Goal: Task Accomplishment & Management: Manage account settings

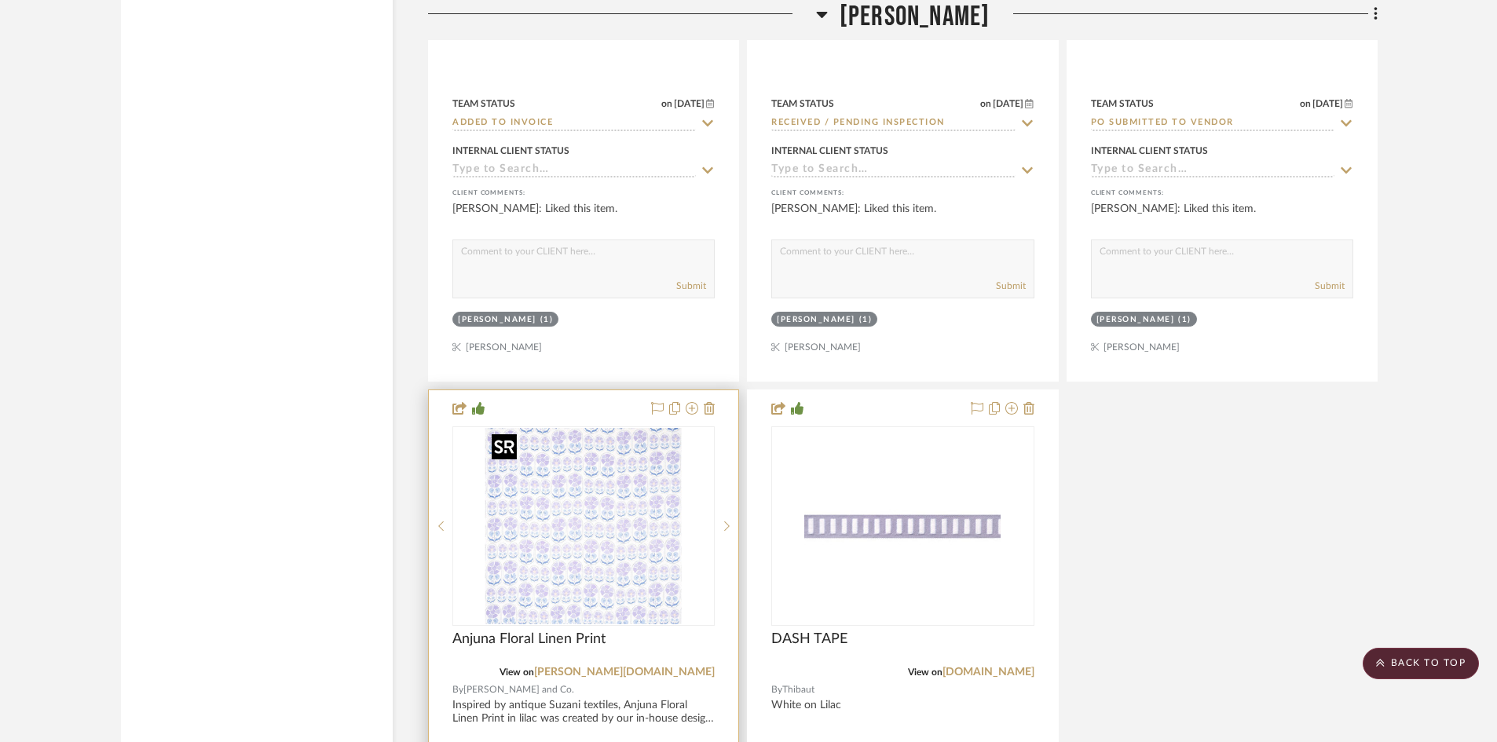
scroll to position [16231, 0]
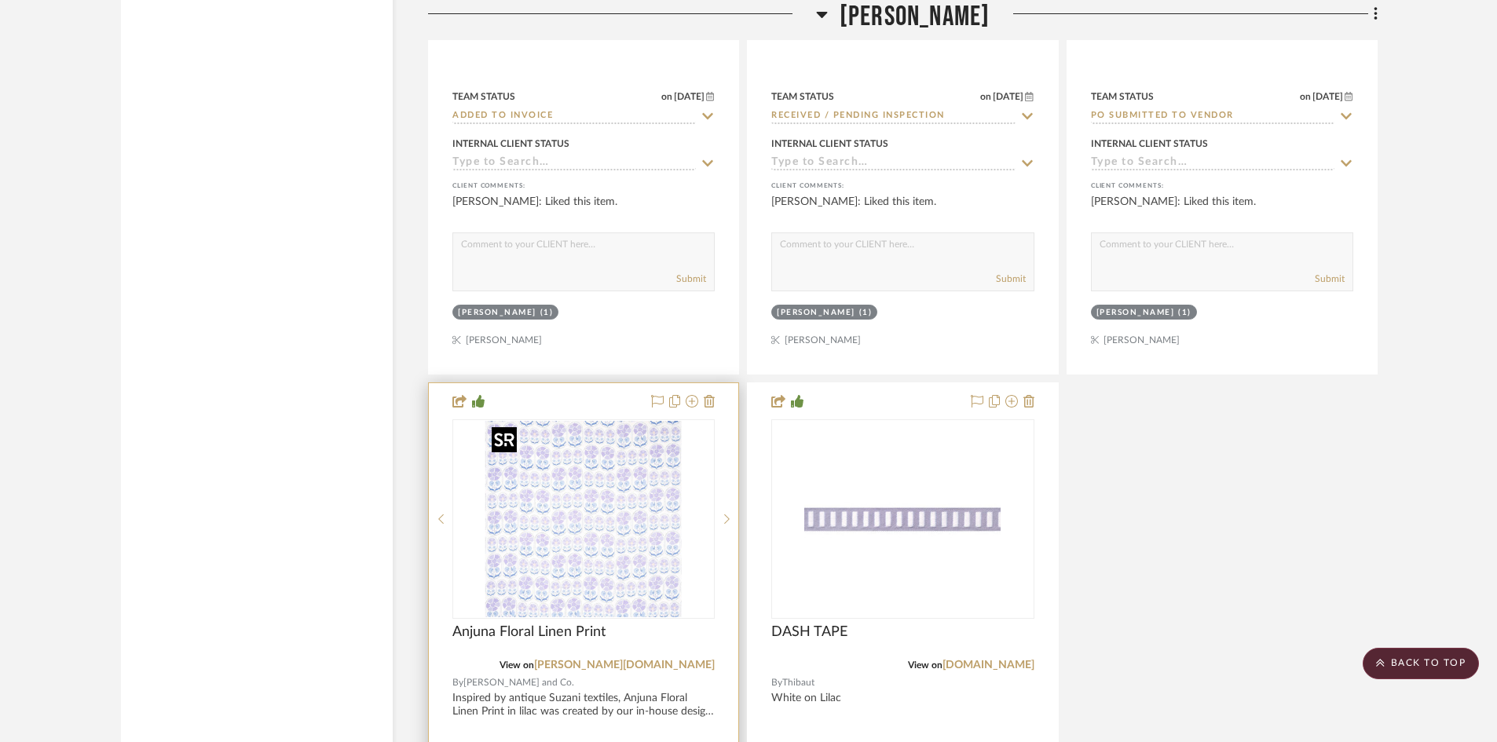
click at [605, 539] on img "0" at bounding box center [583, 519] width 196 height 196
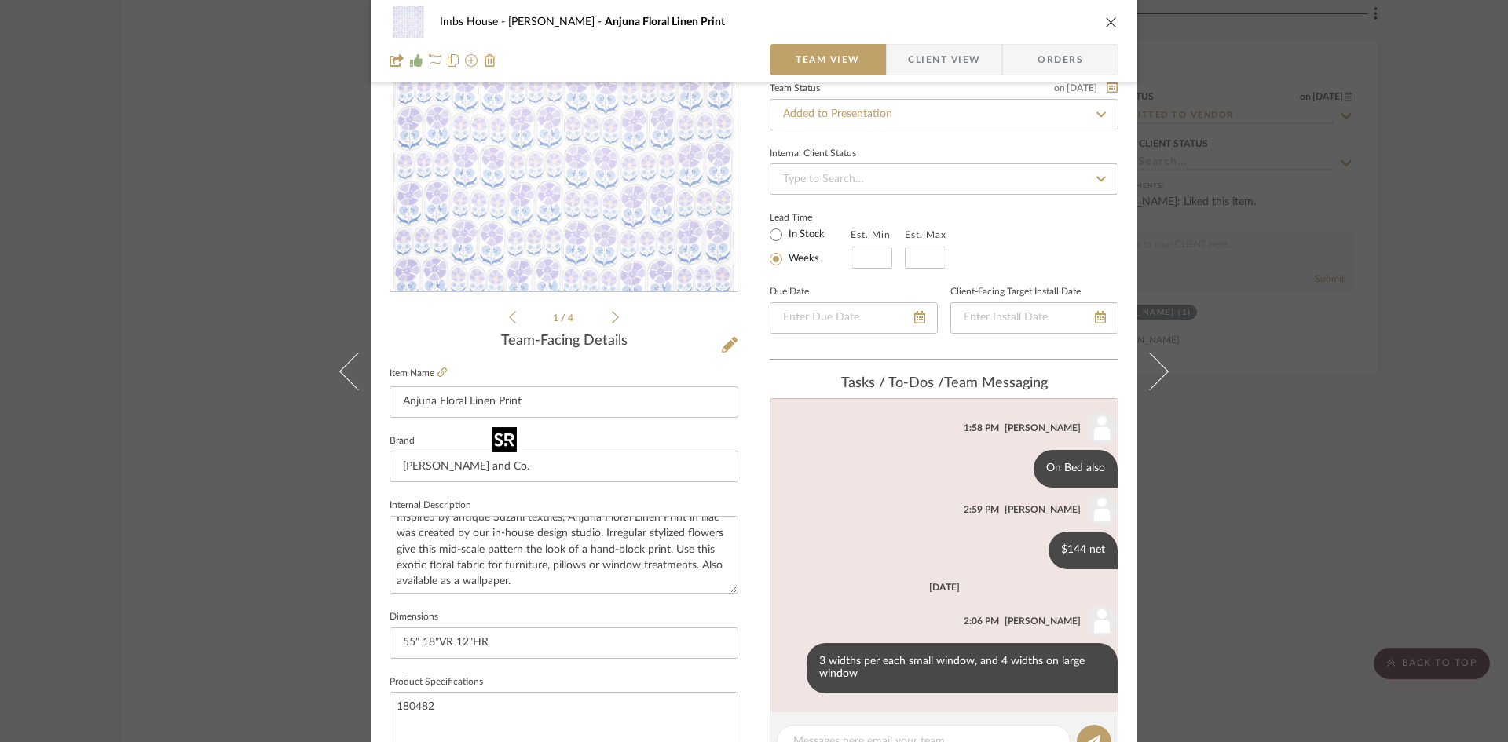
scroll to position [16, 0]
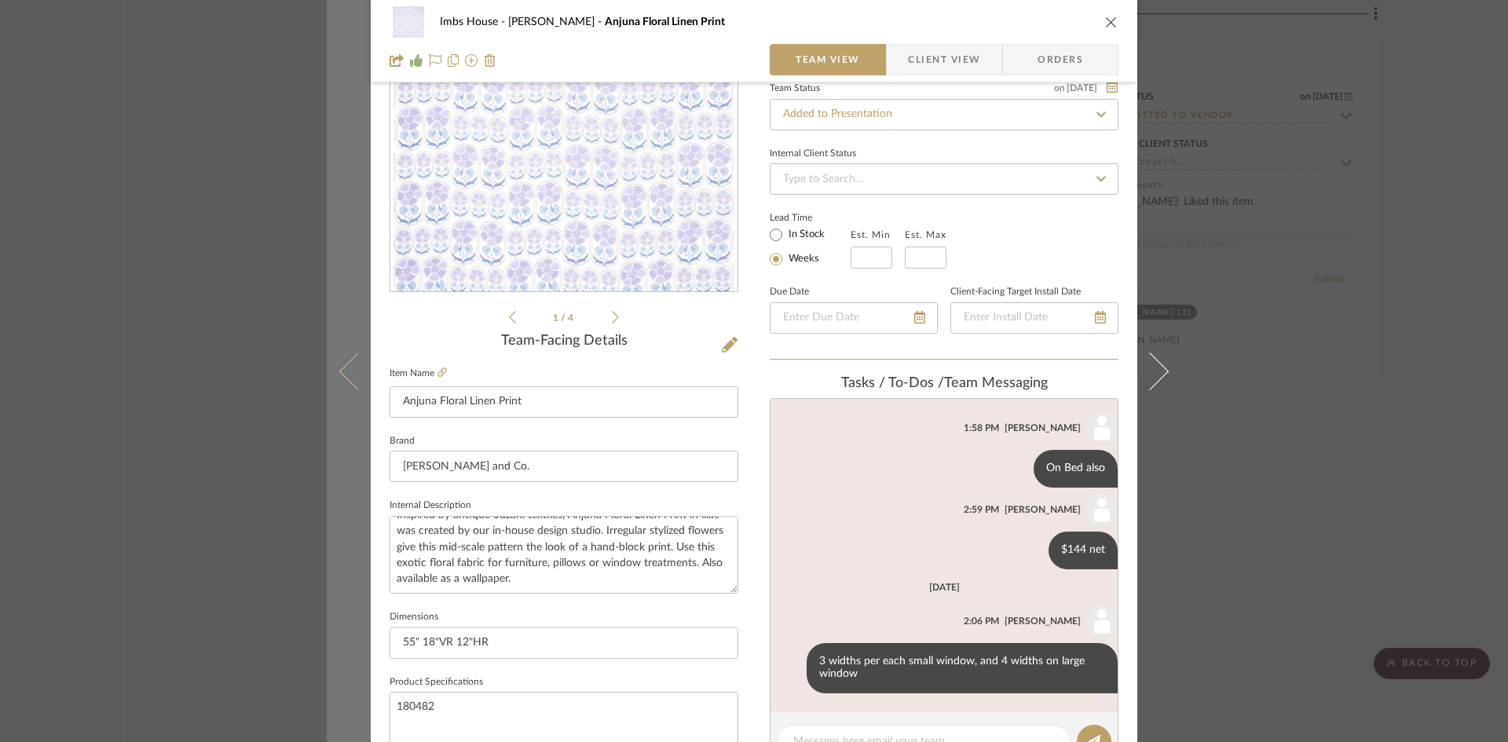
click at [346, 377] on icon at bounding box center [358, 371] width 38 height 38
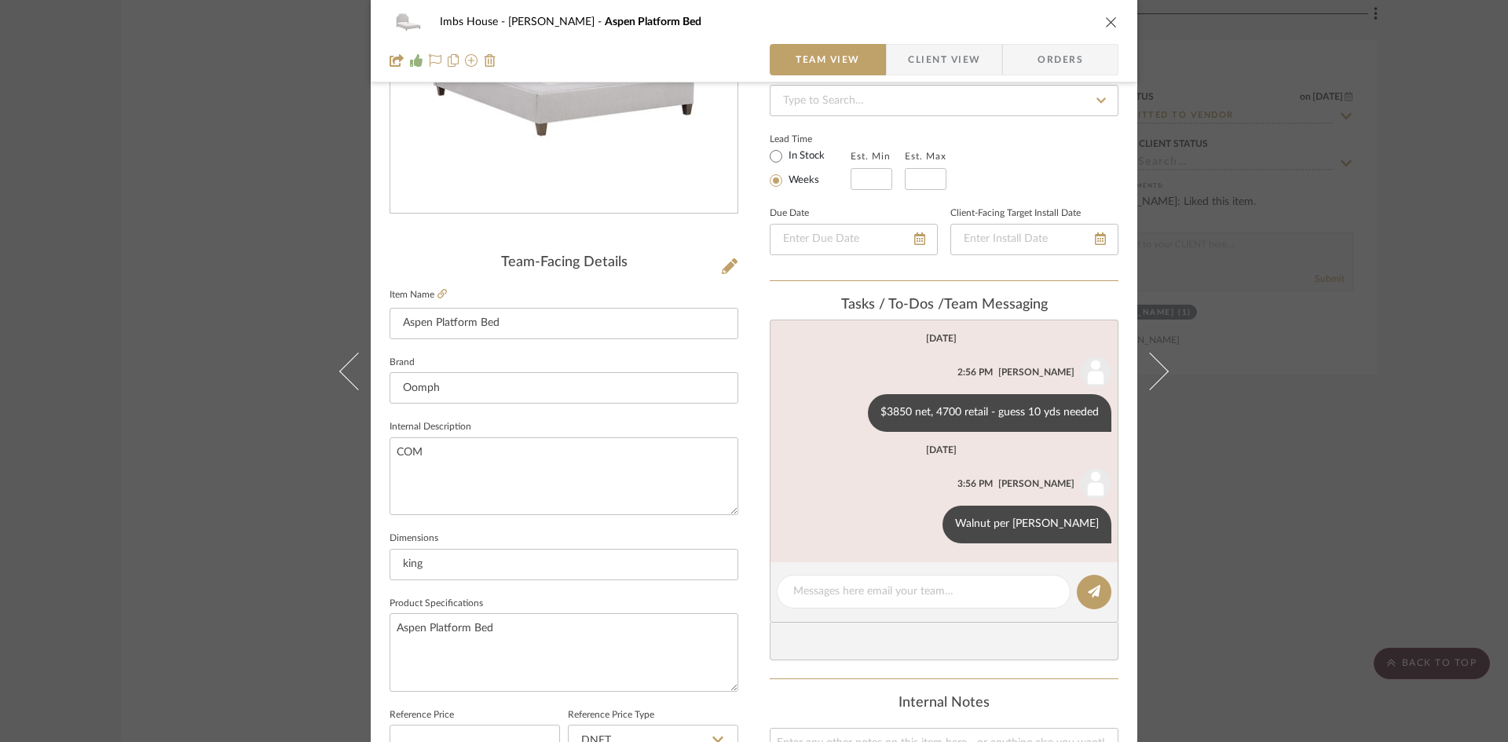
scroll to position [157, 0]
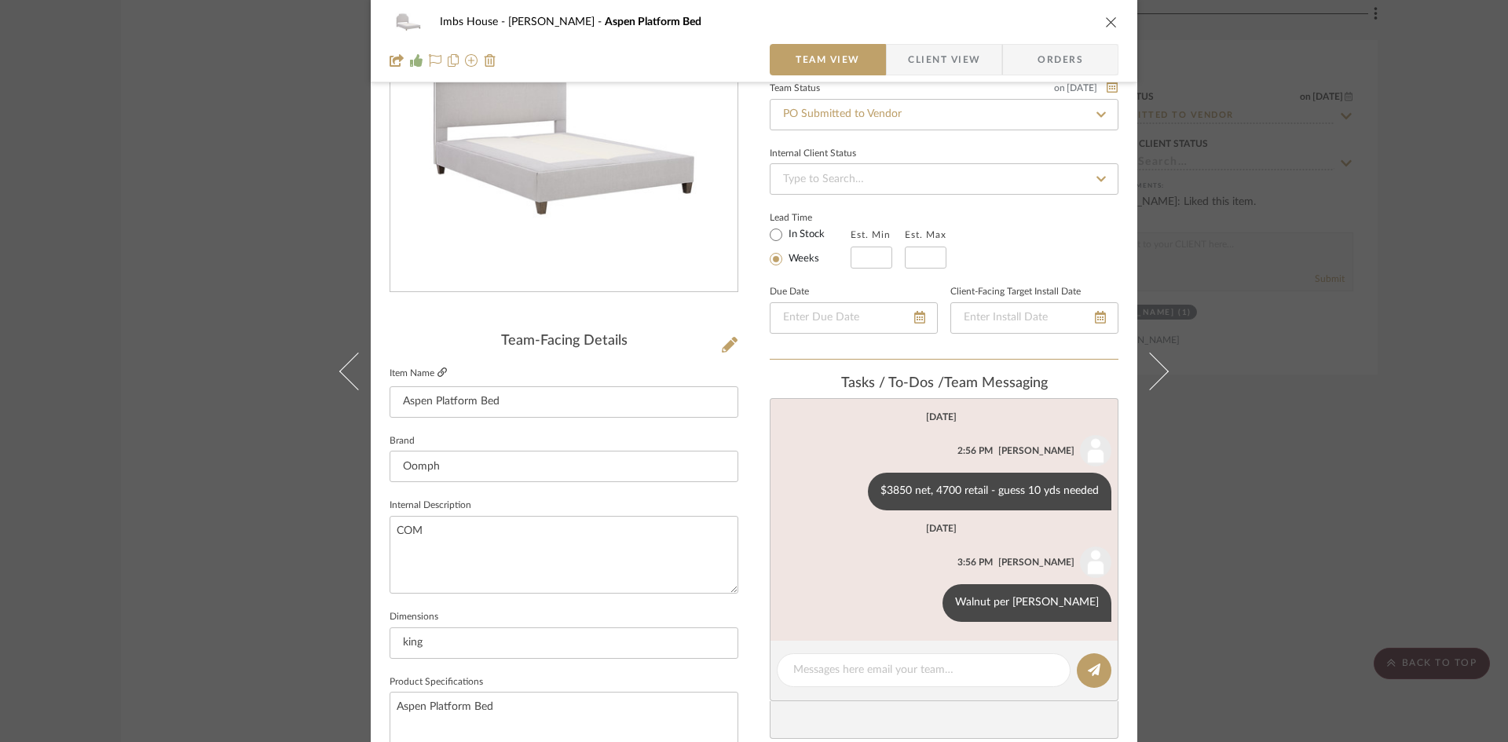
click at [437, 370] on icon at bounding box center [441, 371] width 9 height 9
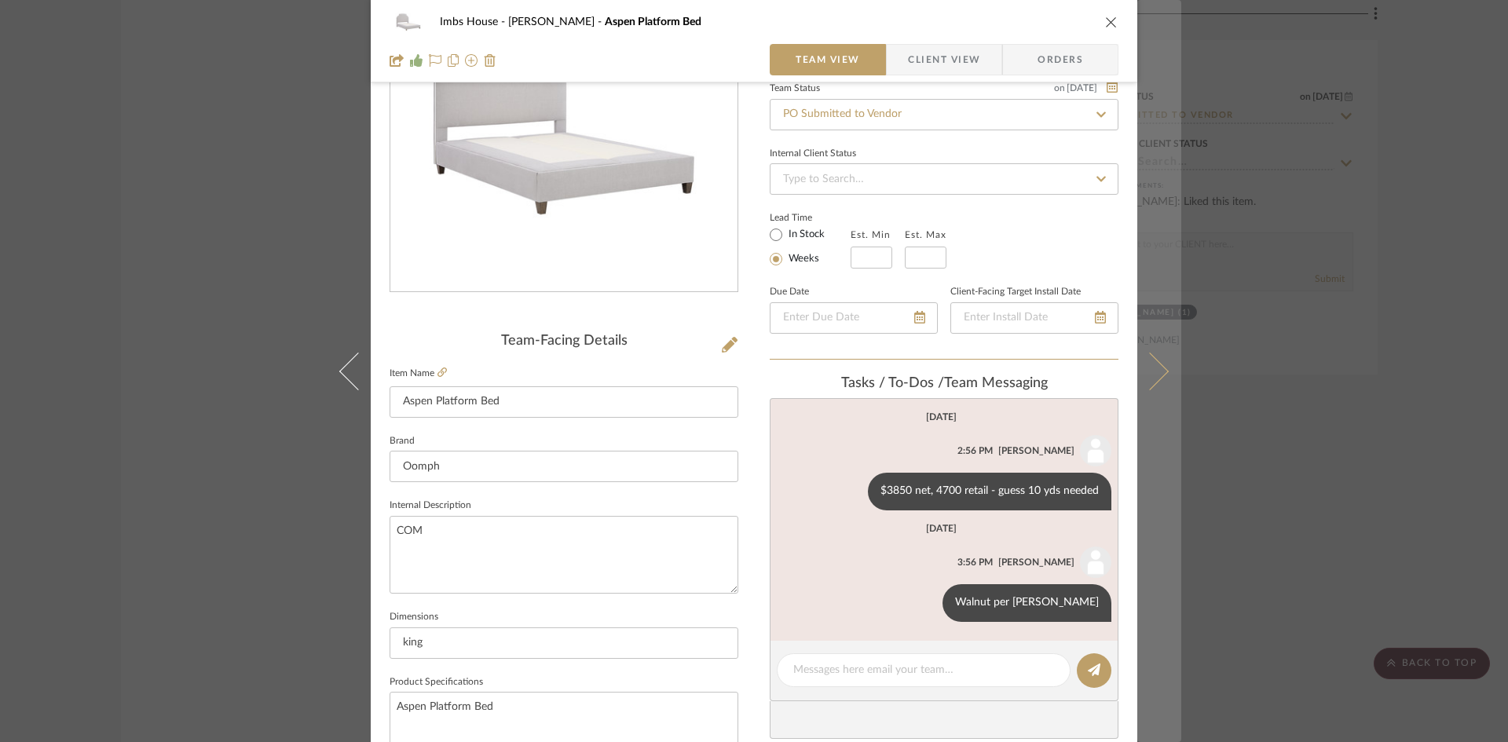
click at [1150, 367] on icon at bounding box center [1150, 371] width 38 height 38
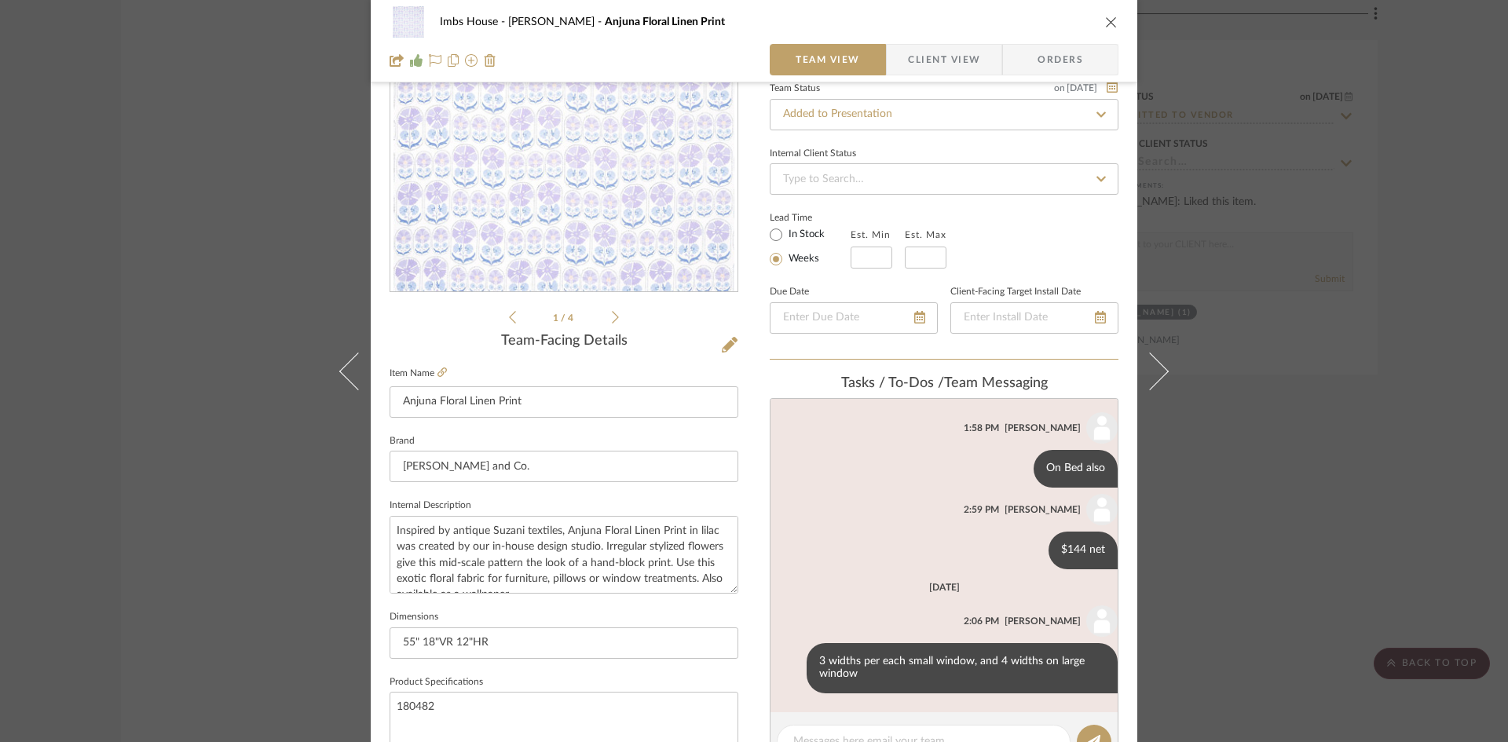
scroll to position [236, 0]
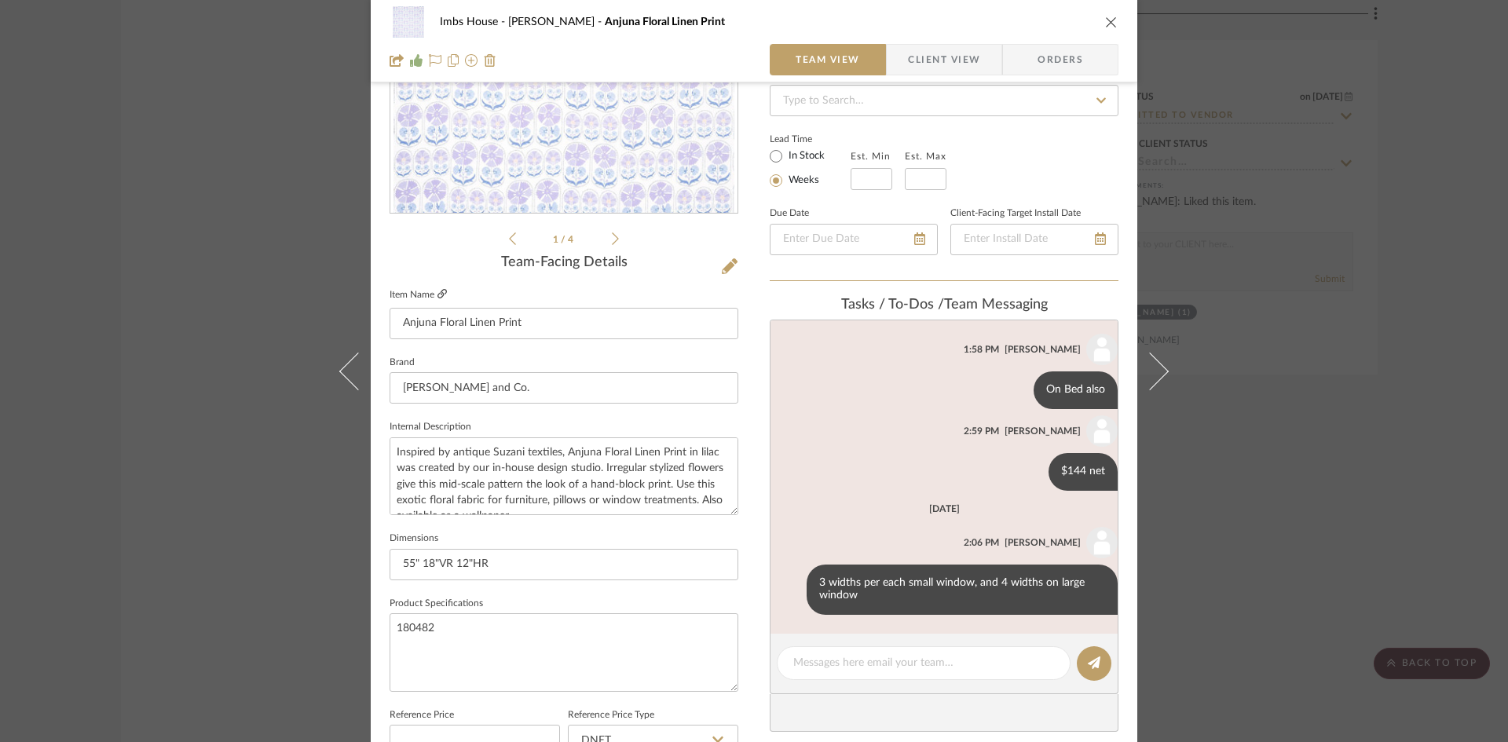
click at [437, 291] on icon at bounding box center [441, 293] width 9 height 9
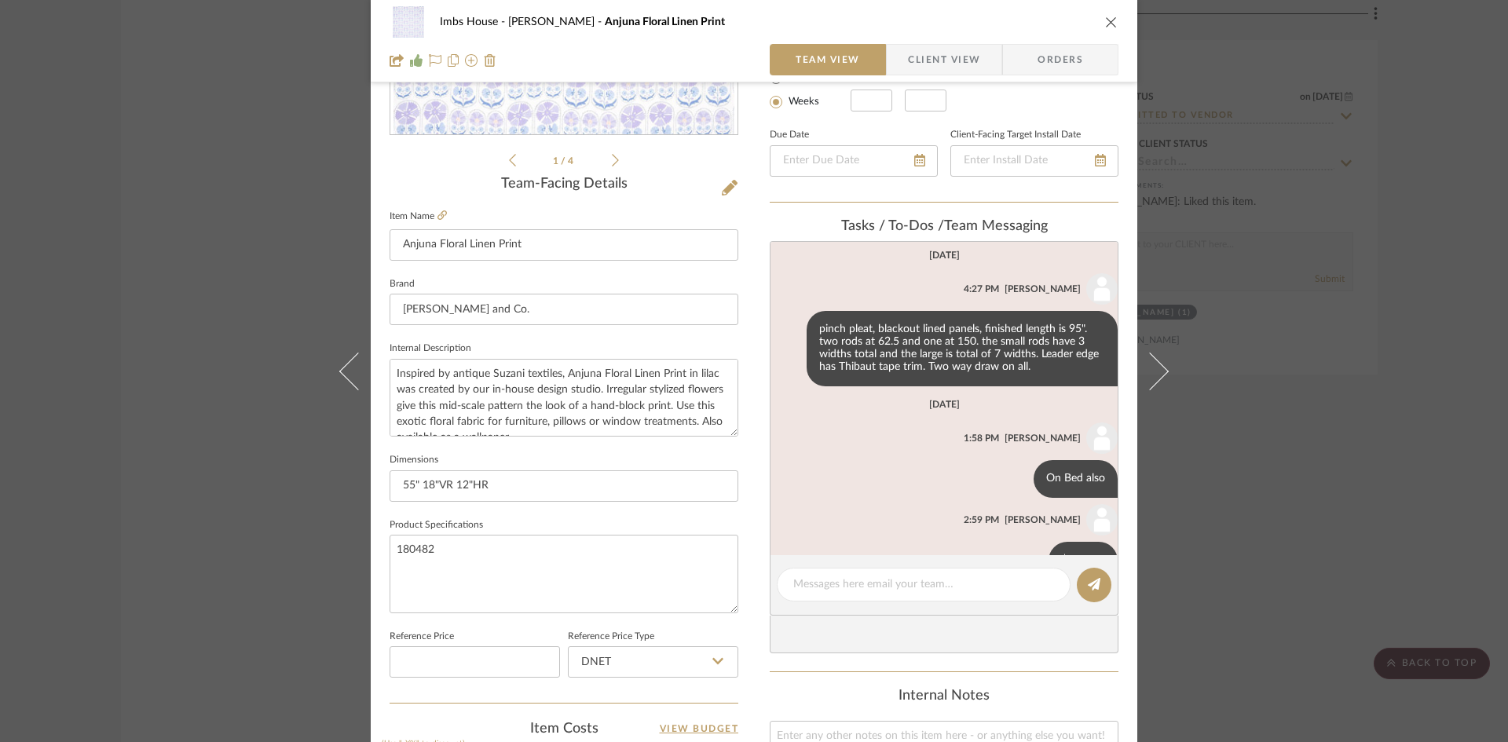
scroll to position [0, 0]
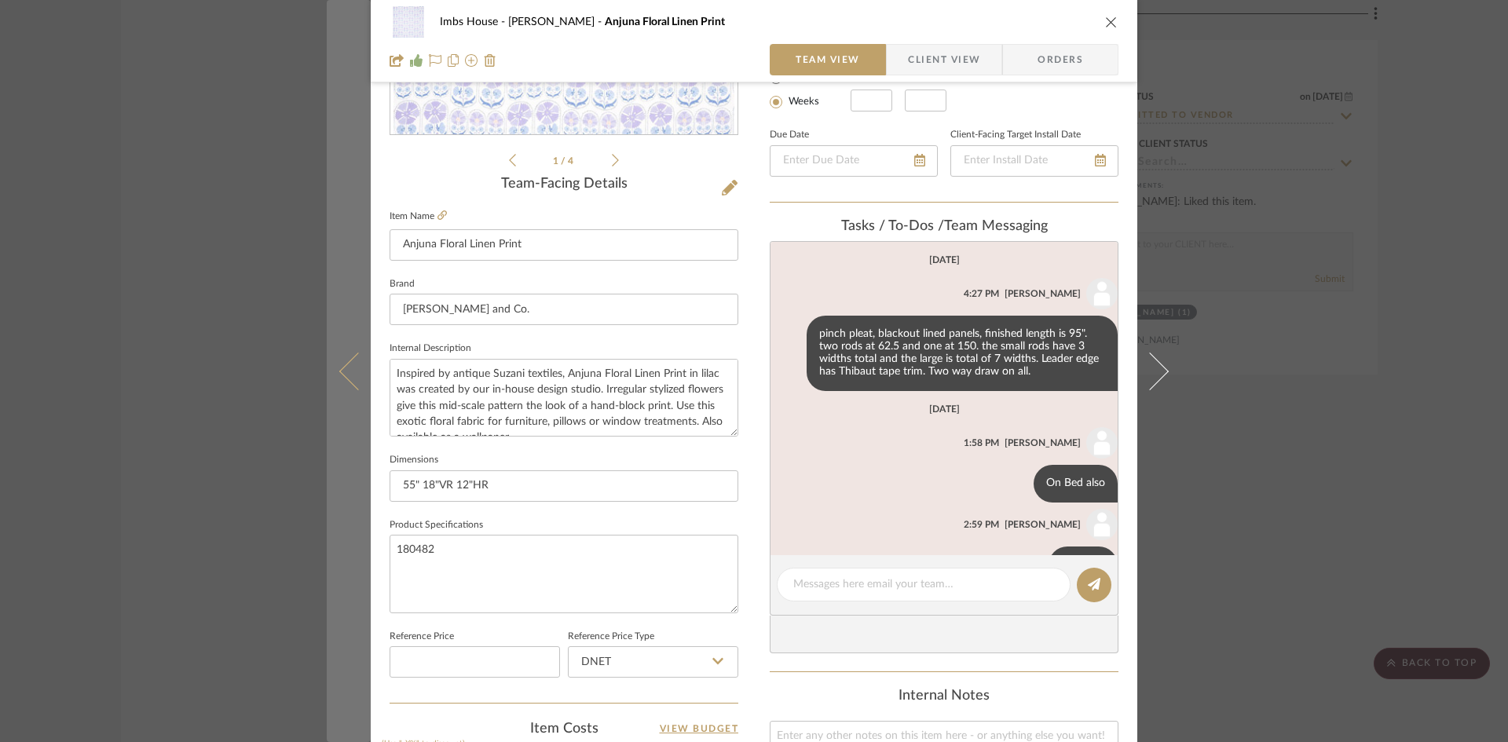
click at [342, 369] on icon at bounding box center [358, 371] width 38 height 38
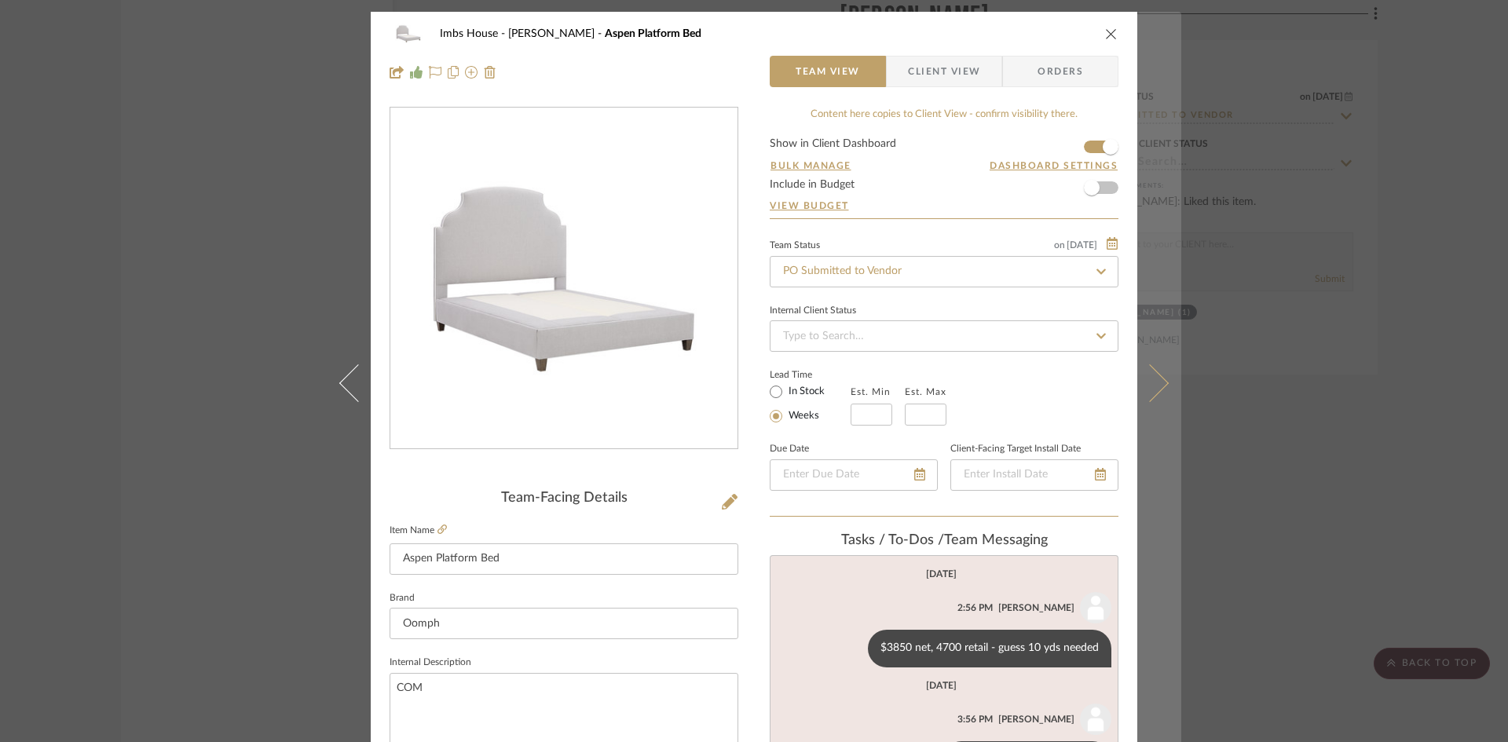
click at [1157, 386] on icon at bounding box center [1150, 383] width 38 height 38
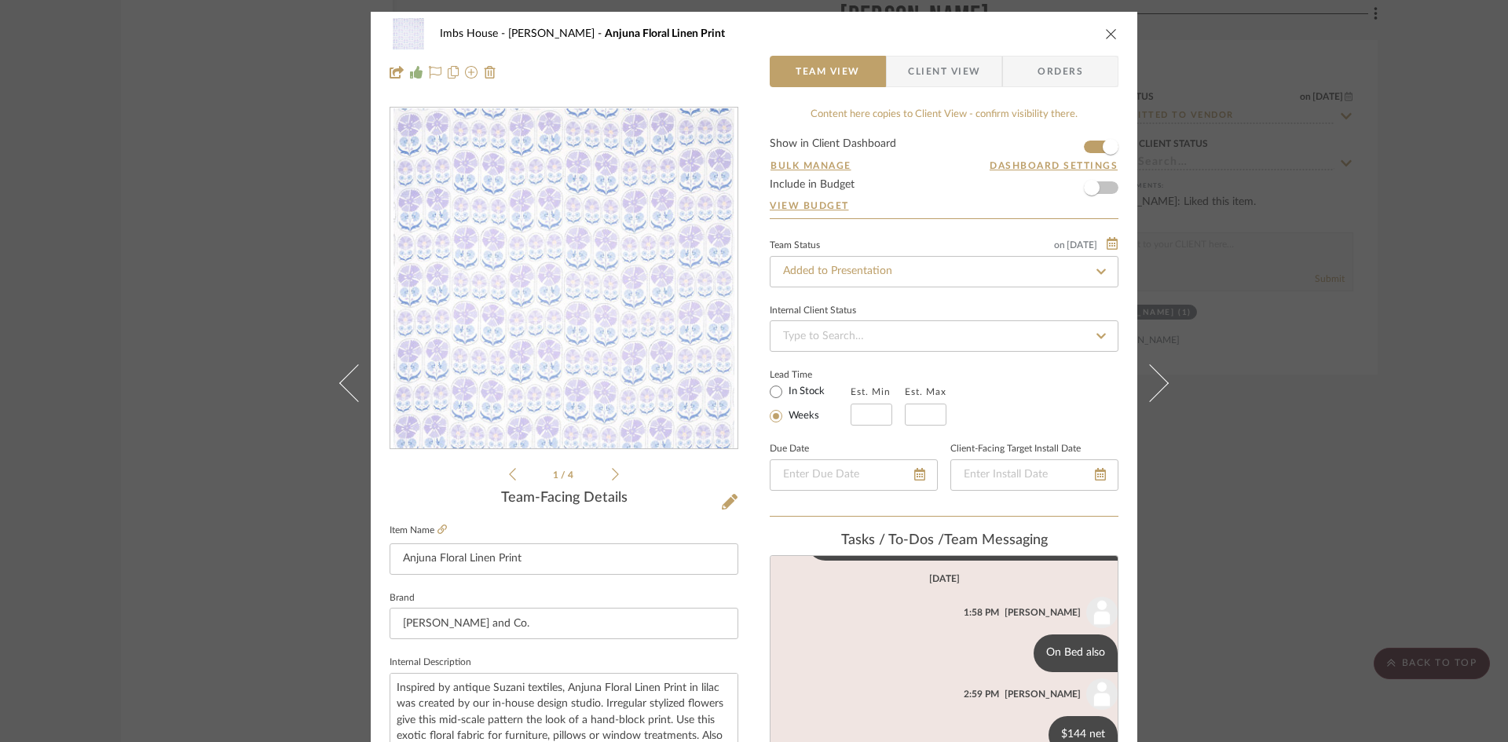
scroll to position [172, 0]
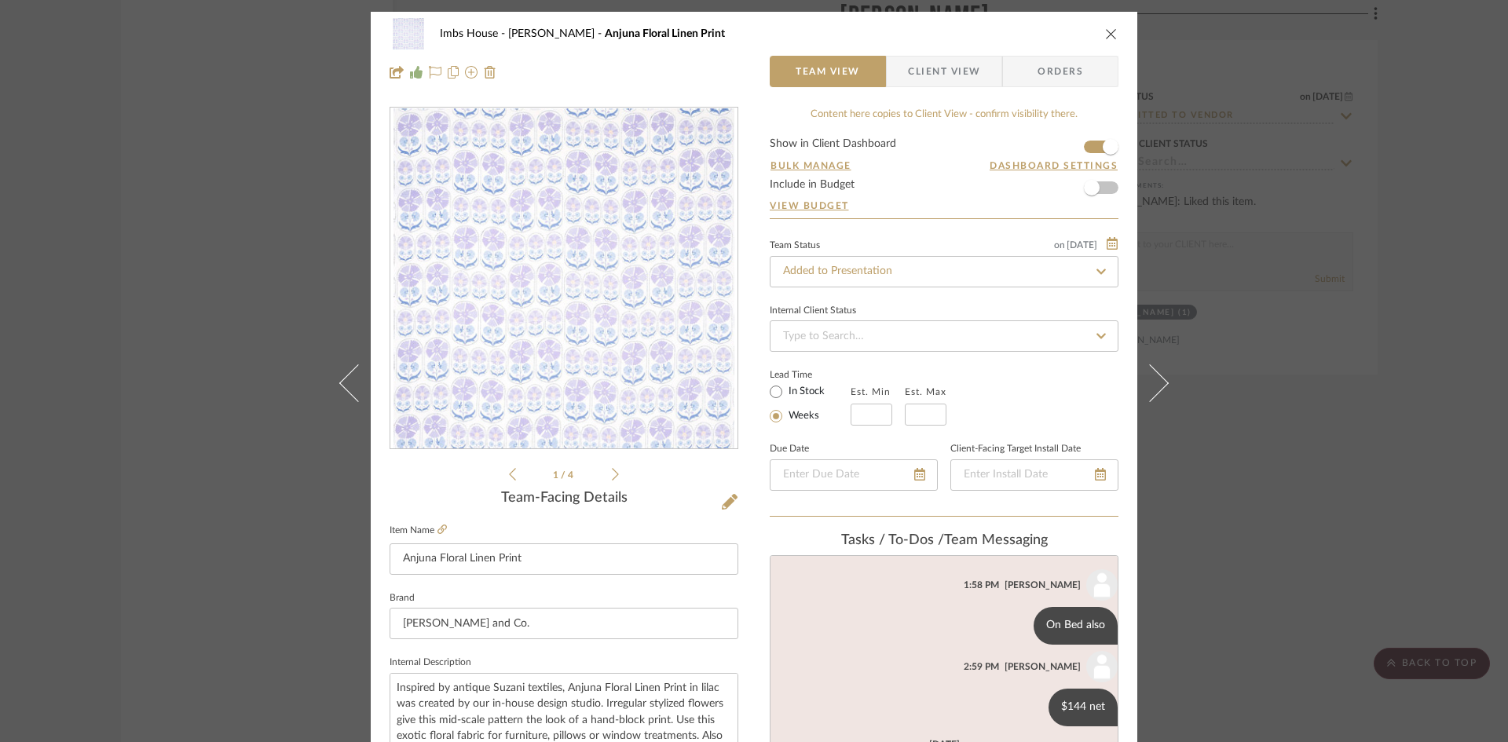
click at [515, 371] on img "0" at bounding box center [563, 278] width 341 height 341
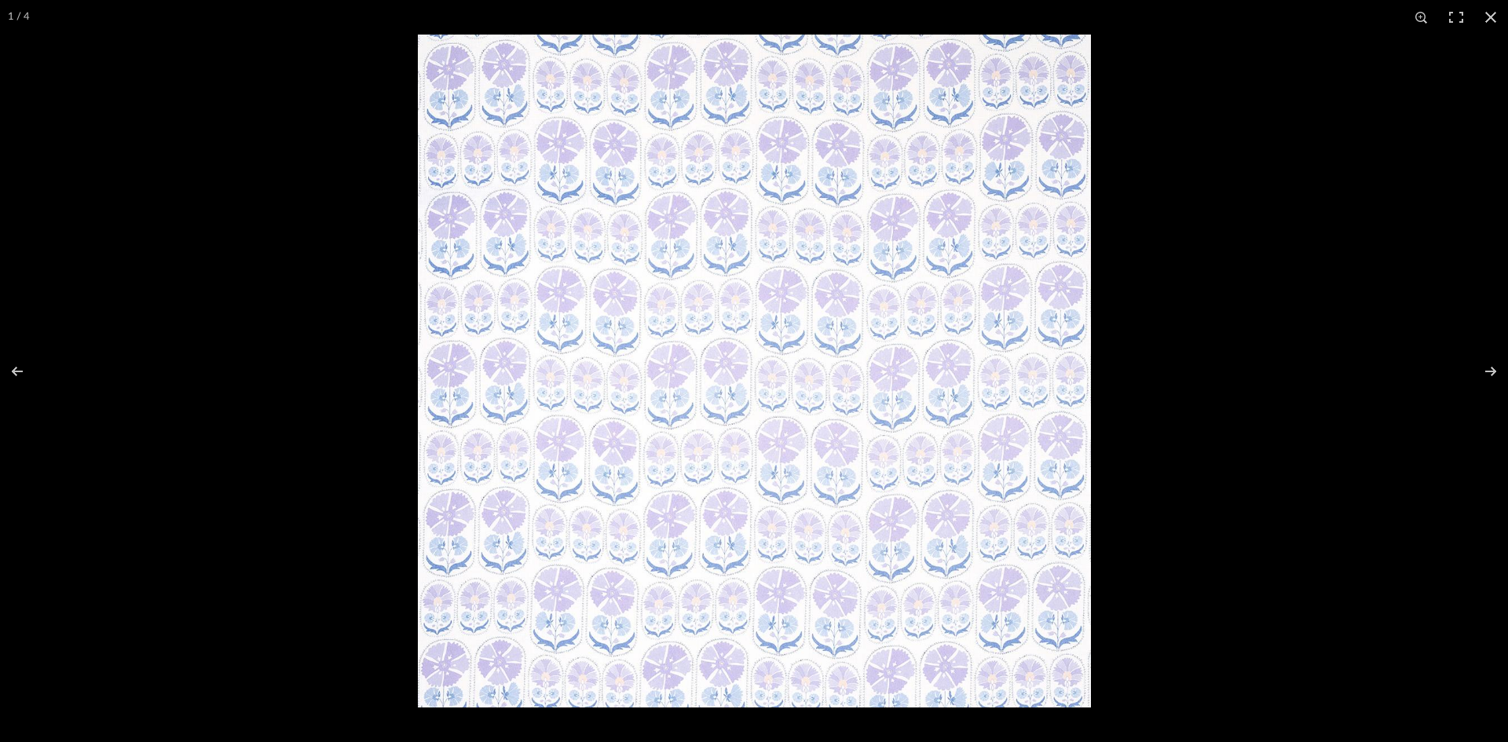
click at [645, 416] on img at bounding box center [754, 371] width 673 height 673
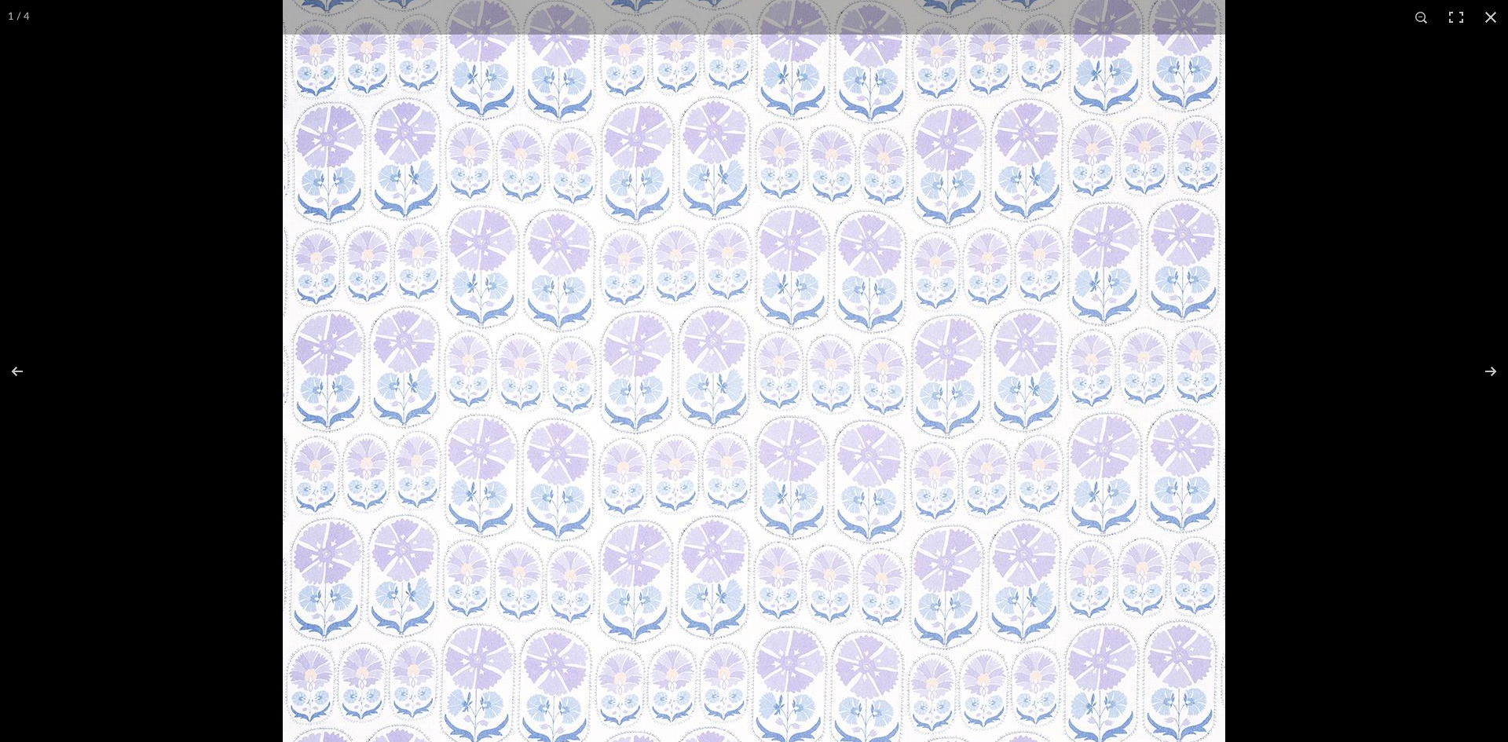
click at [645, 416] on img at bounding box center [754, 352] width 942 height 942
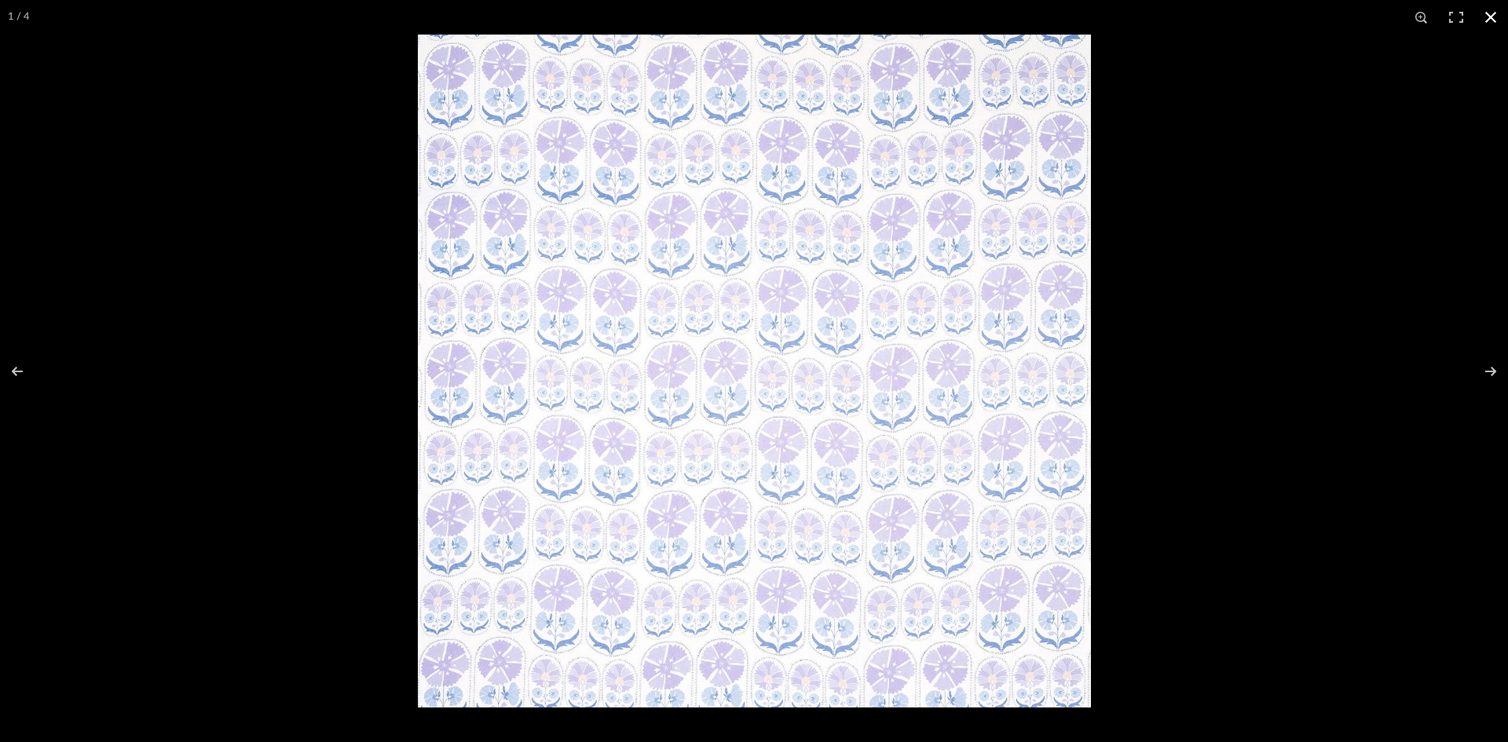
click at [1487, 15] on button at bounding box center [1490, 17] width 35 height 35
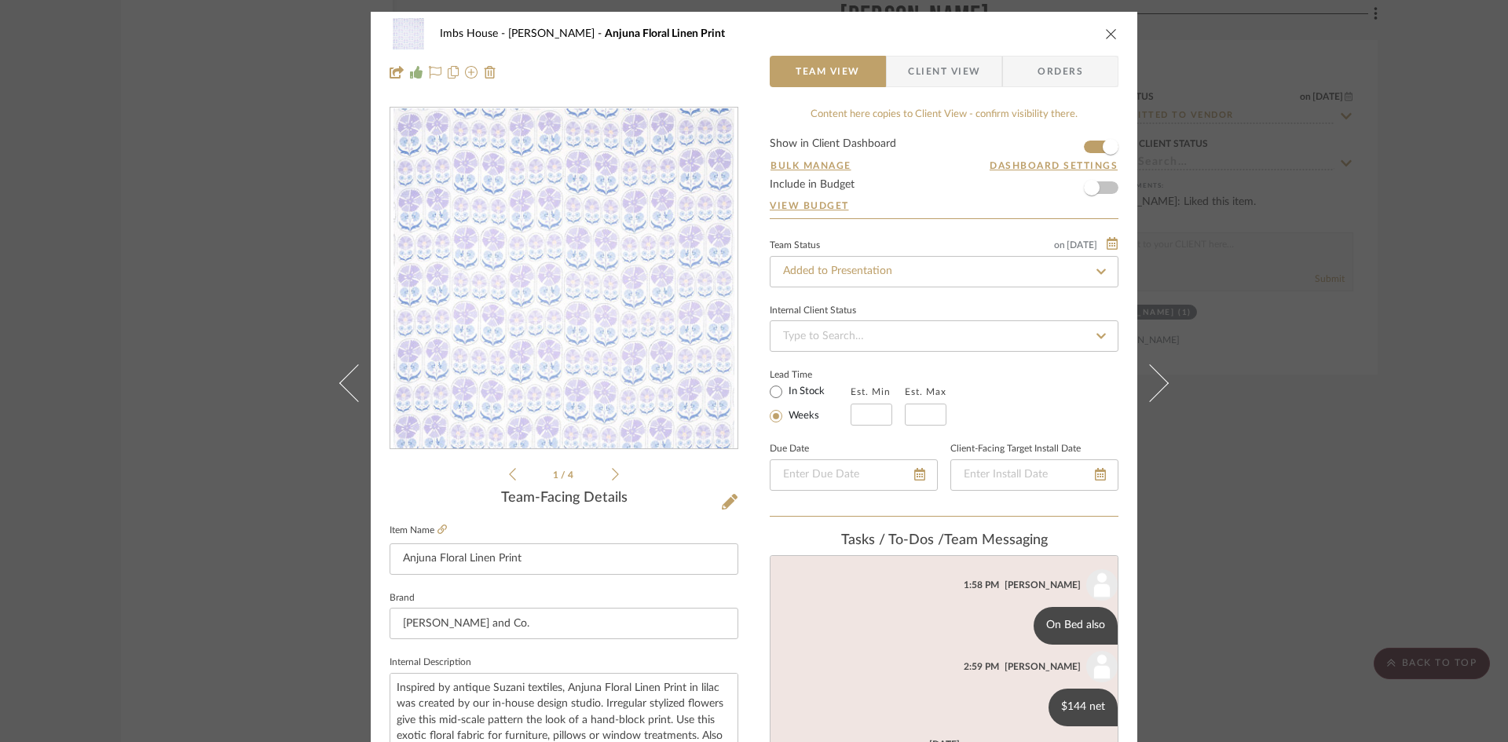
click at [1105, 30] on icon "close" at bounding box center [1111, 33] width 13 height 13
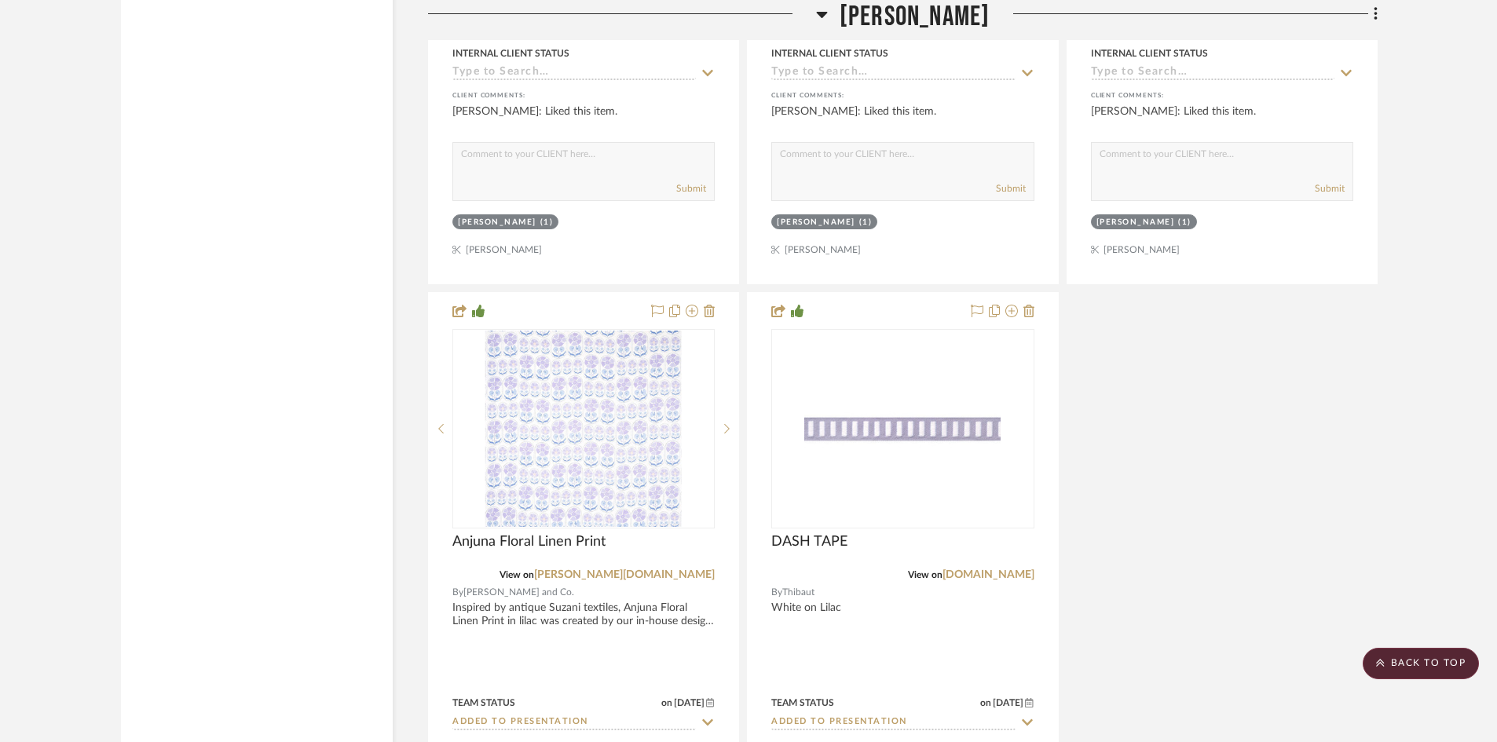
scroll to position [16310, 0]
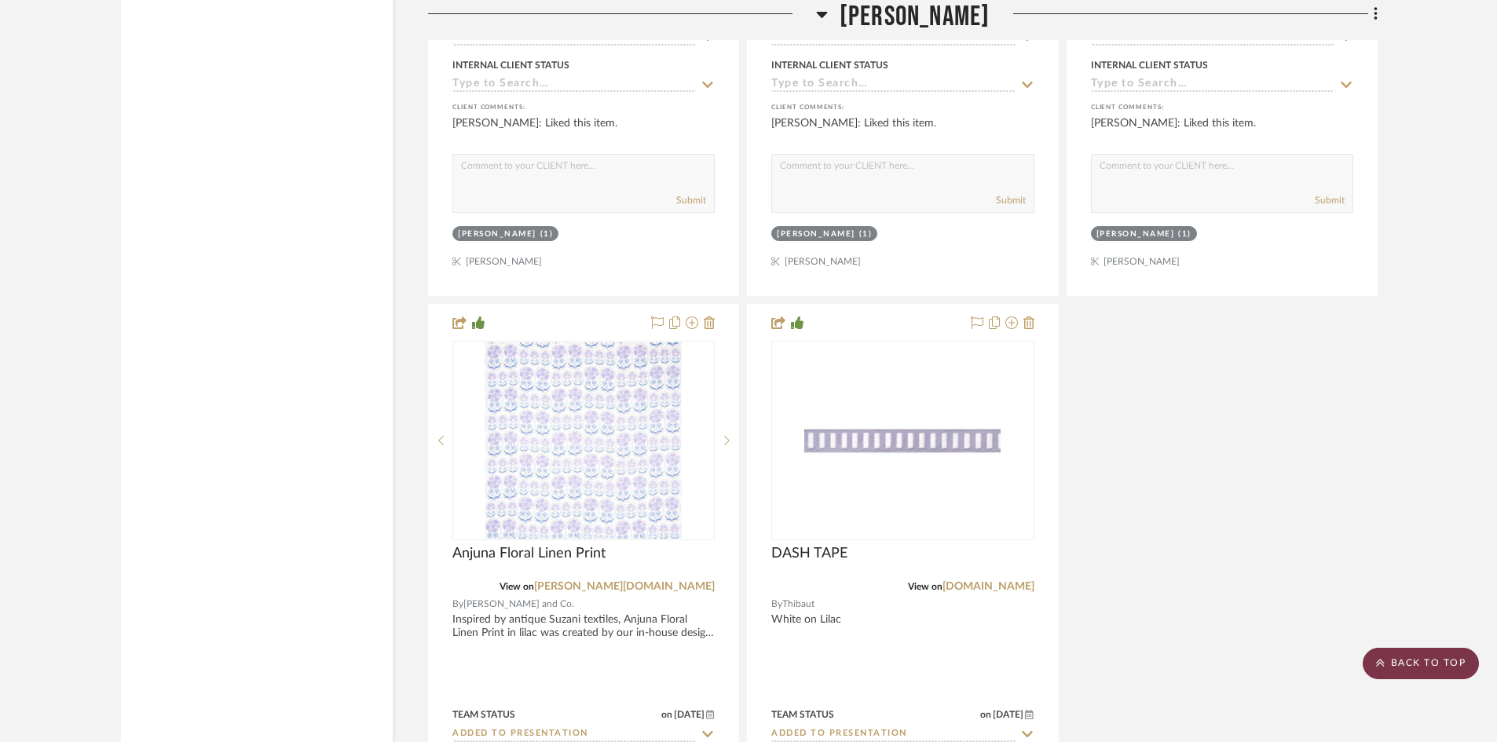
click at [1396, 659] on scroll-to-top-button "BACK TO TOP" at bounding box center [1420, 663] width 116 height 31
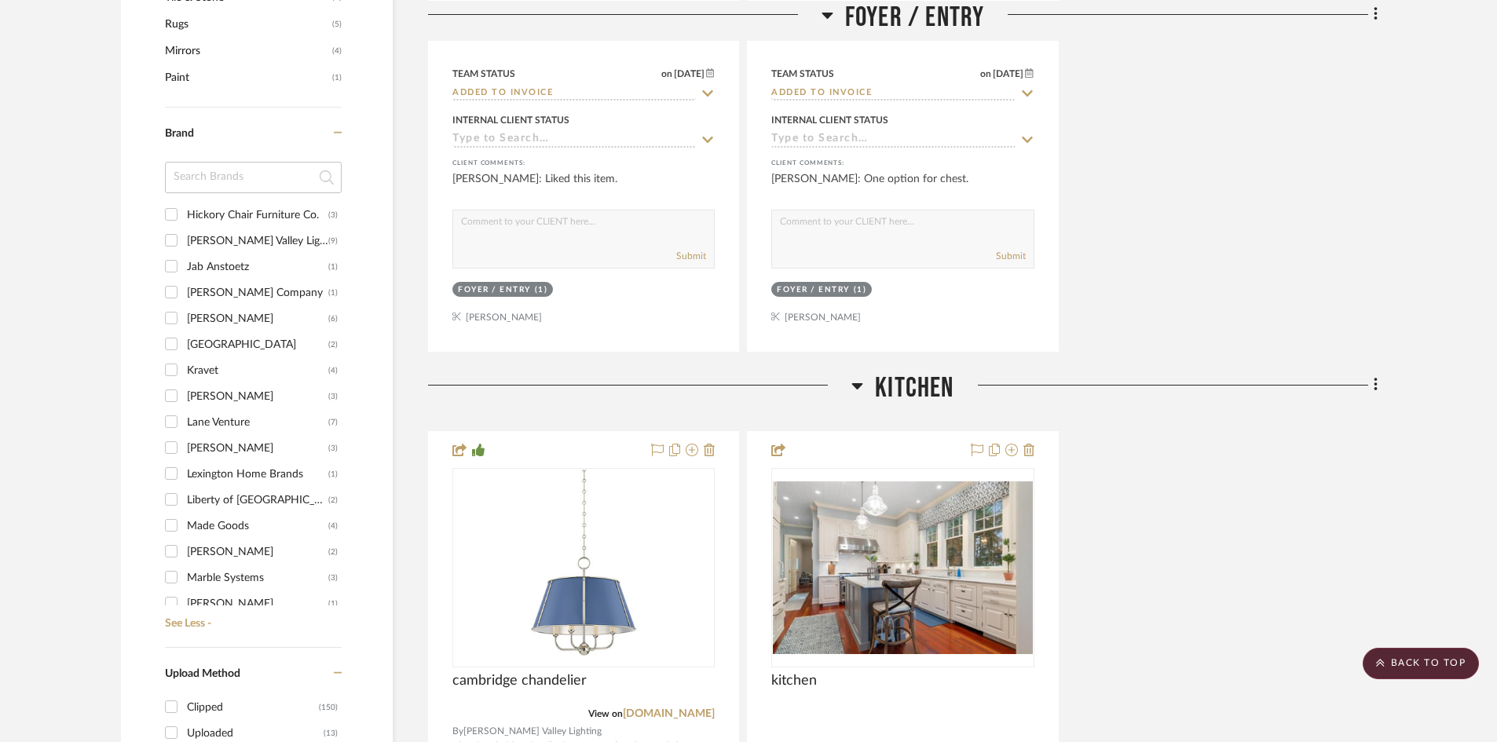
scroll to position [79, 0]
click at [174, 294] on input "[PERSON_NAME] (4)" at bounding box center [171, 294] width 25 height 25
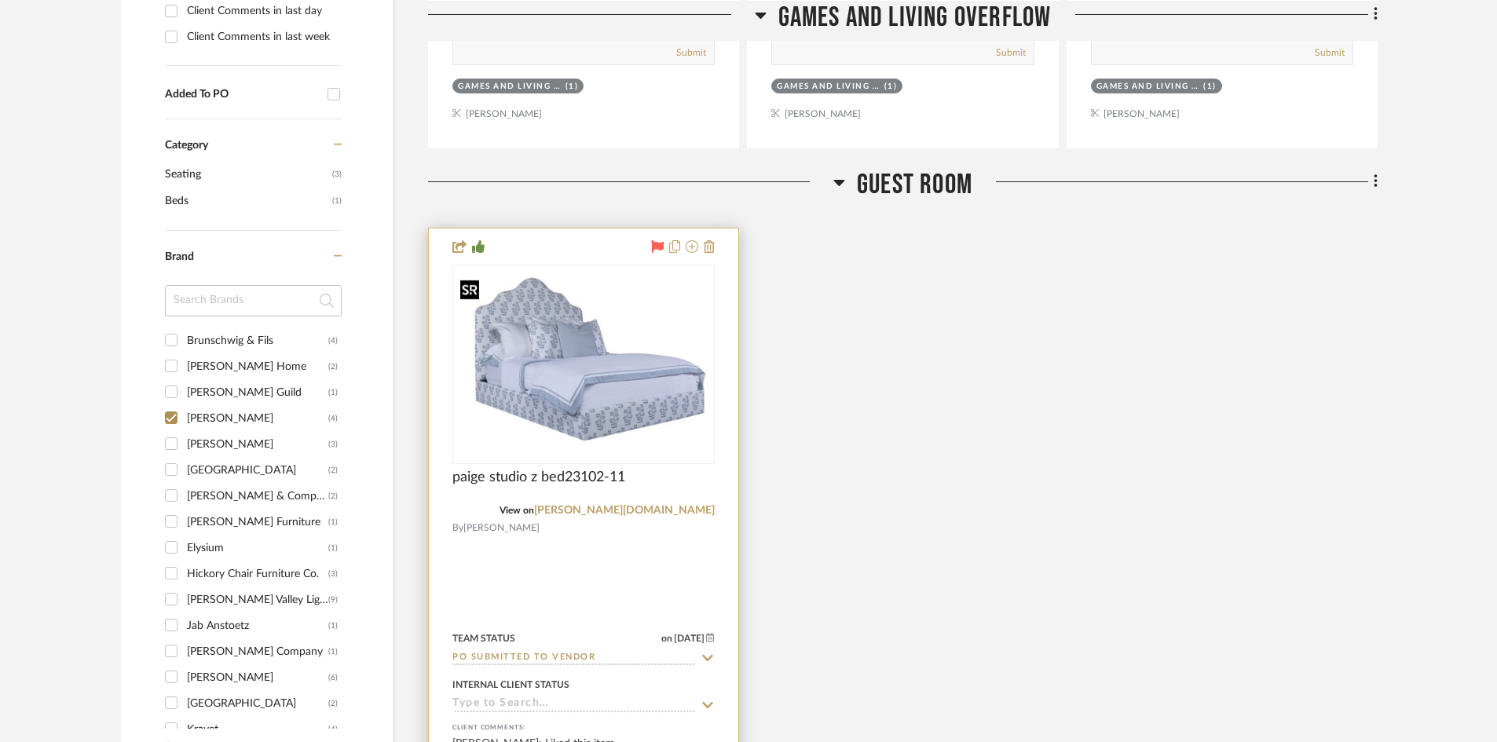
scroll to position [1100, 0]
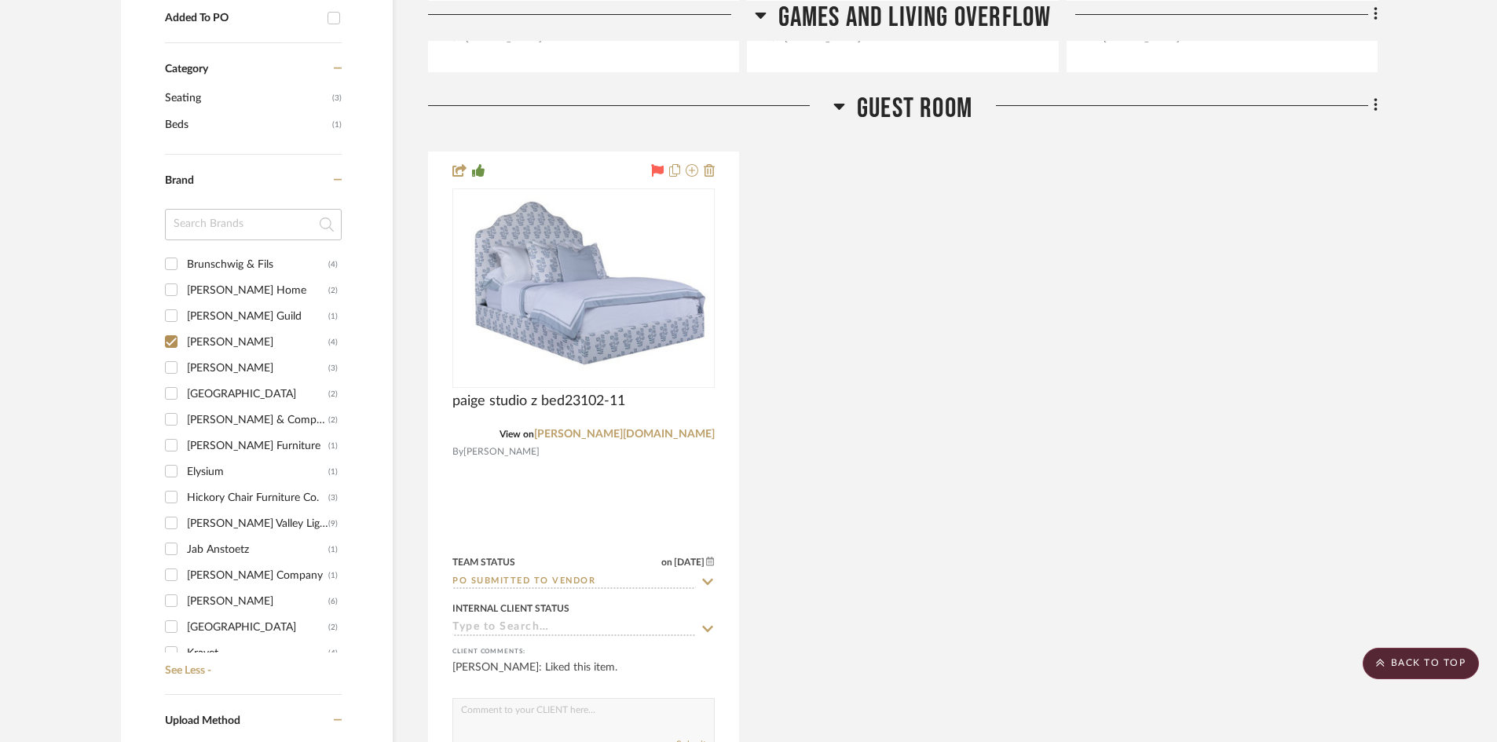
click at [175, 344] on input "[PERSON_NAME] (4)" at bounding box center [171, 341] width 25 height 25
checkbox input "false"
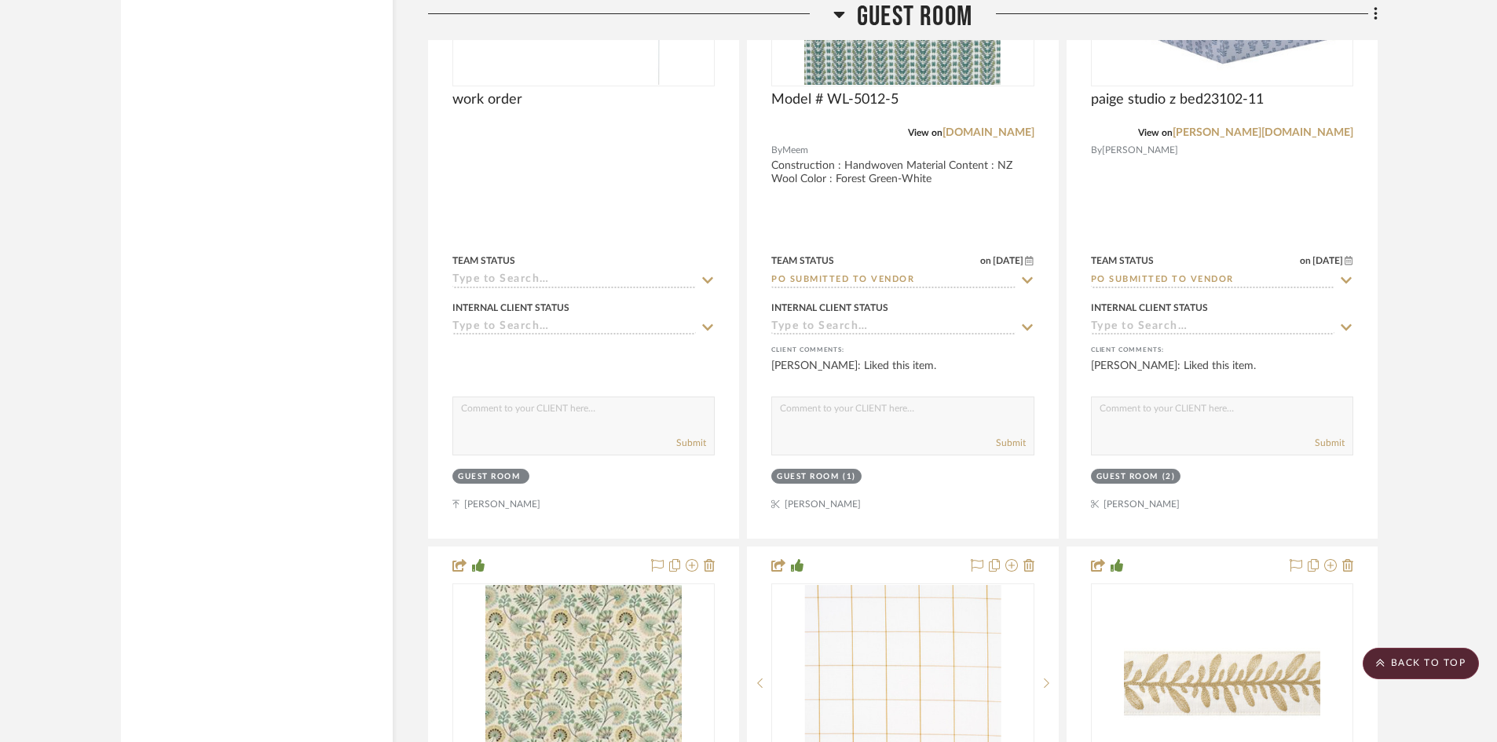
scroll to position [25707, 0]
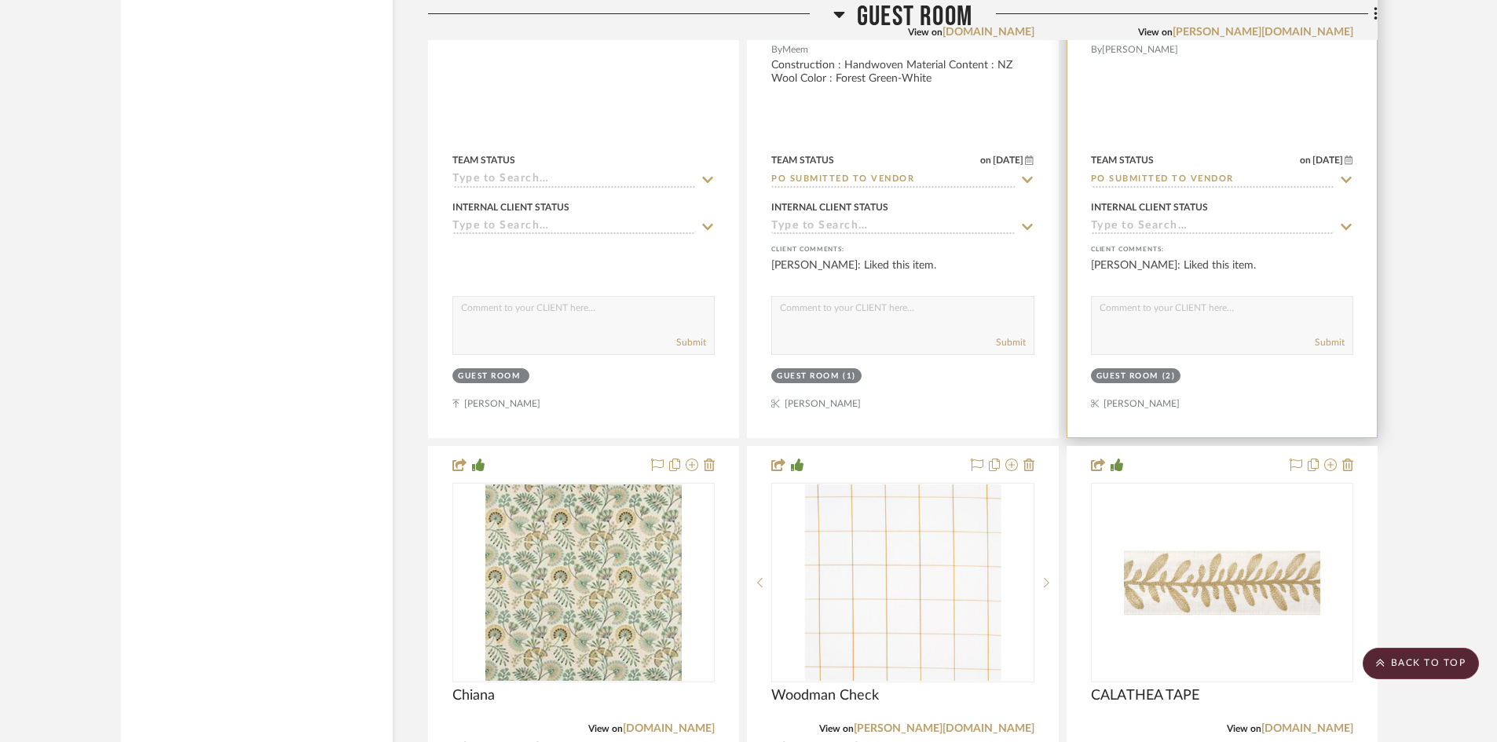
click at [1212, 103] on div at bounding box center [1221, 93] width 309 height 687
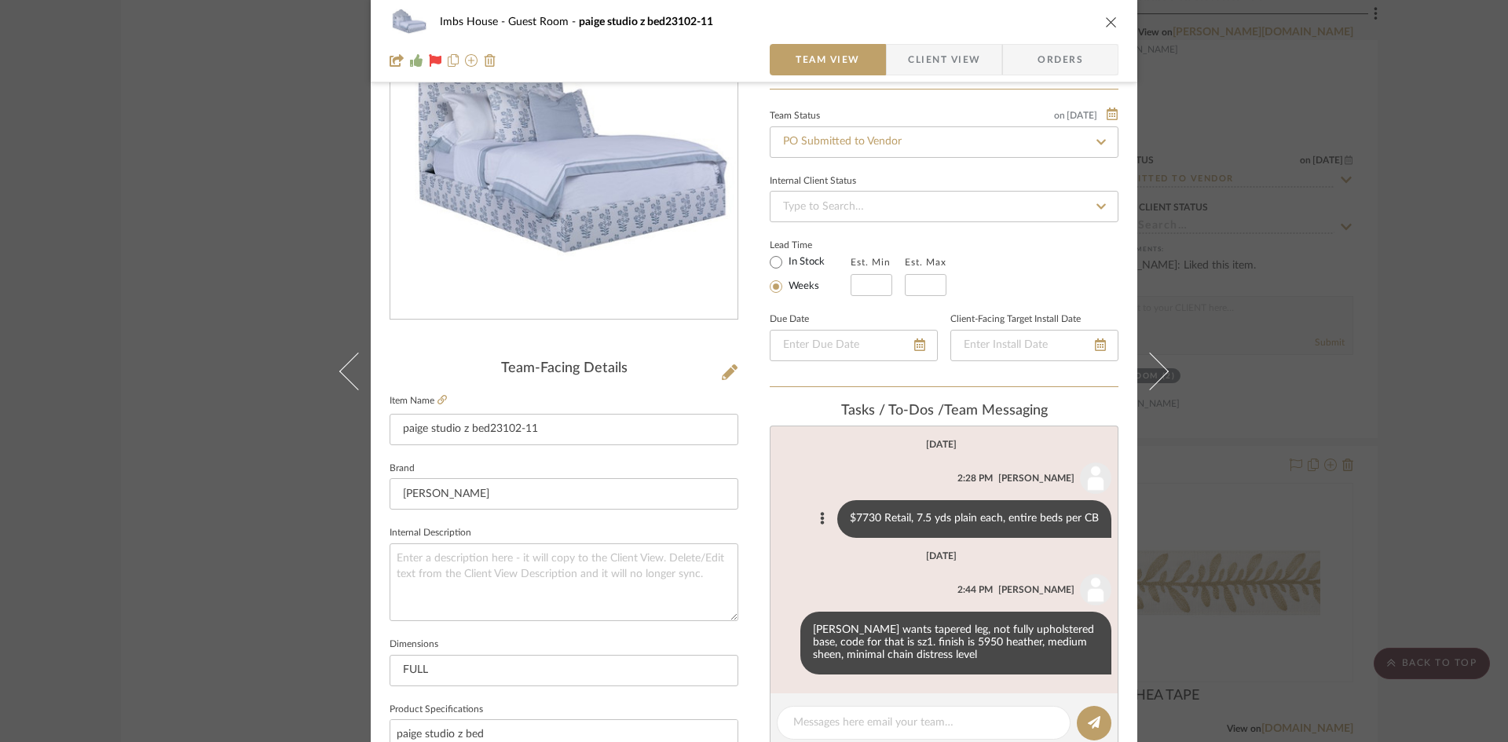
scroll to position [157, 0]
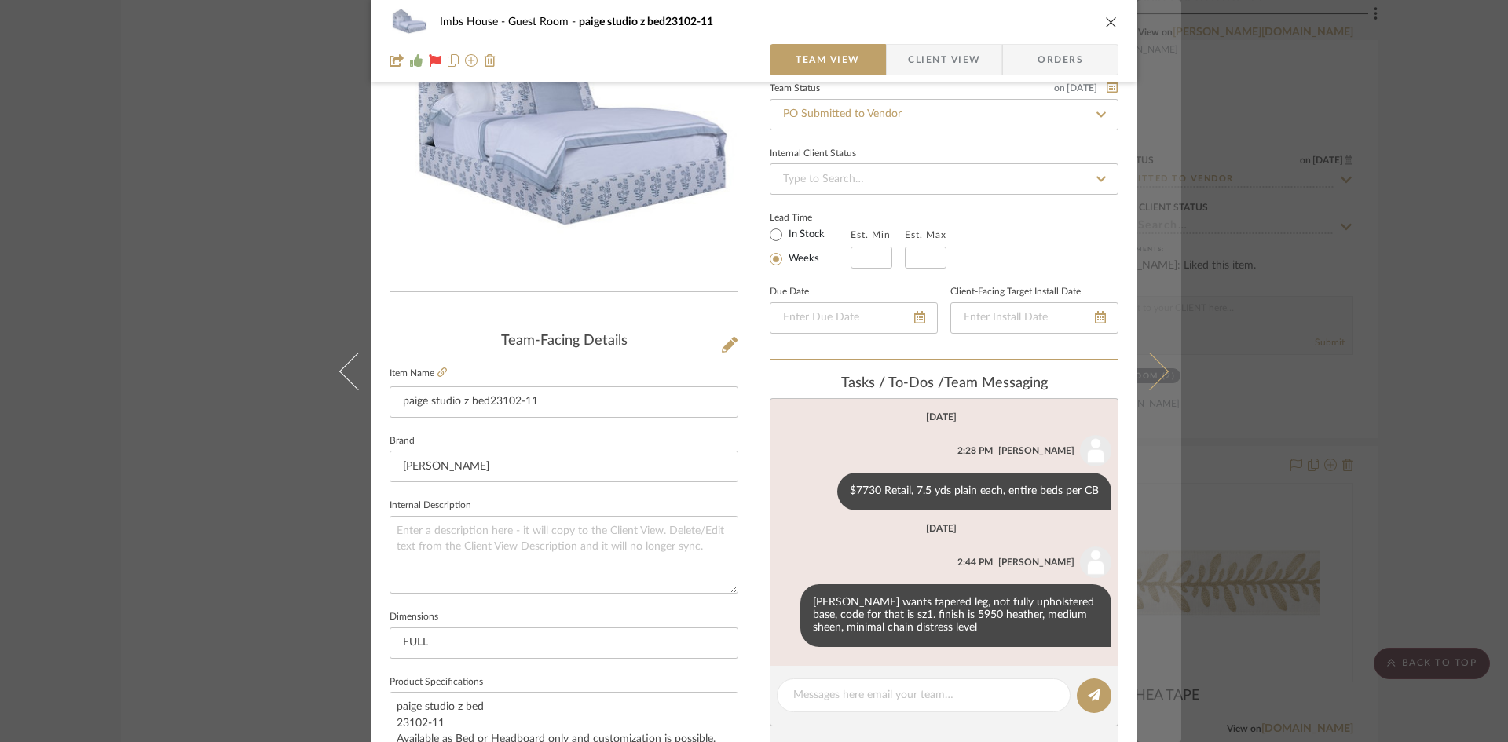
click at [1150, 374] on icon at bounding box center [1150, 371] width 38 height 38
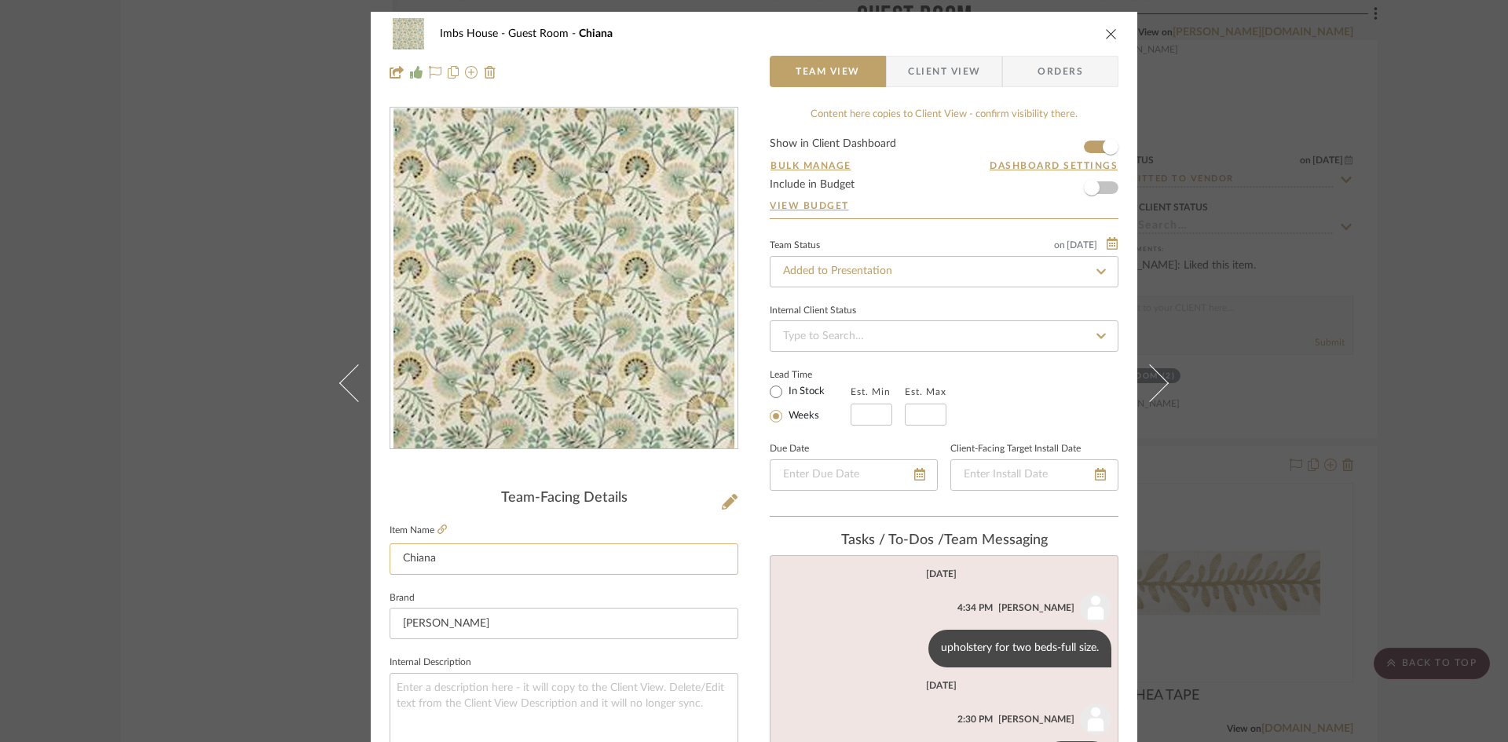
scroll to position [79, 0]
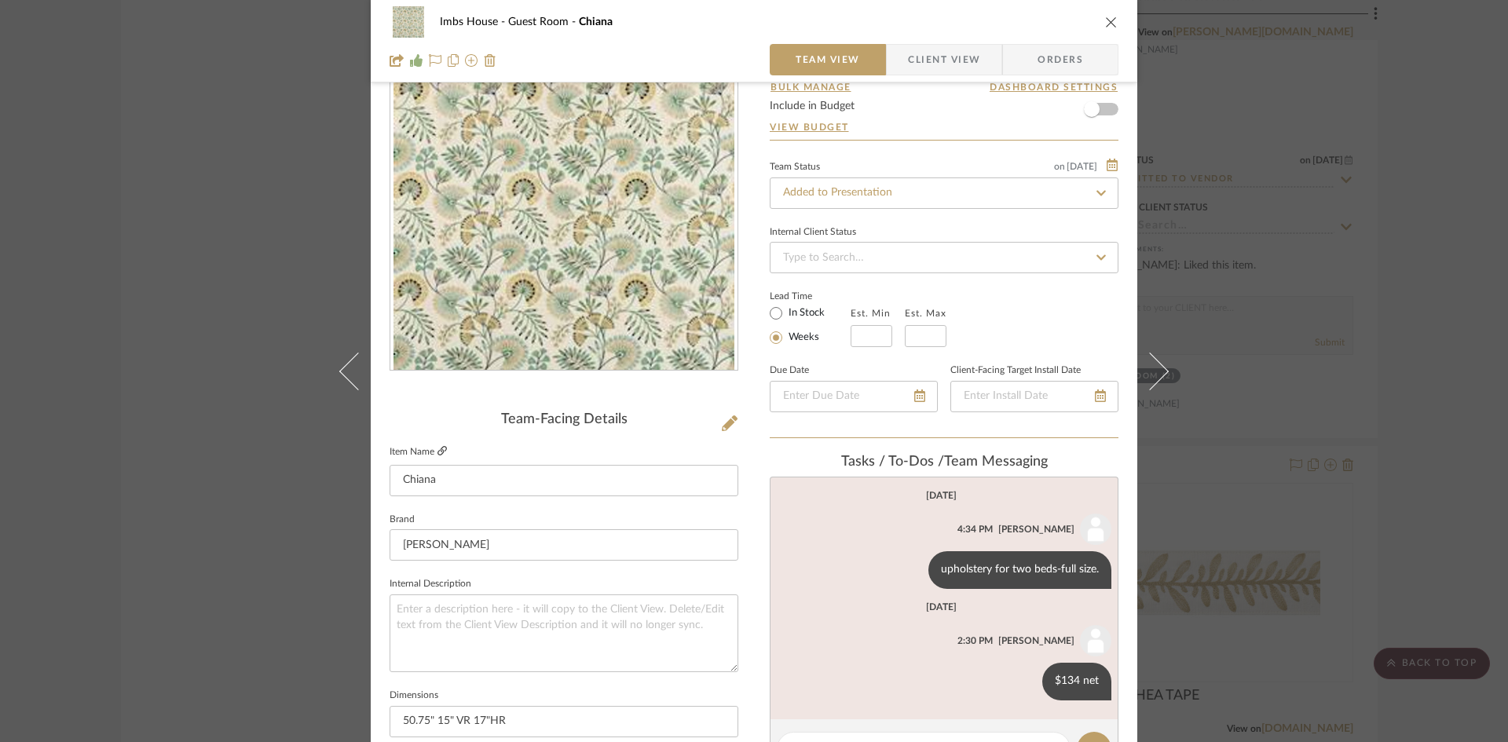
click at [438, 446] on icon at bounding box center [441, 450] width 9 height 9
click at [1109, 20] on icon "close" at bounding box center [1111, 22] width 13 height 13
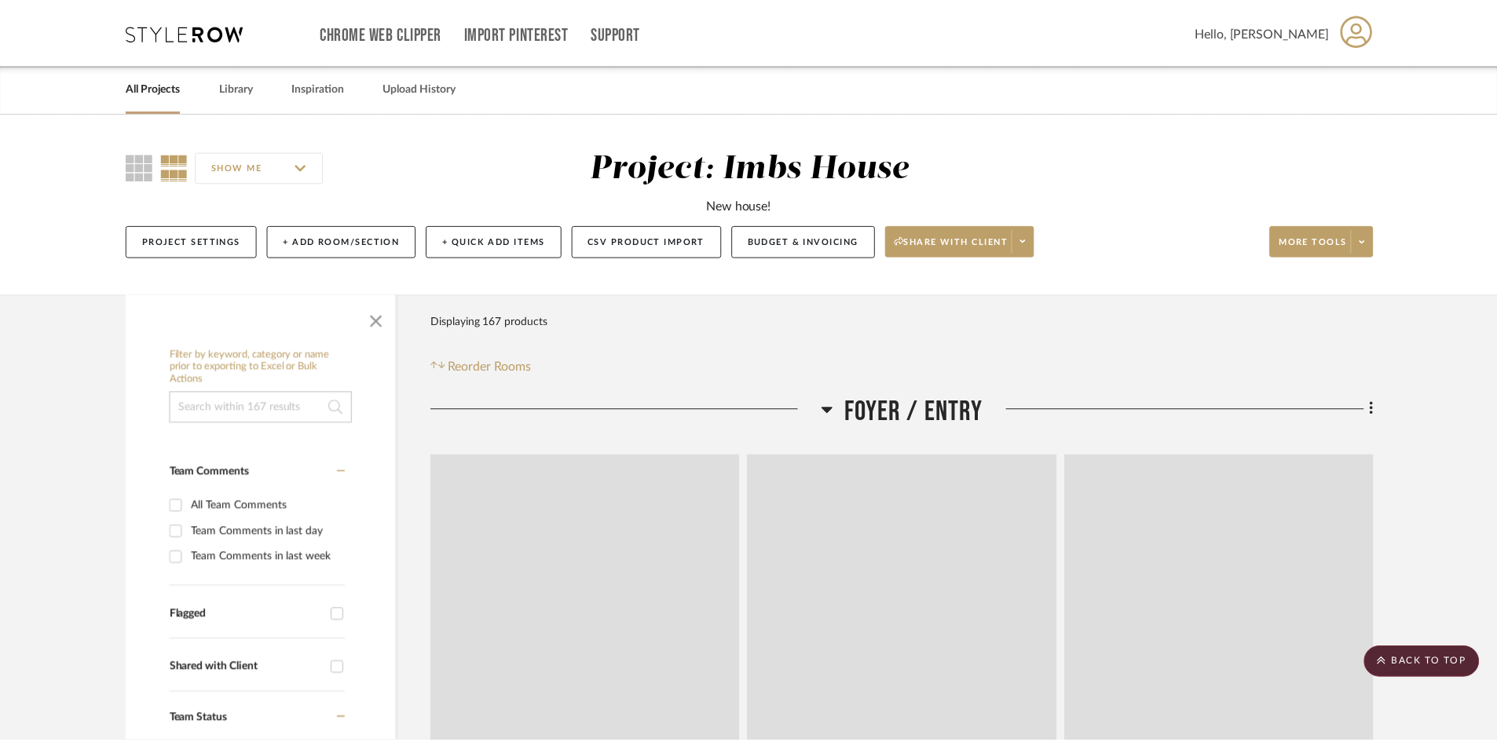
scroll to position [25707, 0]
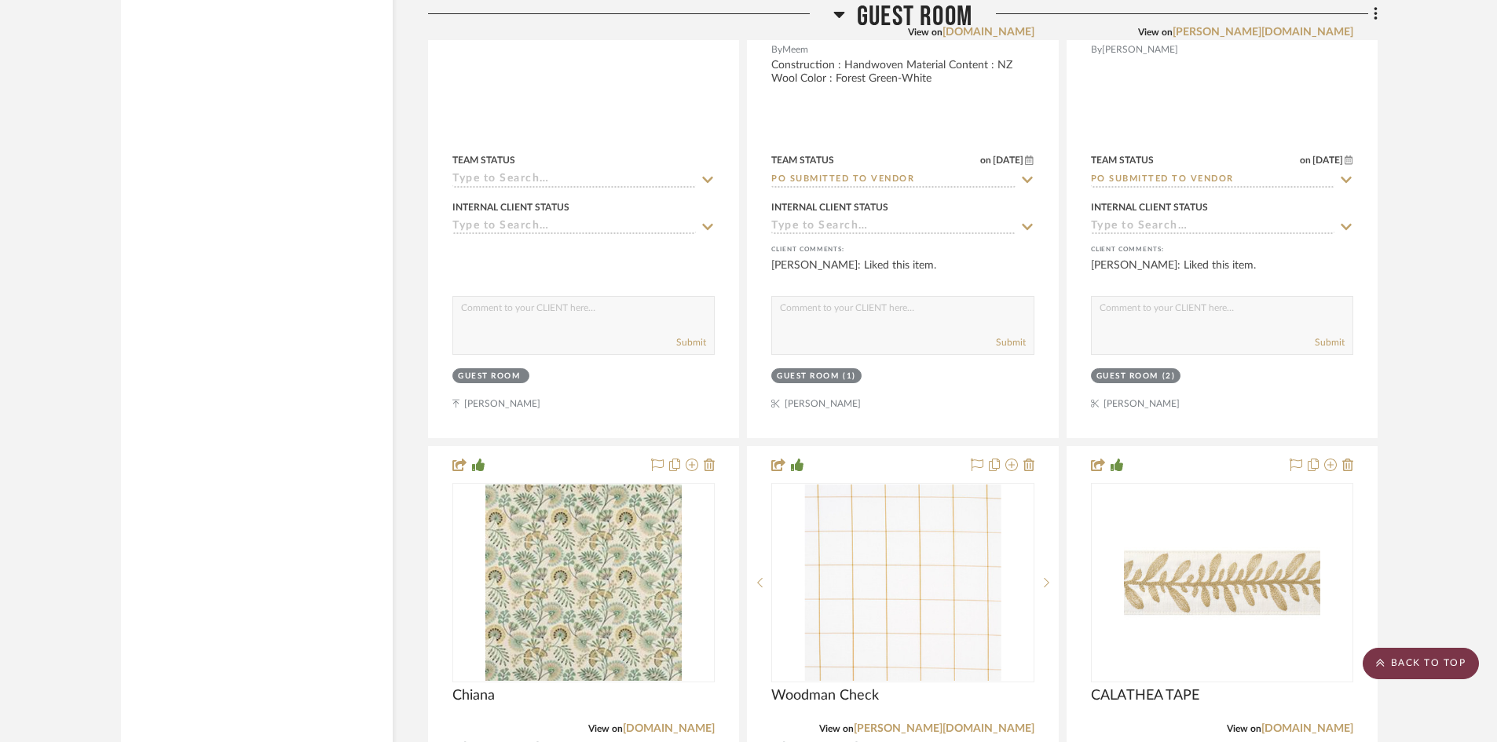
click at [1431, 661] on scroll-to-top-button "BACK TO TOP" at bounding box center [1420, 663] width 116 height 31
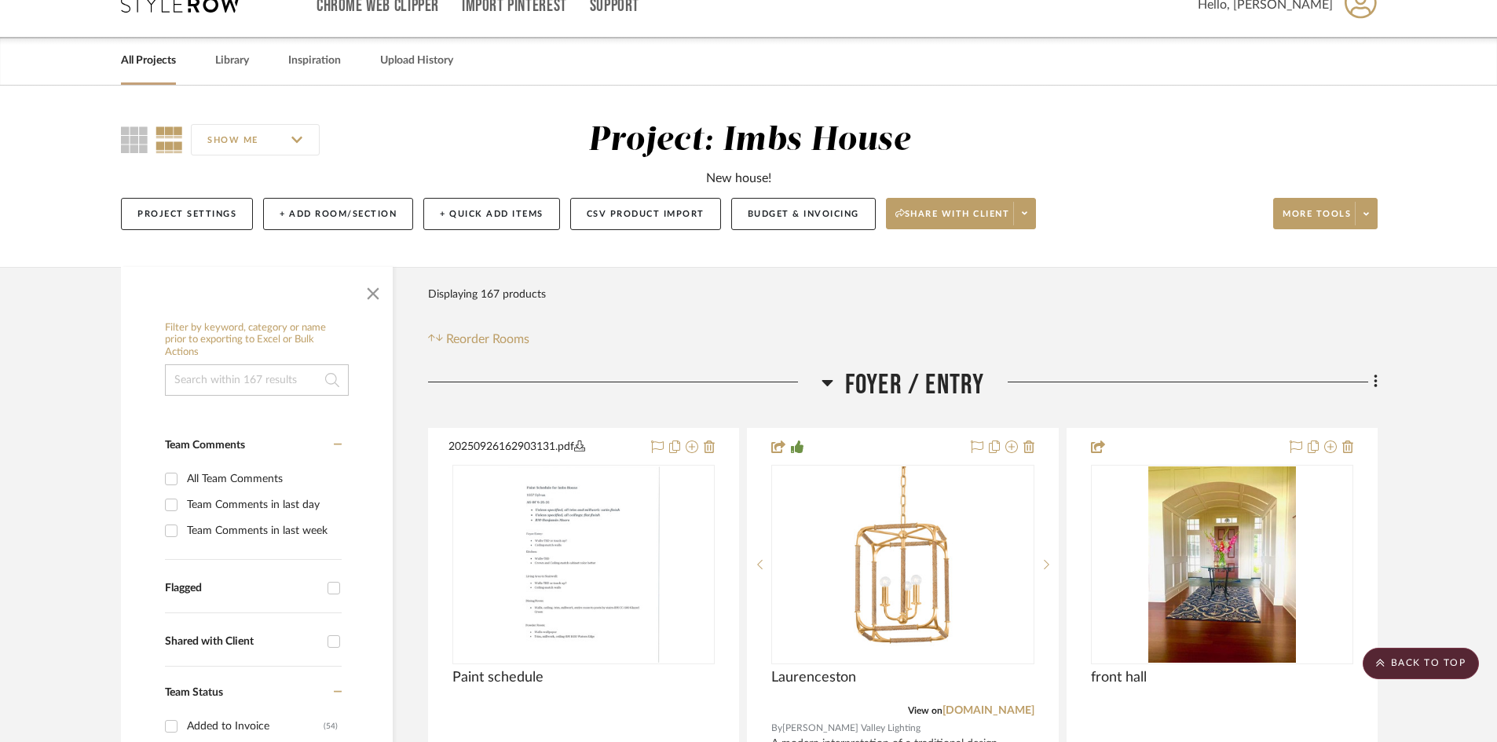
scroll to position [0, 0]
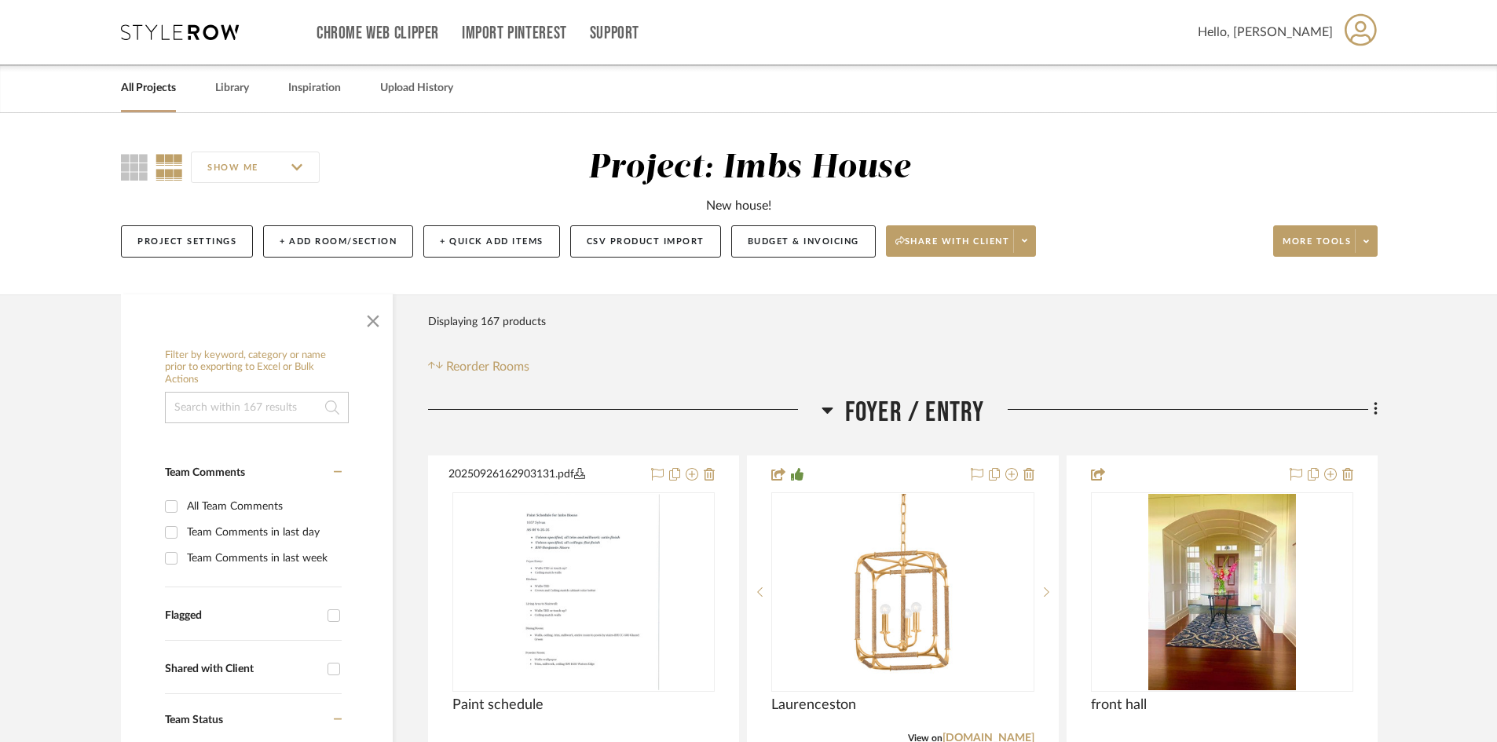
click at [155, 84] on link "All Projects" at bounding box center [148, 88] width 55 height 21
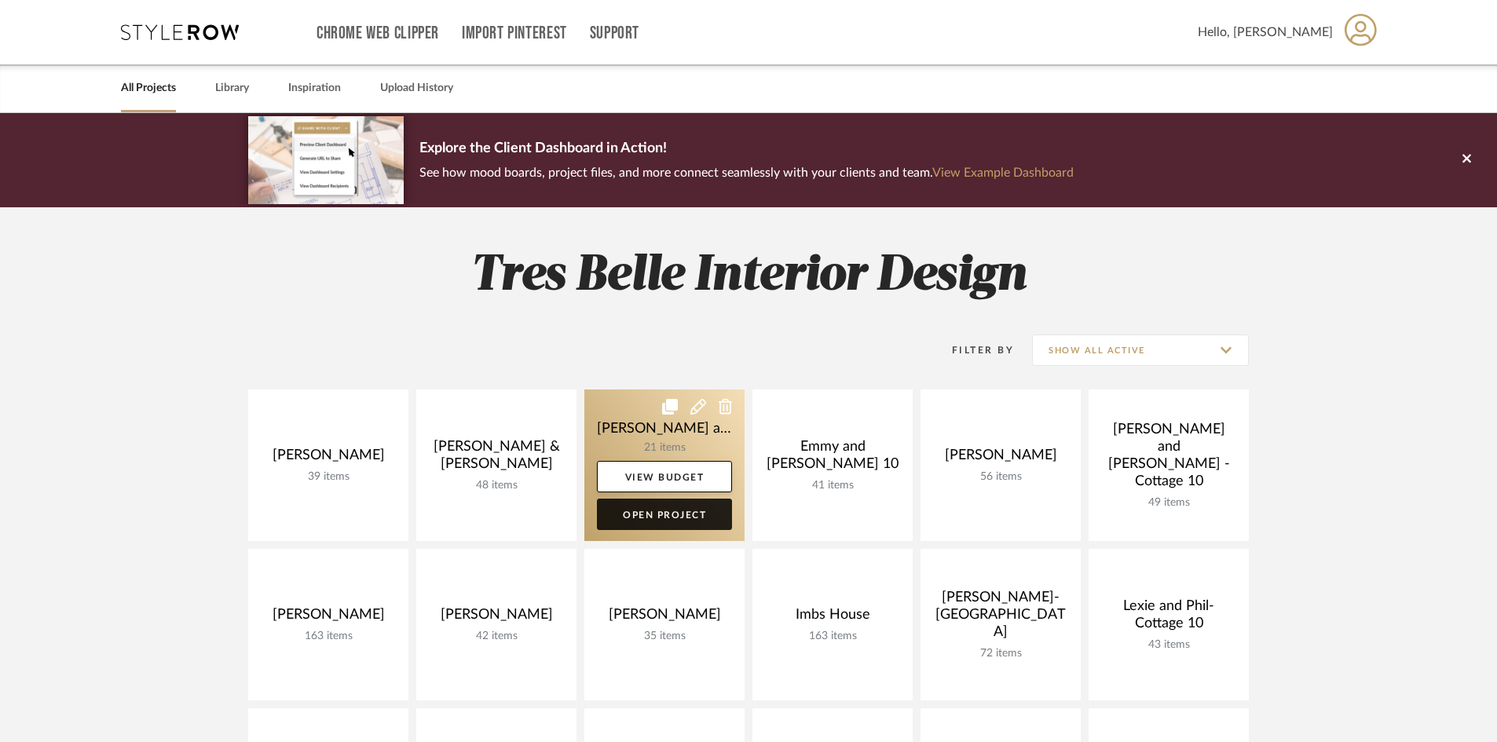
click at [667, 514] on link "Open Project" at bounding box center [664, 514] width 135 height 31
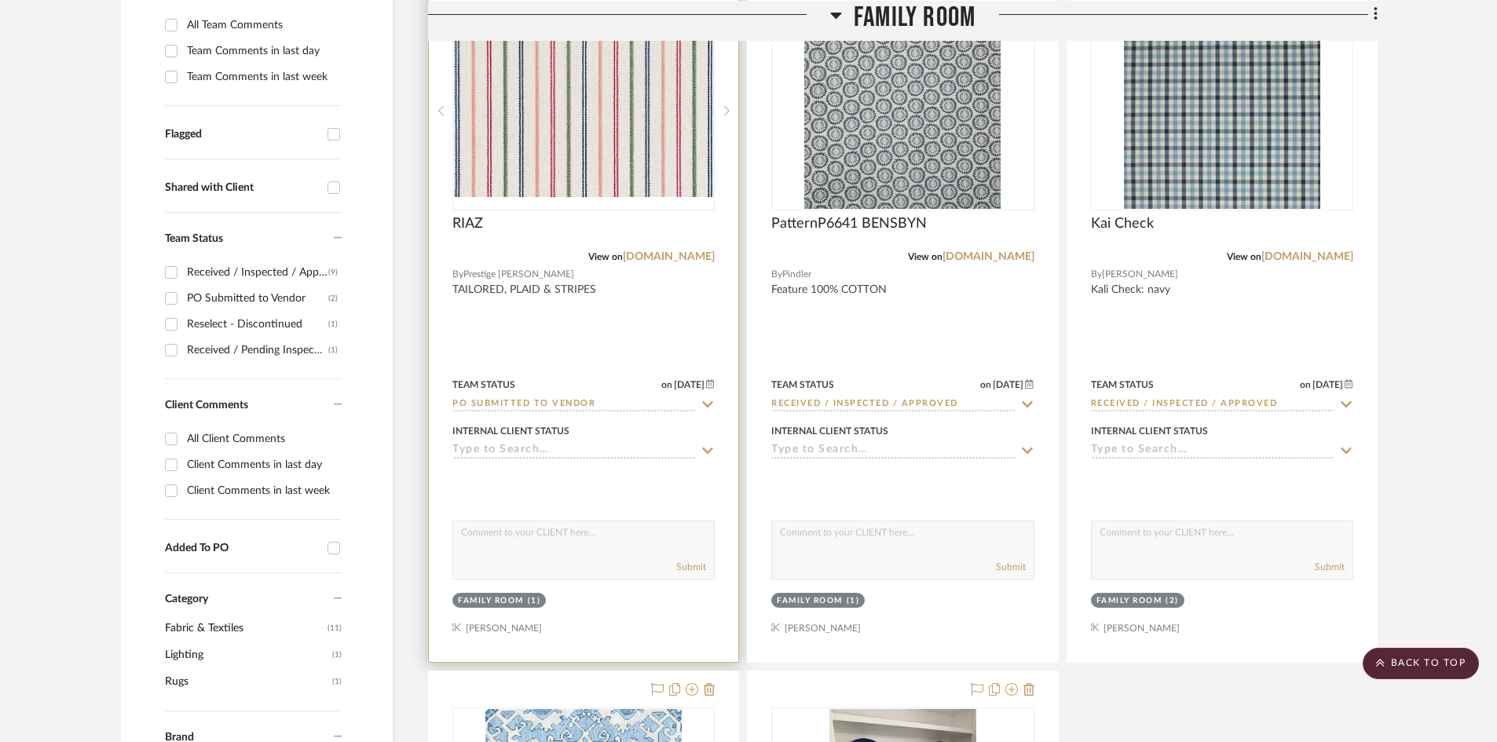
scroll to position [393, 0]
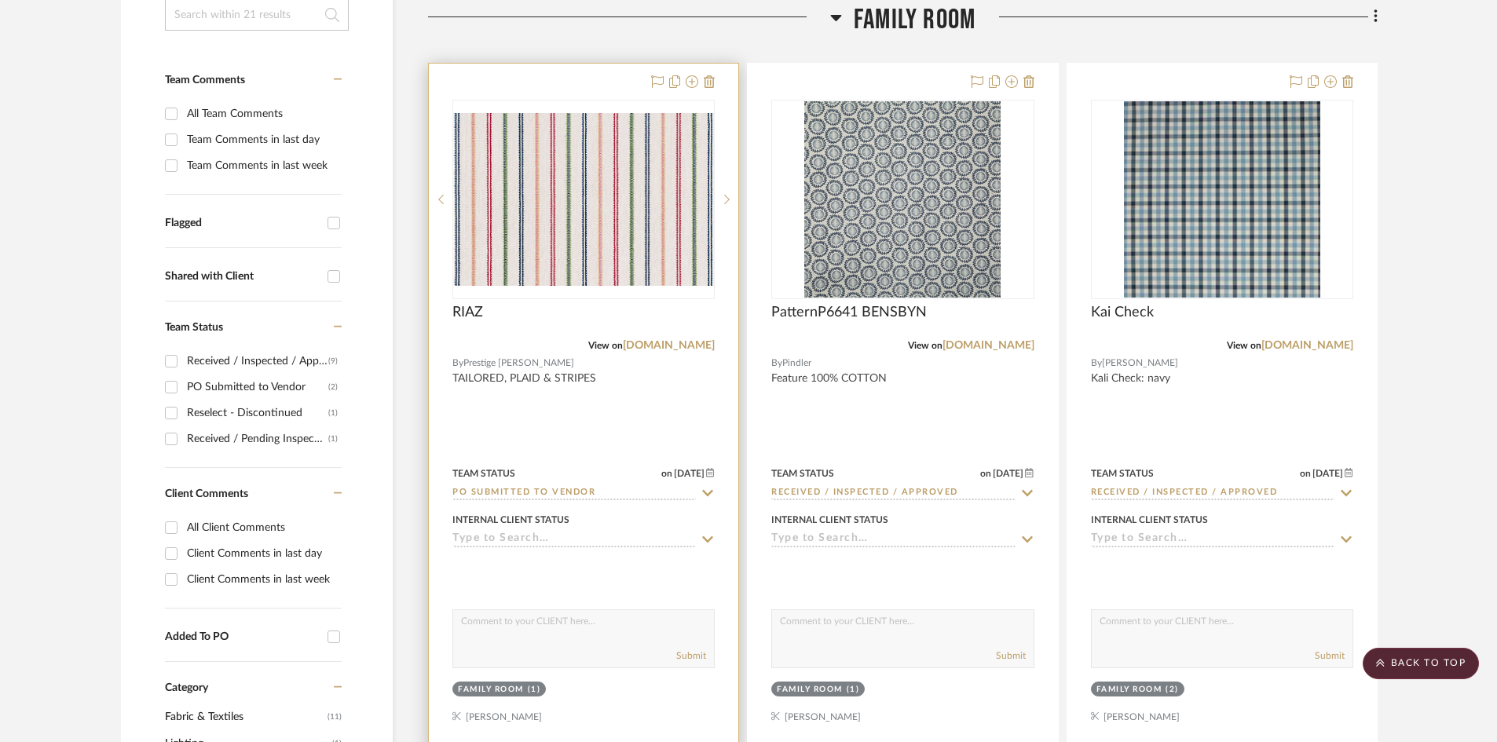
click at [609, 492] on input "PO Submitted to Vendor" at bounding box center [573, 493] width 243 height 15
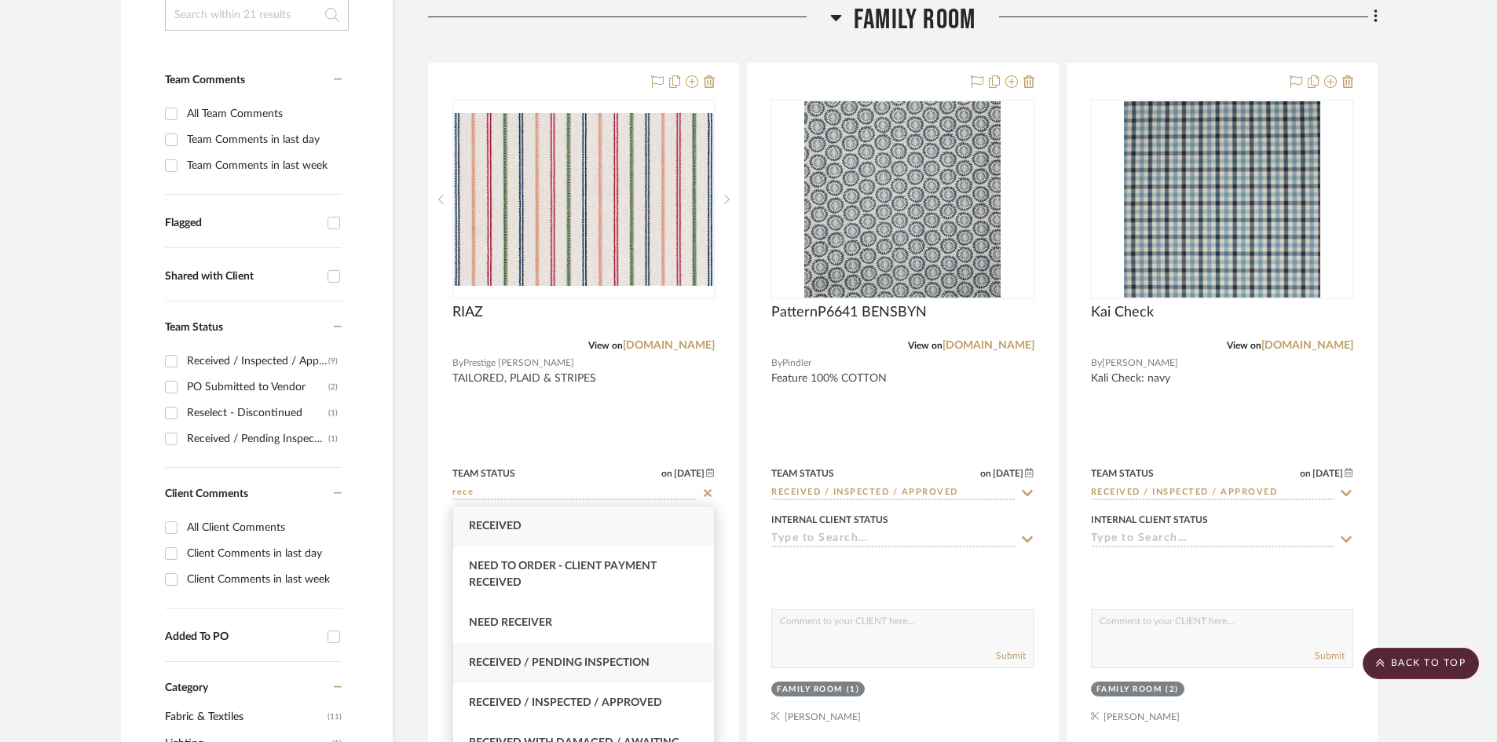
type input "rece"
click at [610, 653] on div "Received / Pending Inspection" at bounding box center [583, 663] width 261 height 40
type input "[DATE]"
type input "Received / Pending Inspection"
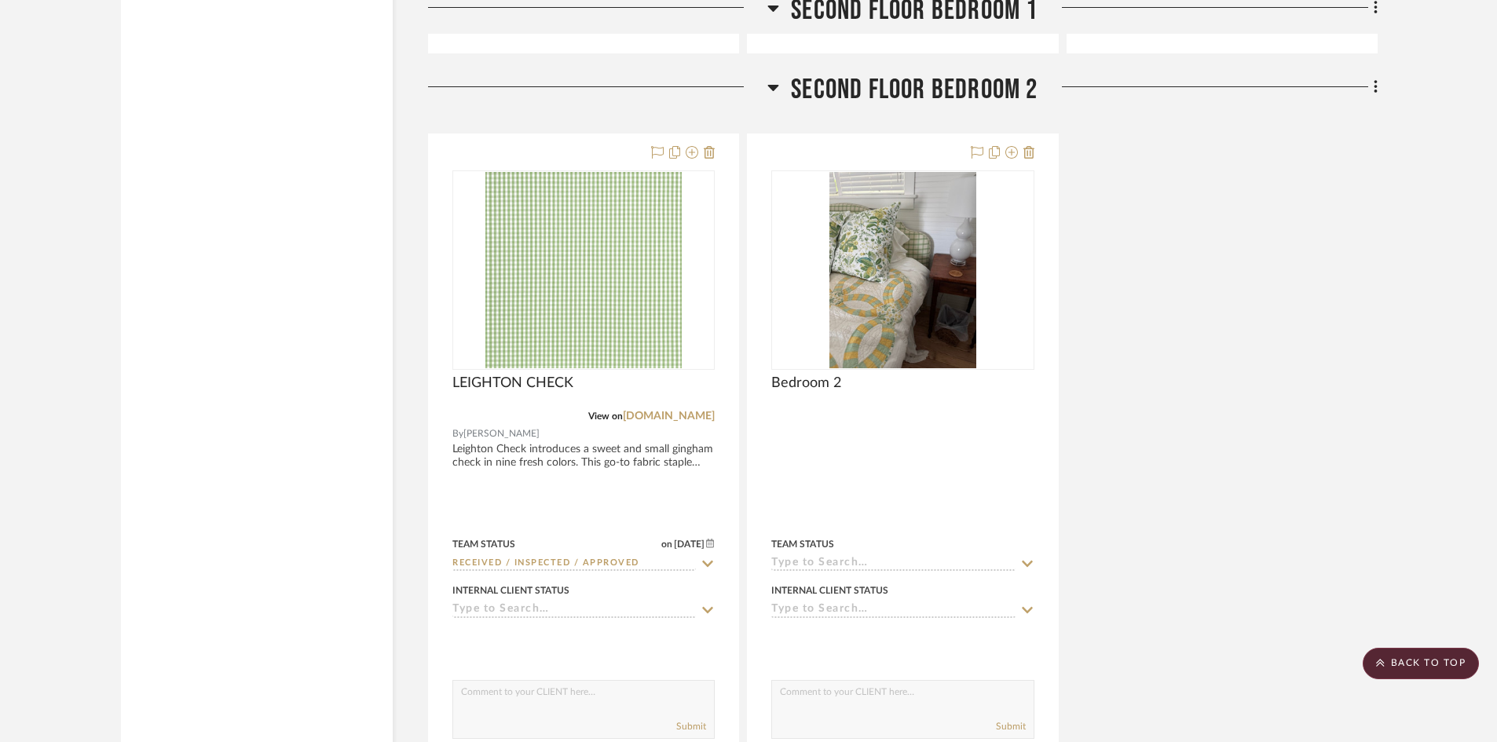
scroll to position [5250, 0]
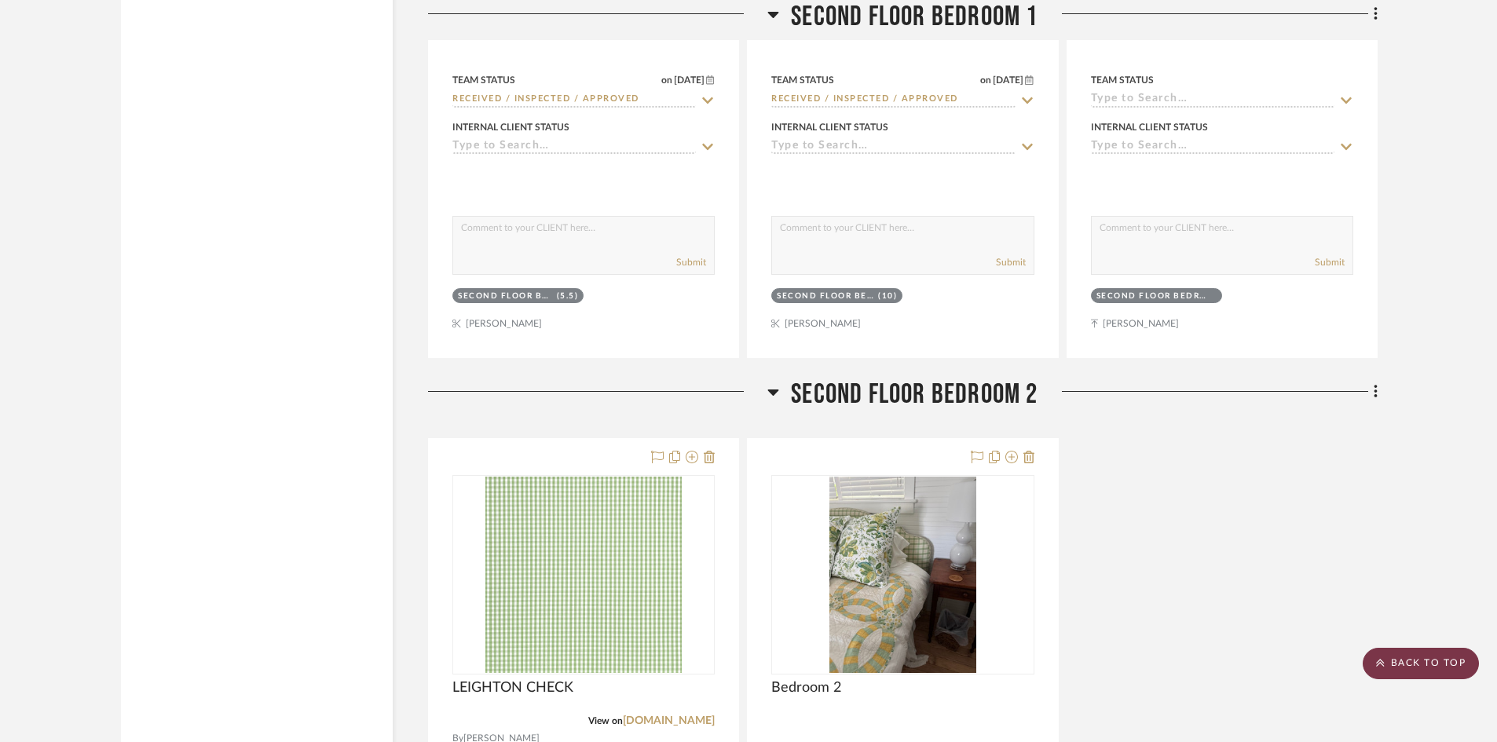
click at [1431, 667] on scroll-to-top-button "BACK TO TOP" at bounding box center [1420, 663] width 116 height 31
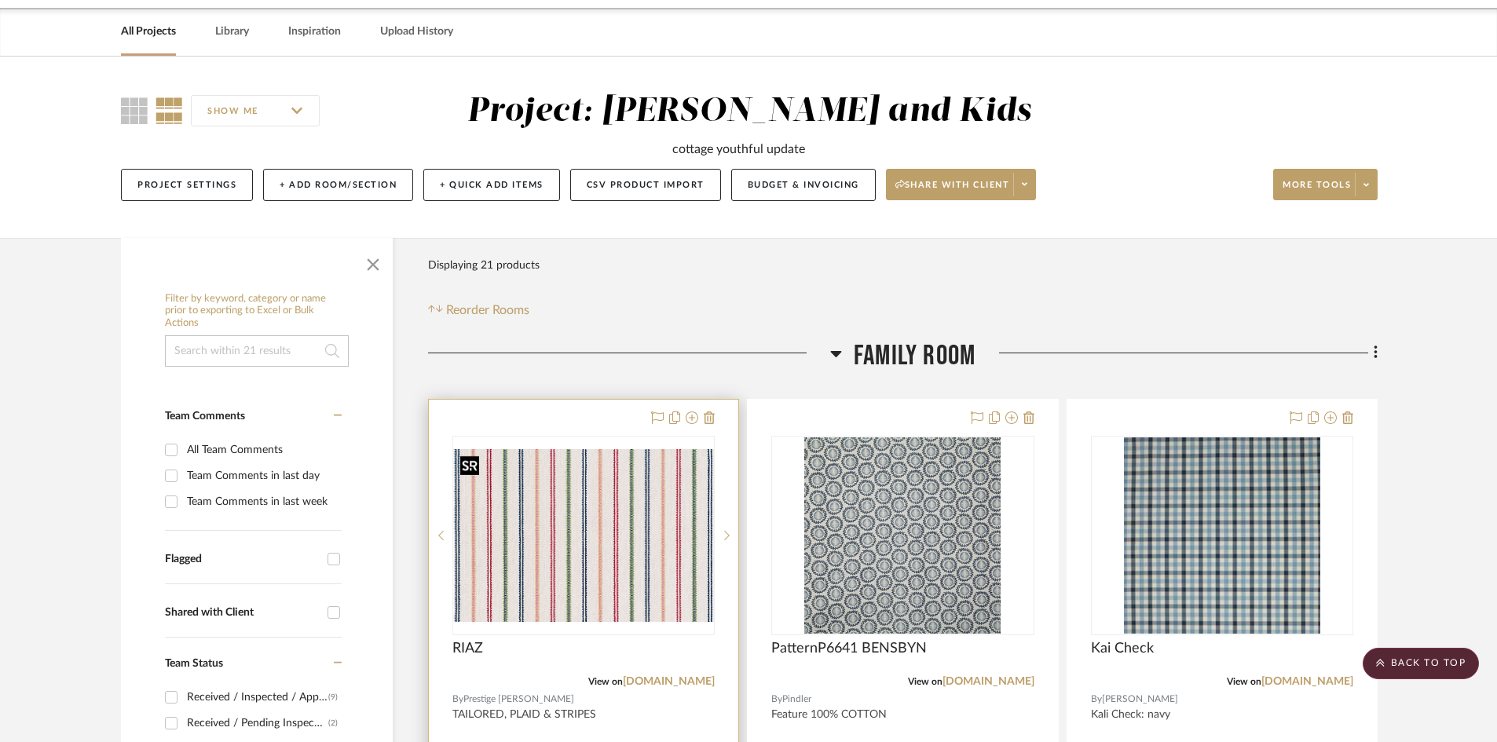
scroll to position [0, 0]
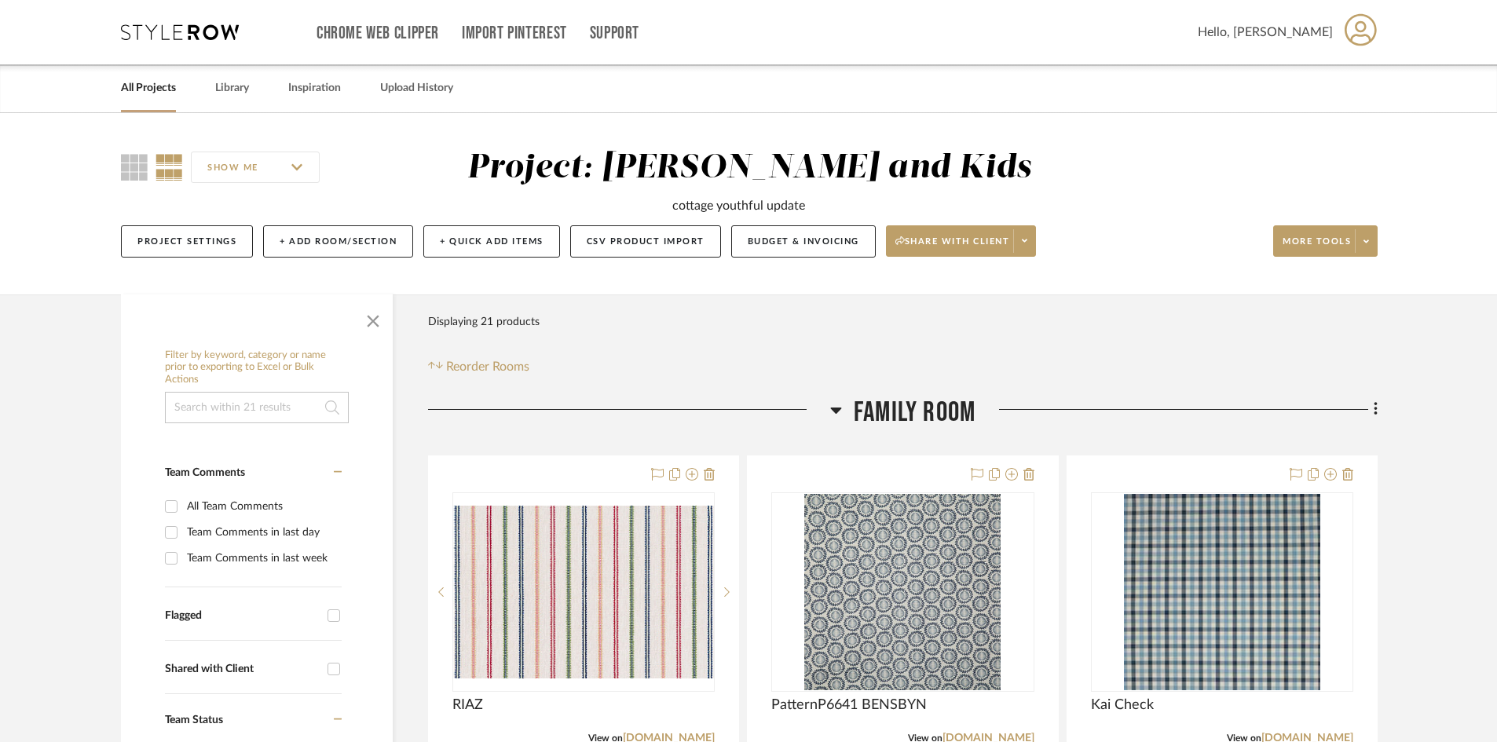
click at [122, 86] on link "All Projects" at bounding box center [148, 88] width 55 height 21
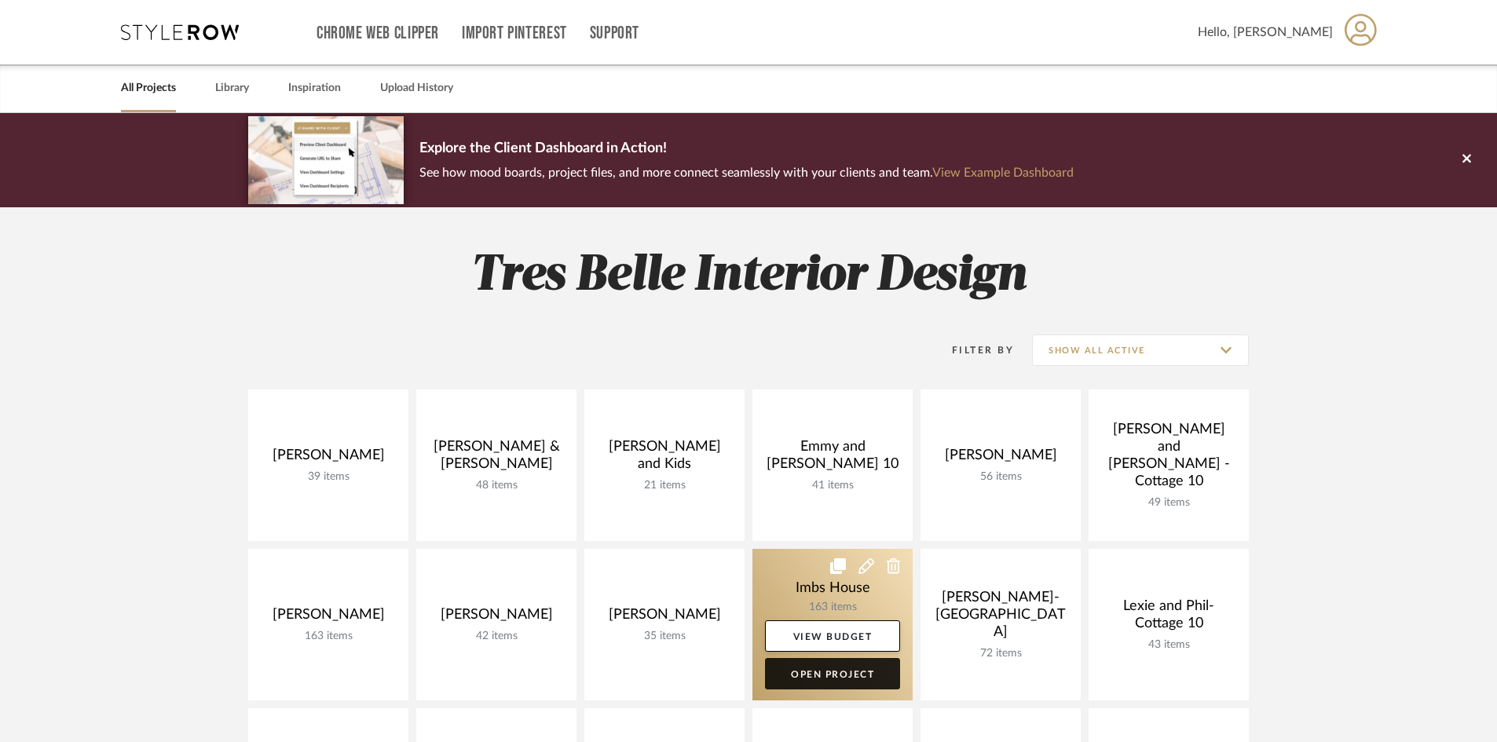
click at [826, 671] on link "Open Project" at bounding box center [832, 673] width 135 height 31
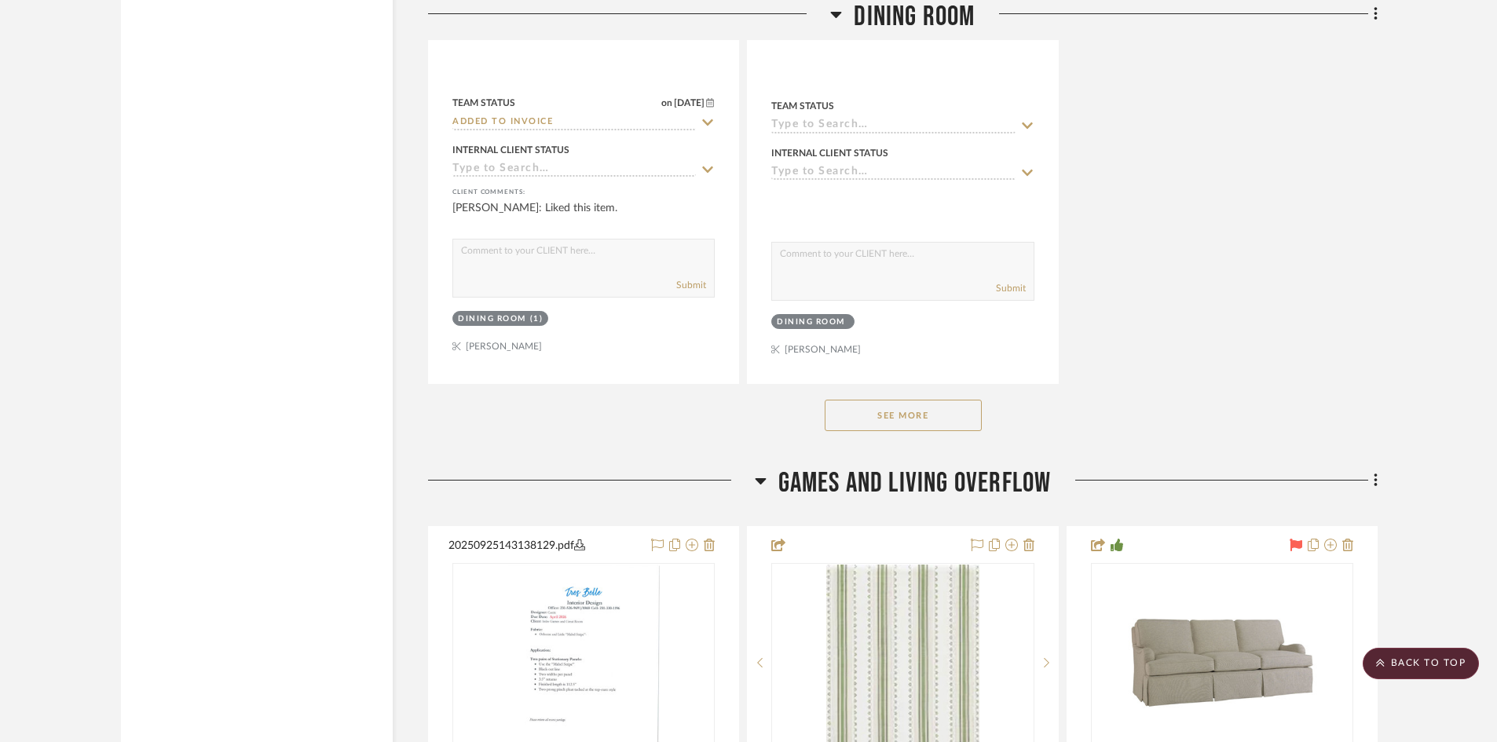
scroll to position [4633, 0]
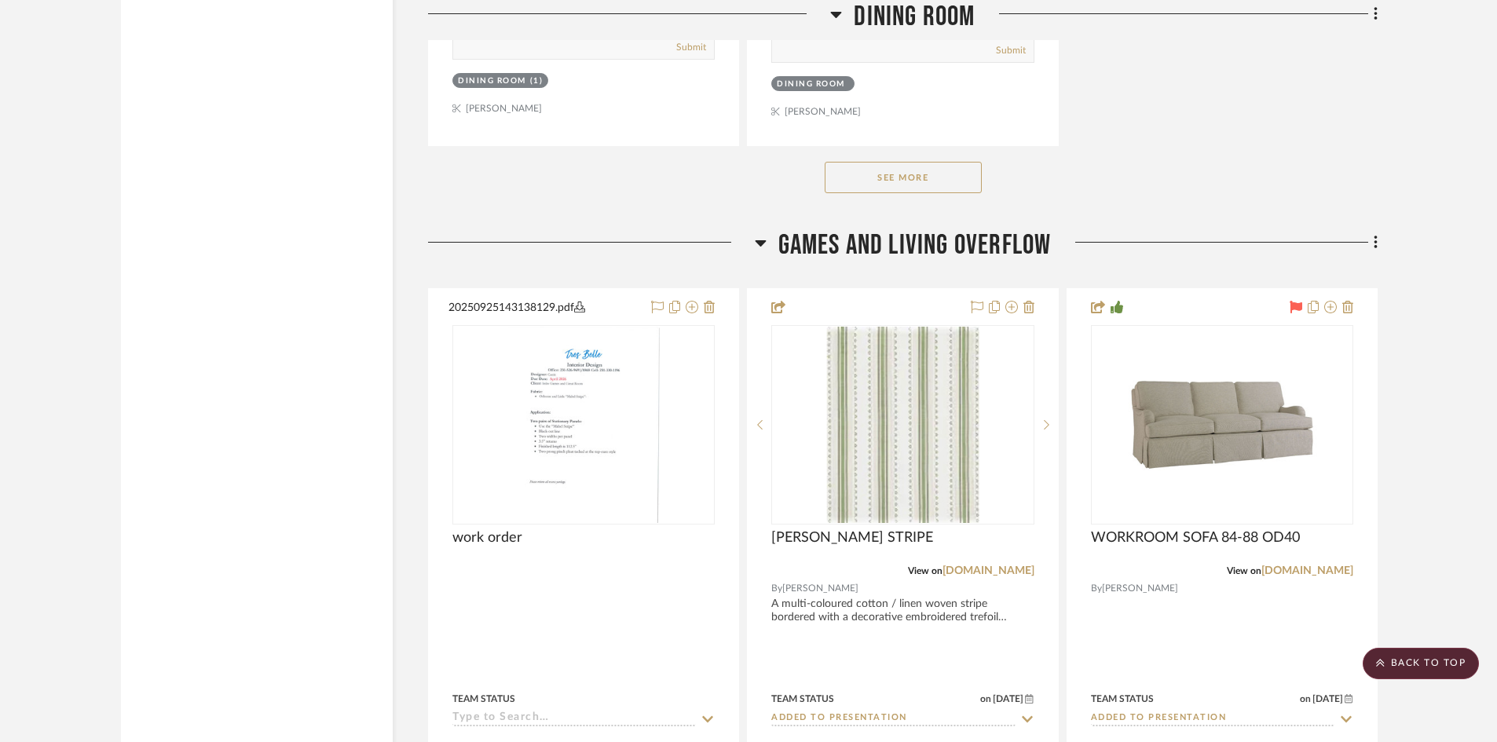
click at [892, 174] on button "See More" at bounding box center [902, 177] width 157 height 31
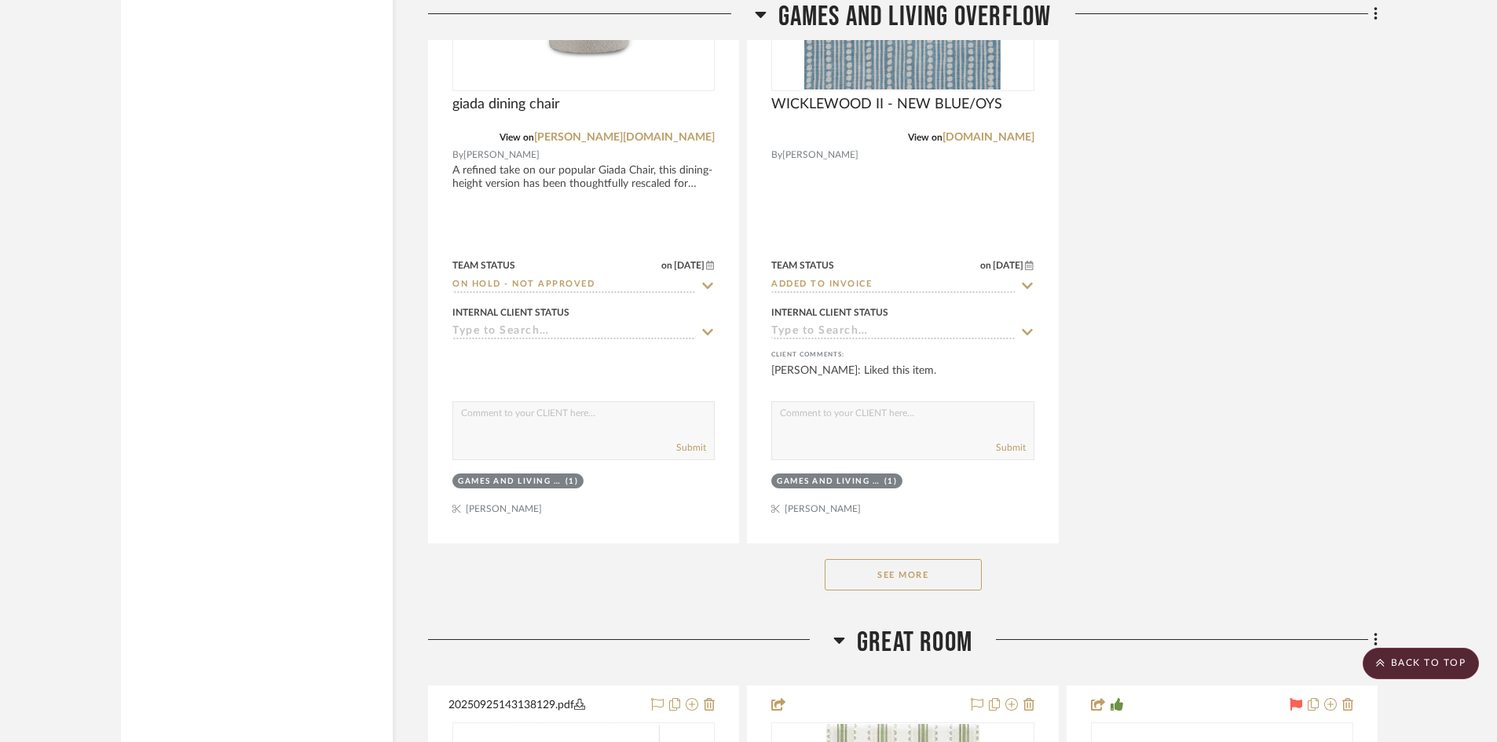
scroll to position [7381, 0]
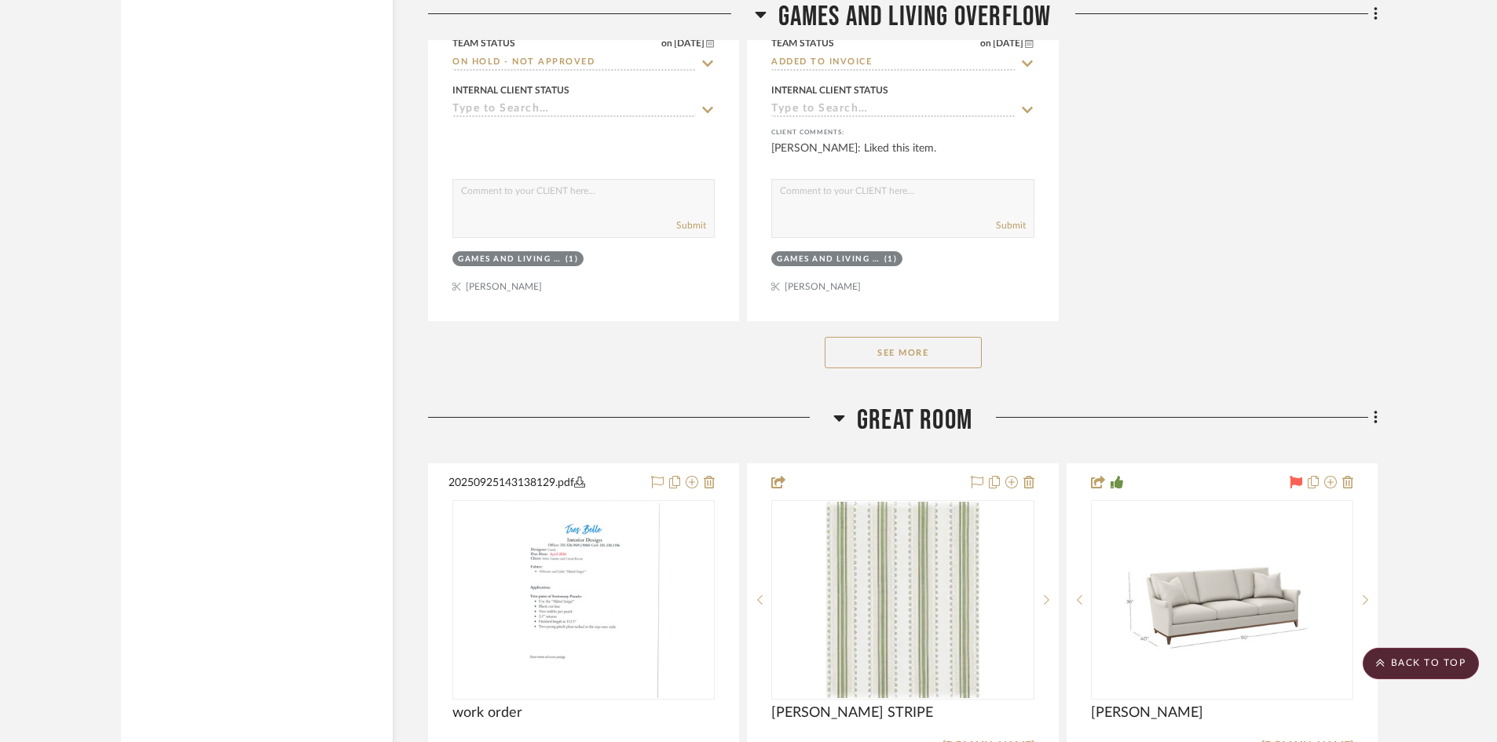
click at [863, 350] on button "See More" at bounding box center [902, 352] width 157 height 31
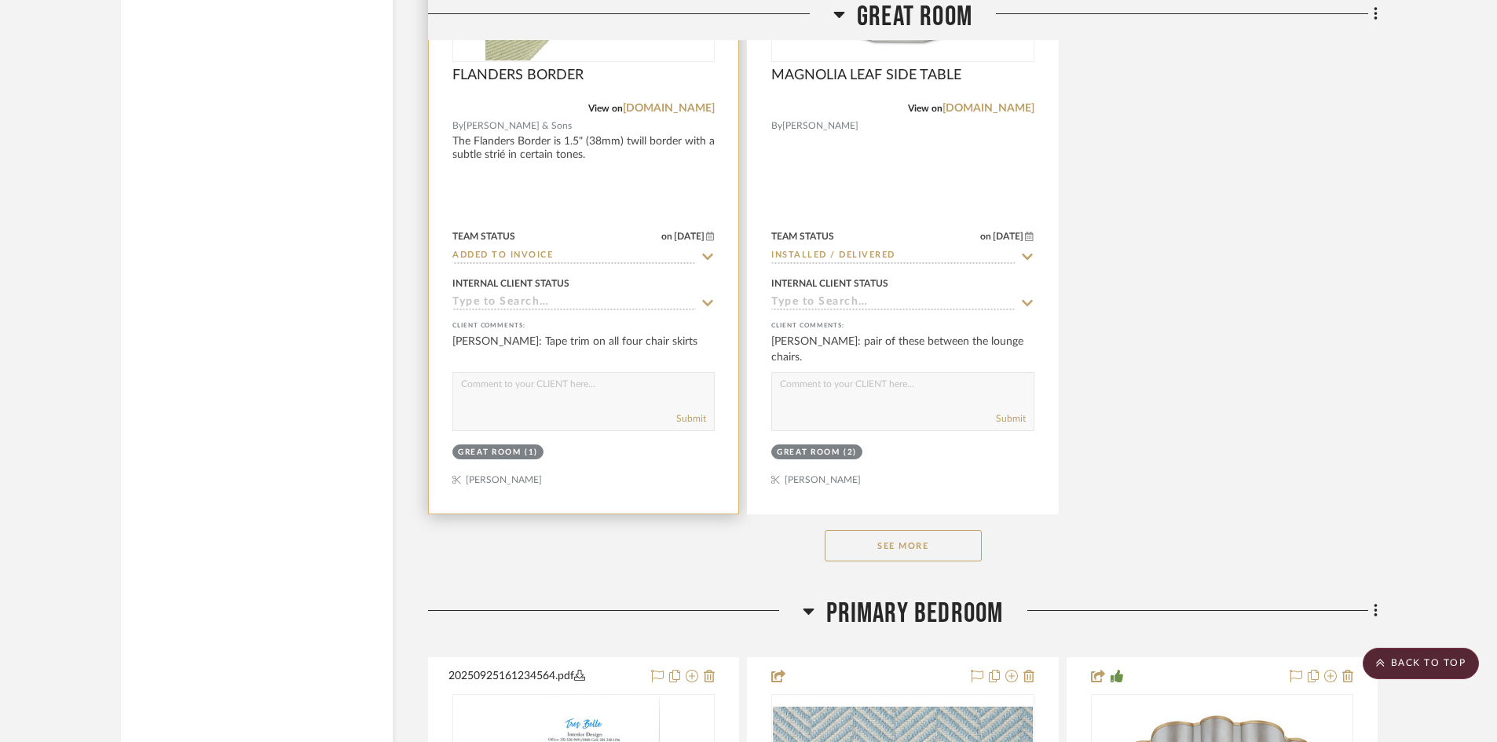
scroll to position [10835, 0]
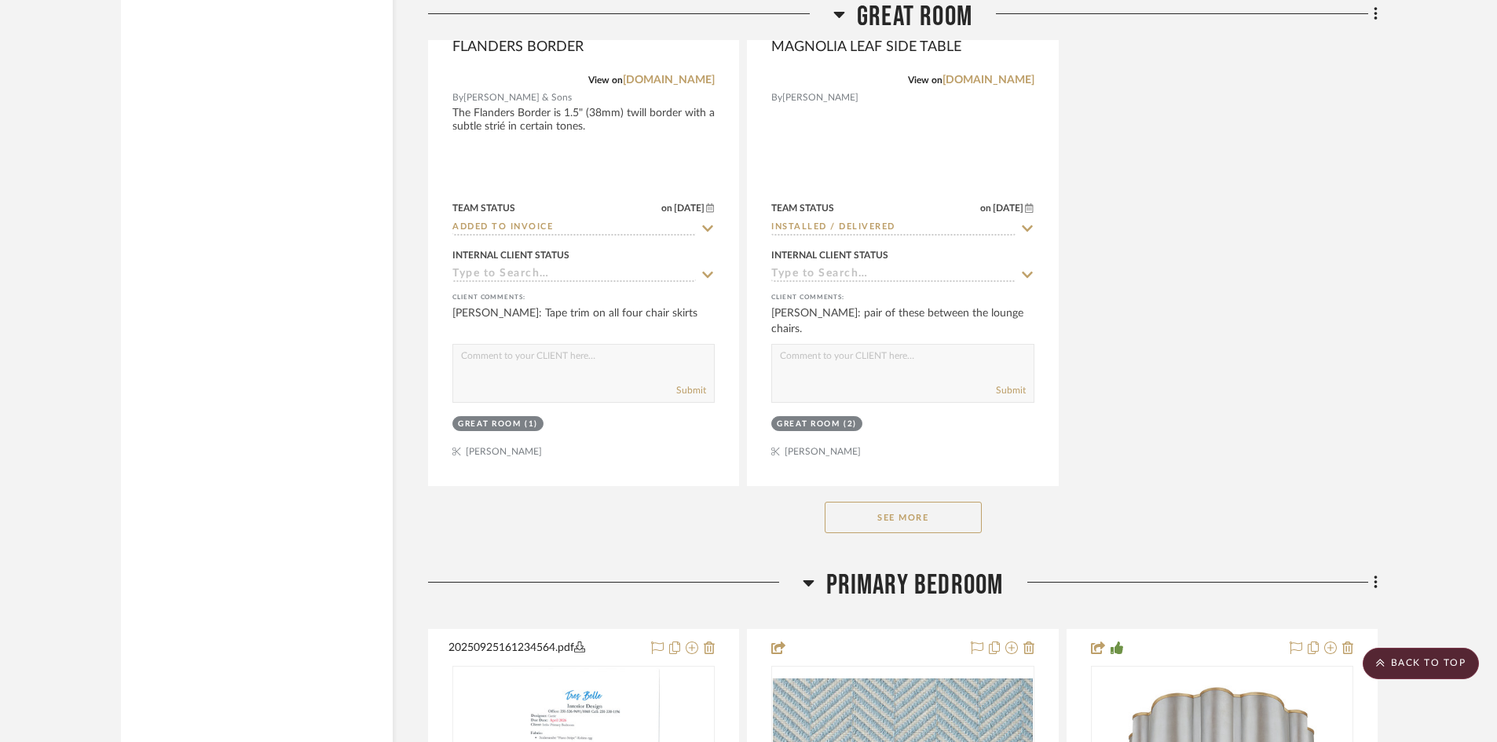
click at [888, 520] on button "See More" at bounding box center [902, 517] width 157 height 31
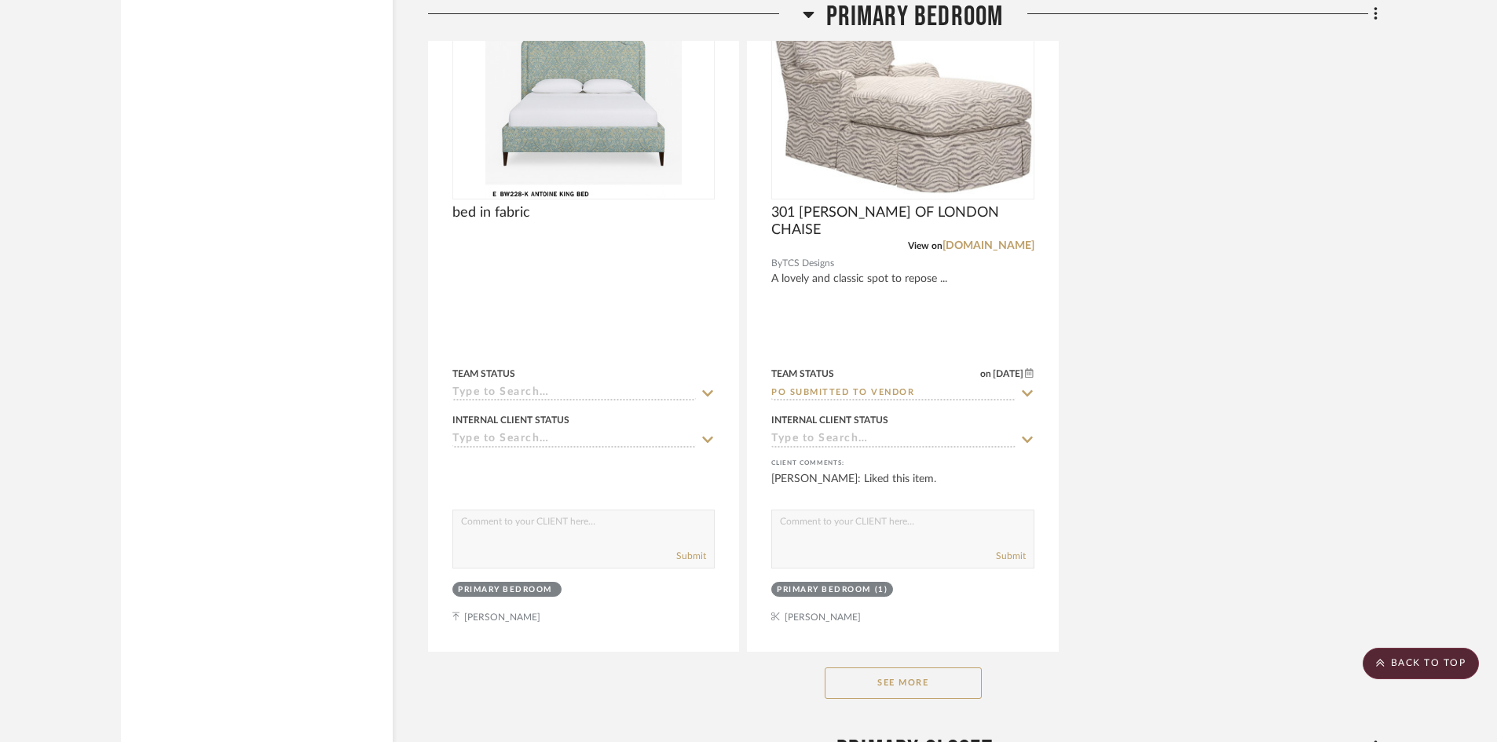
scroll to position [14526, 0]
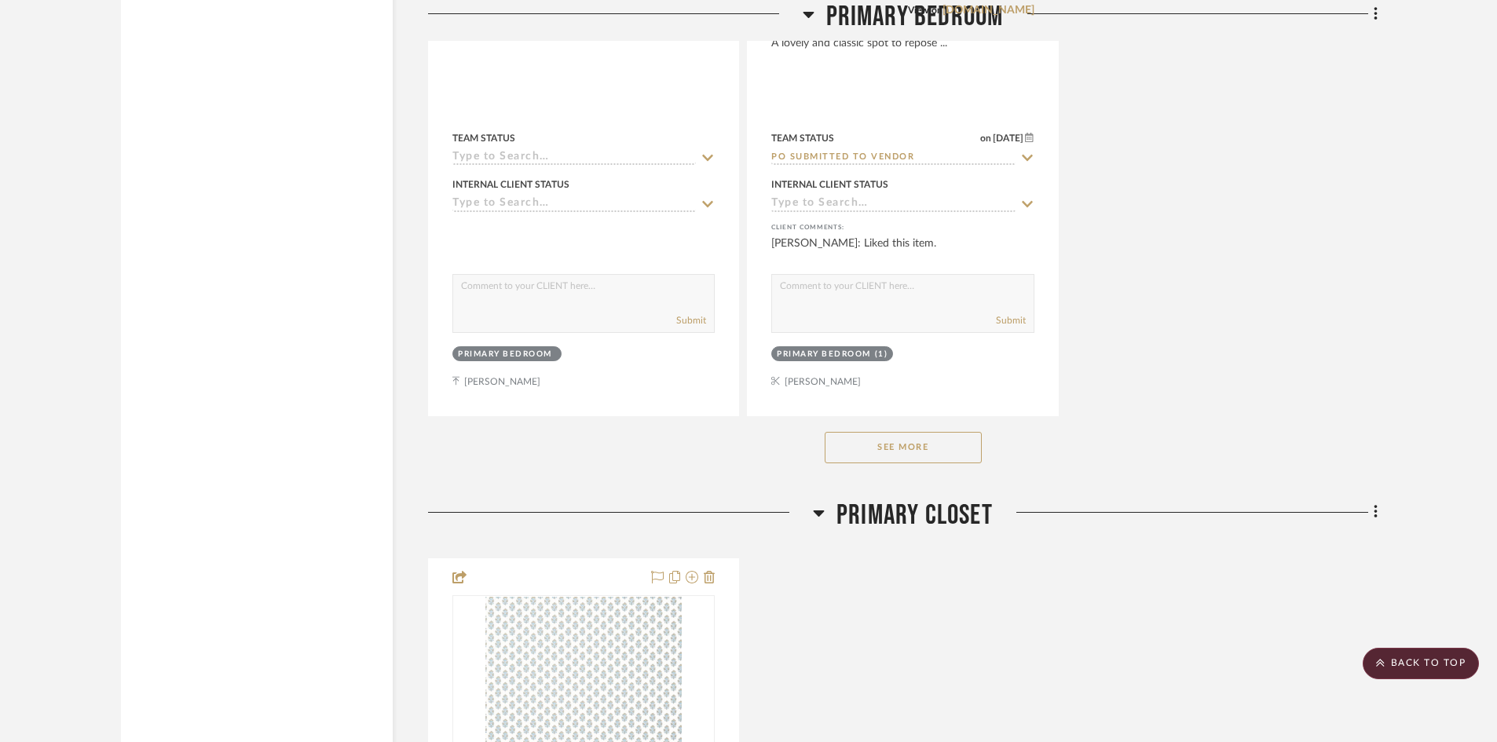
click at [861, 438] on button "See More" at bounding box center [902, 447] width 157 height 31
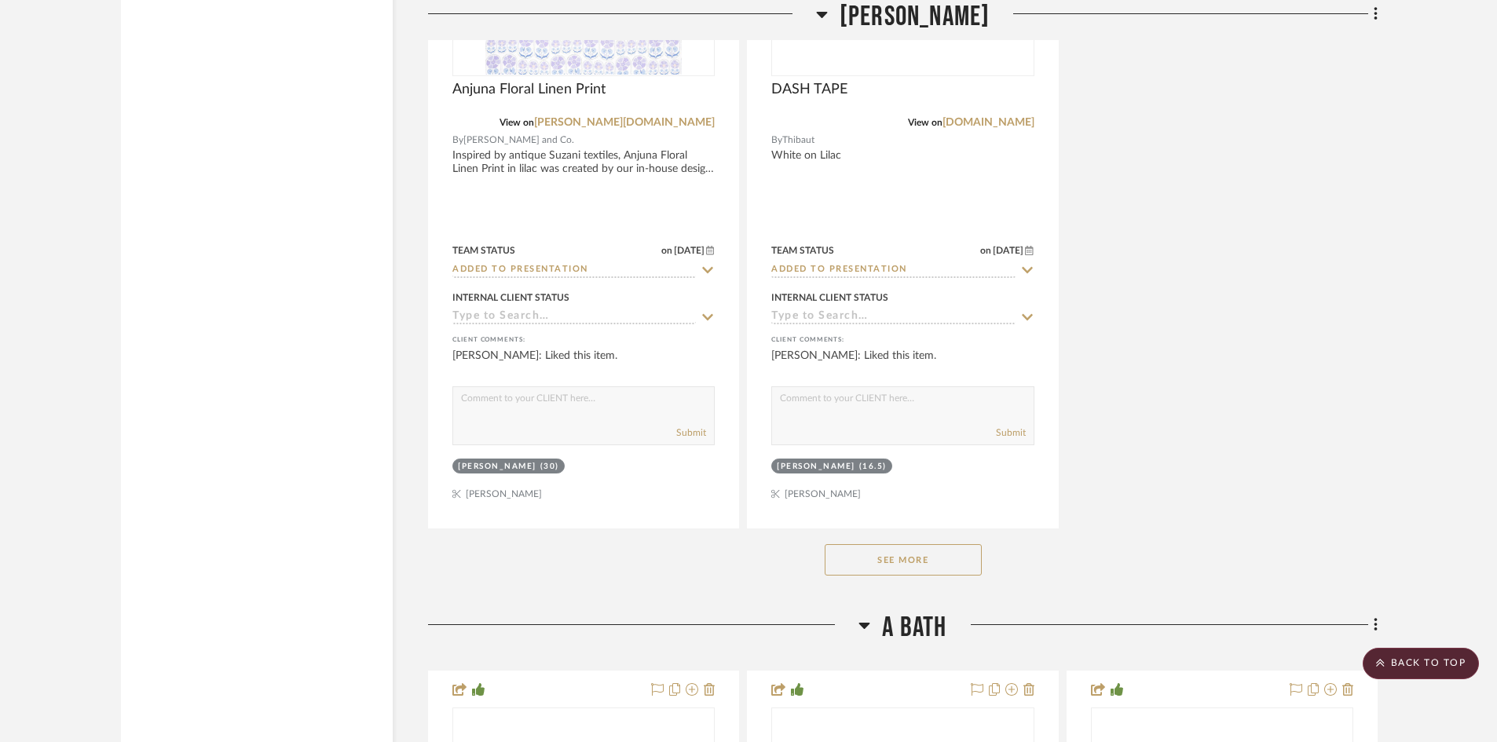
scroll to position [21749, 0]
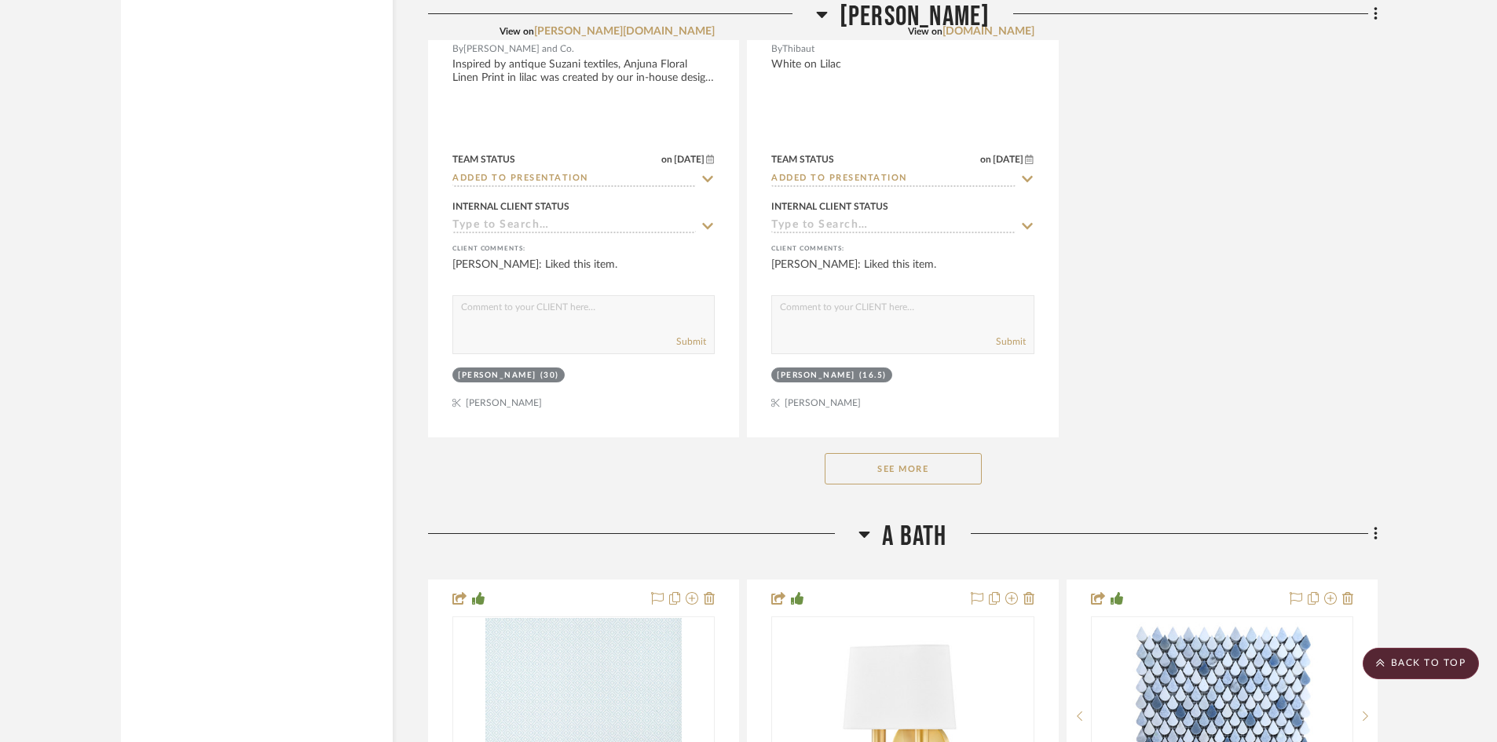
click at [905, 470] on button "See More" at bounding box center [902, 468] width 157 height 31
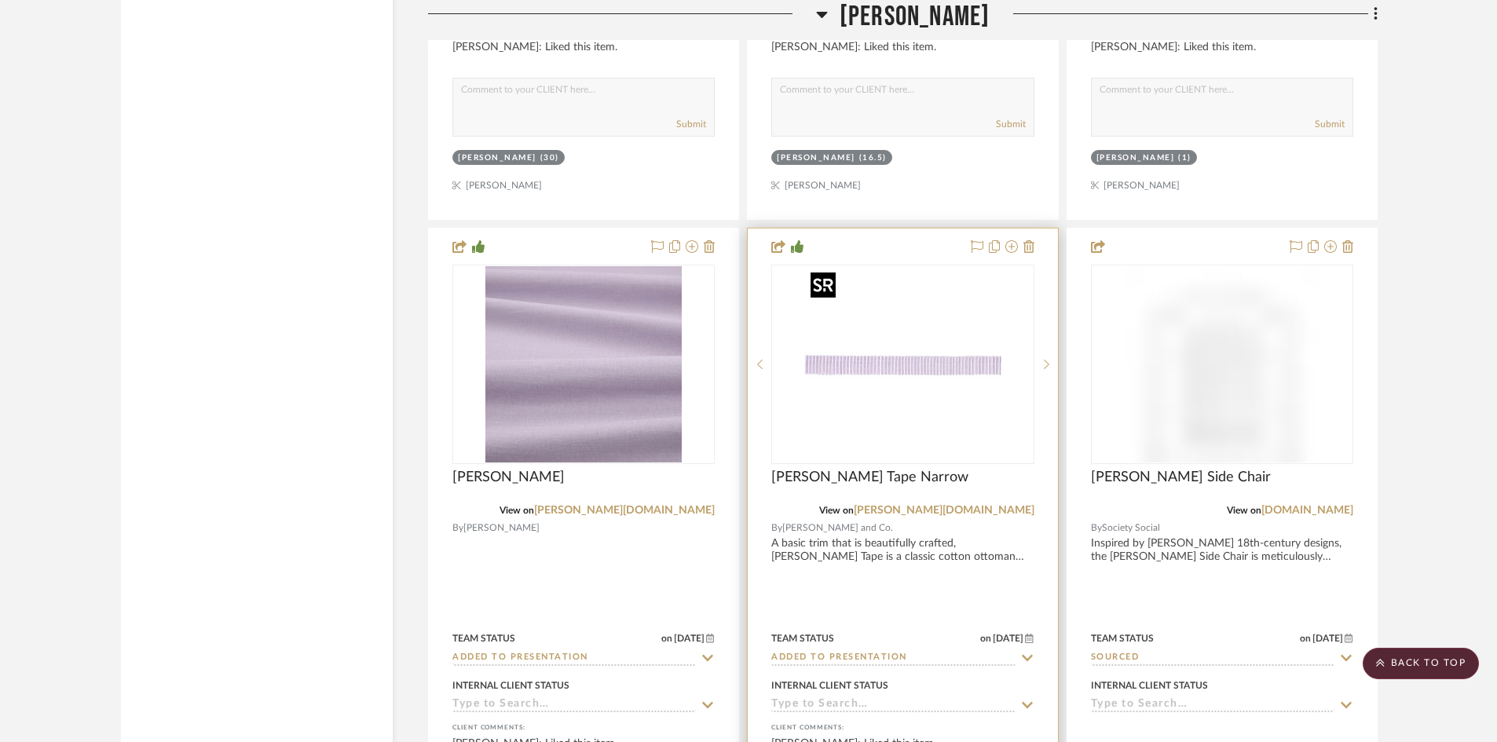
scroll to position [21985, 0]
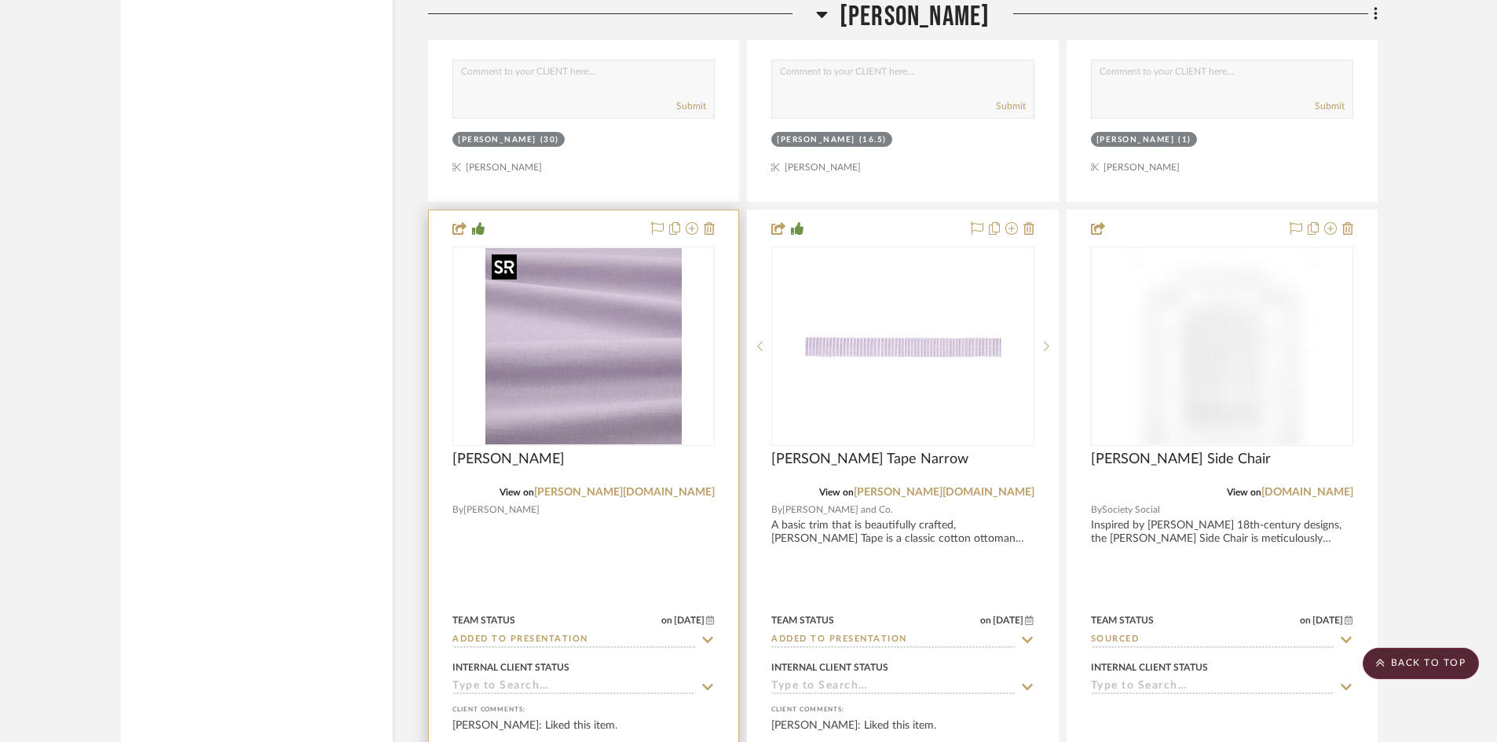
click at [537, 404] on img "0" at bounding box center [583, 346] width 196 height 196
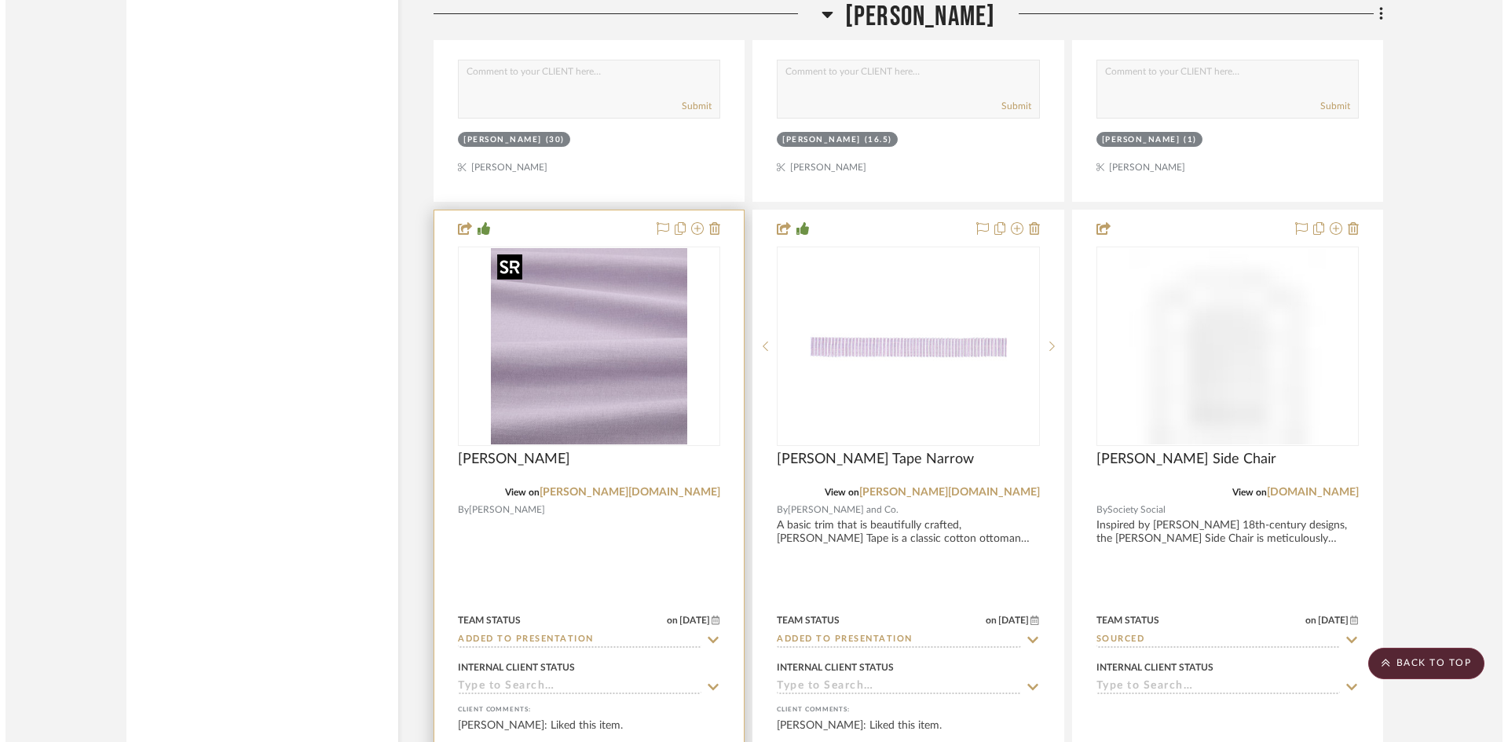
scroll to position [0, 0]
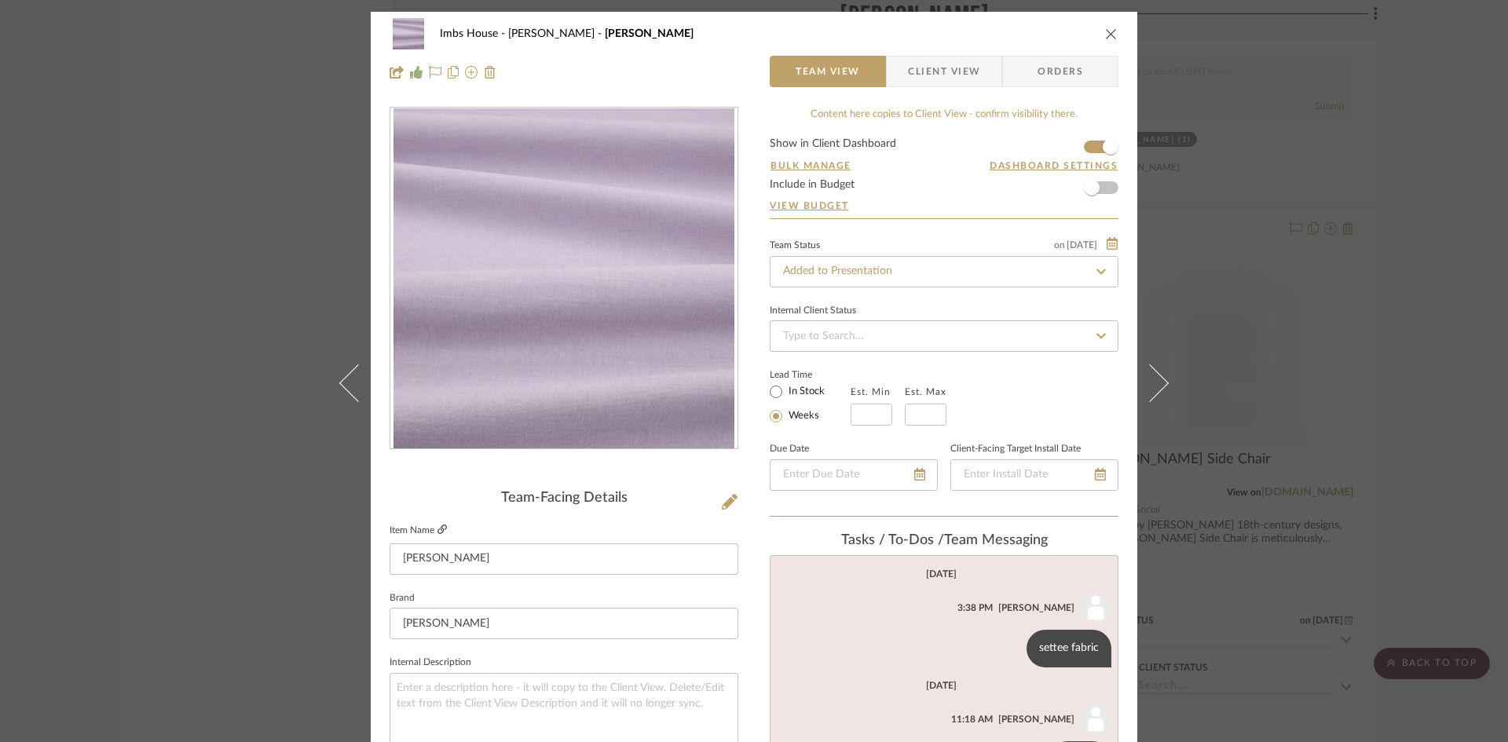
click at [437, 525] on icon at bounding box center [441, 529] width 9 height 9
click at [1105, 30] on icon "close" at bounding box center [1111, 33] width 13 height 13
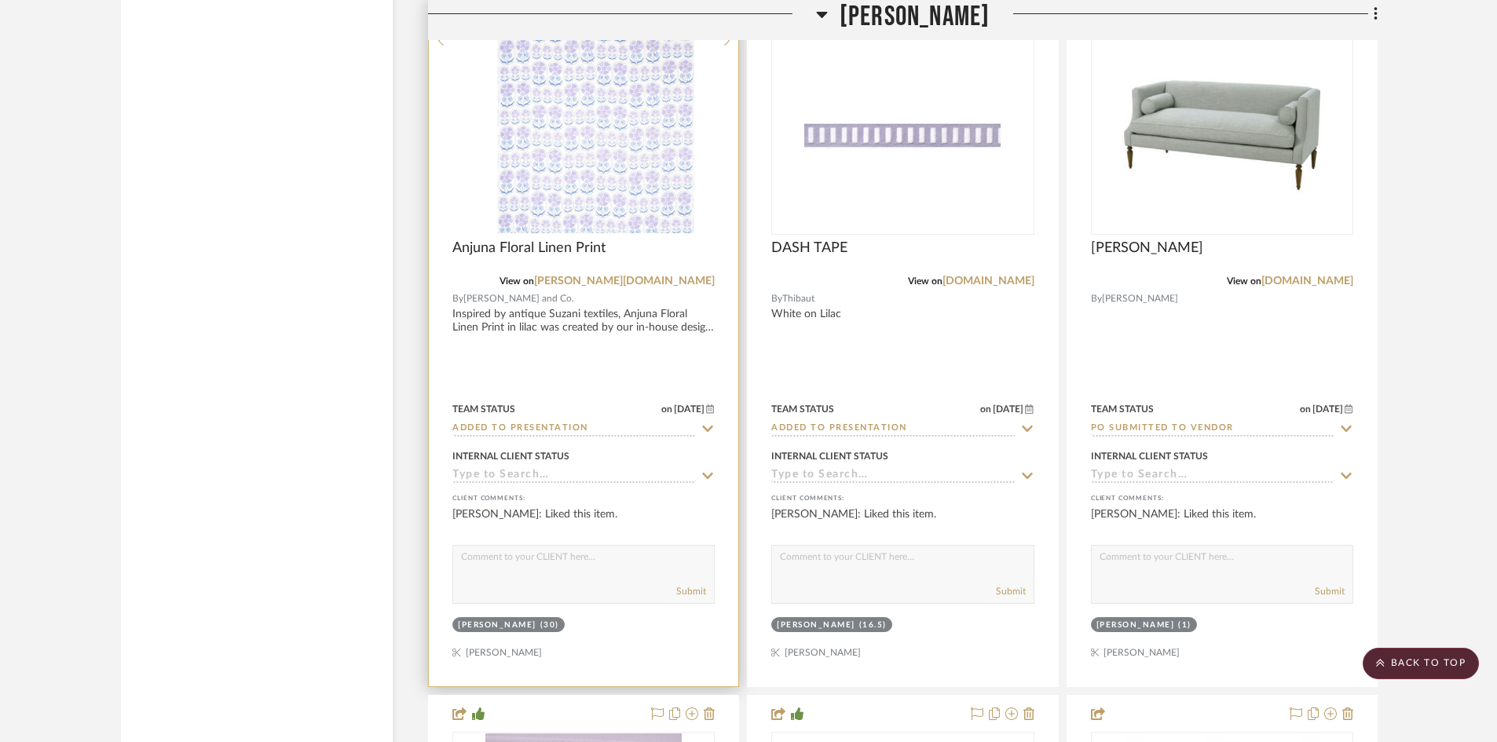
scroll to position [21514, 0]
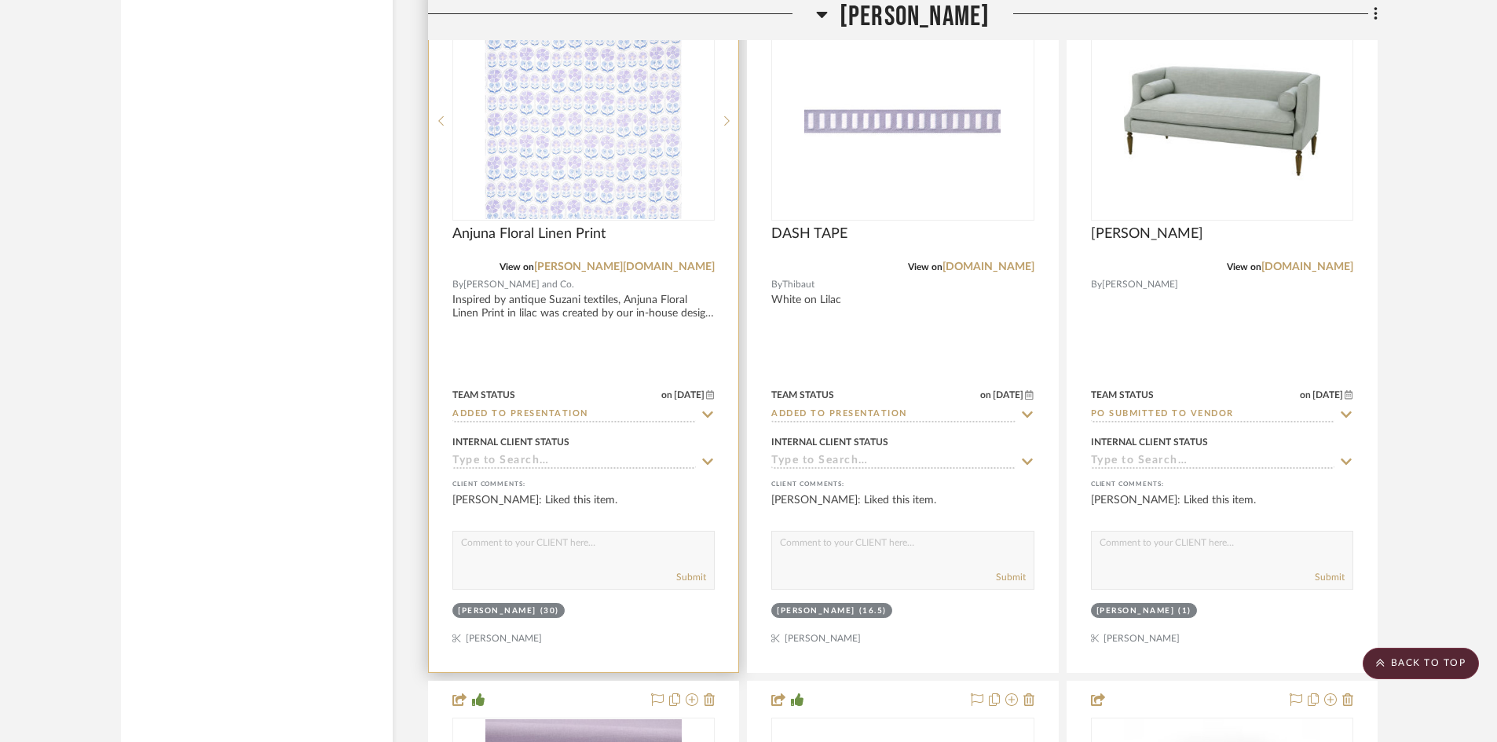
click at [585, 414] on input "Added to Presentation" at bounding box center [573, 415] width 243 height 15
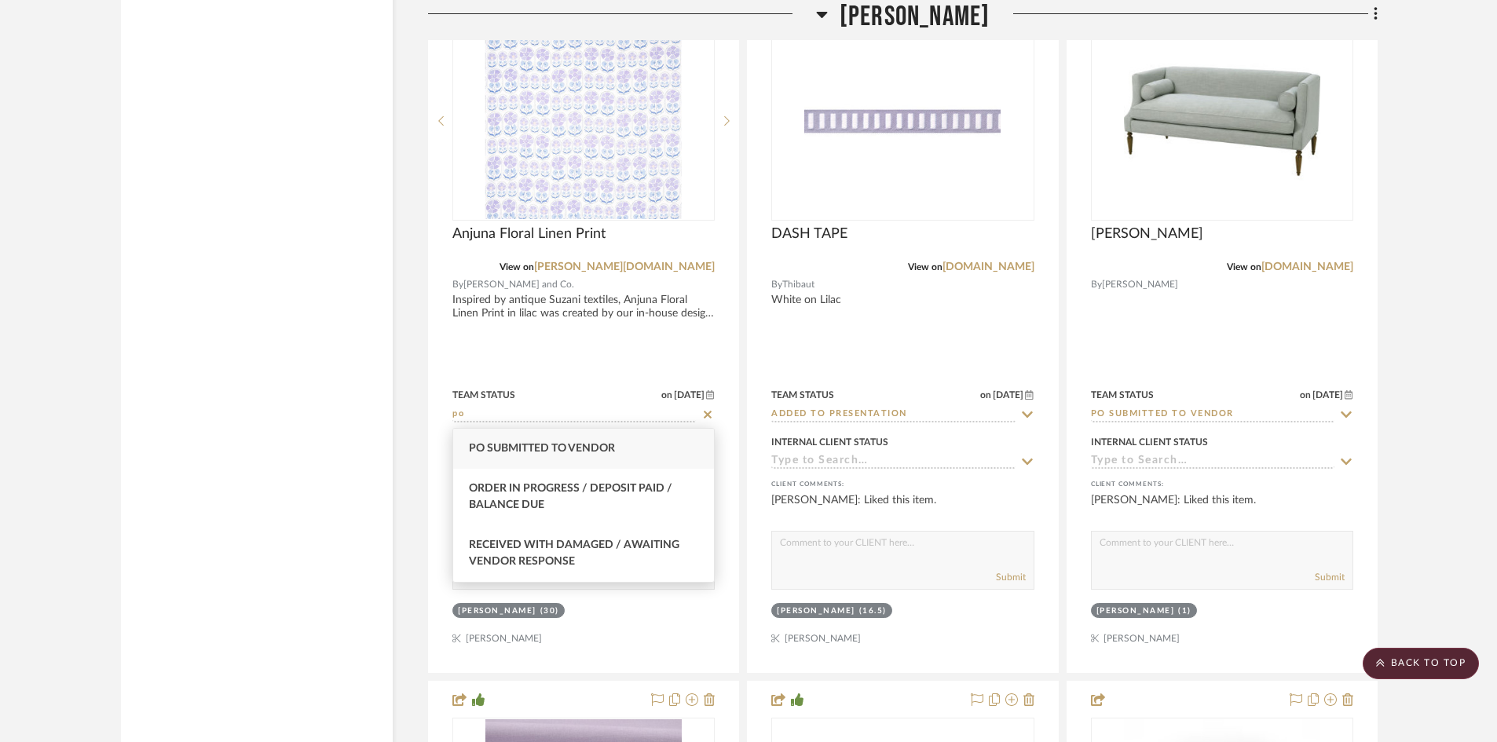
type input "po"
click at [598, 452] on span "PO Submitted to Vendor" at bounding box center [542, 448] width 146 height 11
type input "[DATE]"
type input "PO Submitted to Vendor"
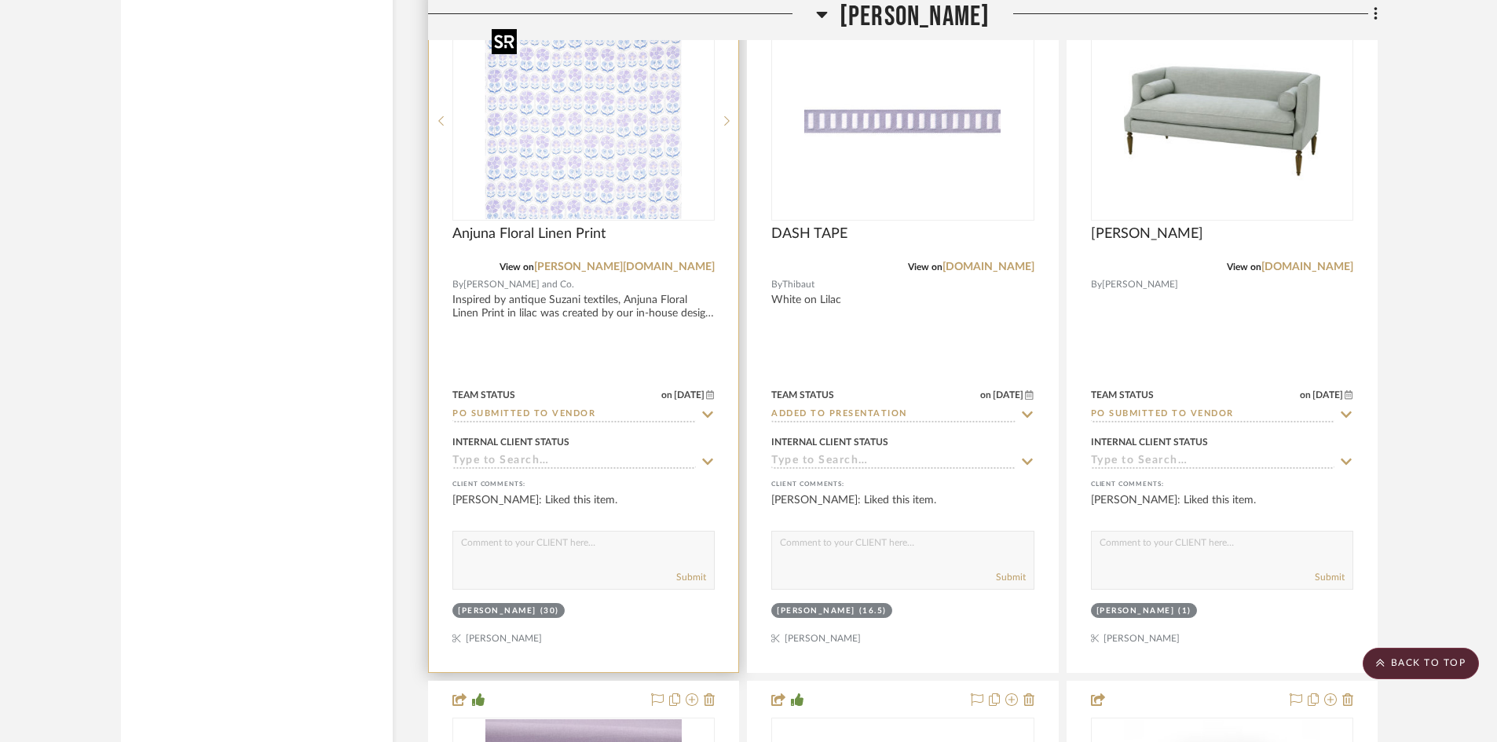
click at [602, 179] on img "0" at bounding box center [583, 121] width 196 height 196
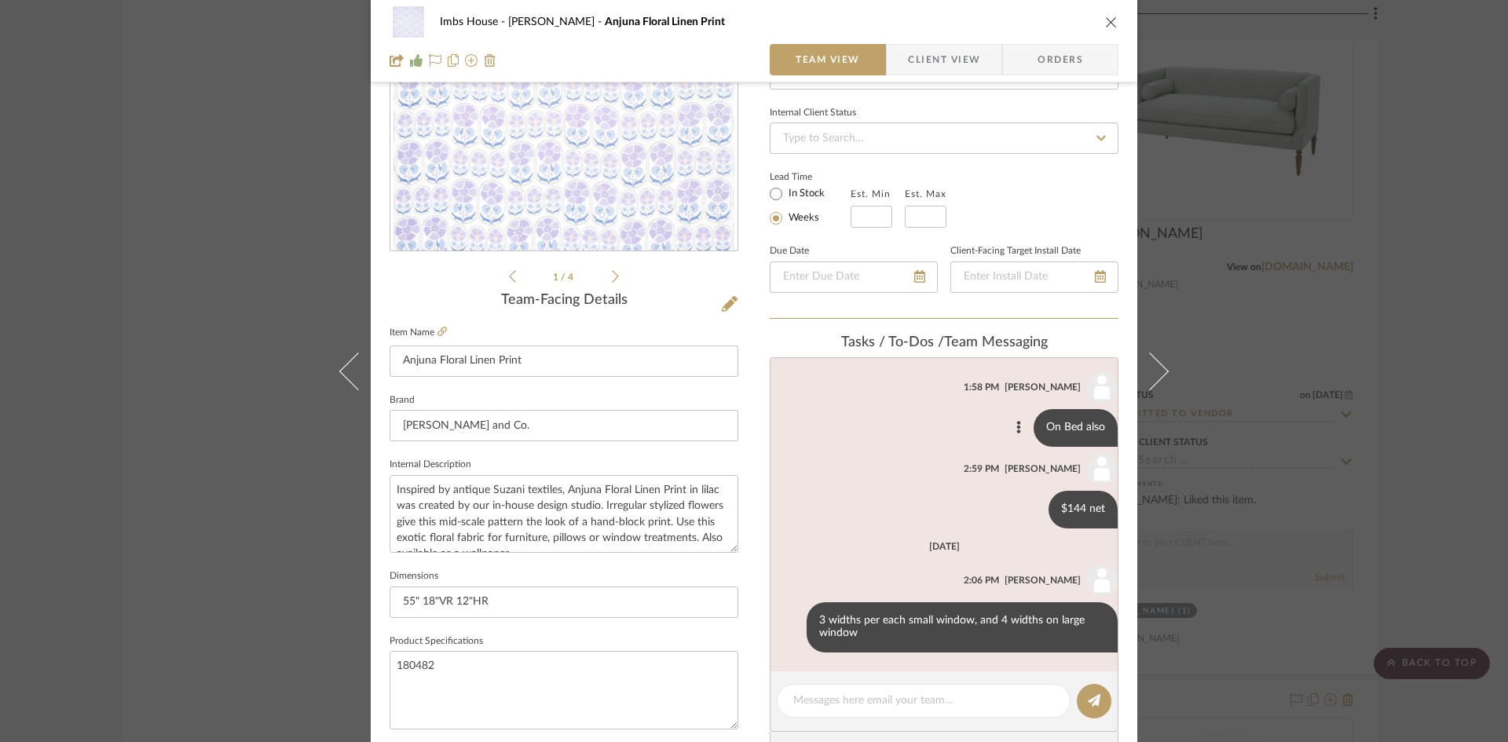
scroll to position [393, 0]
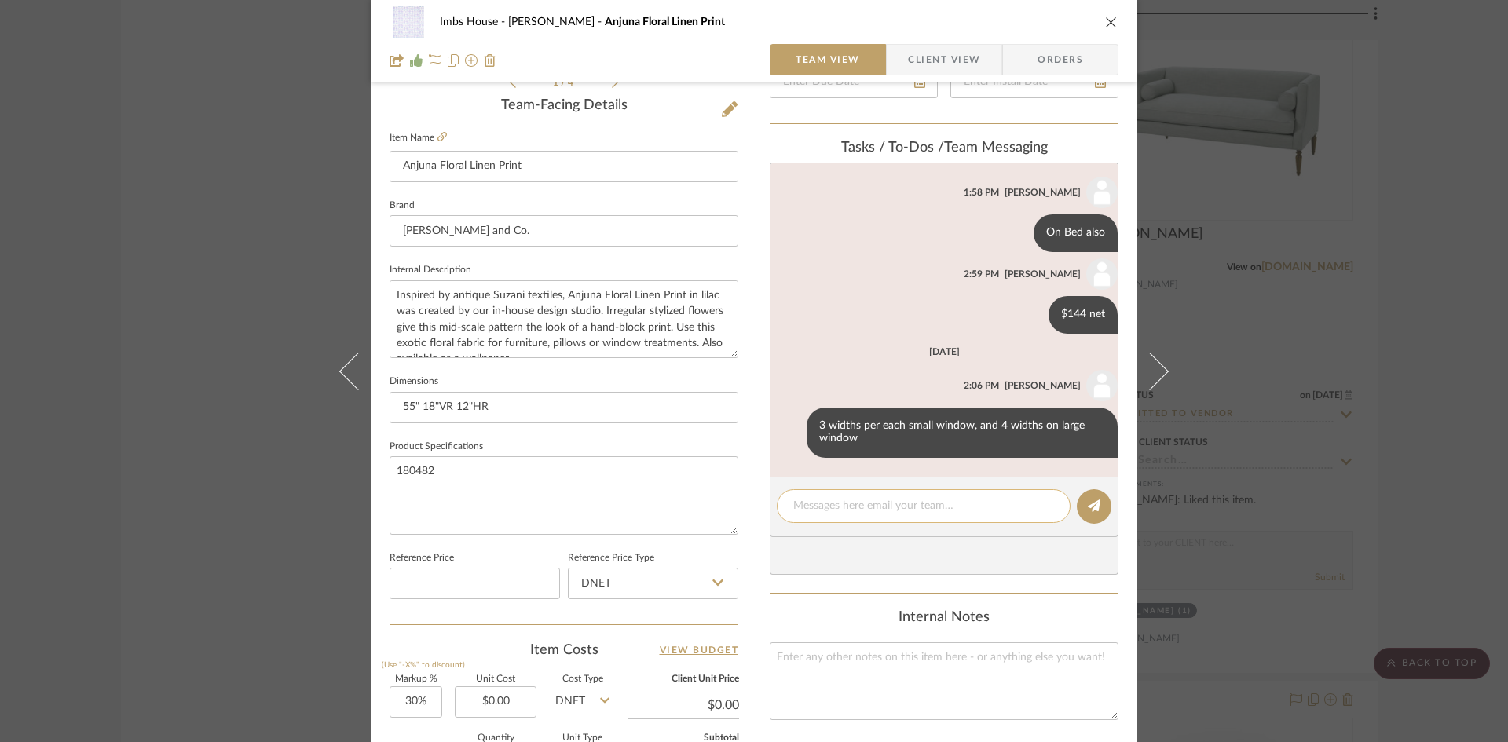
click at [853, 509] on textarea at bounding box center [923, 506] width 261 height 16
type textarea "16 yds for bed plus 2 of solid [PERSON_NAME] for welt"
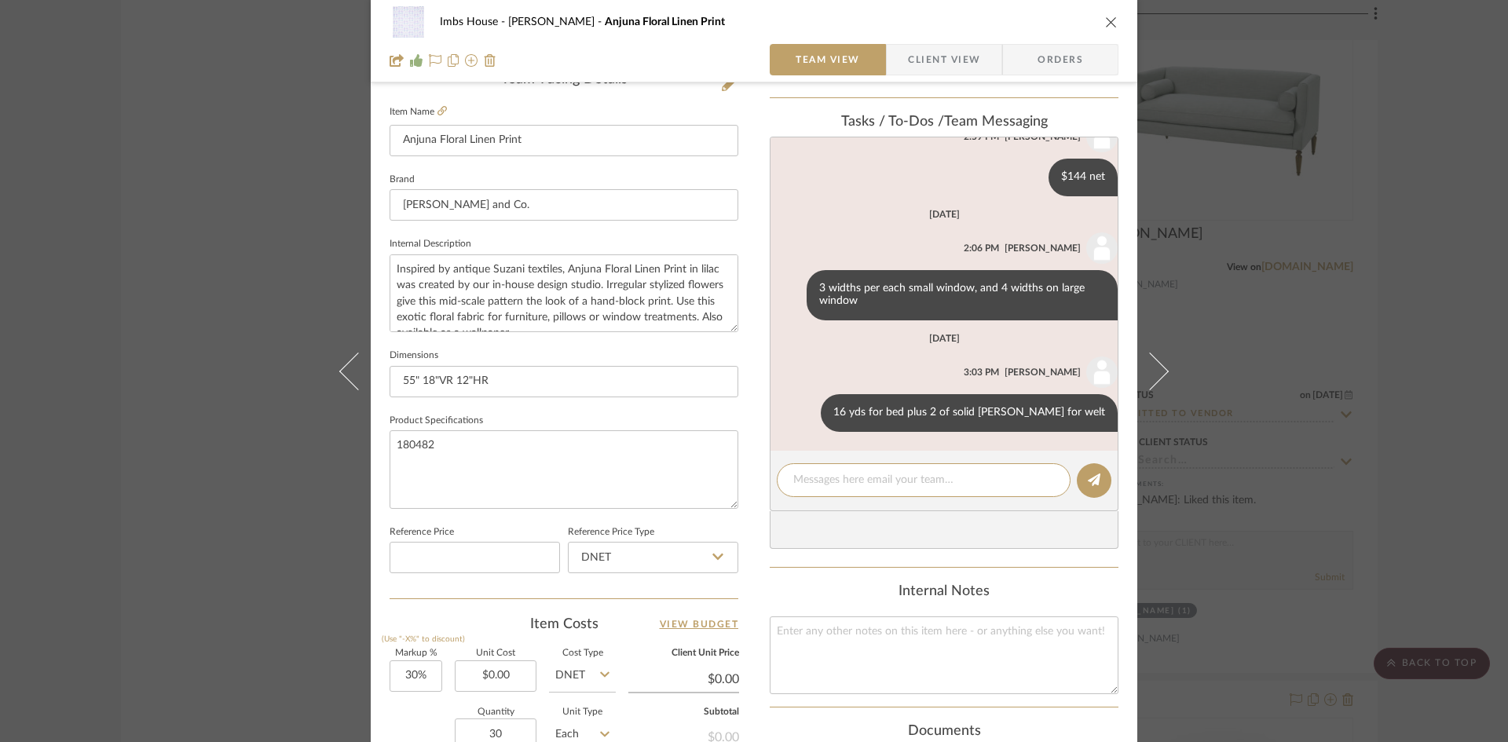
scroll to position [79, 0]
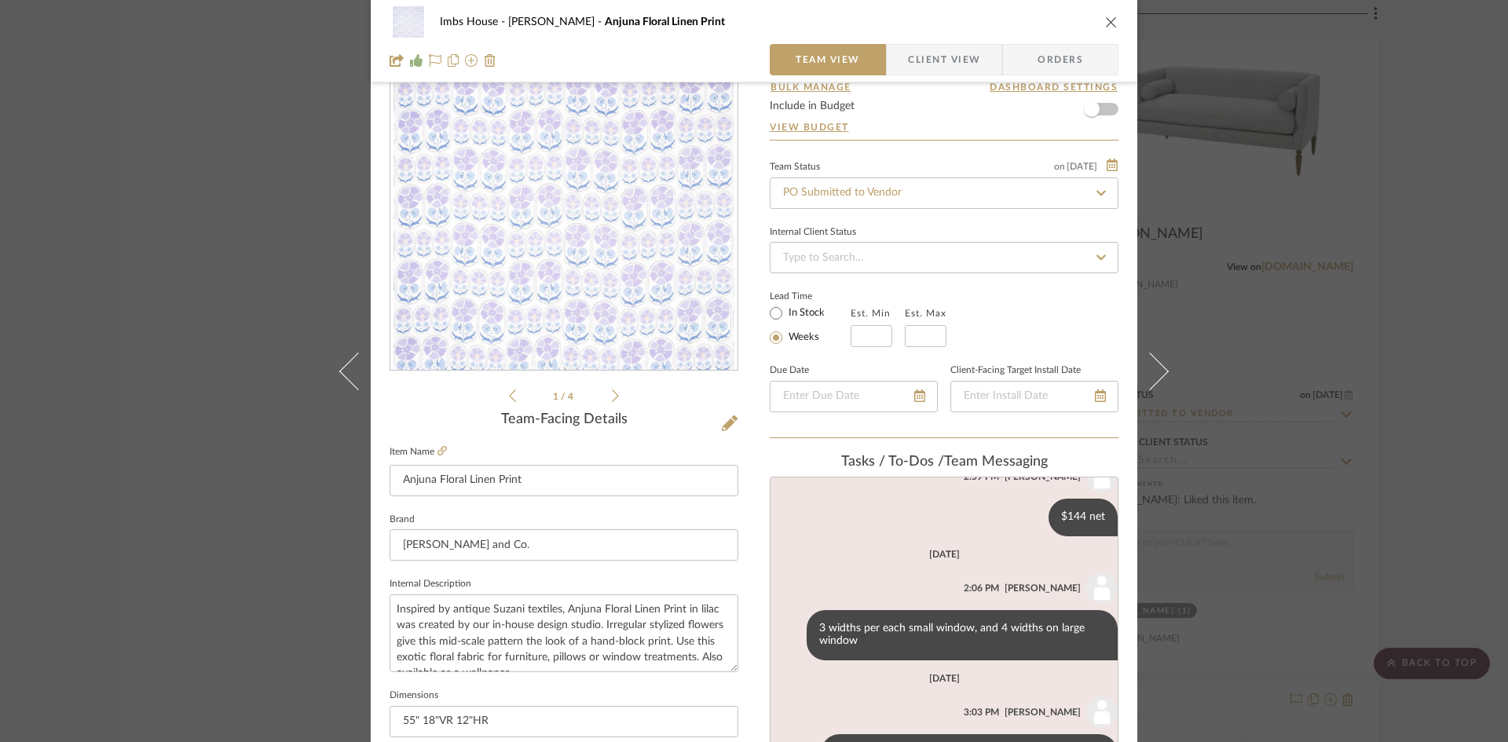
click at [1109, 20] on icon "close" at bounding box center [1111, 22] width 13 height 13
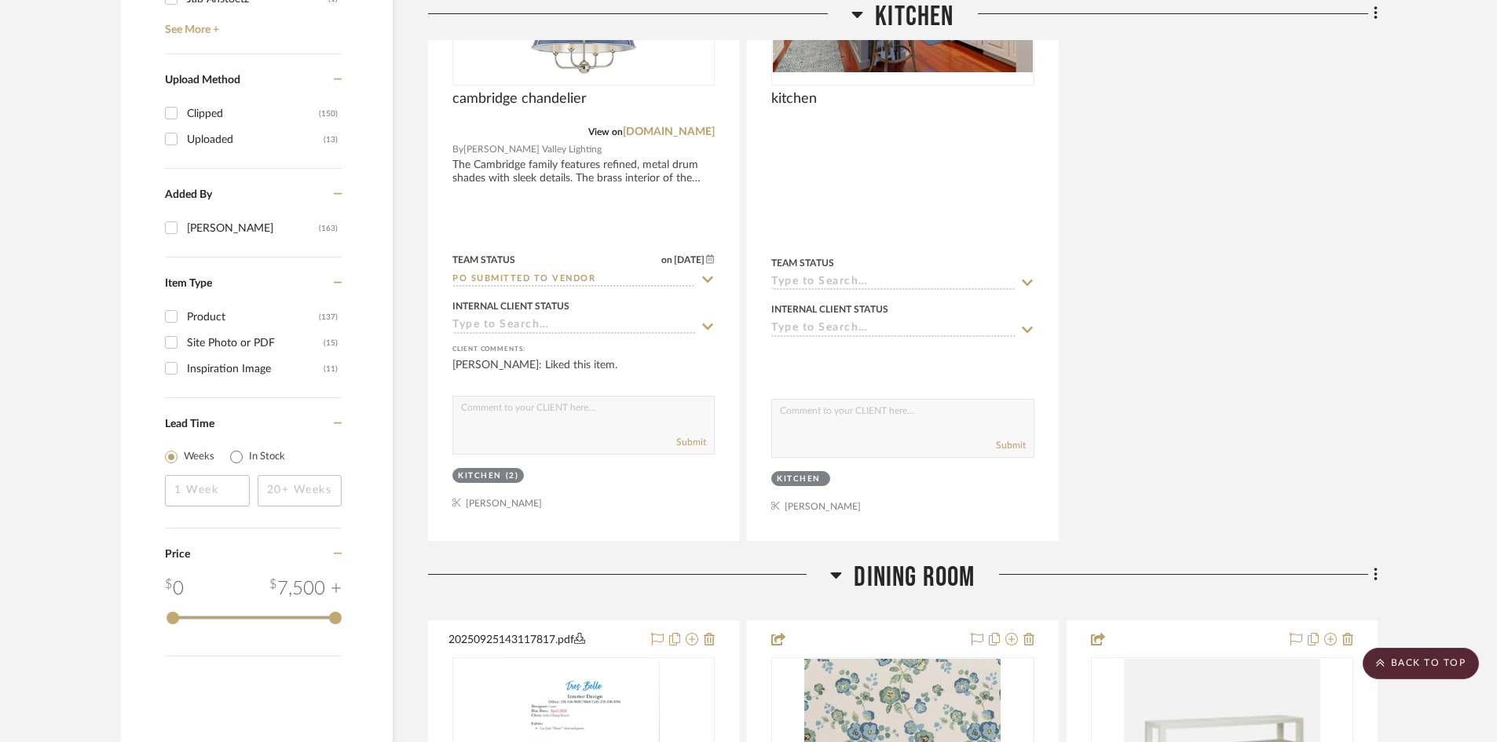
scroll to position [1649, 0]
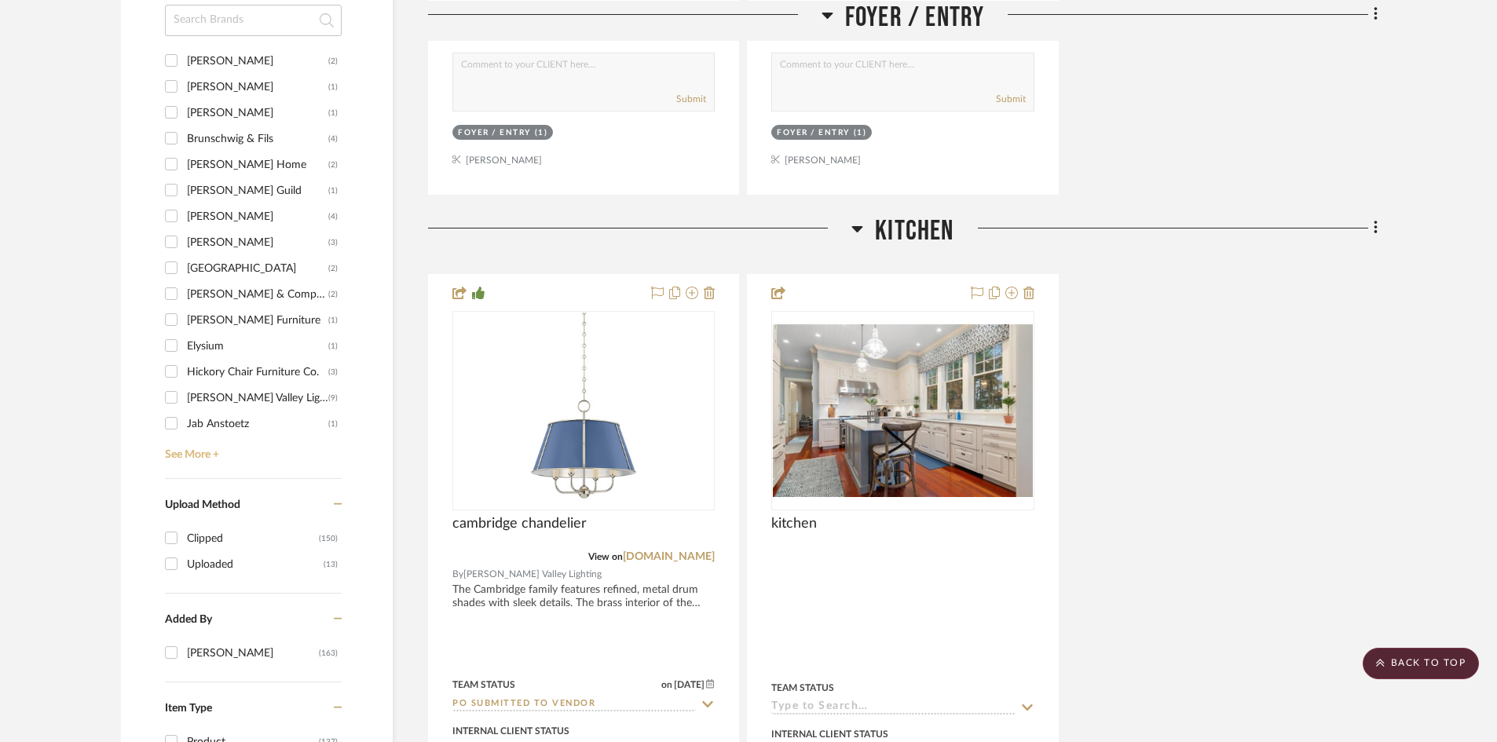
click at [203, 451] on link "See More +" at bounding box center [251, 449] width 181 height 25
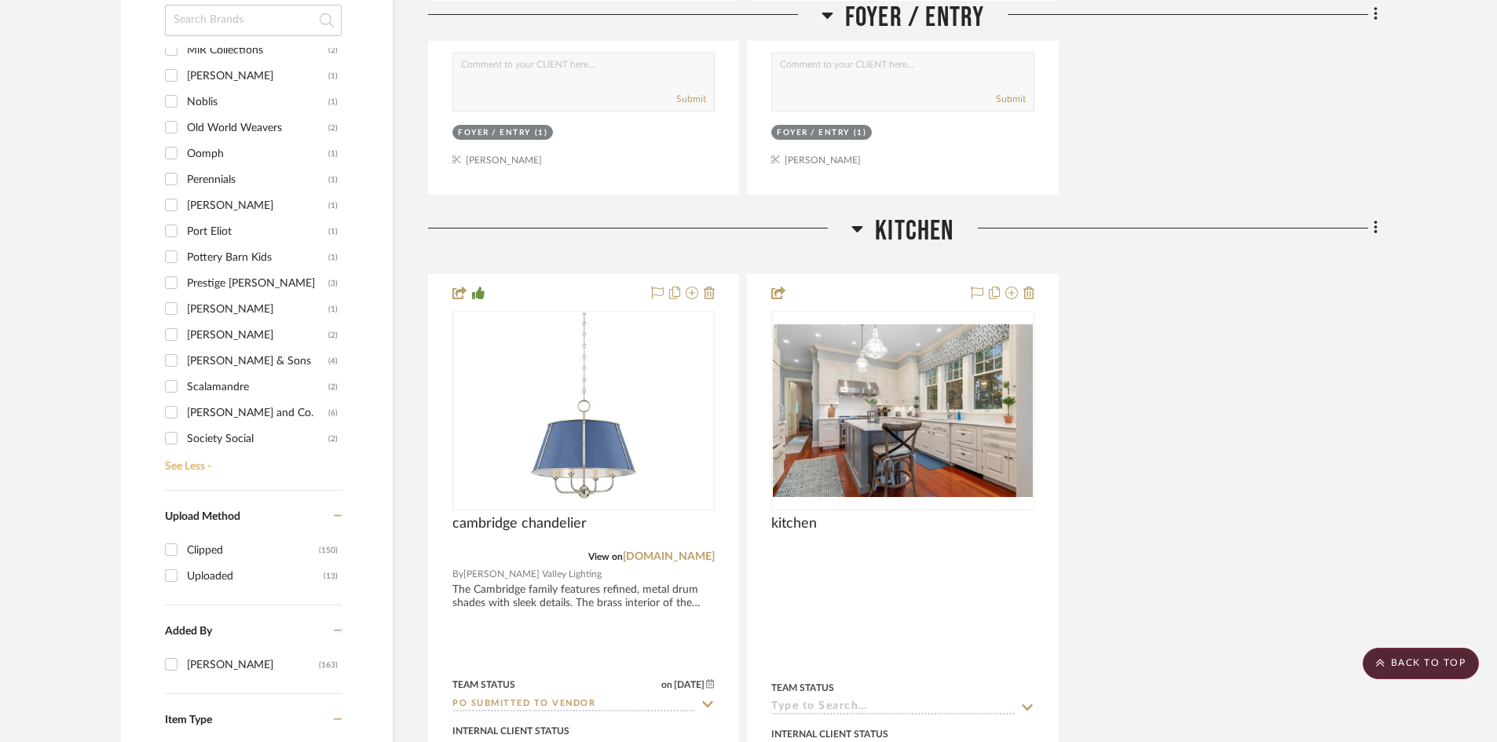
scroll to position [785, 0]
click at [223, 386] on div "[PERSON_NAME] and Co." at bounding box center [257, 390] width 141 height 25
click at [184, 386] on input "[PERSON_NAME] and Co. (6)" at bounding box center [171, 389] width 25 height 25
checkbox input "true"
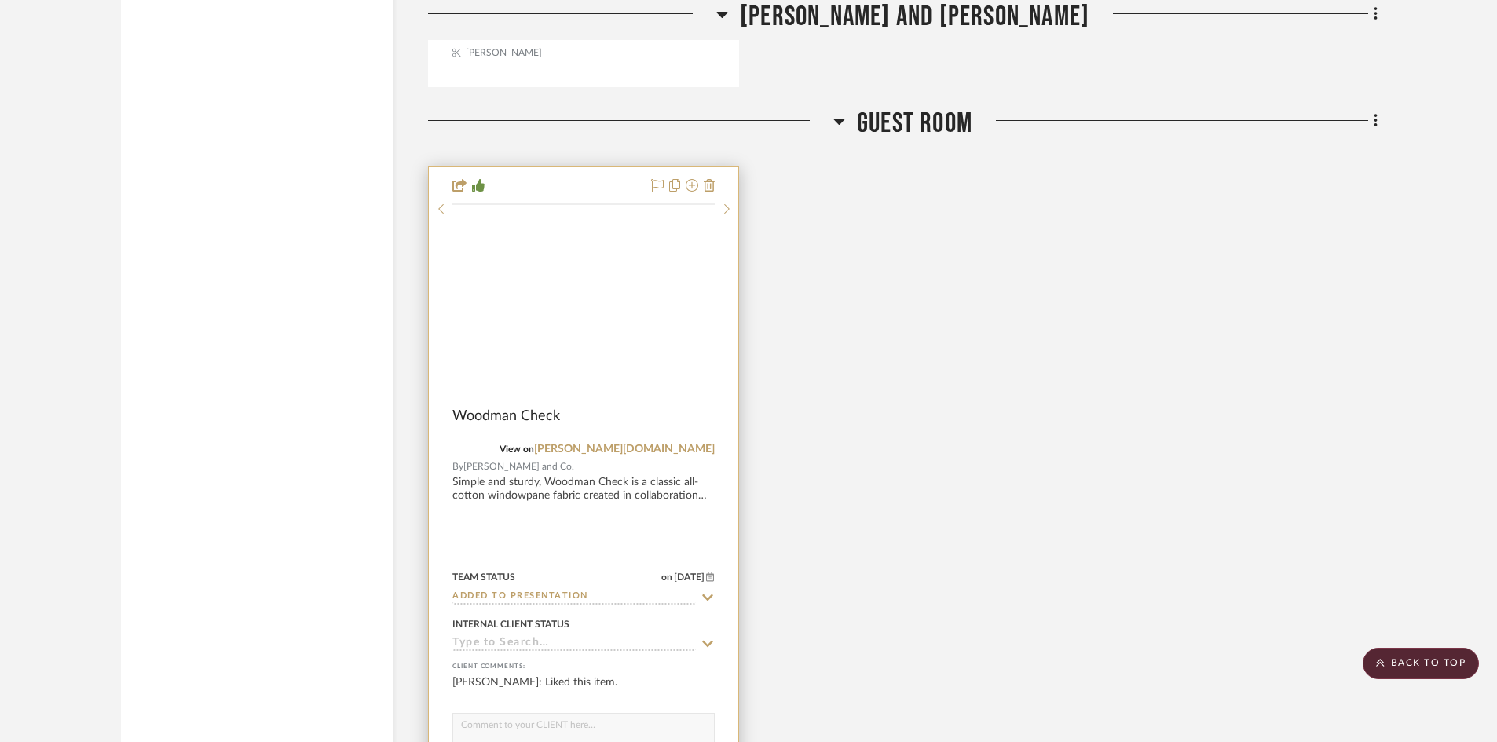
scroll to position [2602, 0]
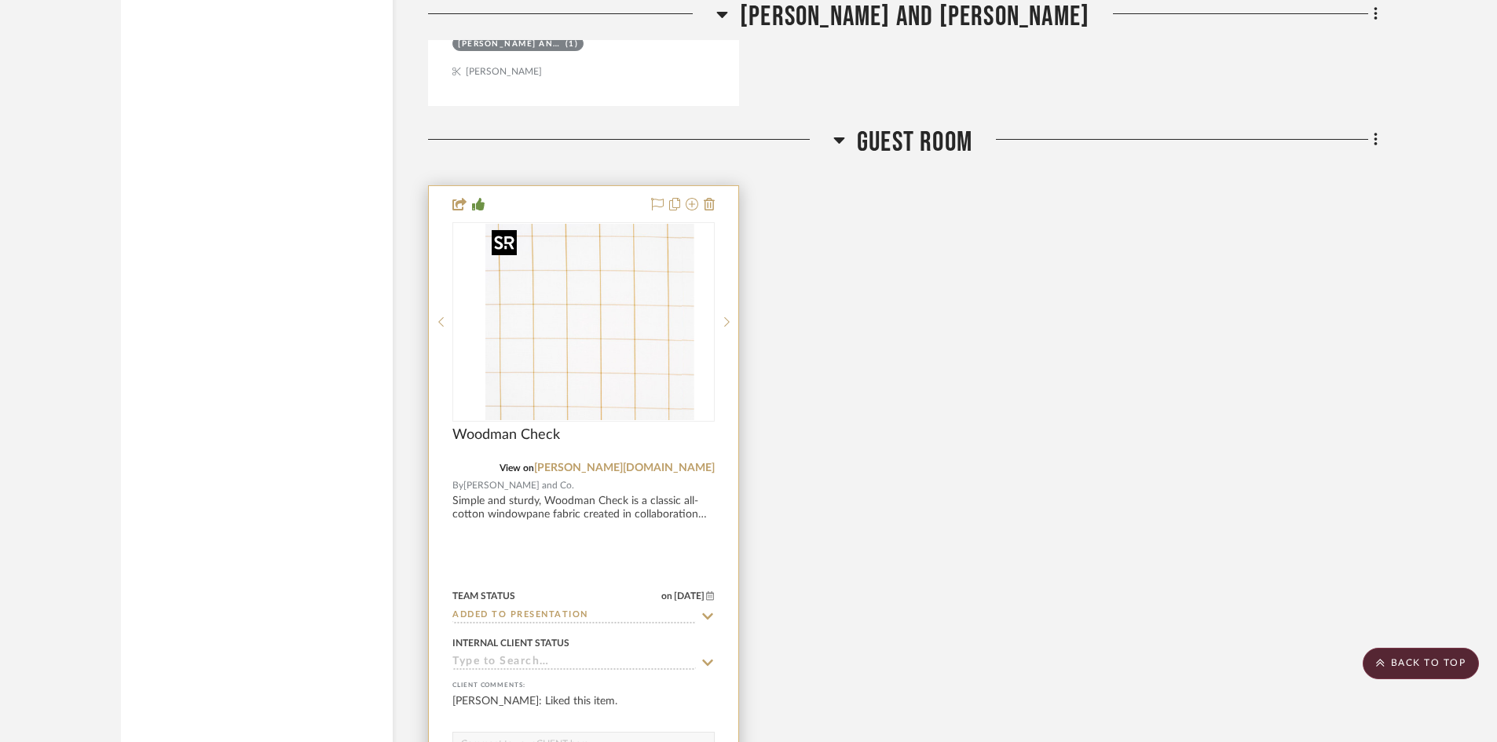
click at [601, 296] on div at bounding box center [583, 321] width 262 height 199
click at [579, 353] on img "0" at bounding box center [583, 322] width 196 height 196
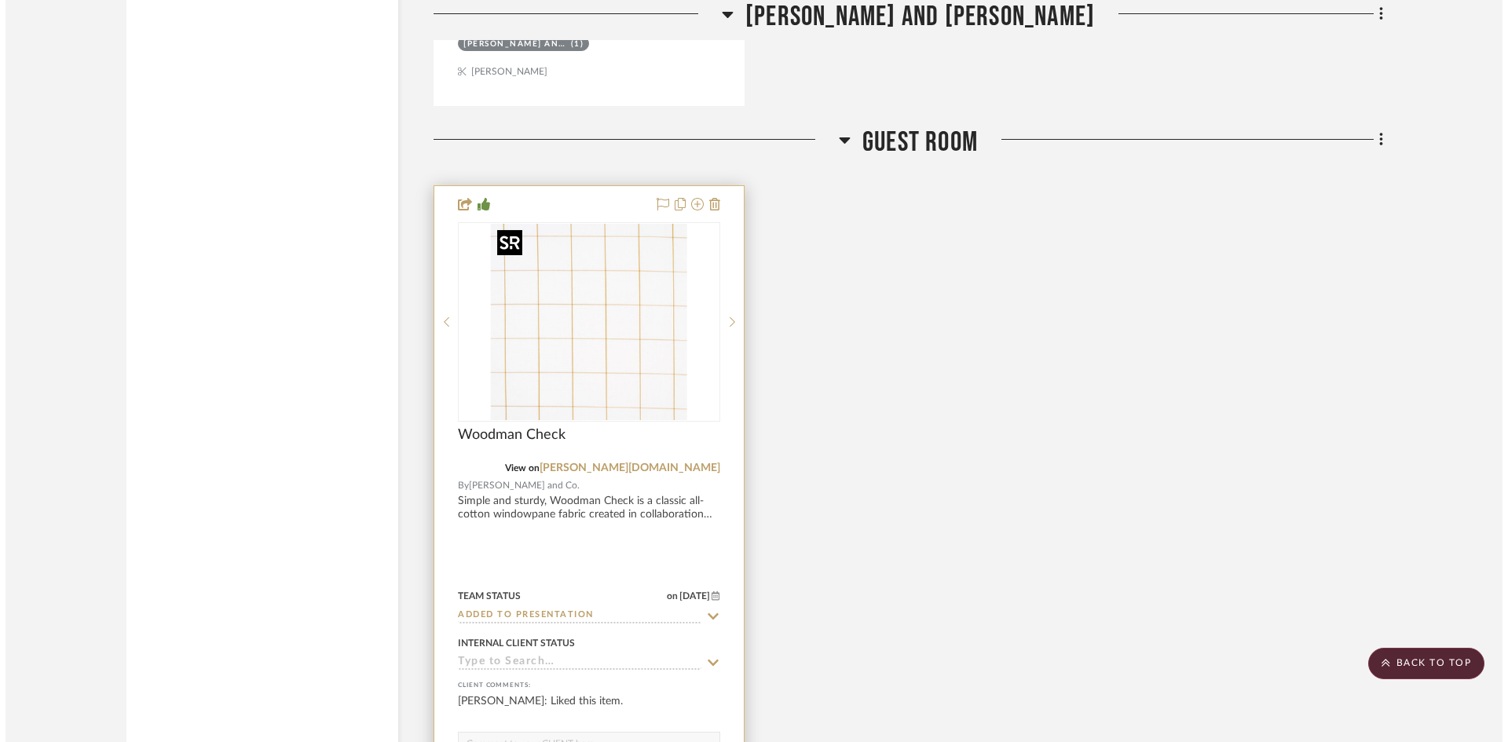
scroll to position [0, 0]
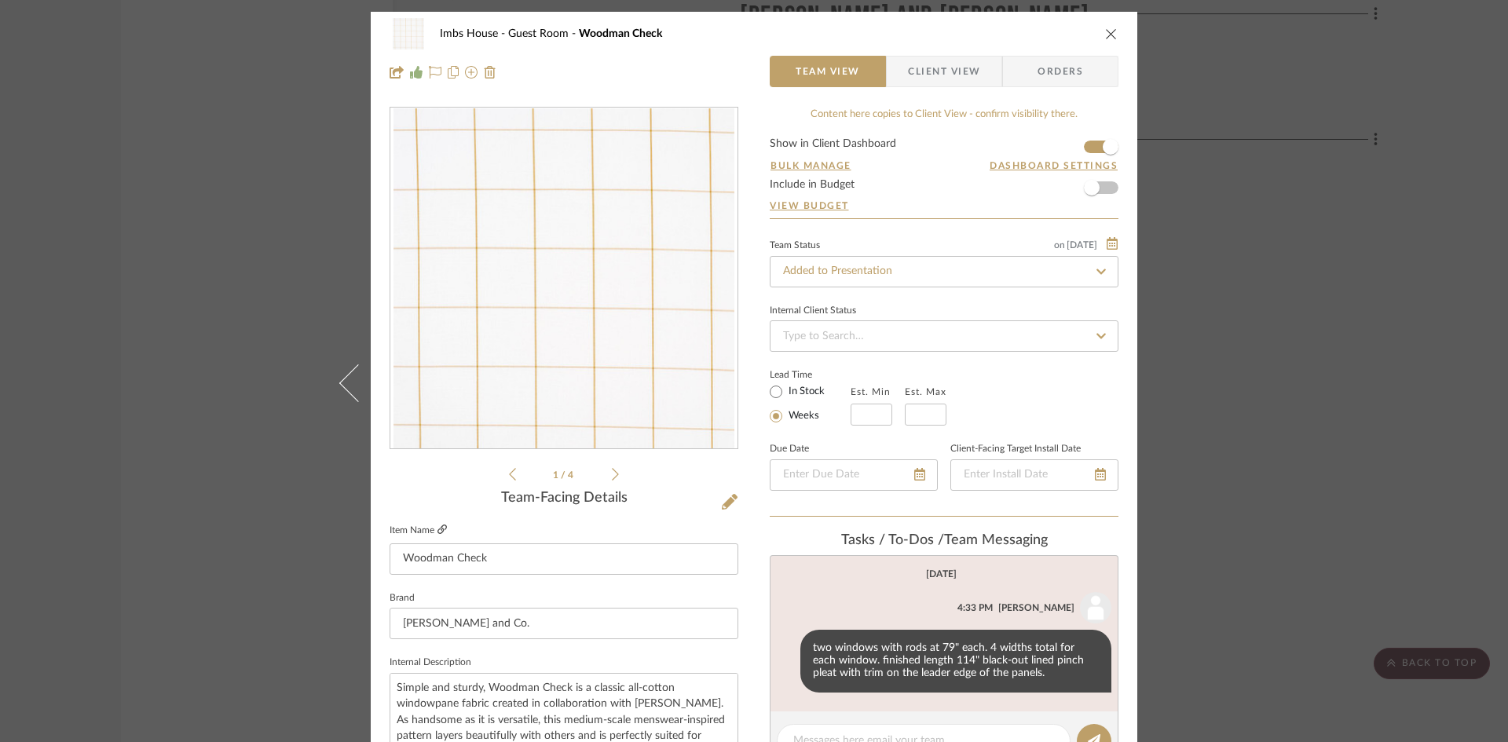
click at [437, 526] on icon at bounding box center [441, 529] width 9 height 9
click at [1108, 33] on icon "close" at bounding box center [1111, 33] width 13 height 13
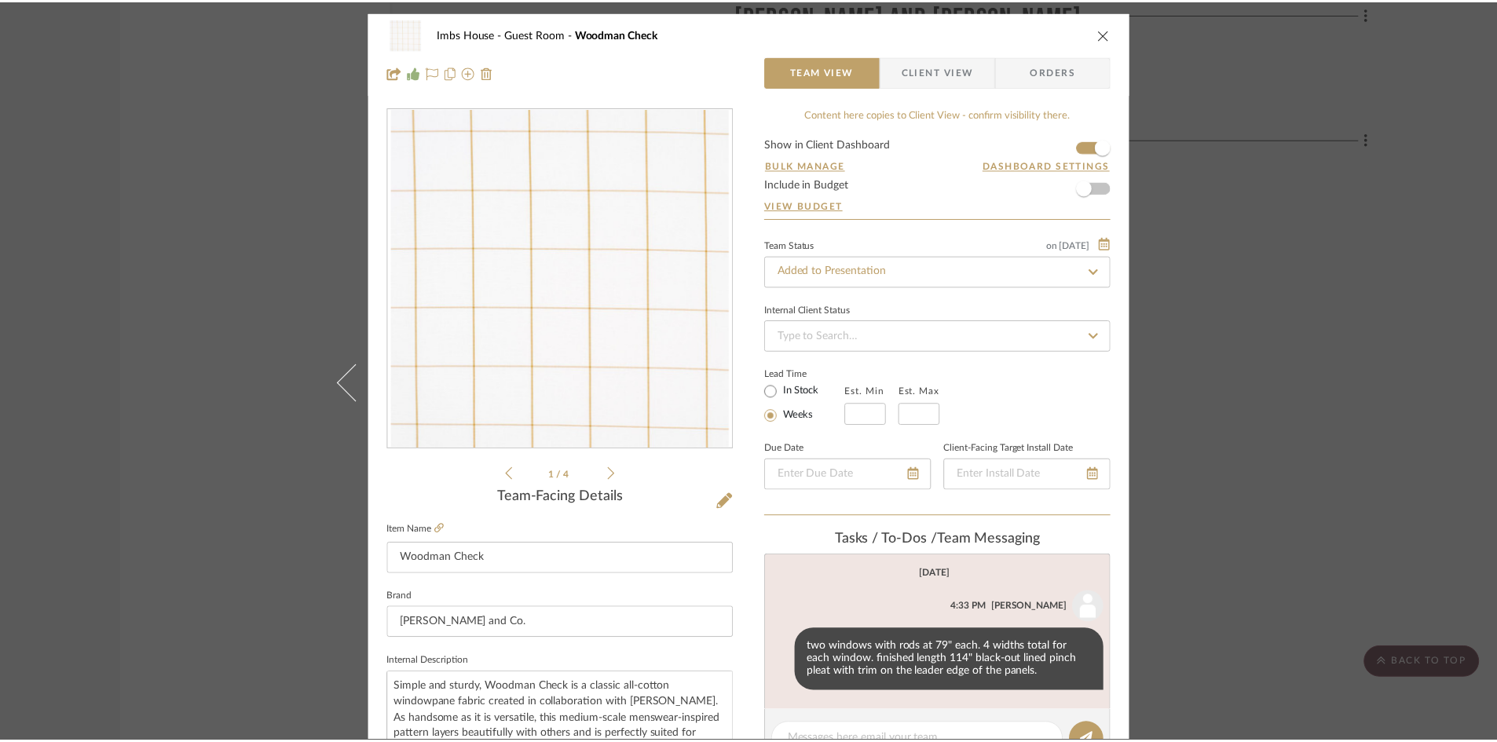
scroll to position [2602, 0]
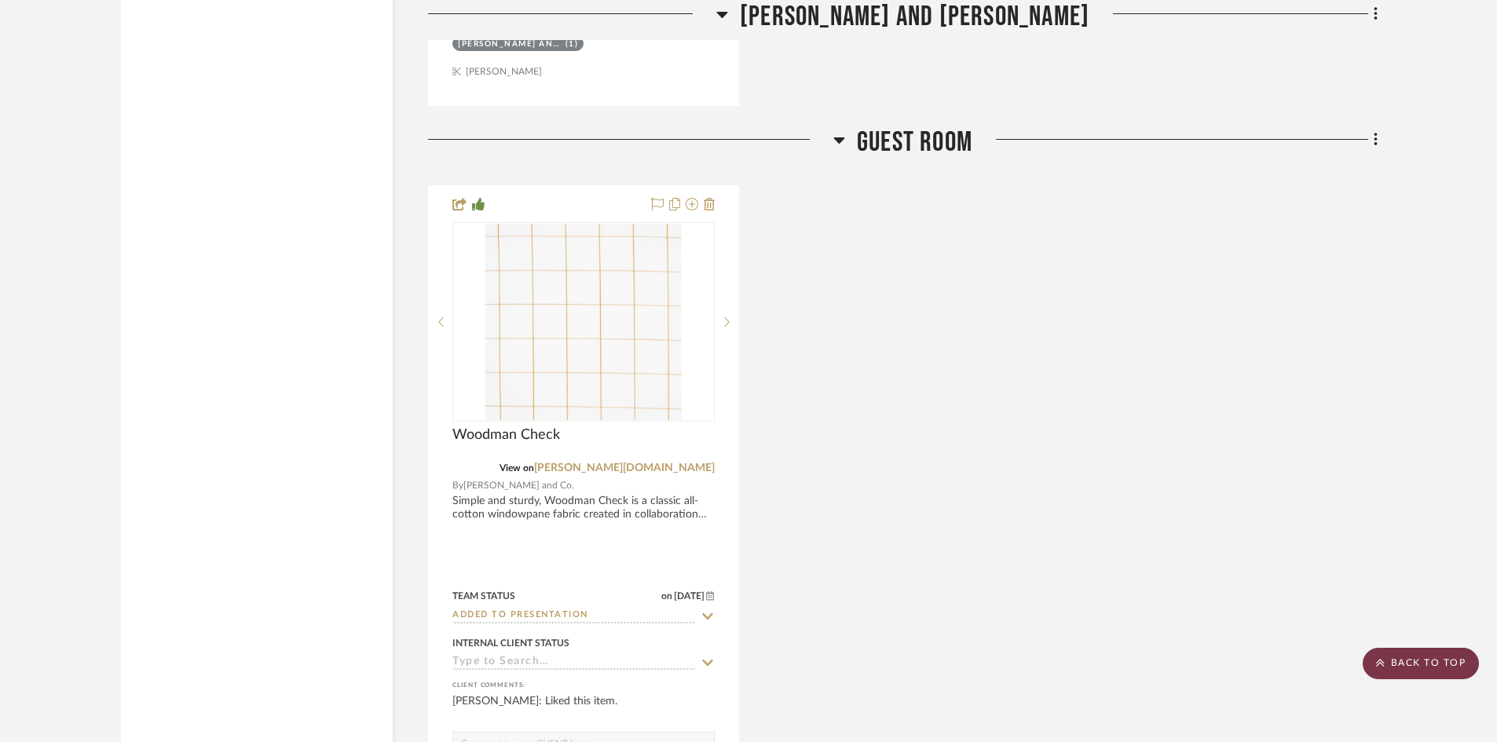
click at [1461, 656] on scroll-to-top-button "BACK TO TOP" at bounding box center [1420, 663] width 116 height 31
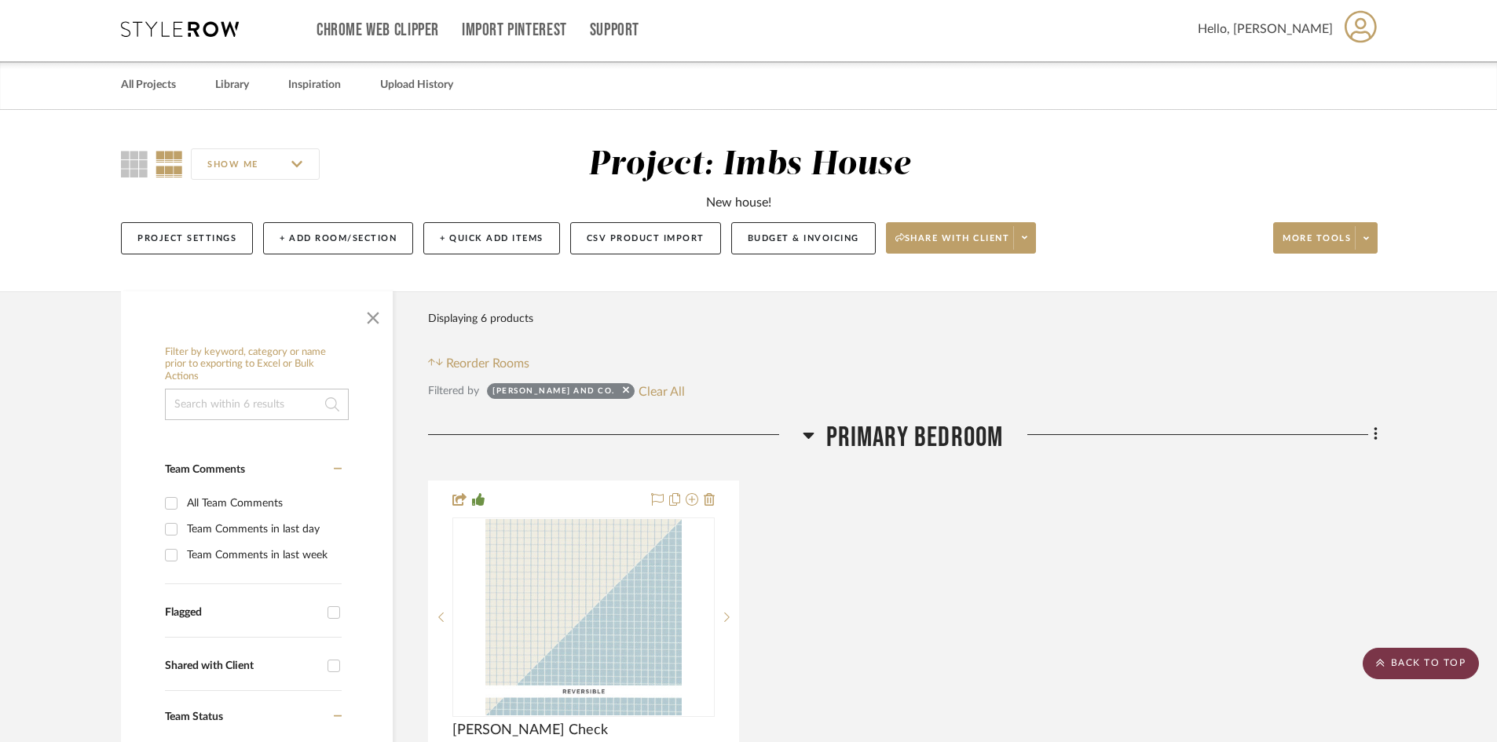
scroll to position [0, 0]
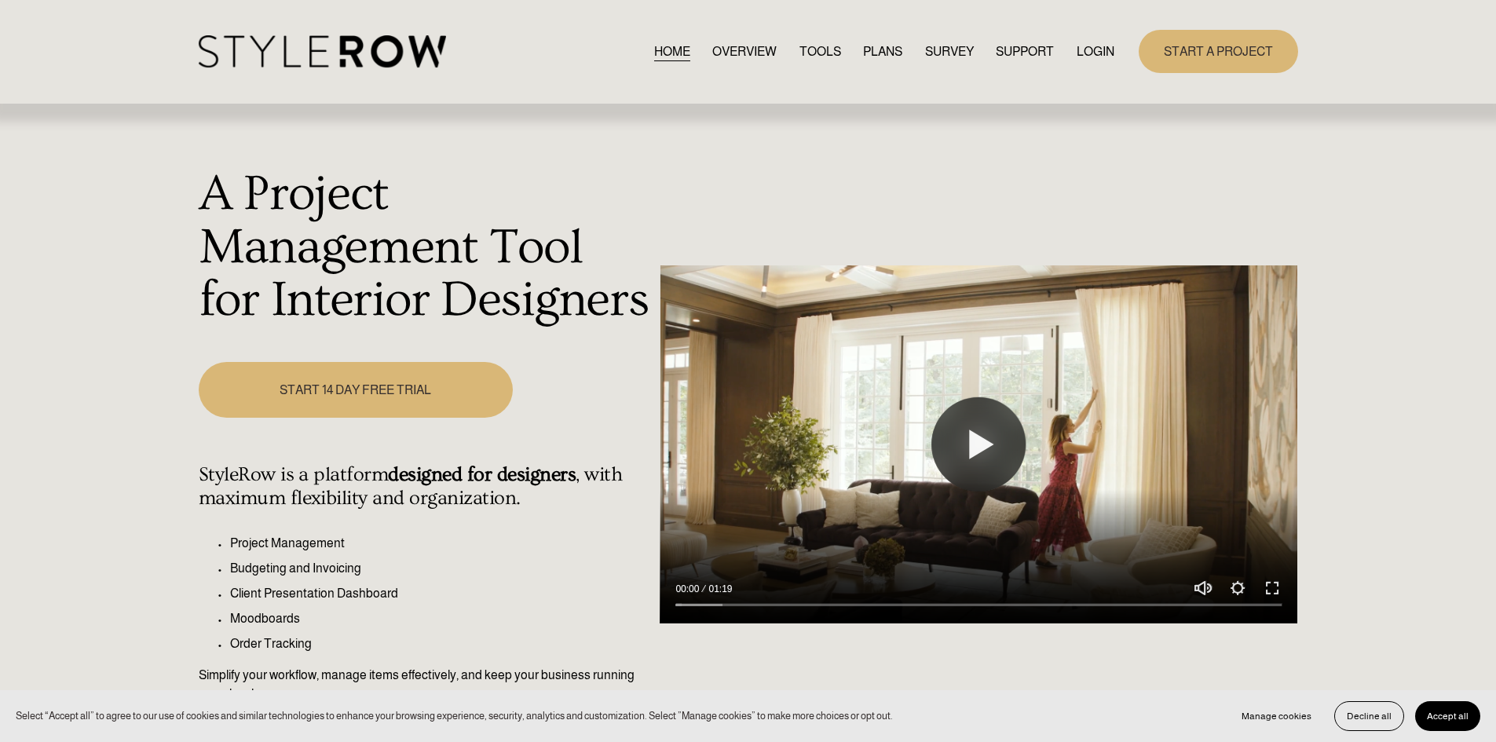
click at [1088, 46] on link "LOGIN" at bounding box center [1095, 51] width 38 height 21
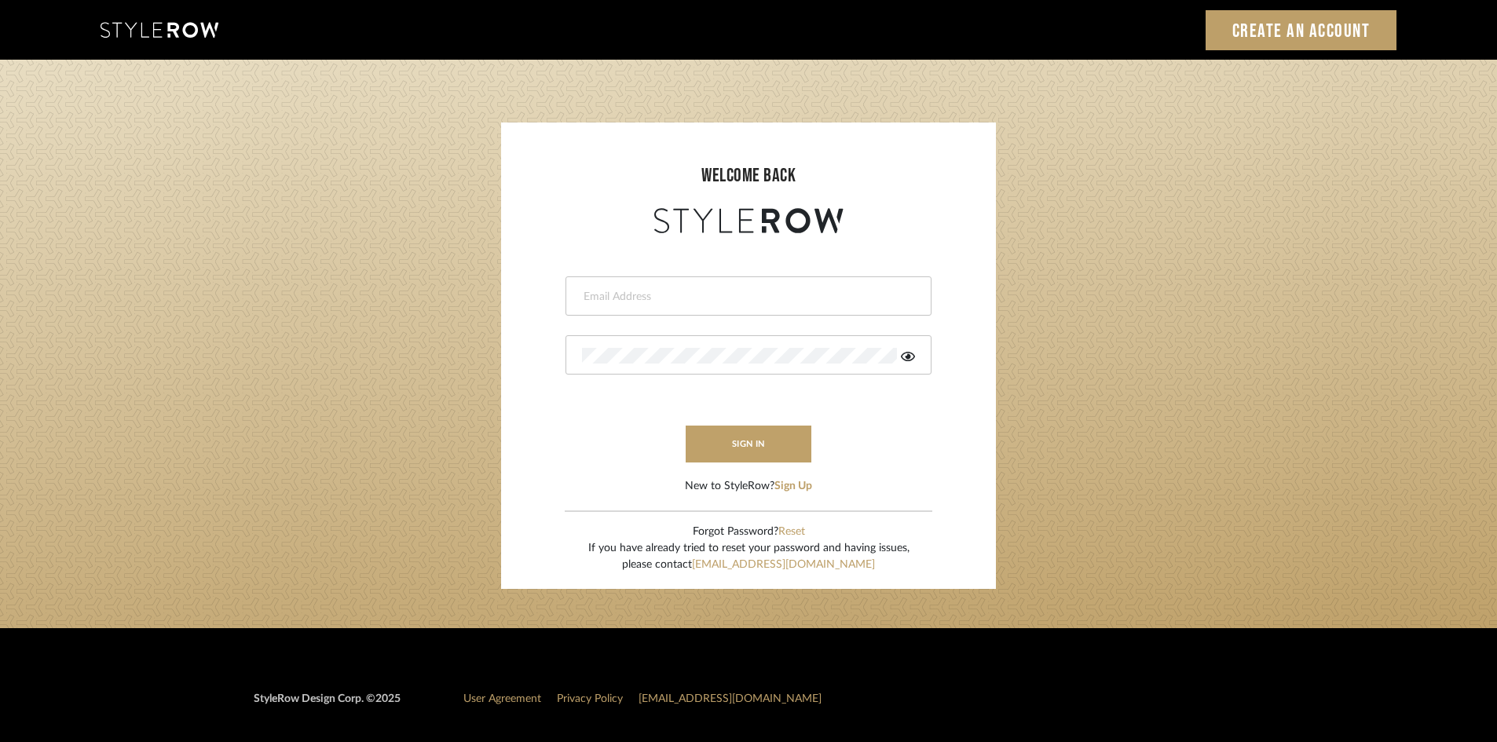
type input "carrie@tresbelleinteriors.com"
click at [903, 354] on icon at bounding box center [908, 356] width 14 height 9
click at [777, 436] on button "sign in" at bounding box center [748, 444] width 126 height 37
click at [877, 419] on form "carrie@tresbelleinteriors.com Error occurred sign in New to StyleRow? Sign Up" at bounding box center [748, 366] width 463 height 258
click at [908, 352] on icon at bounding box center [909, 356] width 16 height 13
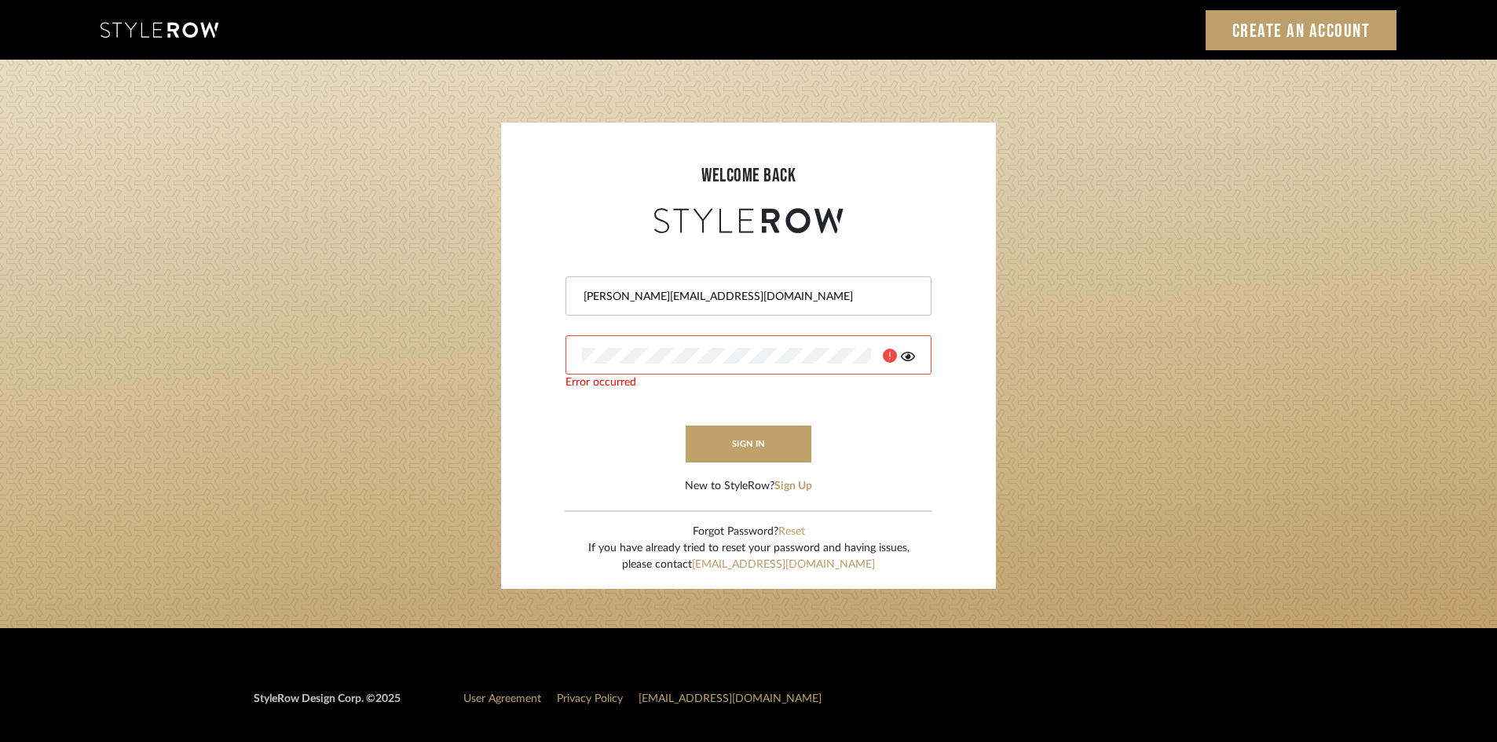
drag, startPoint x: 736, startPoint y: 364, endPoint x: 566, endPoint y: 364, distance: 169.6
click at [566, 364] on div at bounding box center [748, 354] width 366 height 39
click at [908, 355] on icon at bounding box center [908, 356] width 14 height 9
click at [623, 439] on form "carrie@tresbelleinteriors.com Error occurred sign in New to StyleRow? Sign Up" at bounding box center [748, 366] width 463 height 258
click at [751, 443] on button "sign in" at bounding box center [748, 444] width 126 height 37
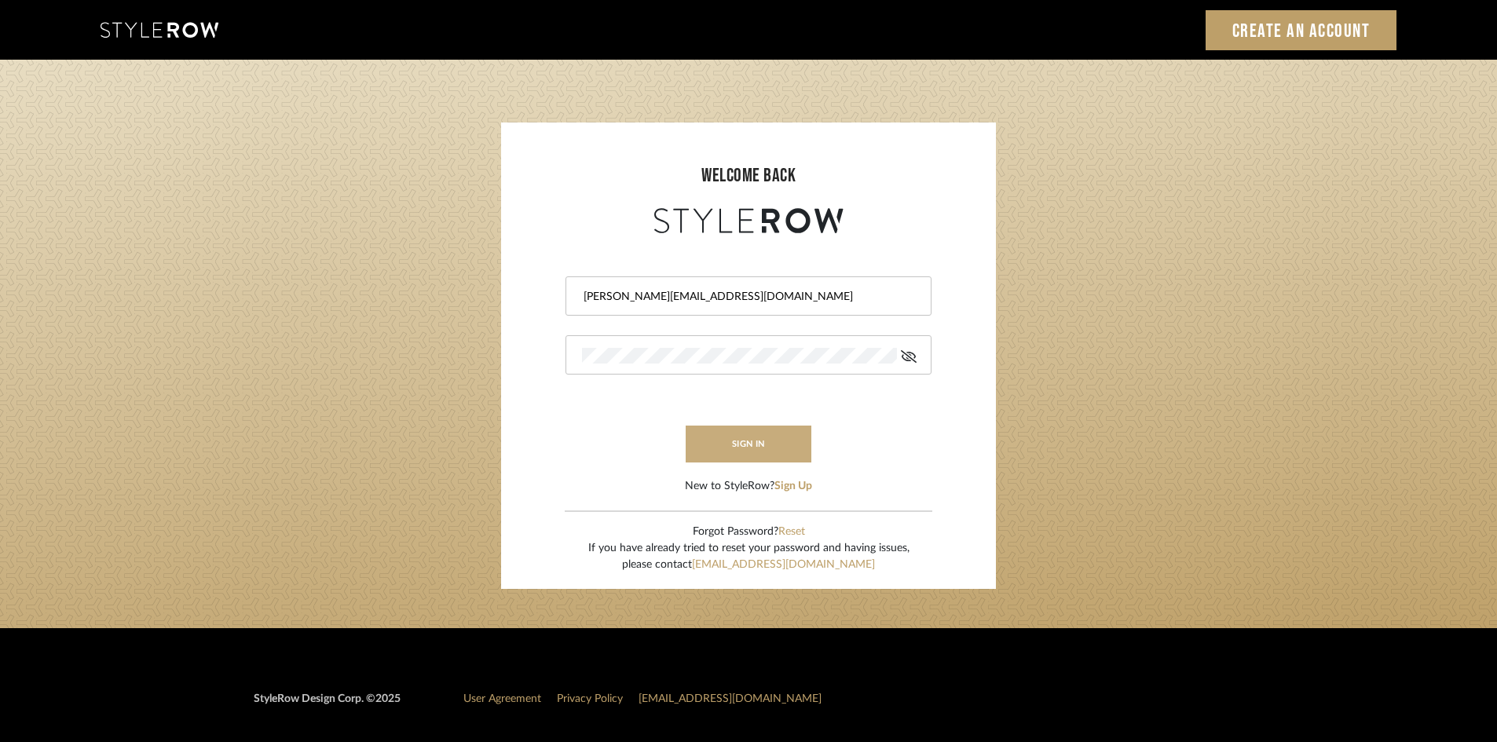
click at [724, 443] on button "sign in" at bounding box center [748, 444] width 126 height 37
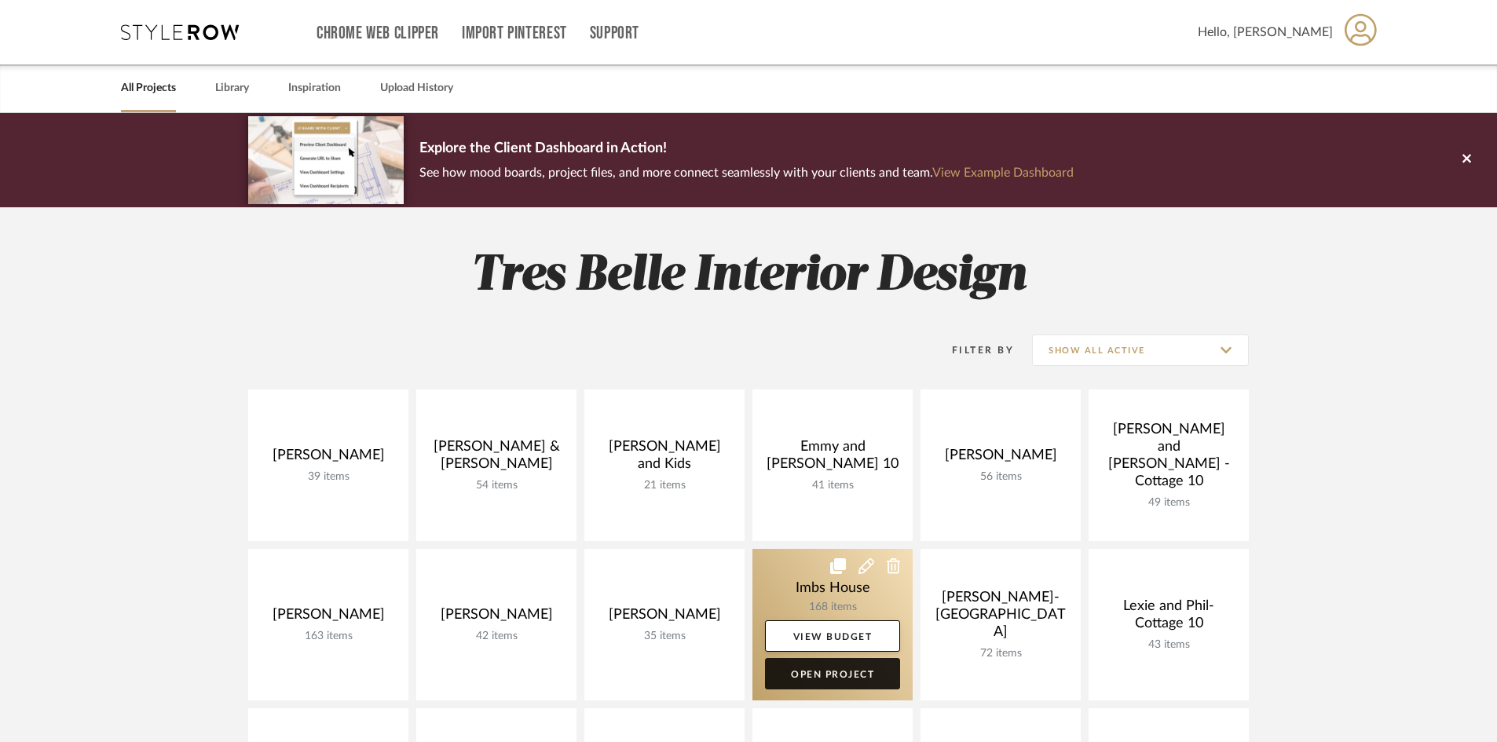
click at [833, 675] on link "Open Project" at bounding box center [832, 673] width 135 height 31
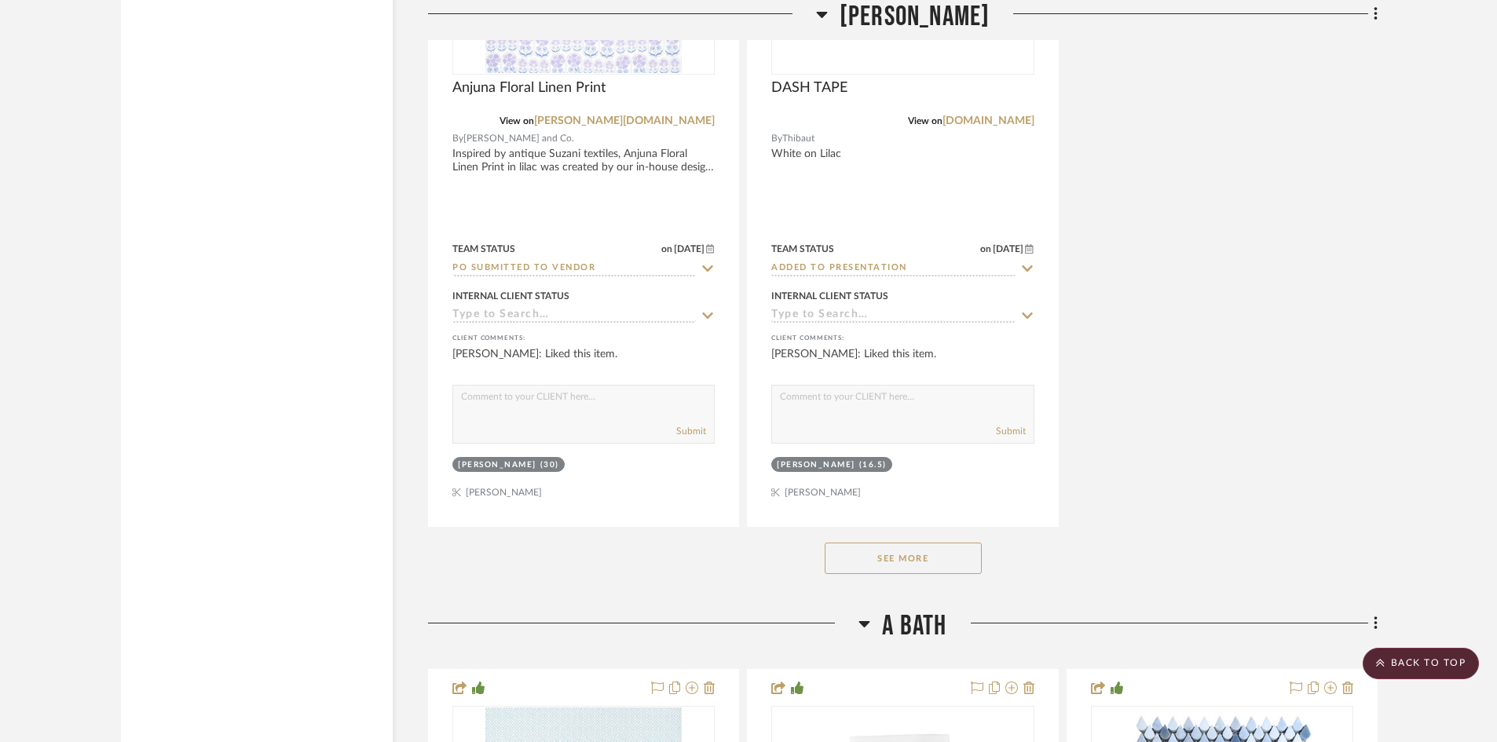
scroll to position [16175, 0]
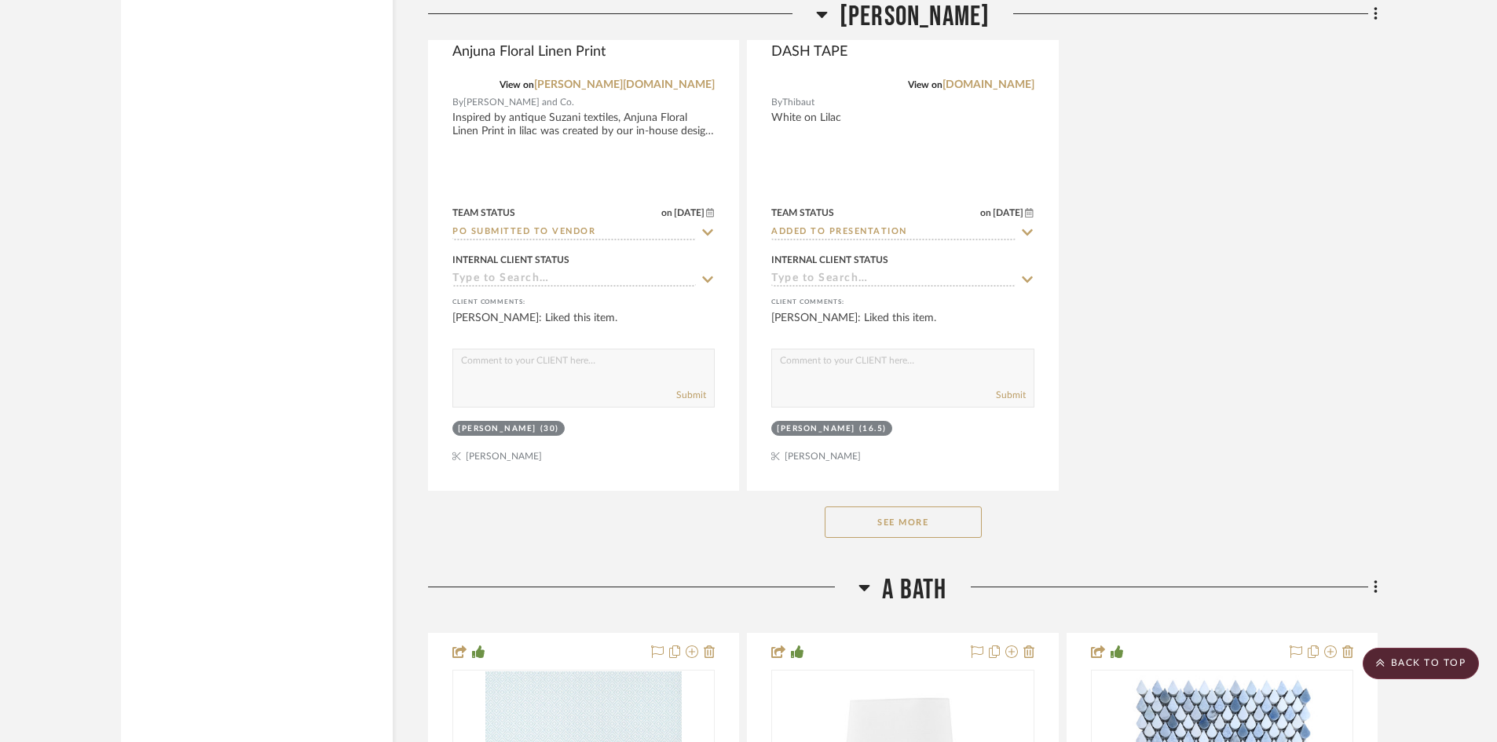
click at [865, 527] on button "See More" at bounding box center [902, 521] width 157 height 31
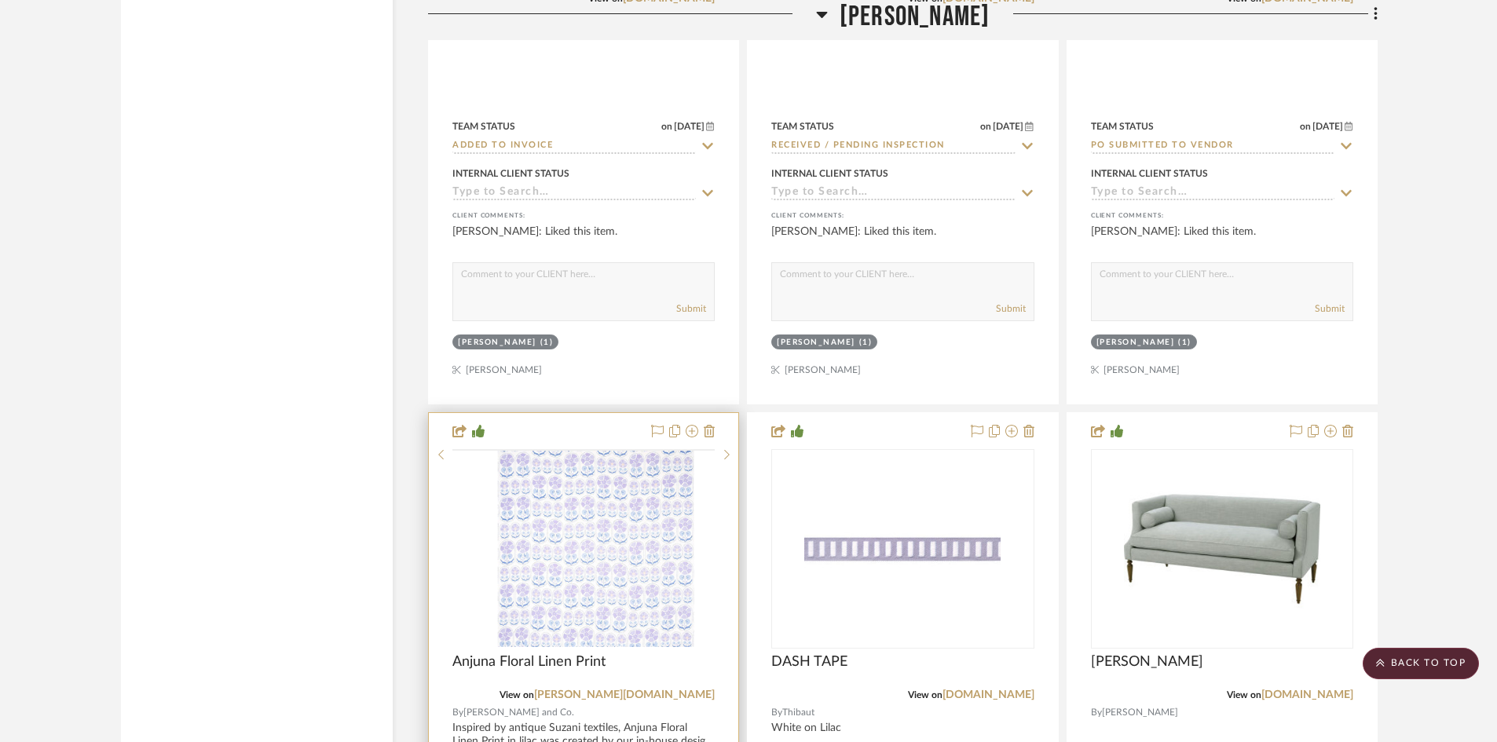
scroll to position [15547, 0]
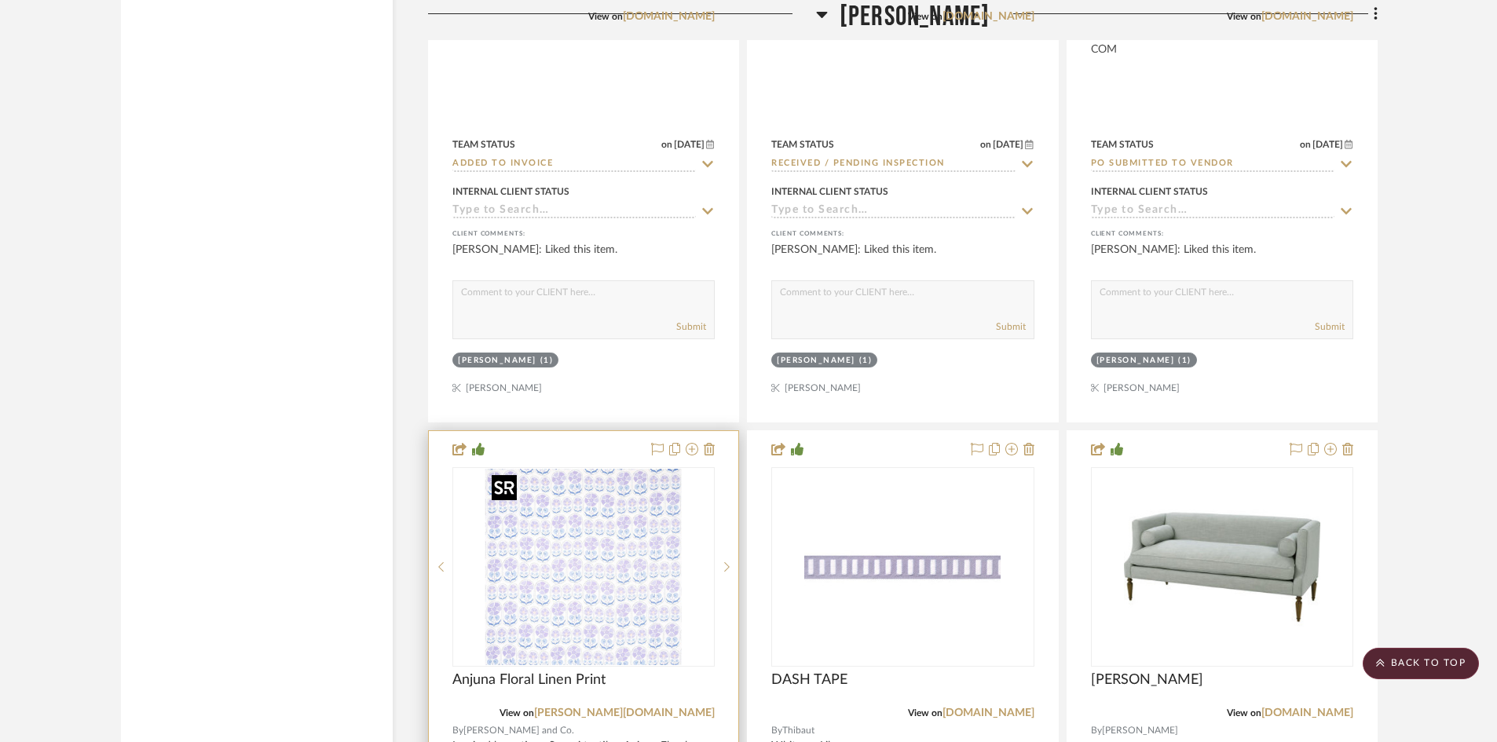
click at [607, 529] on img "0" at bounding box center [583, 567] width 196 height 196
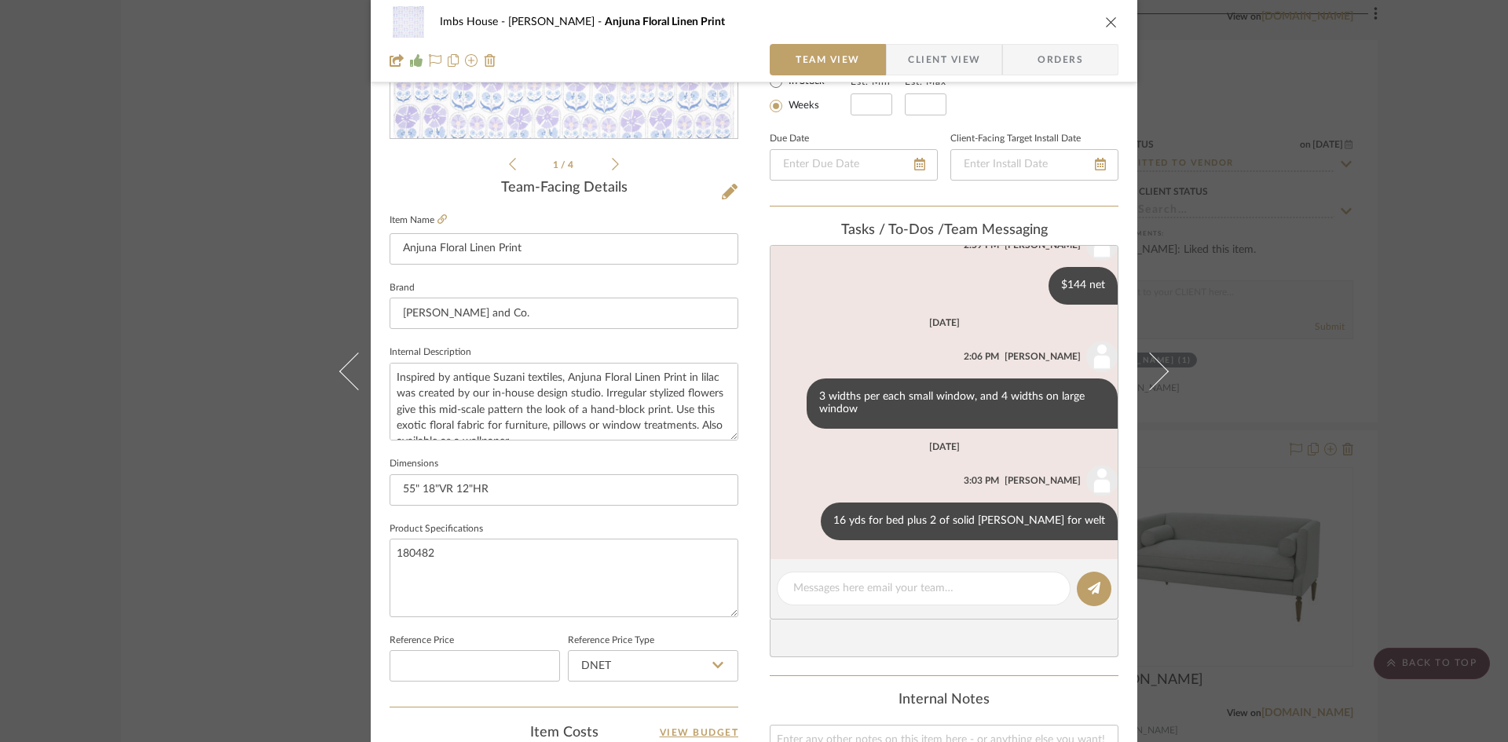
scroll to position [314, 0]
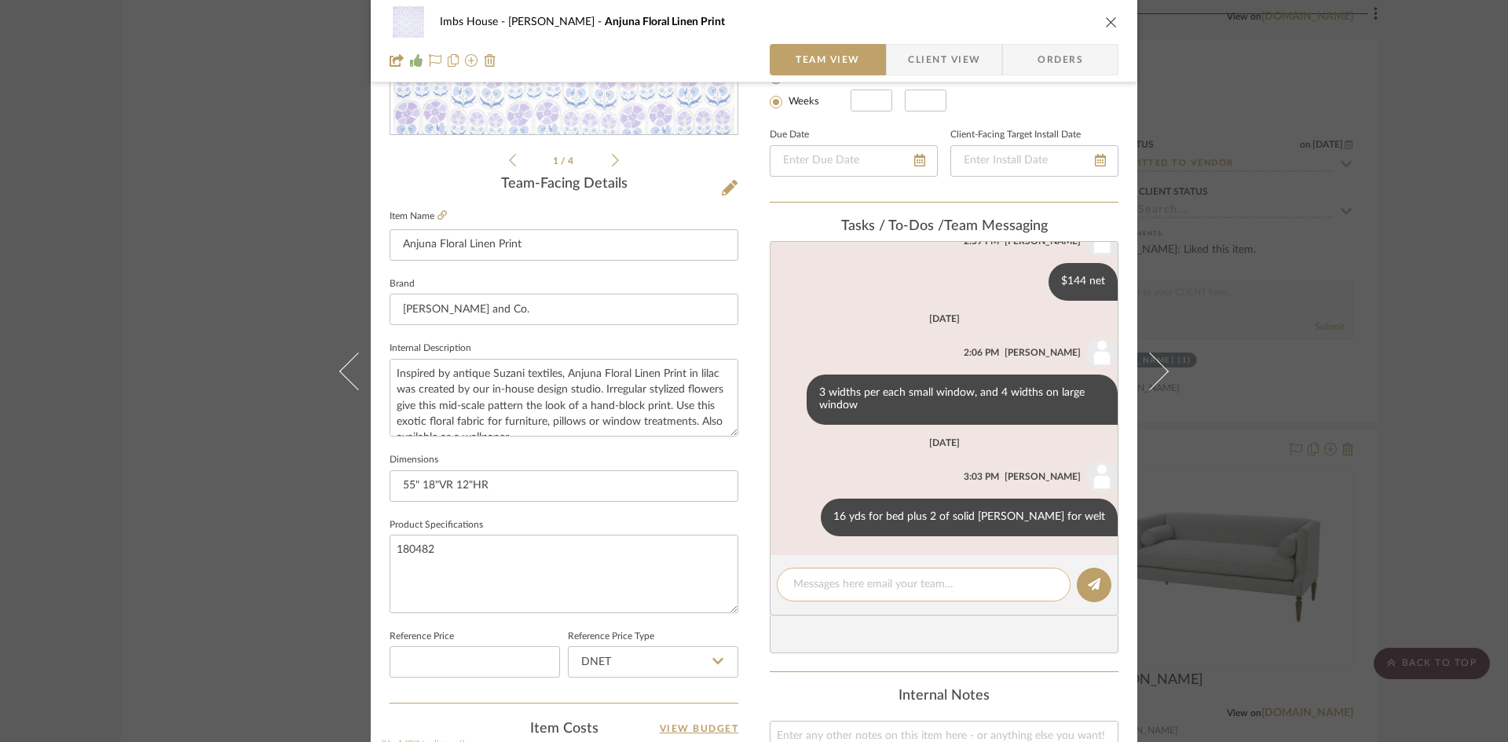
click at [906, 587] on textarea at bounding box center [923, 584] width 261 height 16
type textarea "PO Submitted for bed only. not drapes"
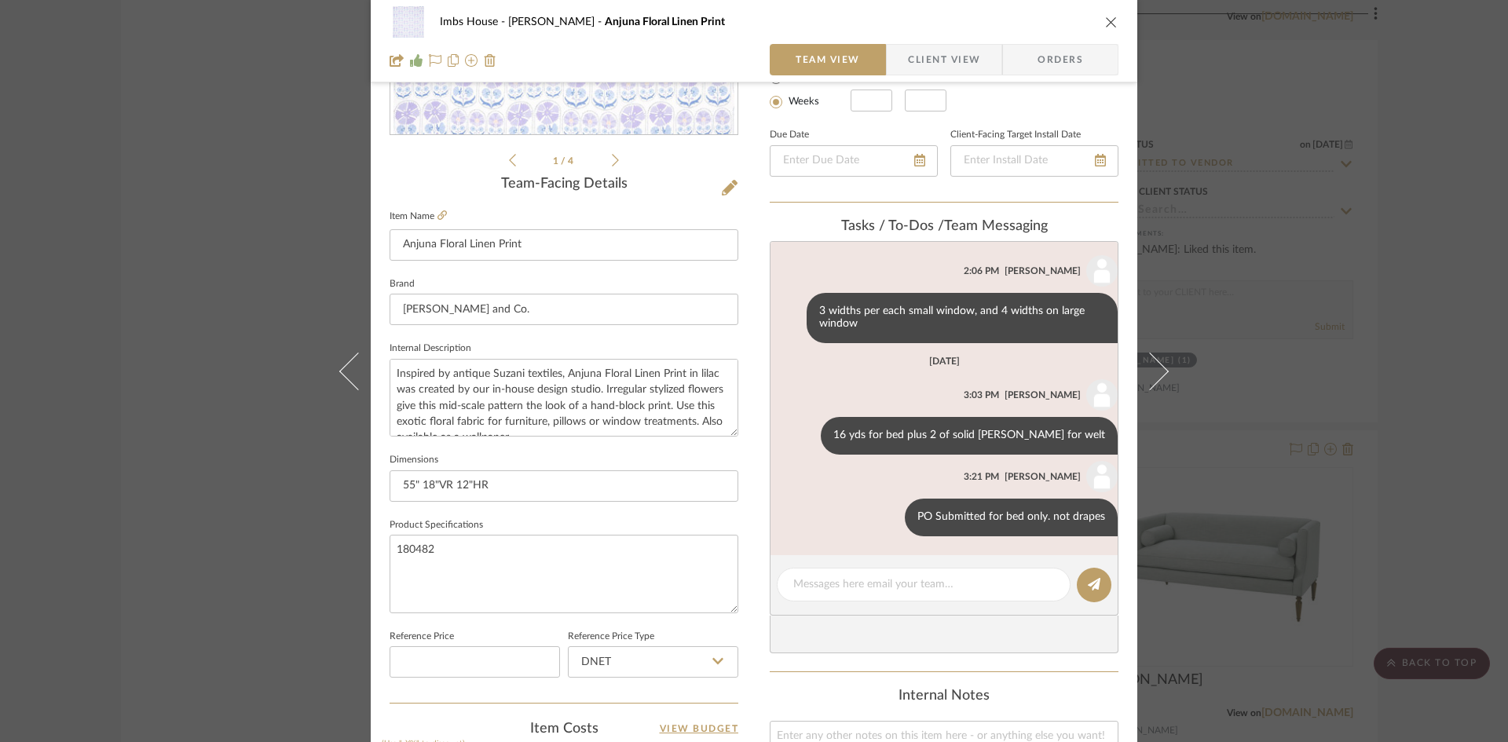
click at [1106, 24] on icon "close" at bounding box center [1111, 22] width 13 height 13
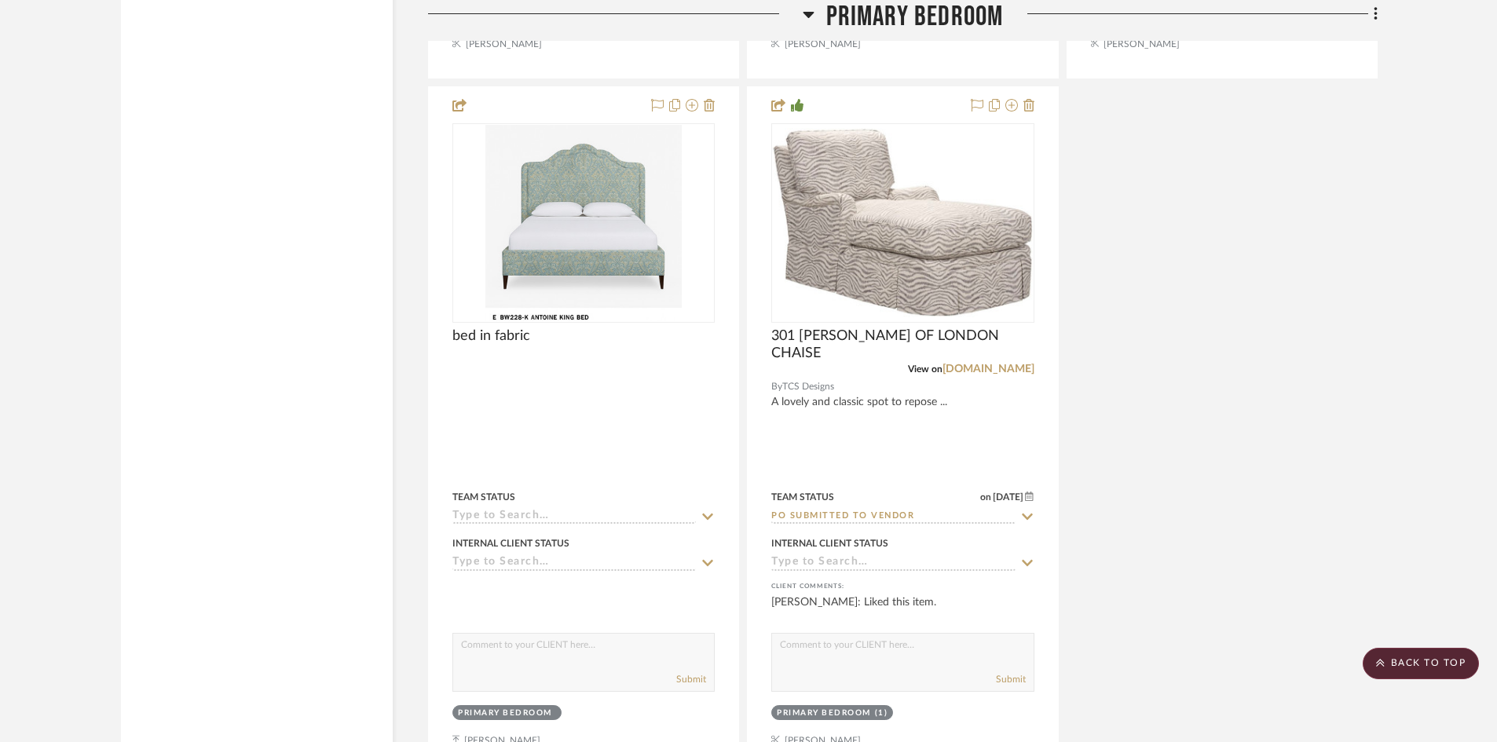
scroll to position [10757, 0]
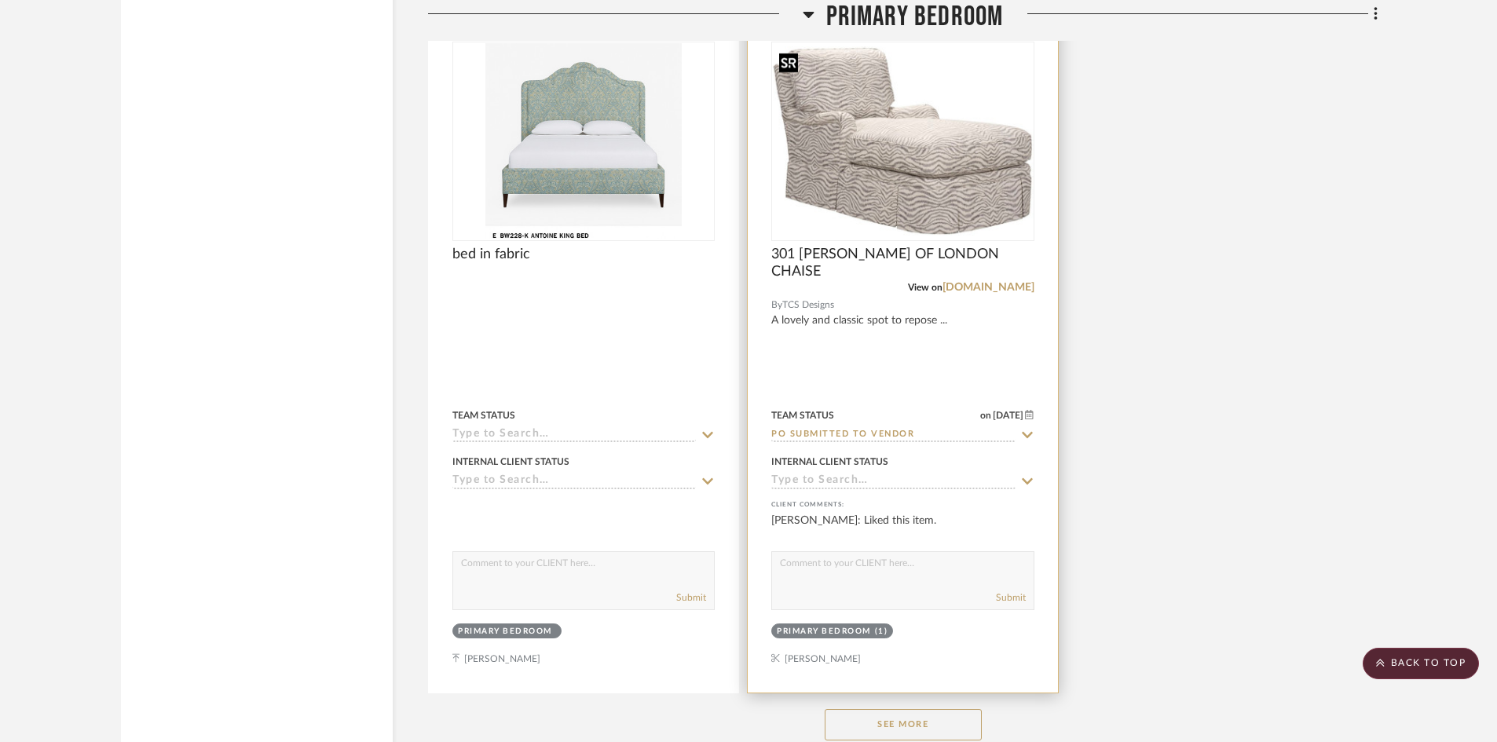
click at [943, 186] on div at bounding box center [902, 141] width 262 height 199
click at [943, 186] on img "0" at bounding box center [902, 140] width 259 height 189
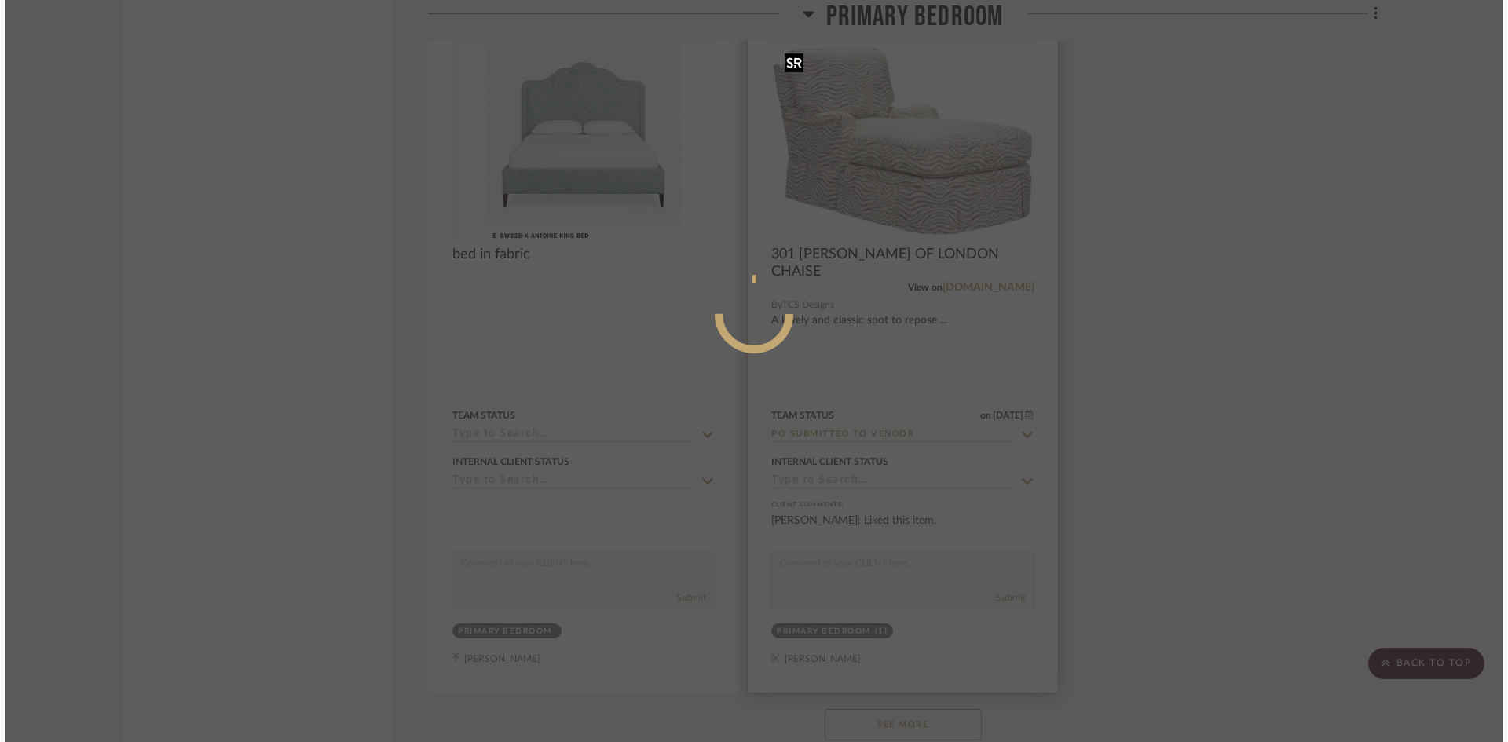
scroll to position [0, 0]
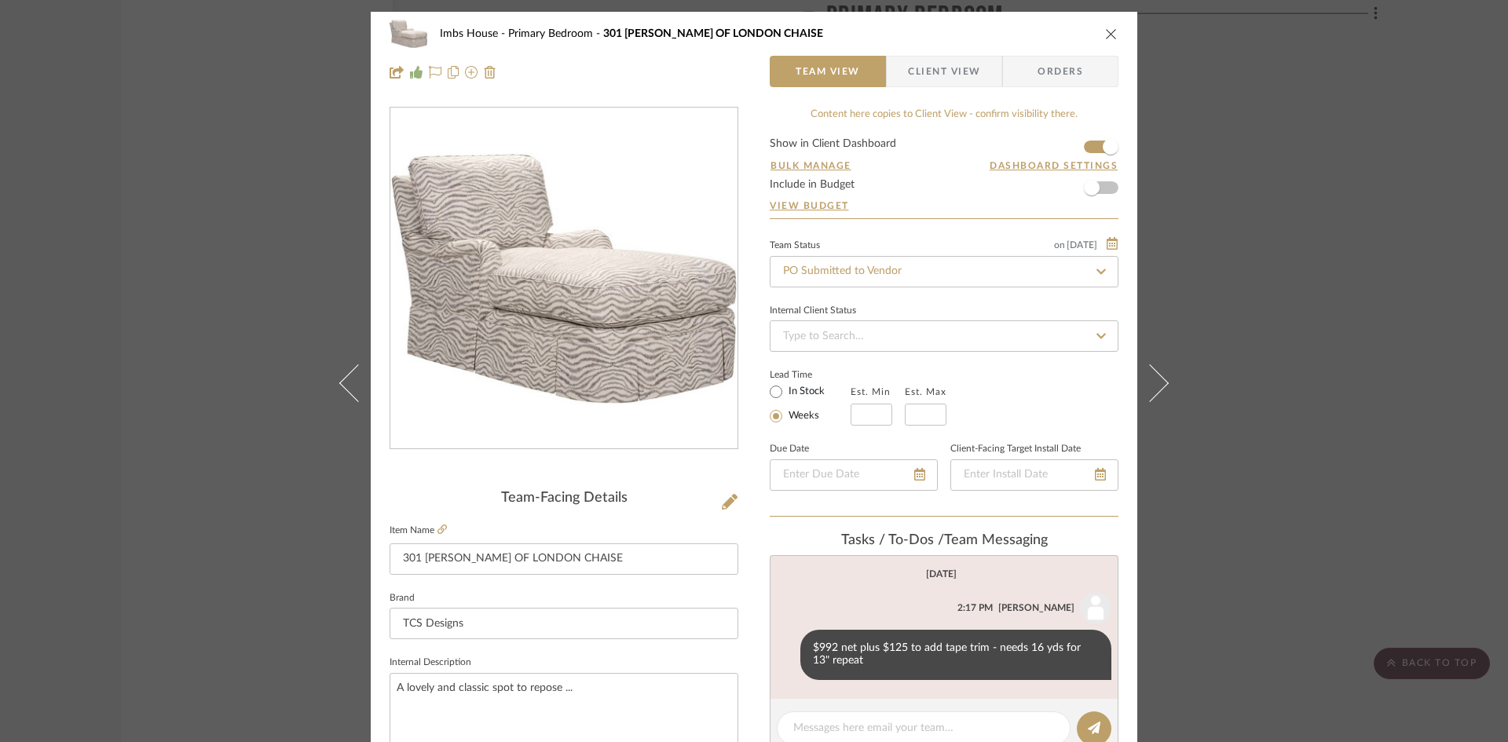
click at [1104, 27] on button "close" at bounding box center [1111, 34] width 14 height 14
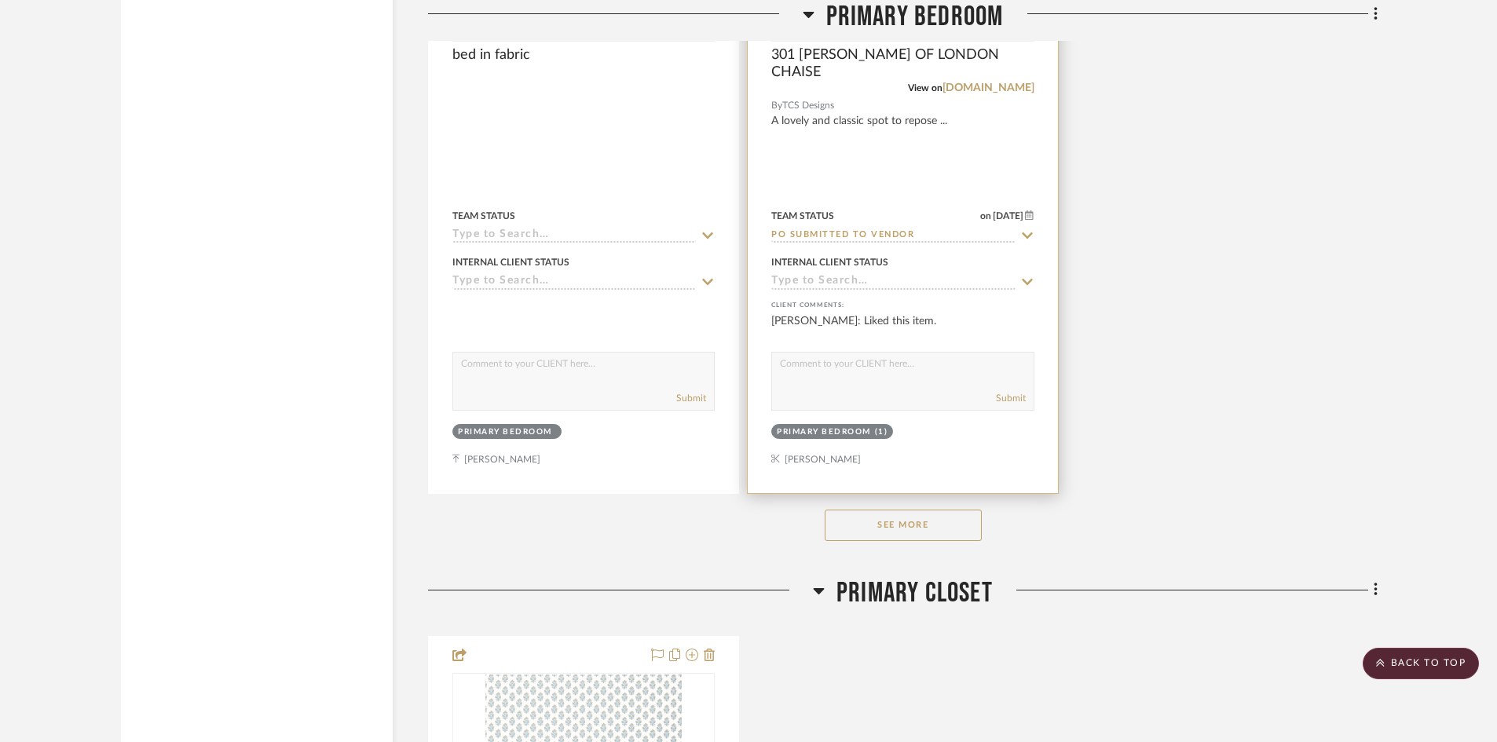
scroll to position [10993, 0]
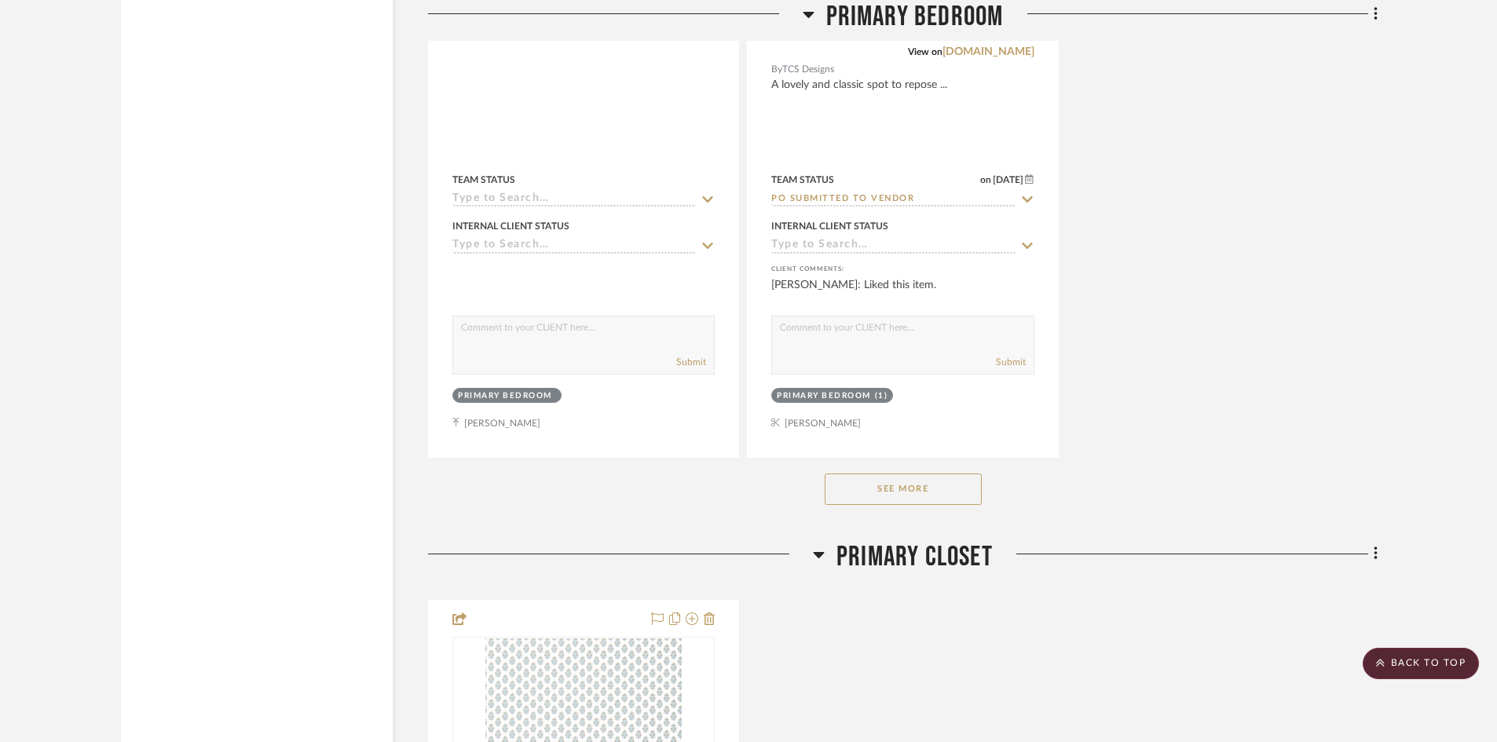
click at [905, 488] on button "See More" at bounding box center [902, 488] width 157 height 31
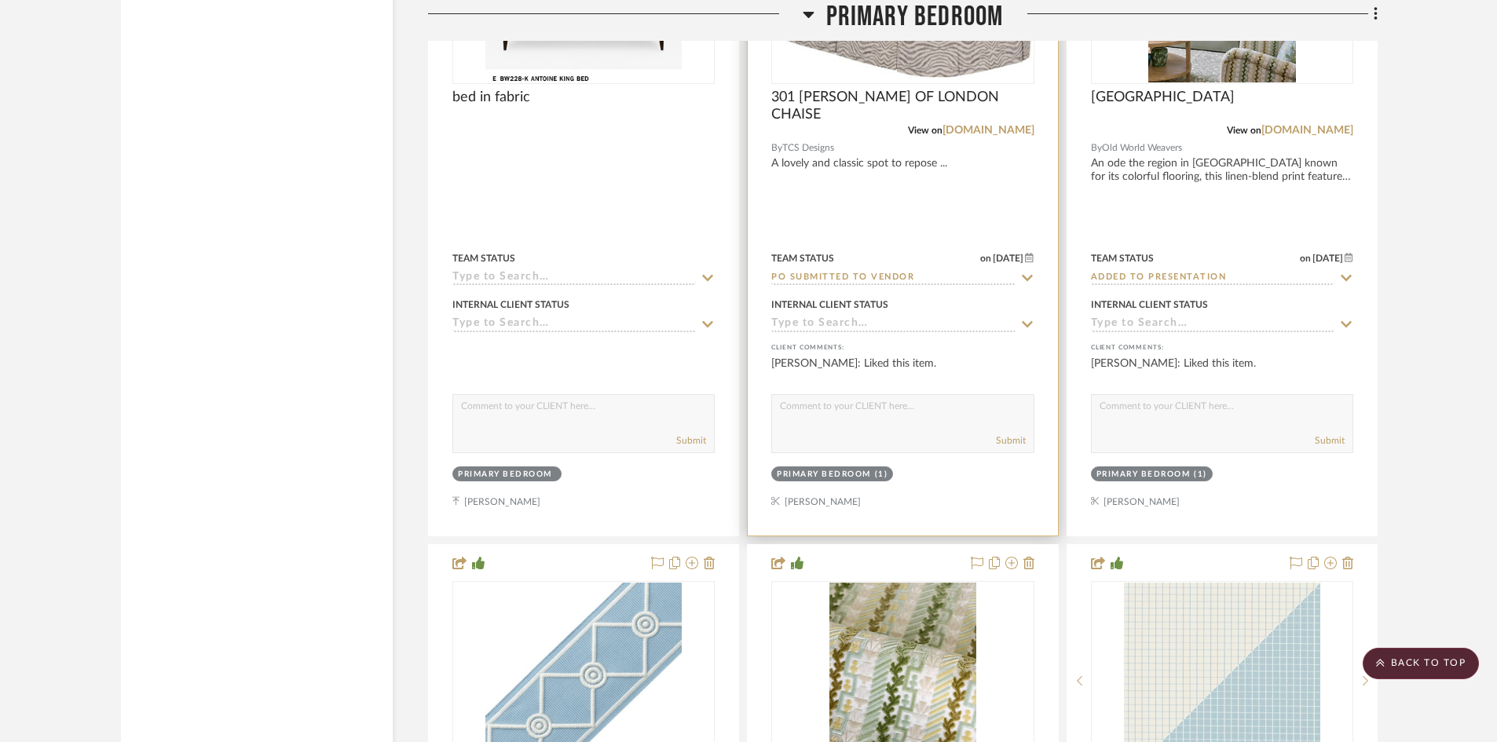
scroll to position [10600, 0]
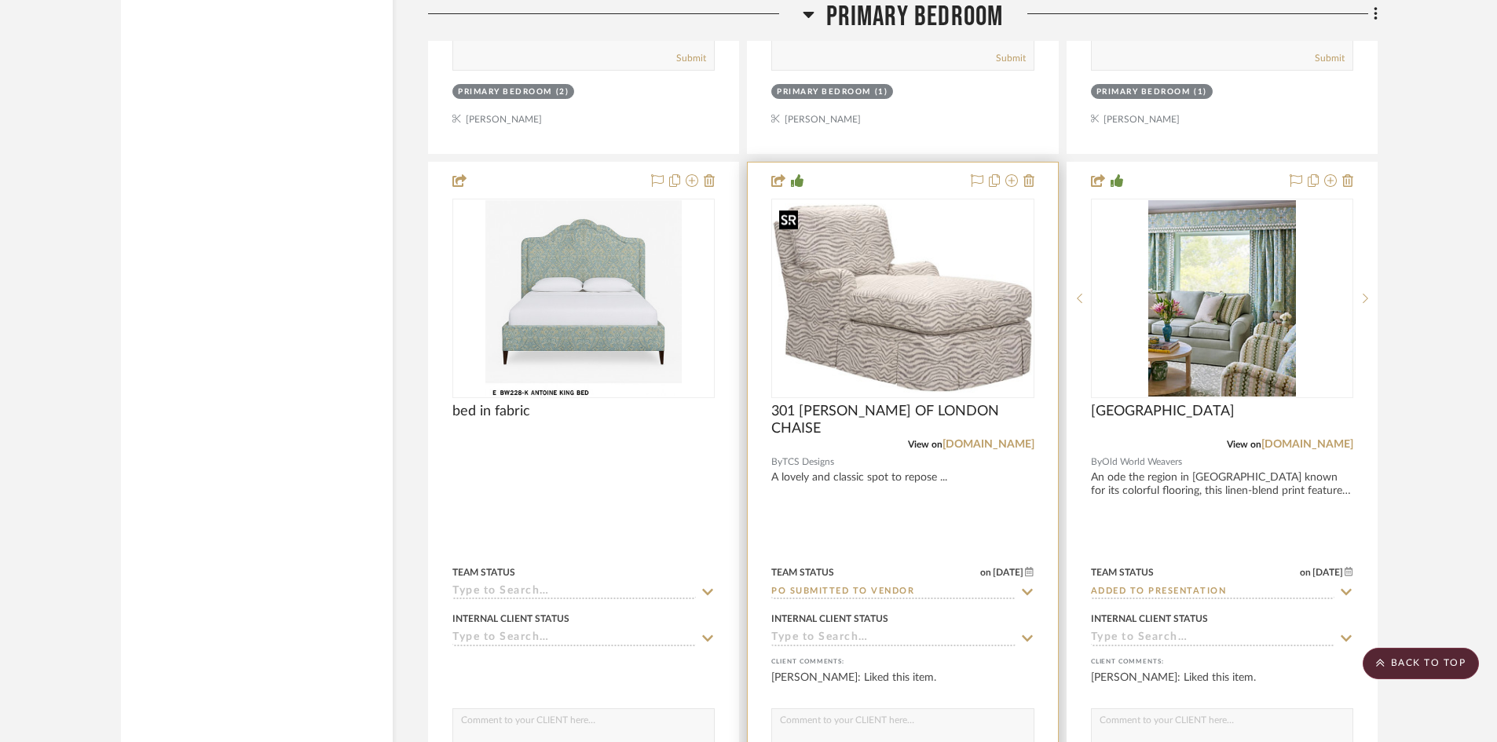
click at [940, 341] on img "0" at bounding box center [902, 297] width 259 height 189
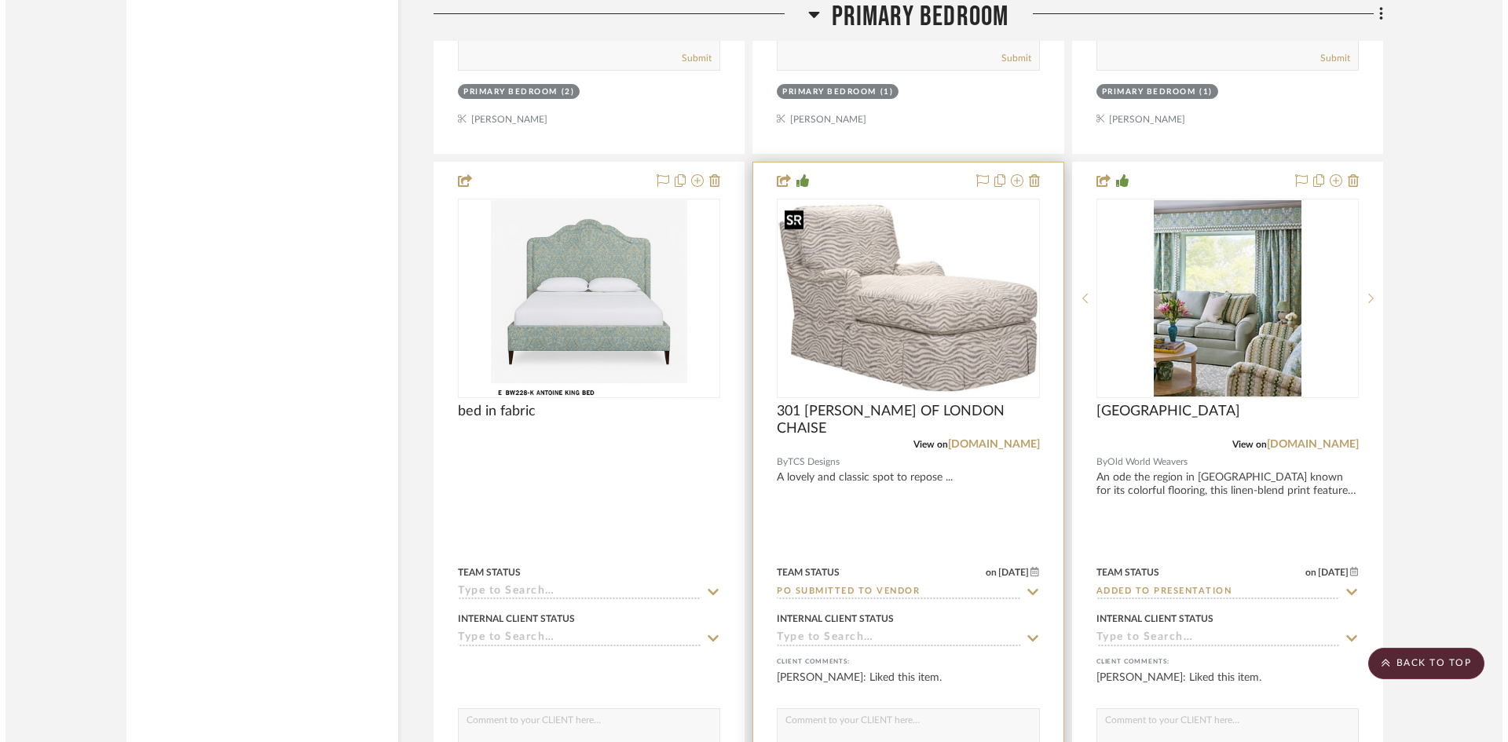
scroll to position [0, 0]
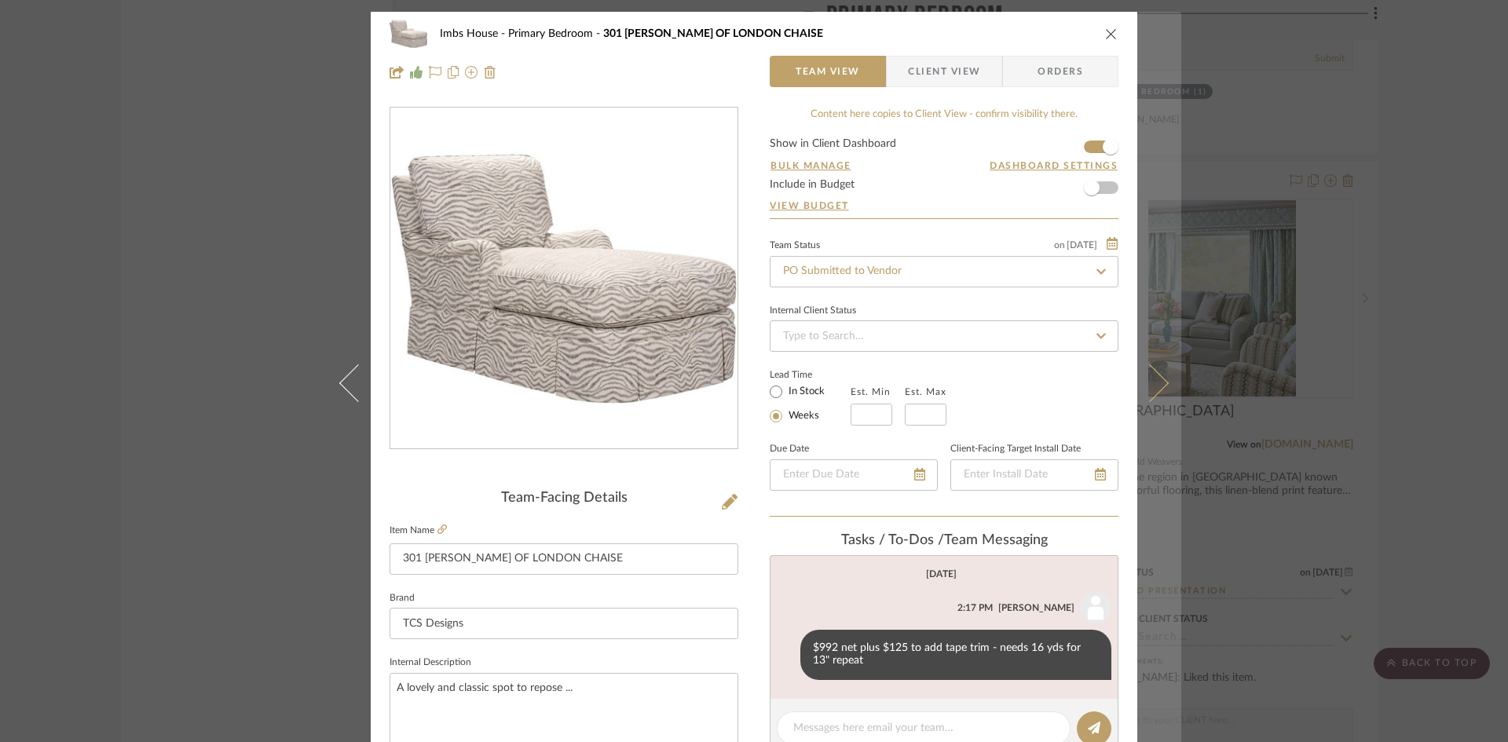
click at [1159, 381] on icon at bounding box center [1150, 383] width 38 height 38
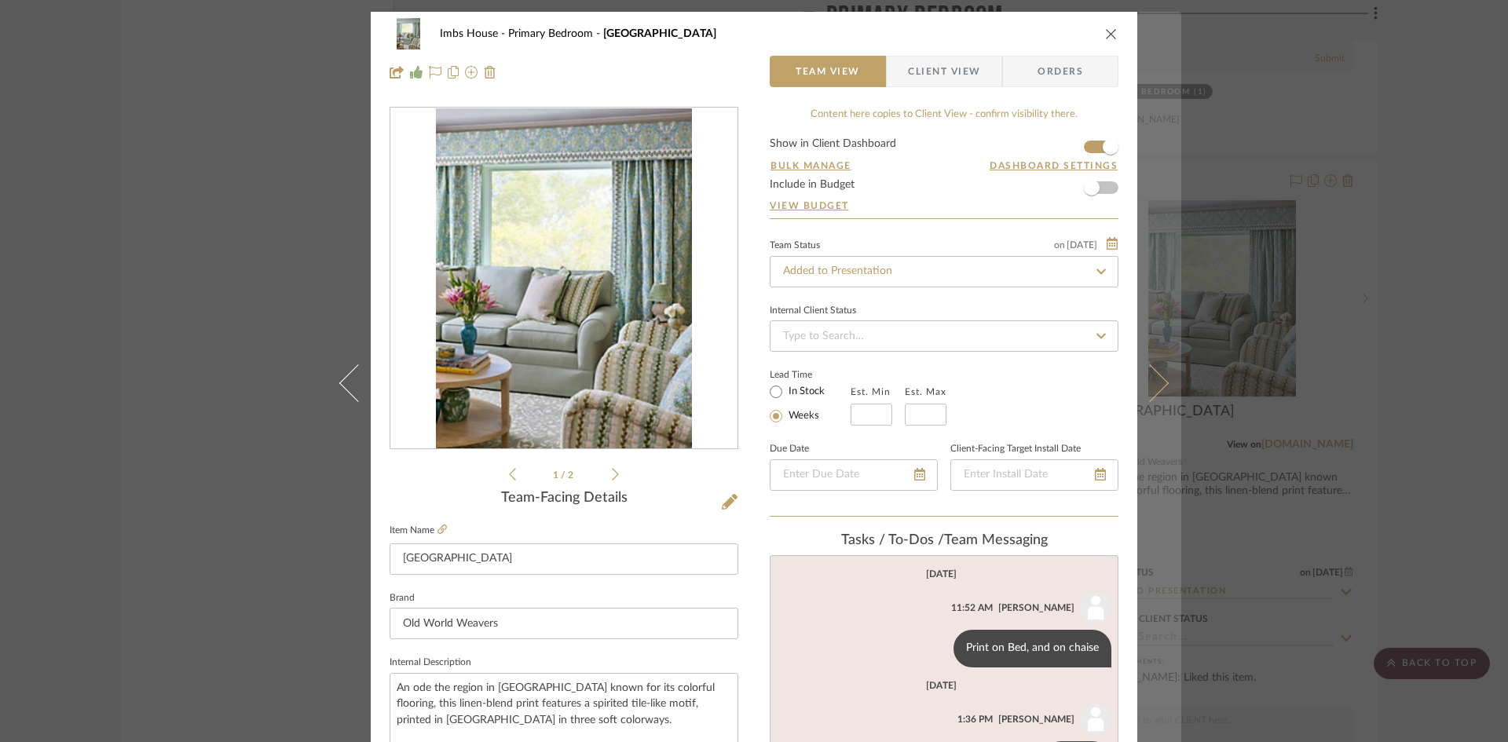
click at [1142, 388] on icon at bounding box center [1150, 383] width 38 height 38
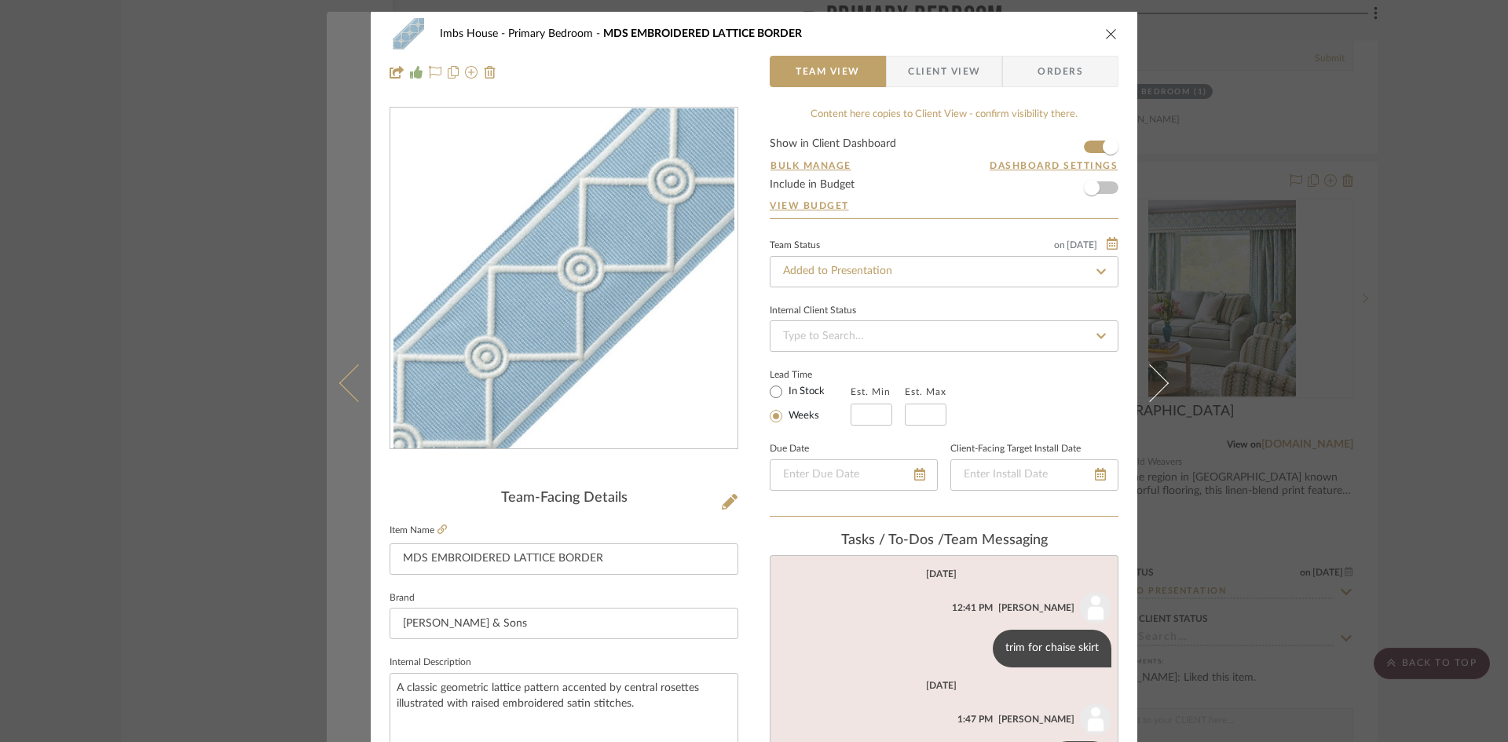
click at [343, 378] on icon at bounding box center [358, 383] width 38 height 38
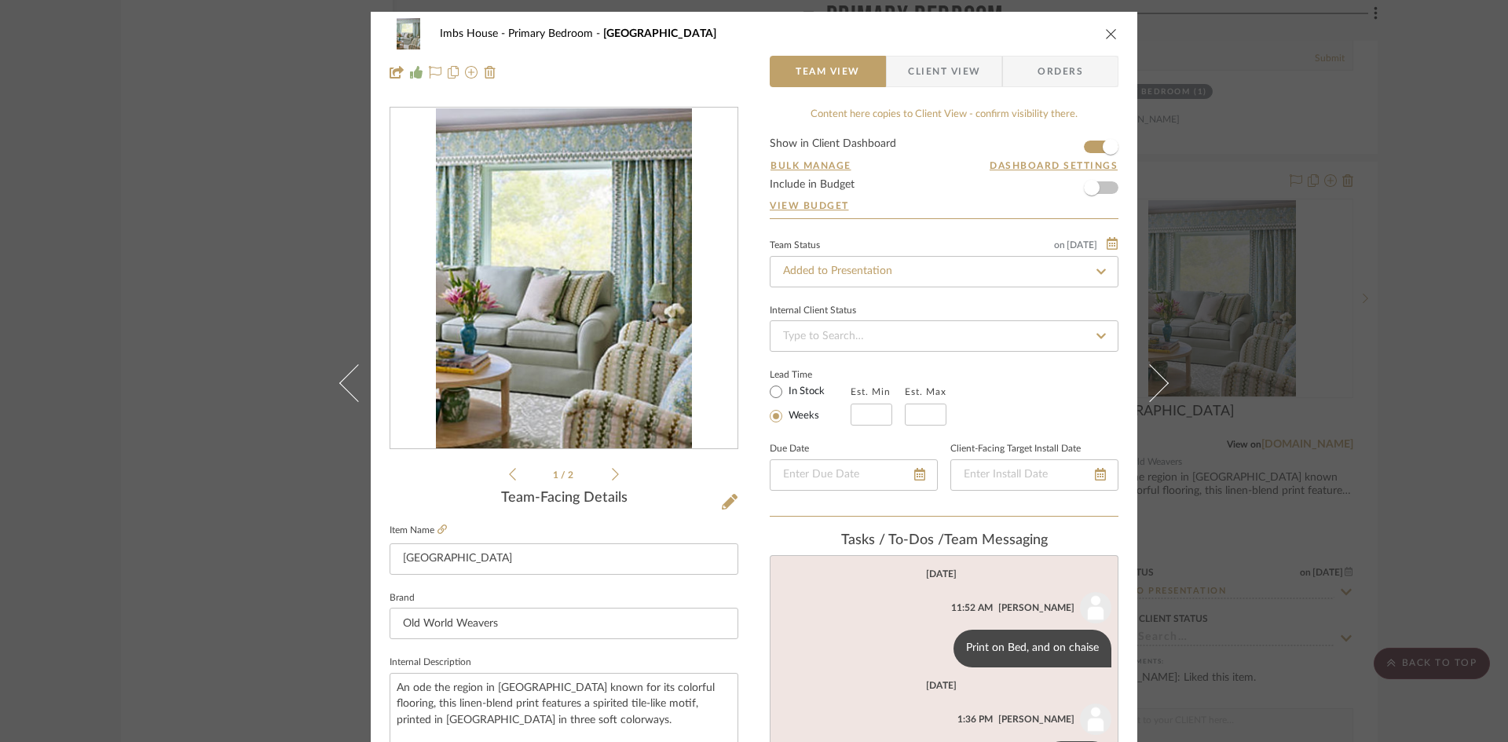
click at [343, 378] on icon at bounding box center [358, 383] width 38 height 38
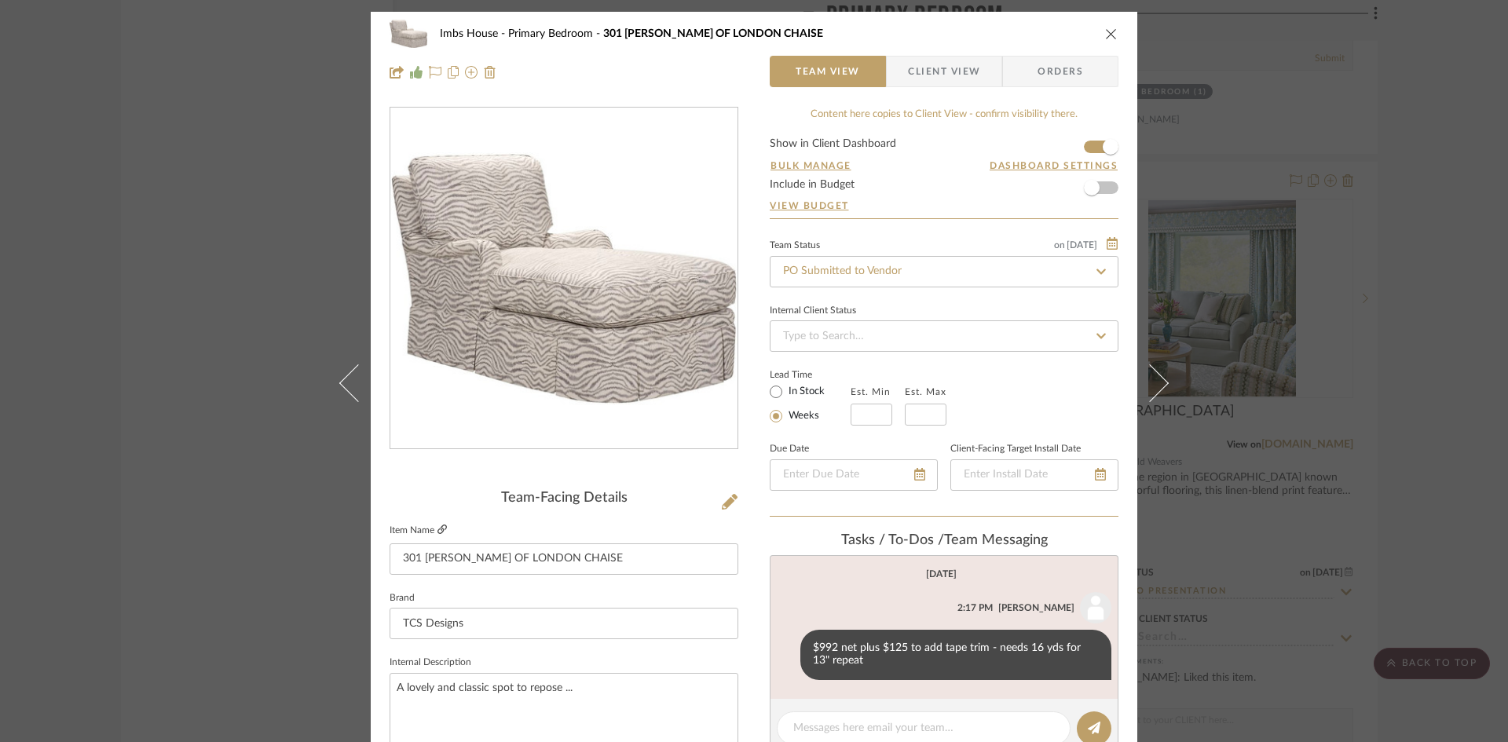
click at [438, 526] on icon at bounding box center [441, 529] width 9 height 9
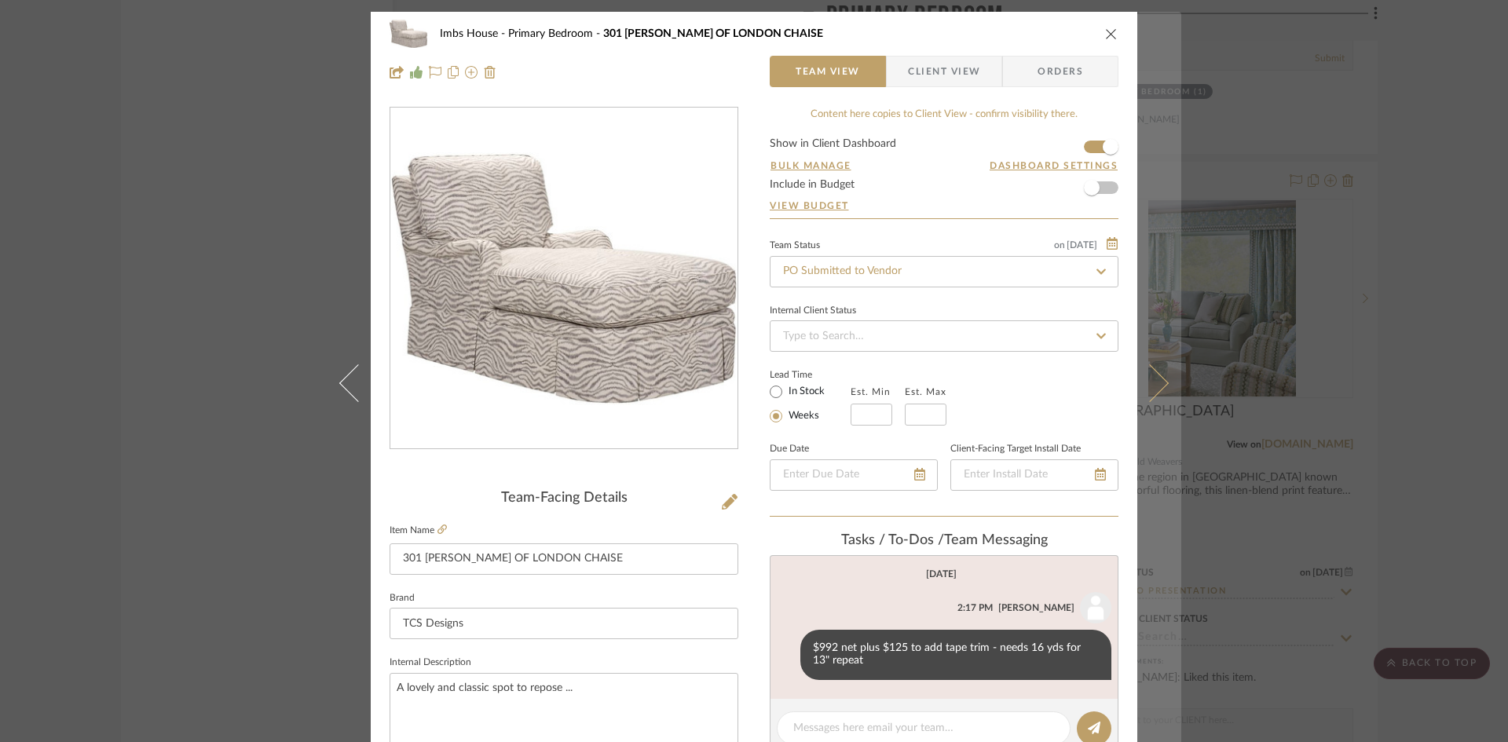
click at [1153, 388] on icon at bounding box center [1150, 383] width 38 height 38
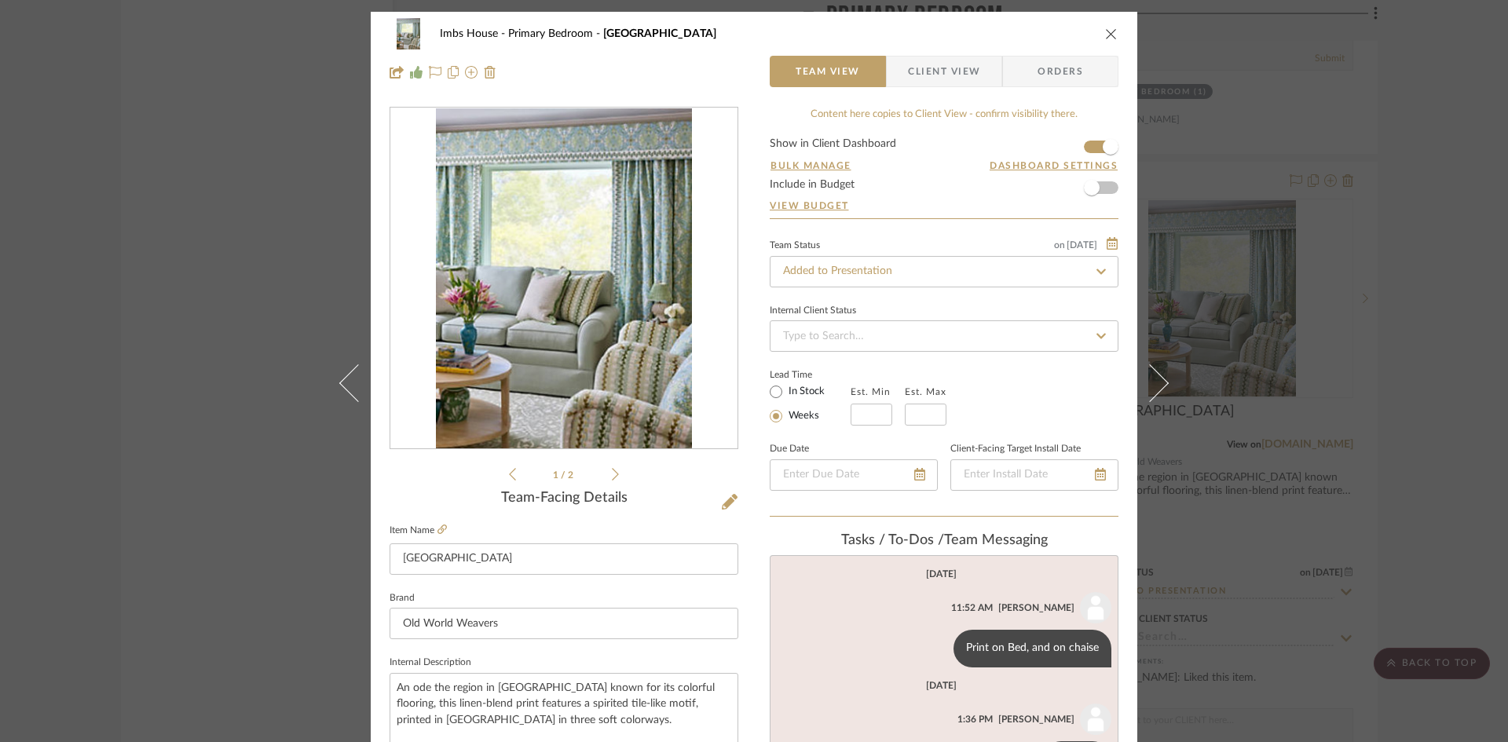
click at [612, 471] on icon at bounding box center [615, 474] width 7 height 14
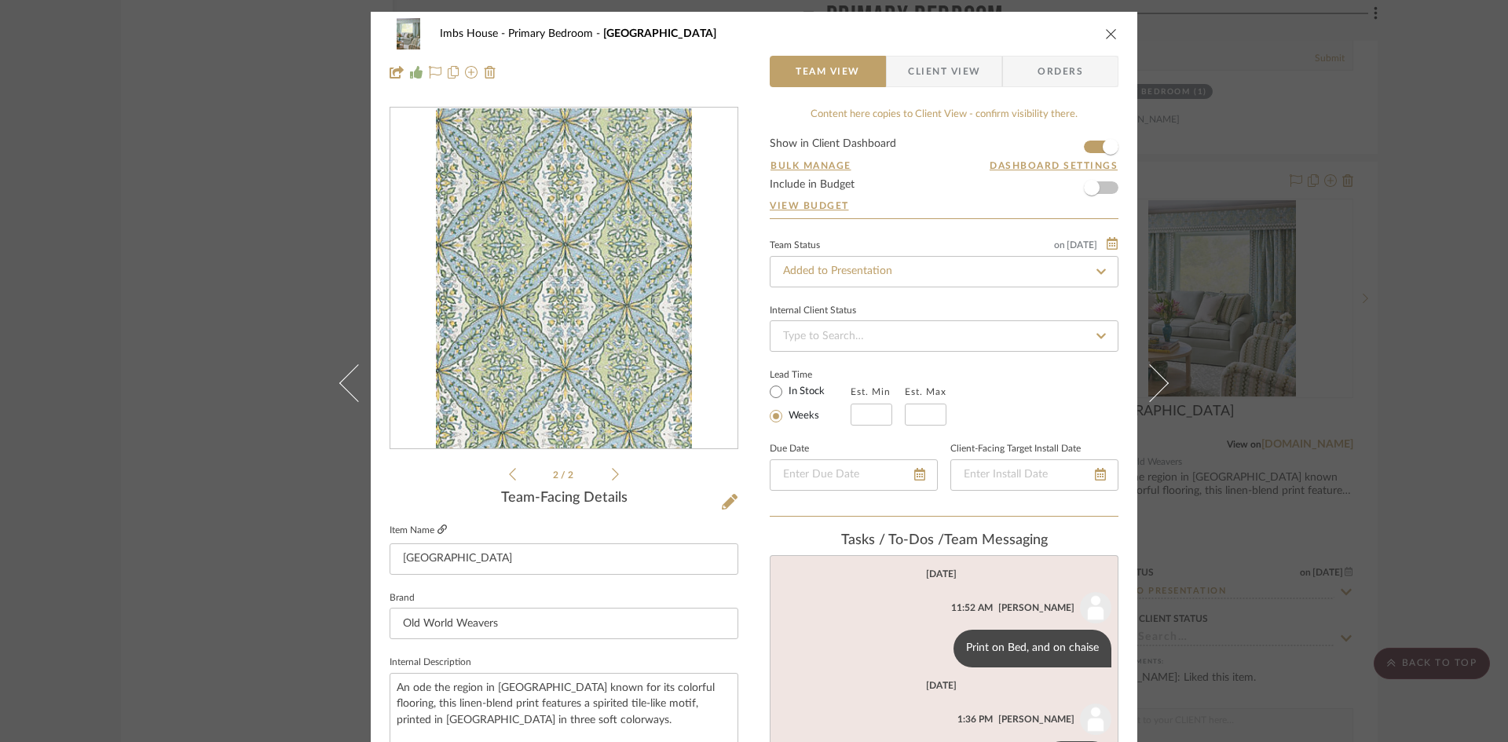
click at [438, 527] on icon at bounding box center [441, 529] width 9 height 9
click at [1105, 30] on icon "close" at bounding box center [1111, 33] width 13 height 13
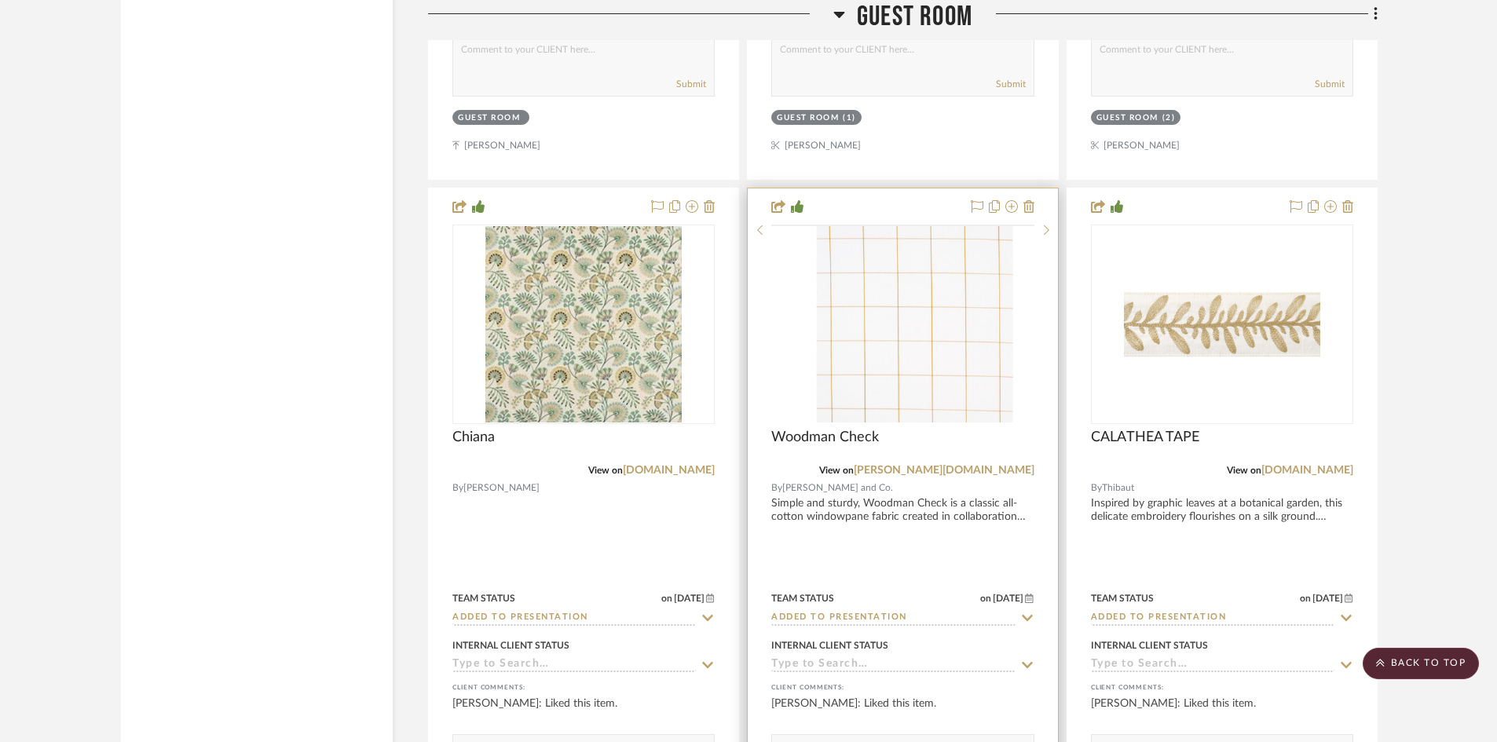
scroll to position [28816, 0]
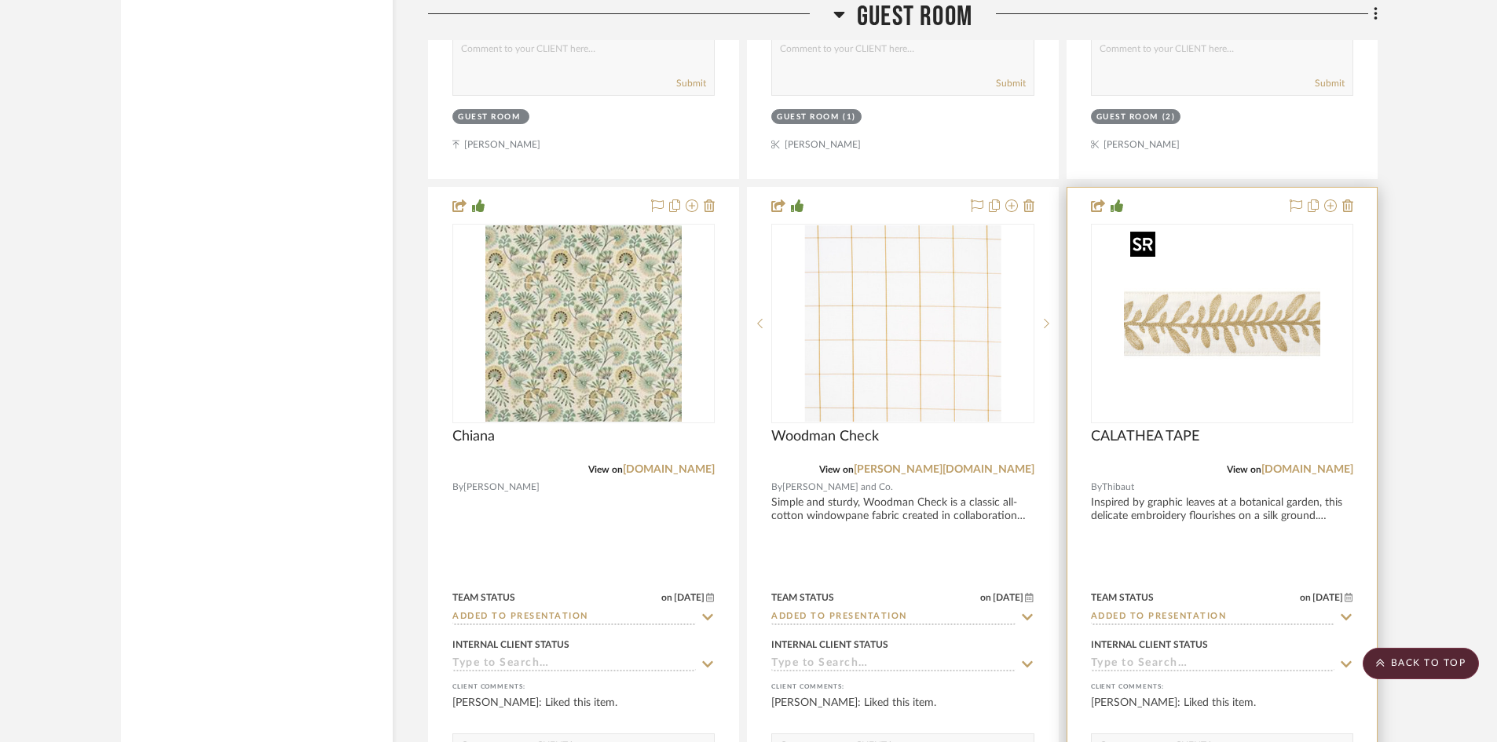
click at [1264, 323] on img "0" at bounding box center [1222, 323] width 196 height 196
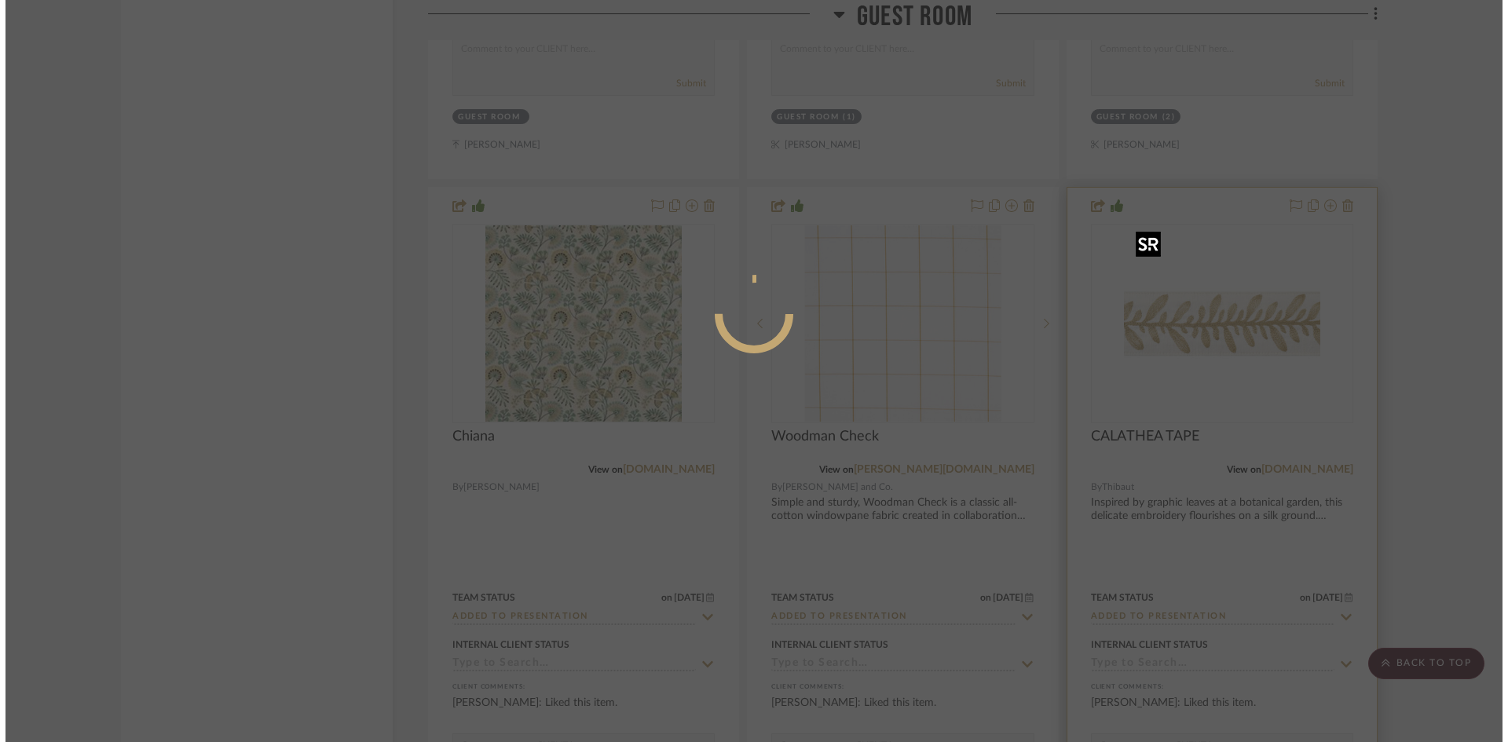
scroll to position [0, 0]
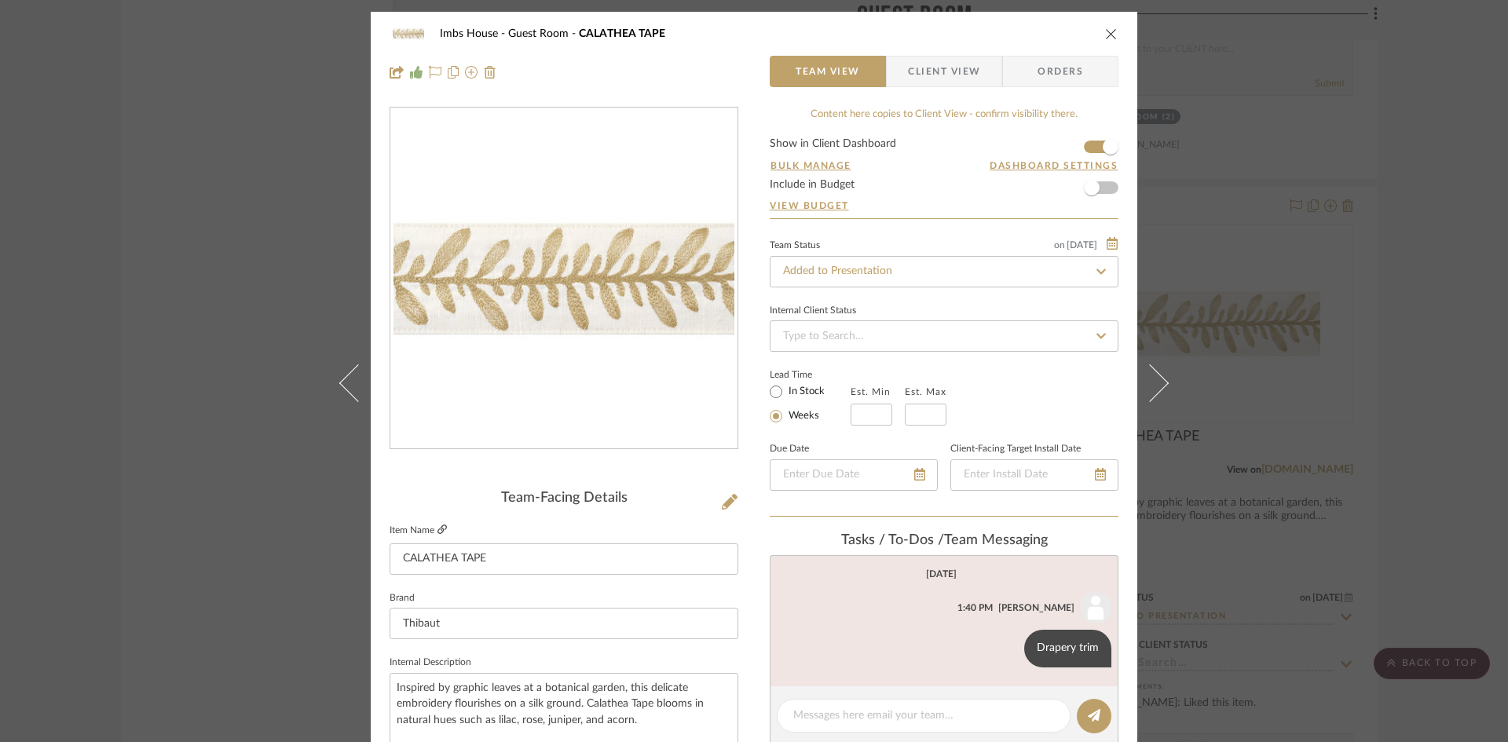
click at [437, 527] on icon at bounding box center [441, 529] width 9 height 9
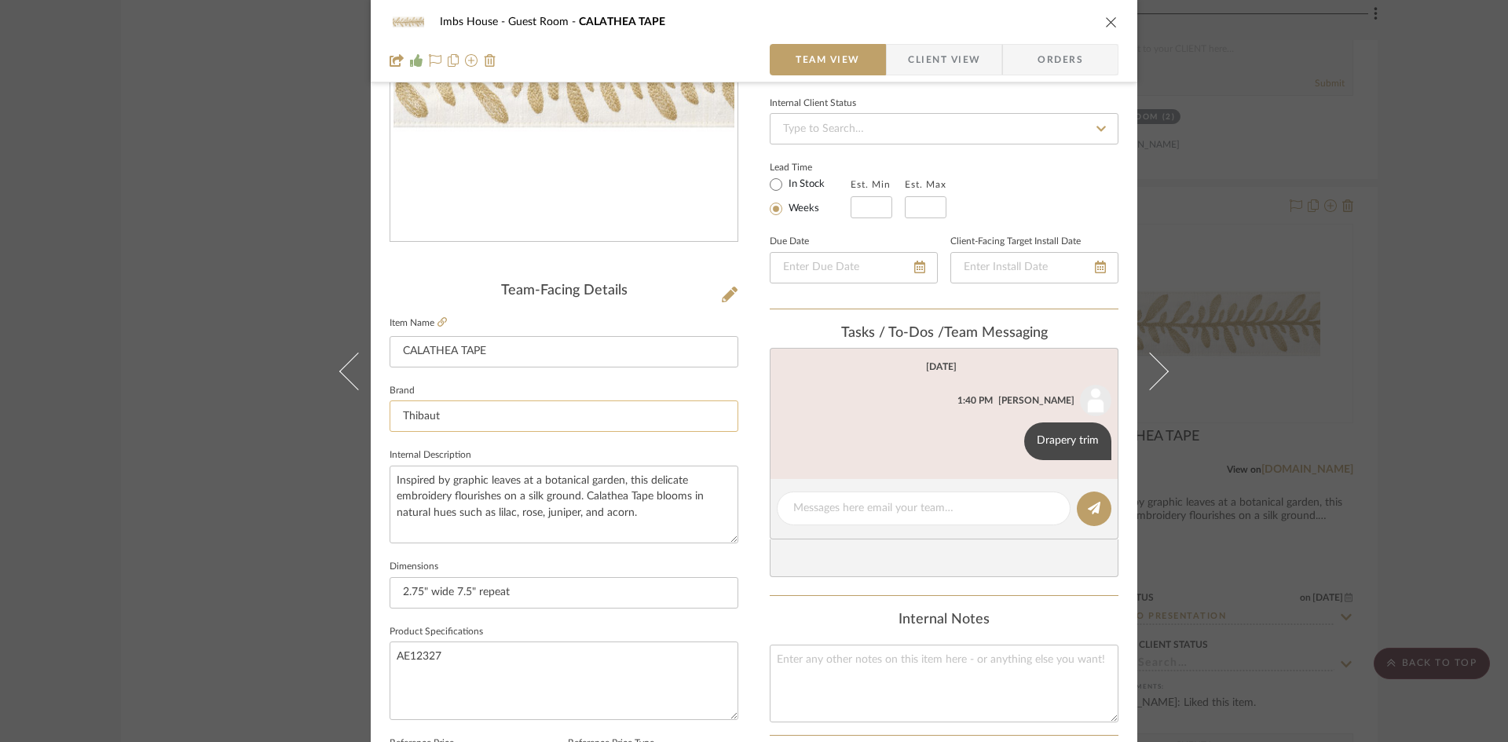
scroll to position [236, 0]
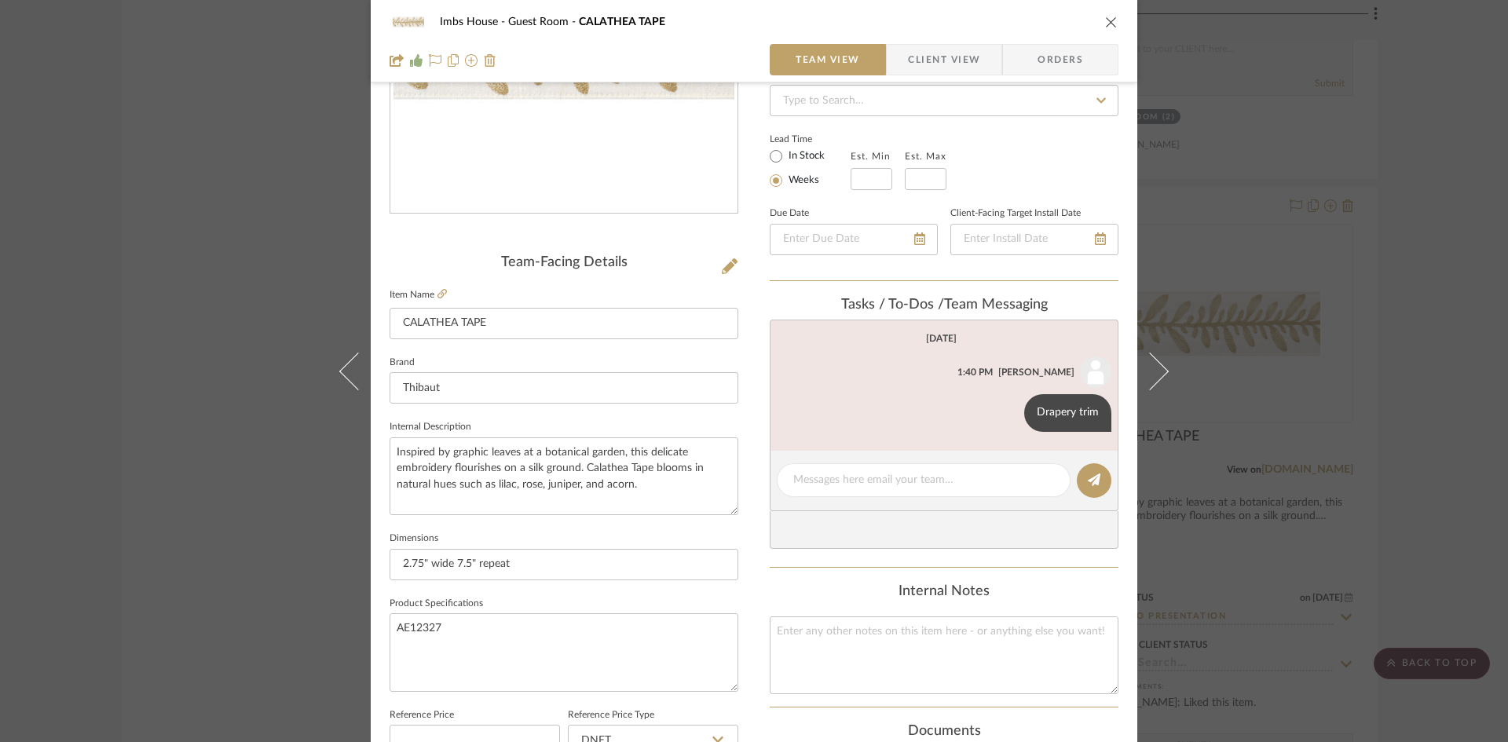
click at [1105, 21] on icon "close" at bounding box center [1111, 22] width 13 height 13
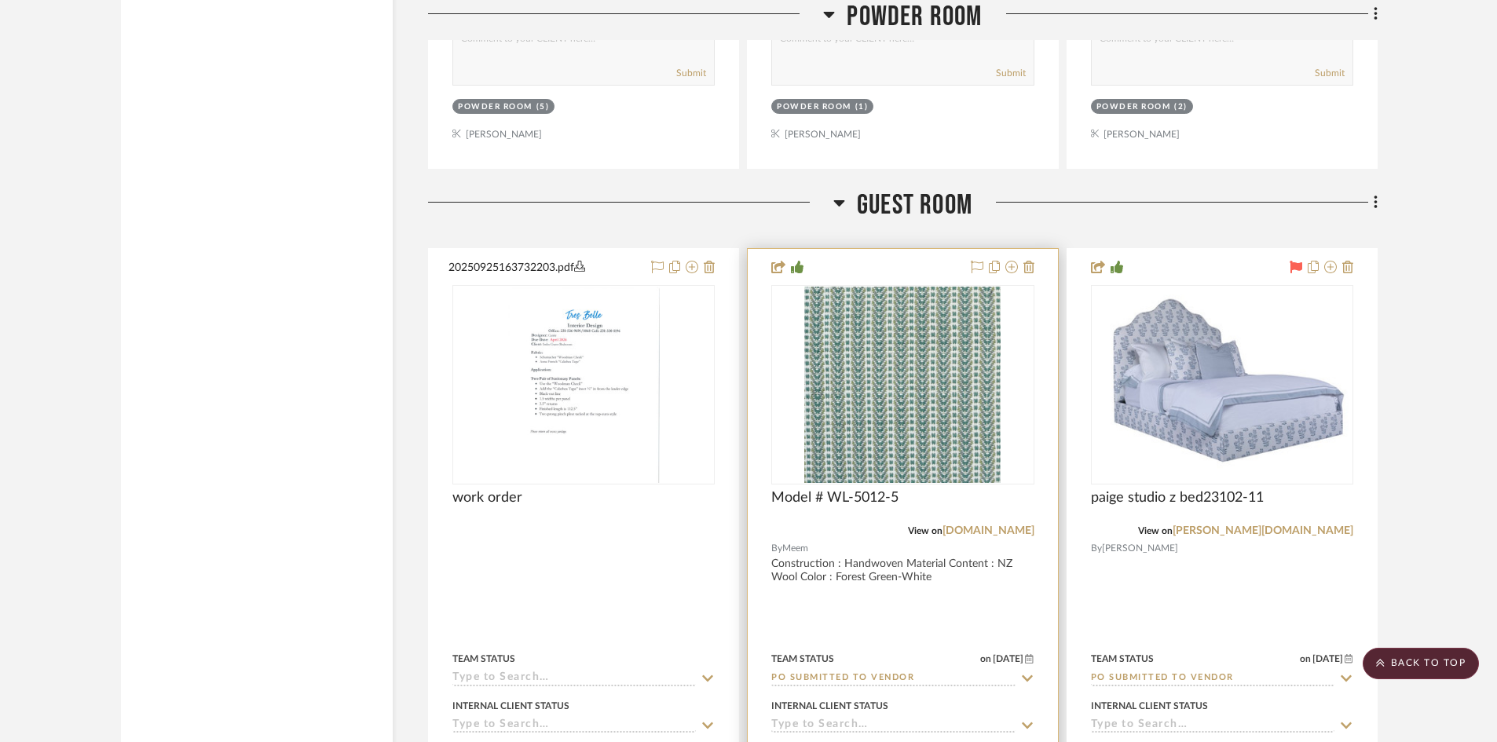
scroll to position [27795, 0]
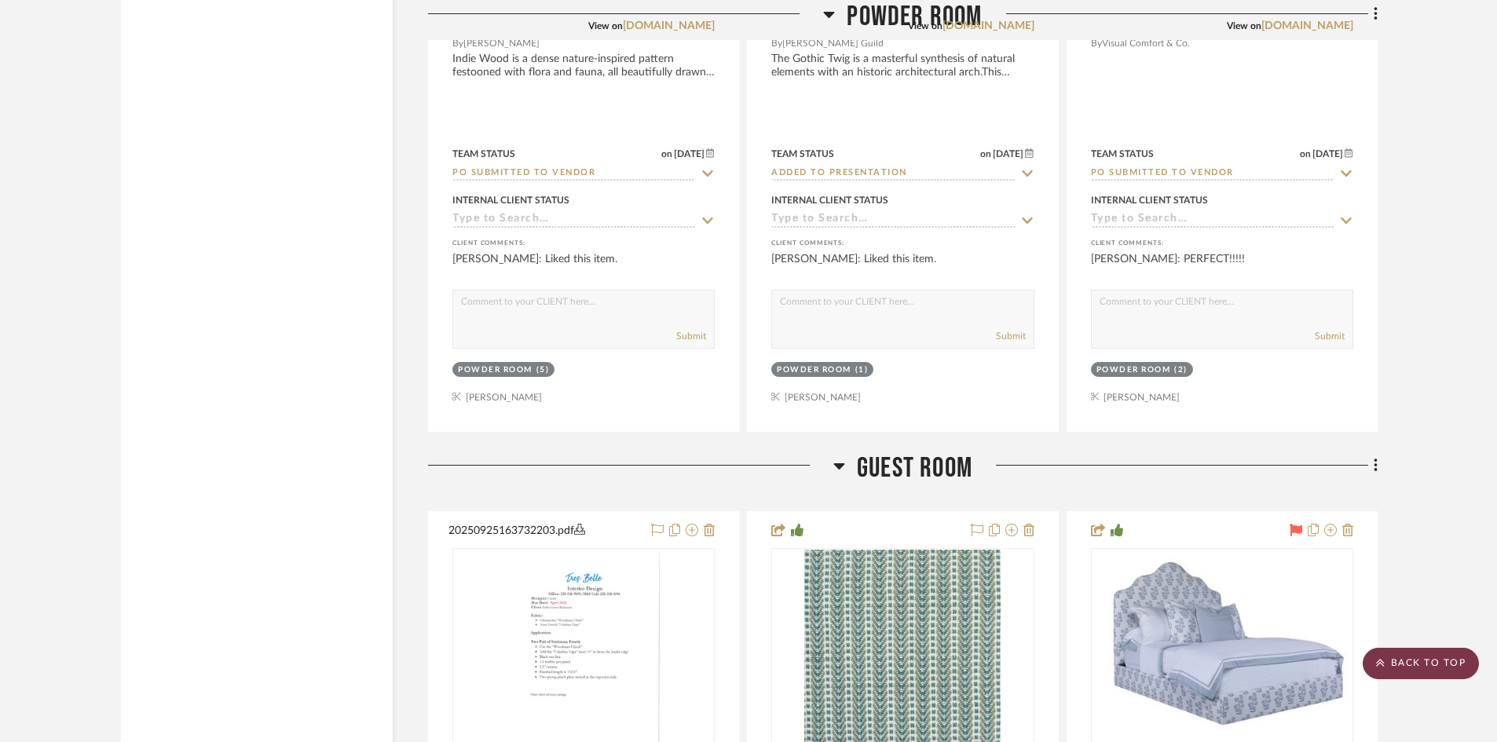
click at [1423, 663] on scroll-to-top-button "BACK TO TOP" at bounding box center [1420, 663] width 116 height 31
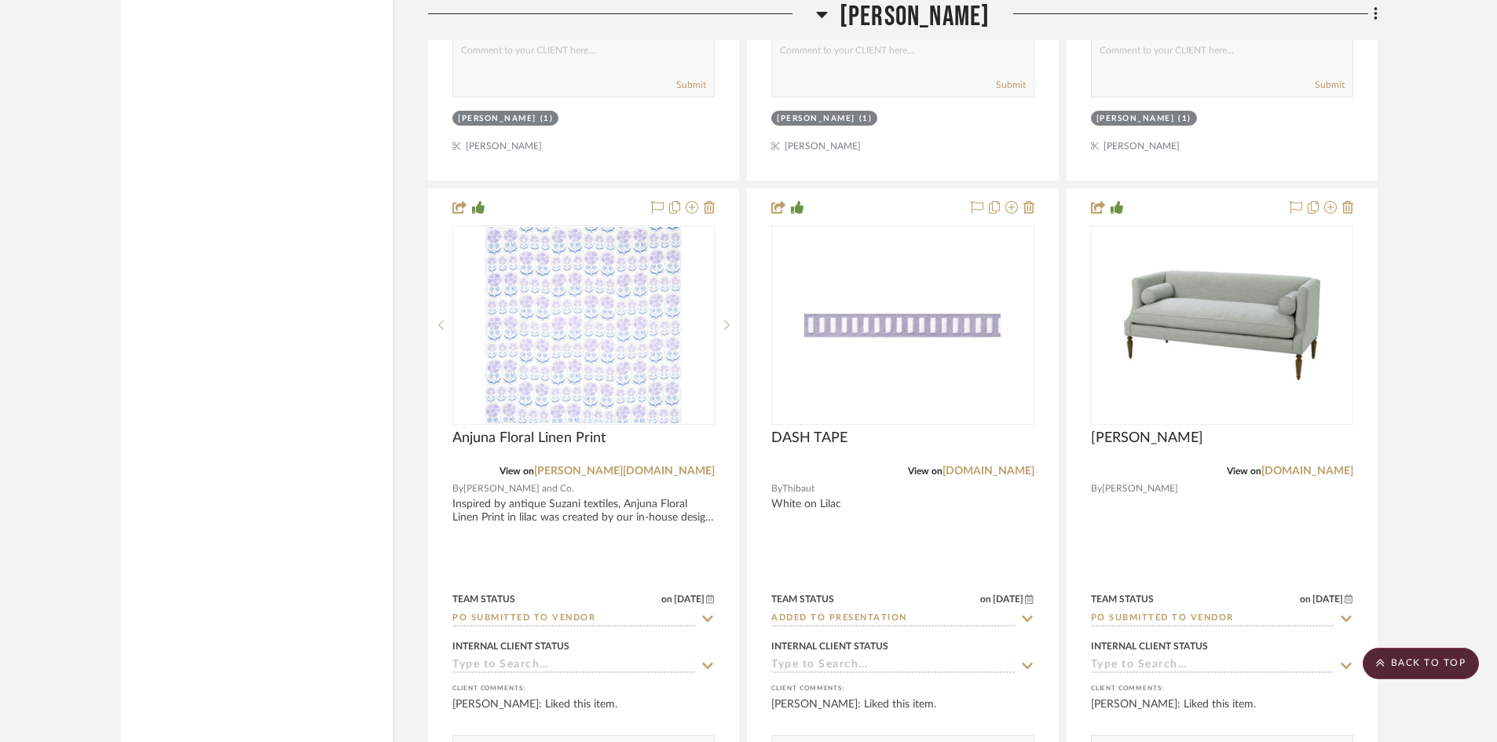
scroll to position [18507, 0]
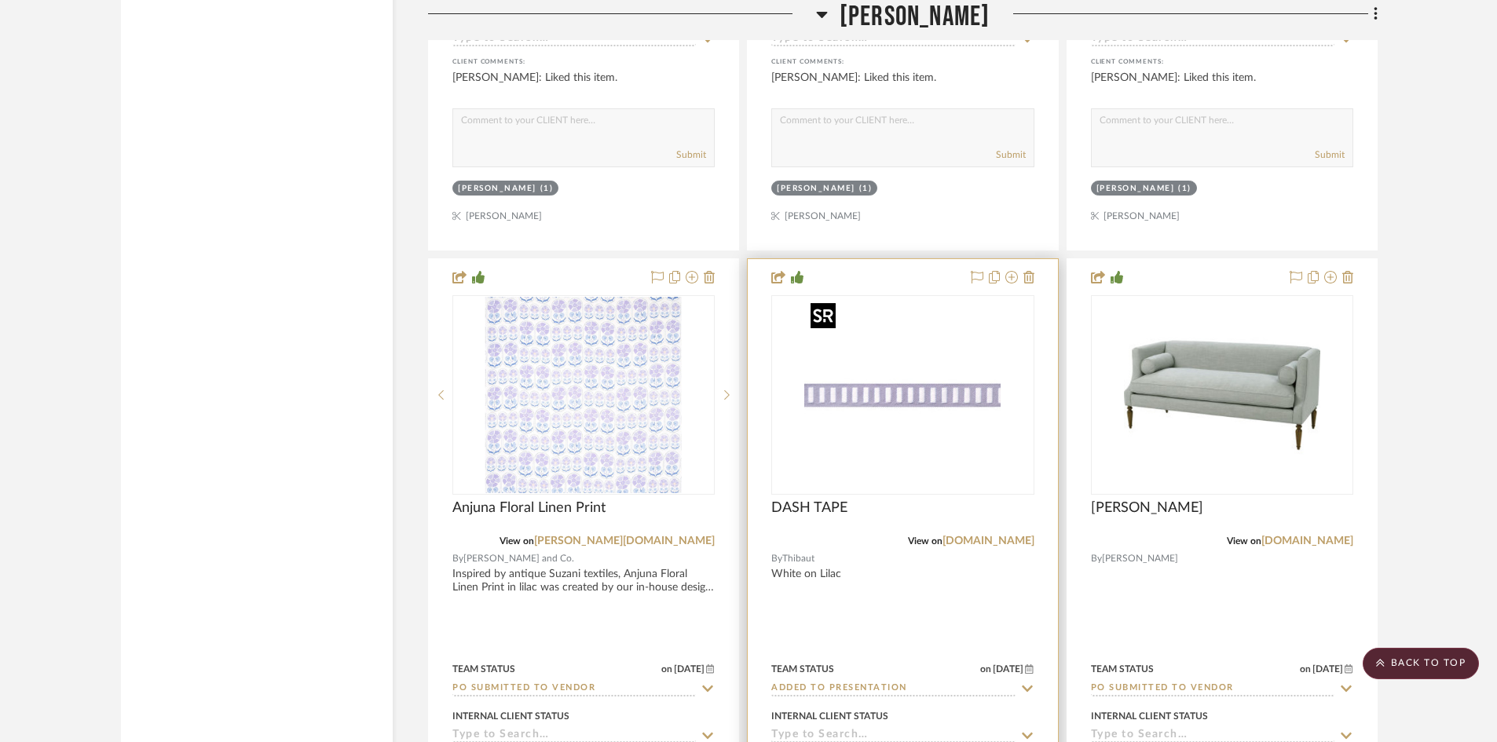
click at [890, 398] on img "0" at bounding box center [902, 395] width 196 height 196
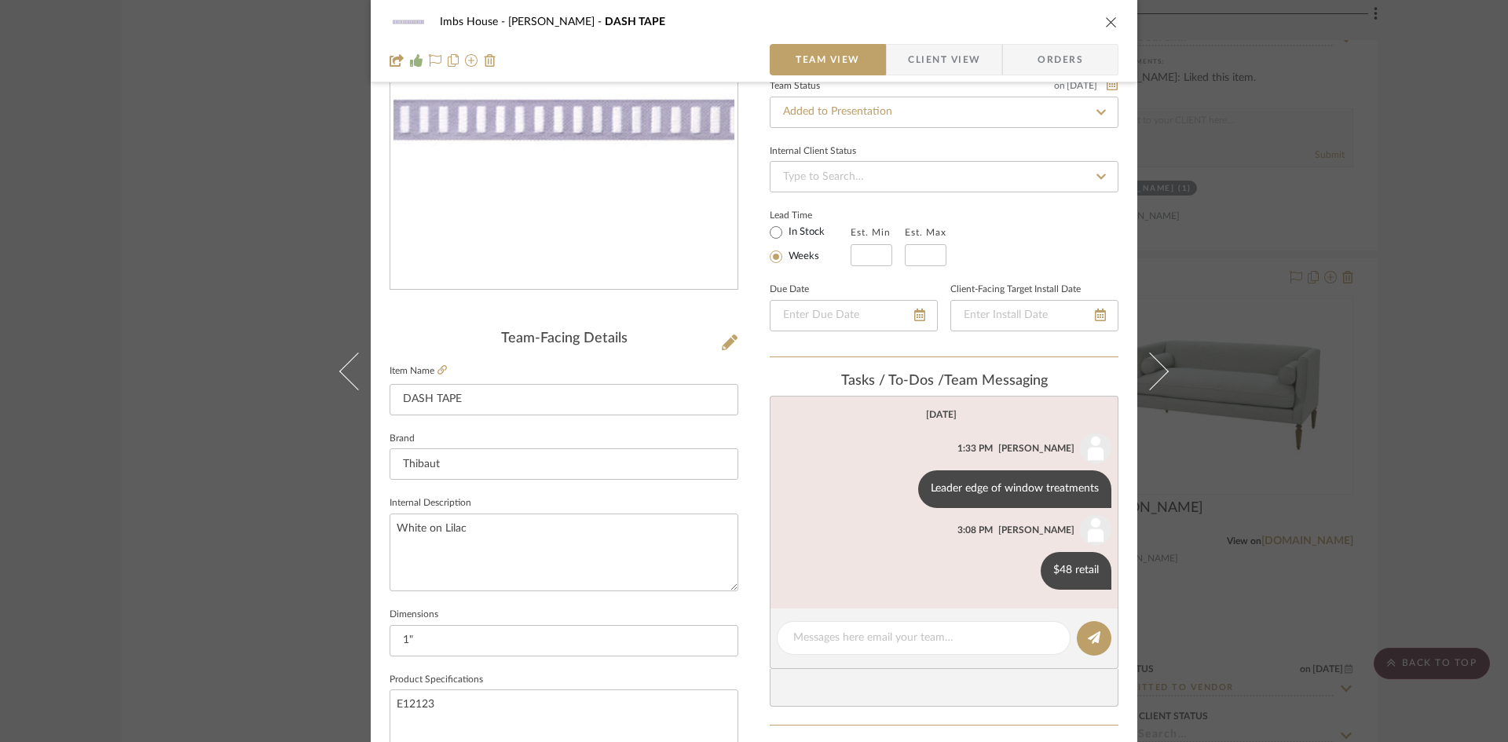
scroll to position [79, 0]
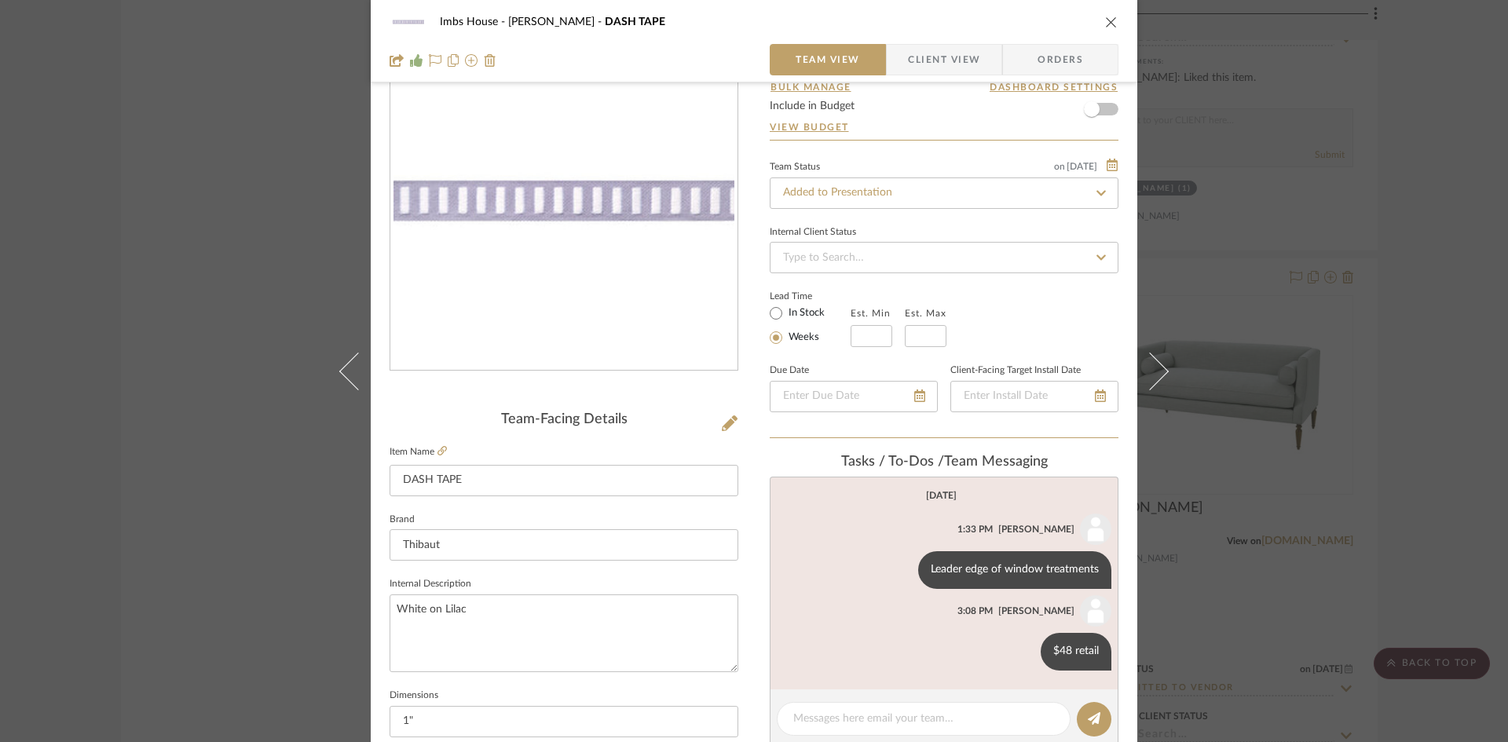
click at [1109, 17] on icon "close" at bounding box center [1111, 22] width 13 height 13
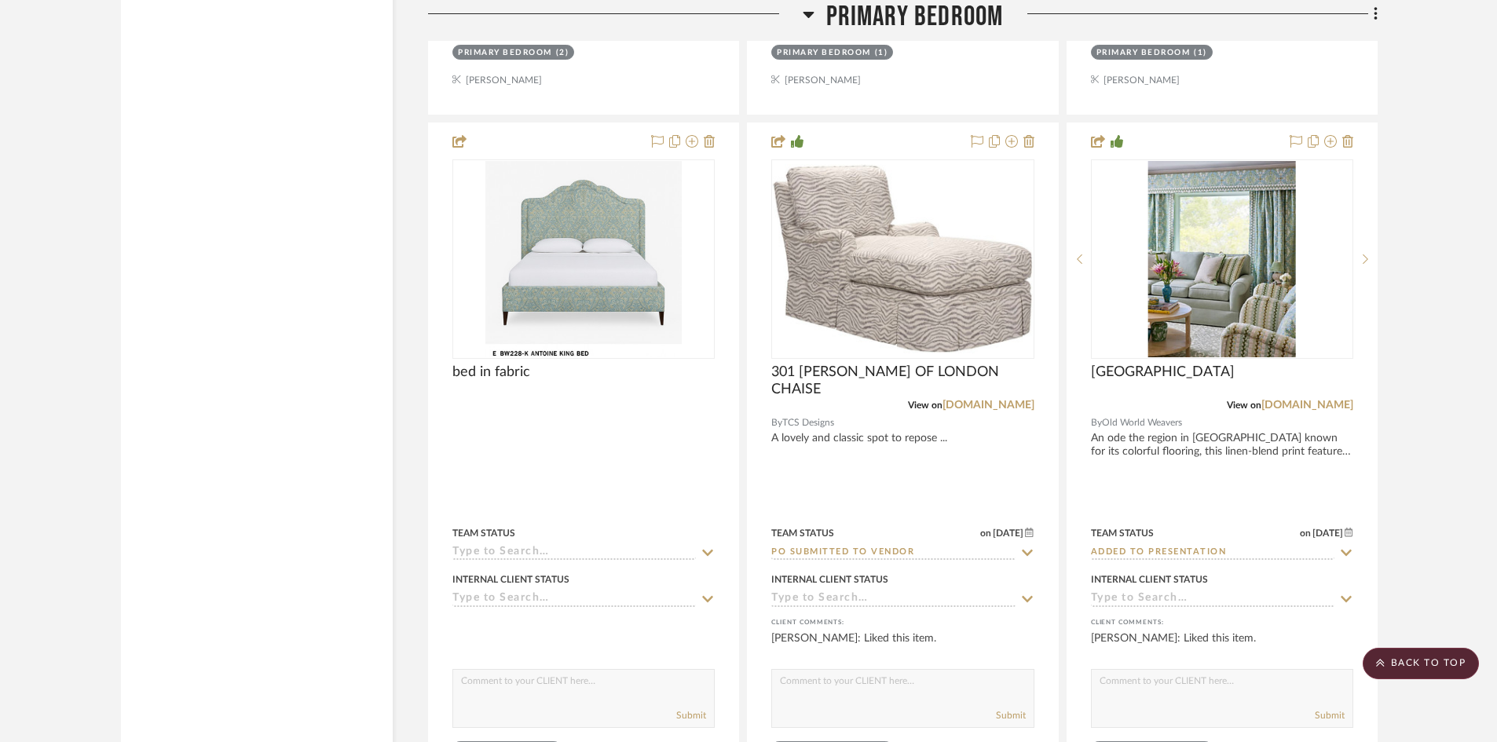
scroll to position [10734, 0]
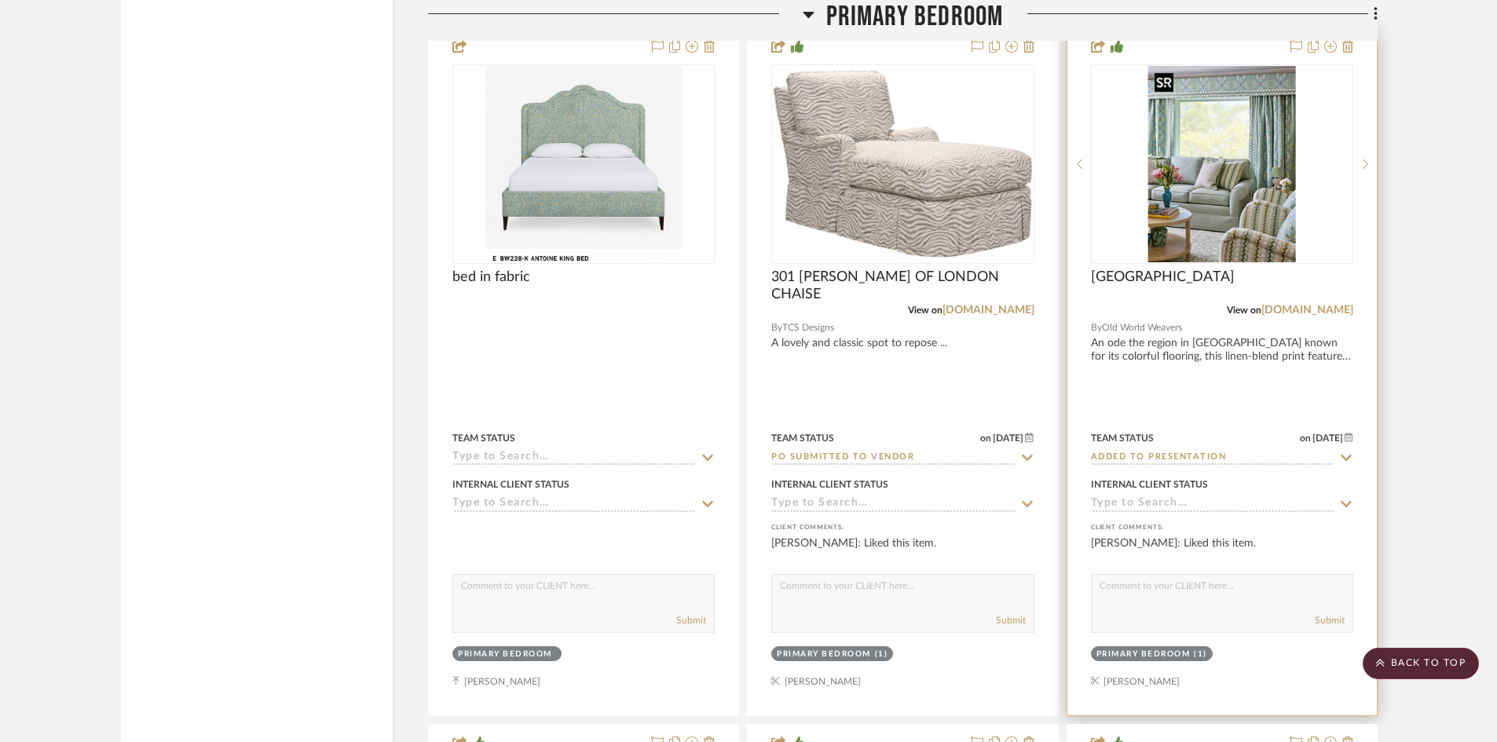
click at [1266, 206] on img "0" at bounding box center [1222, 164] width 148 height 196
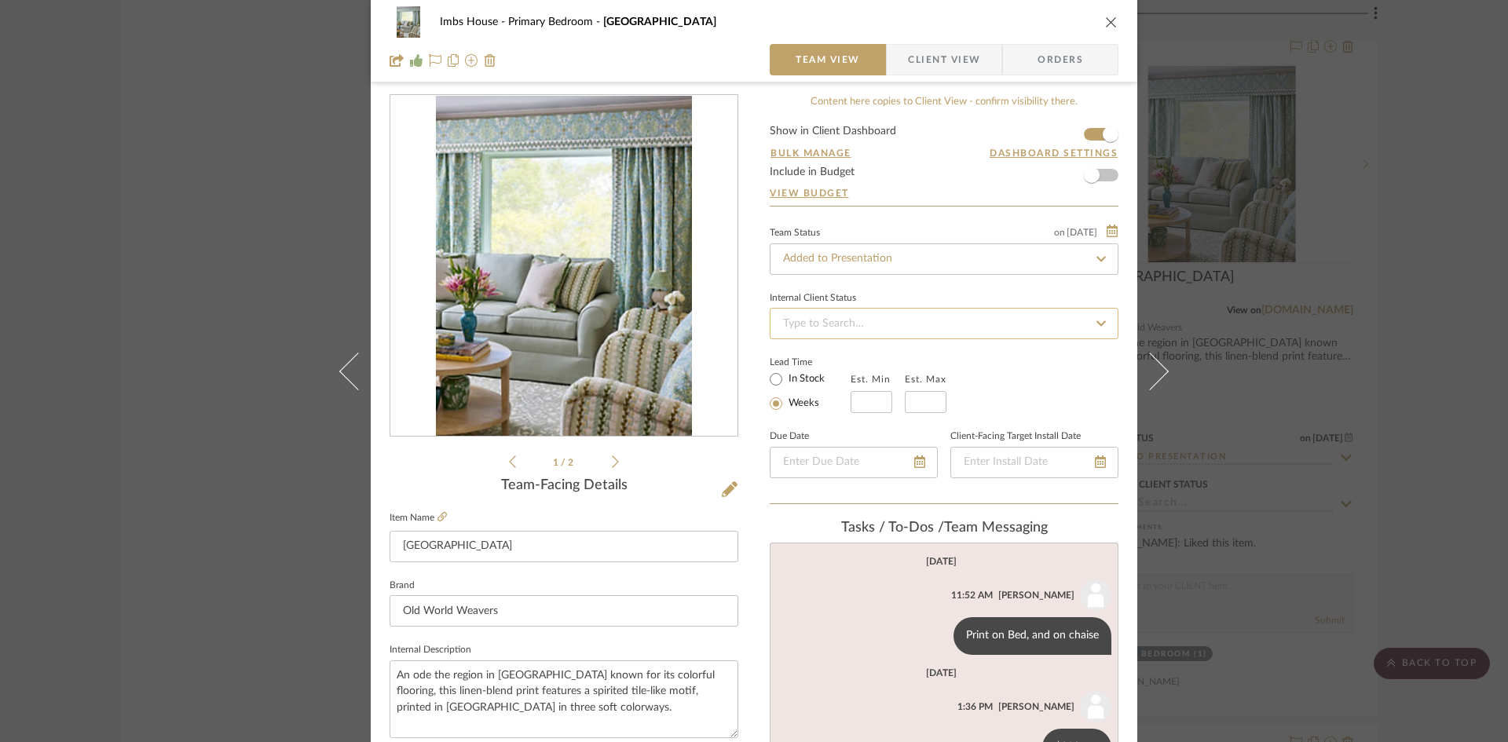
scroll to position [0, 0]
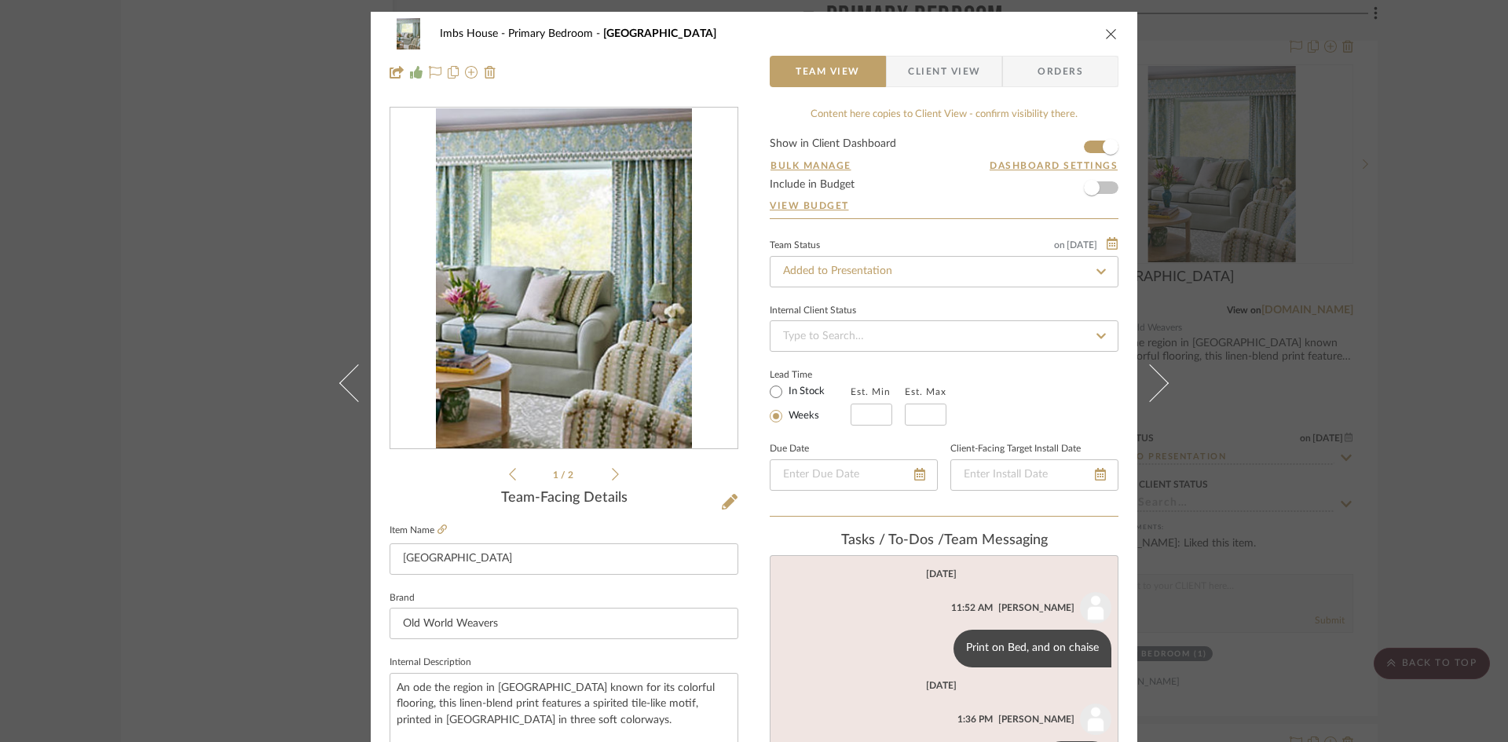
click at [1108, 31] on icon "close" at bounding box center [1111, 33] width 13 height 13
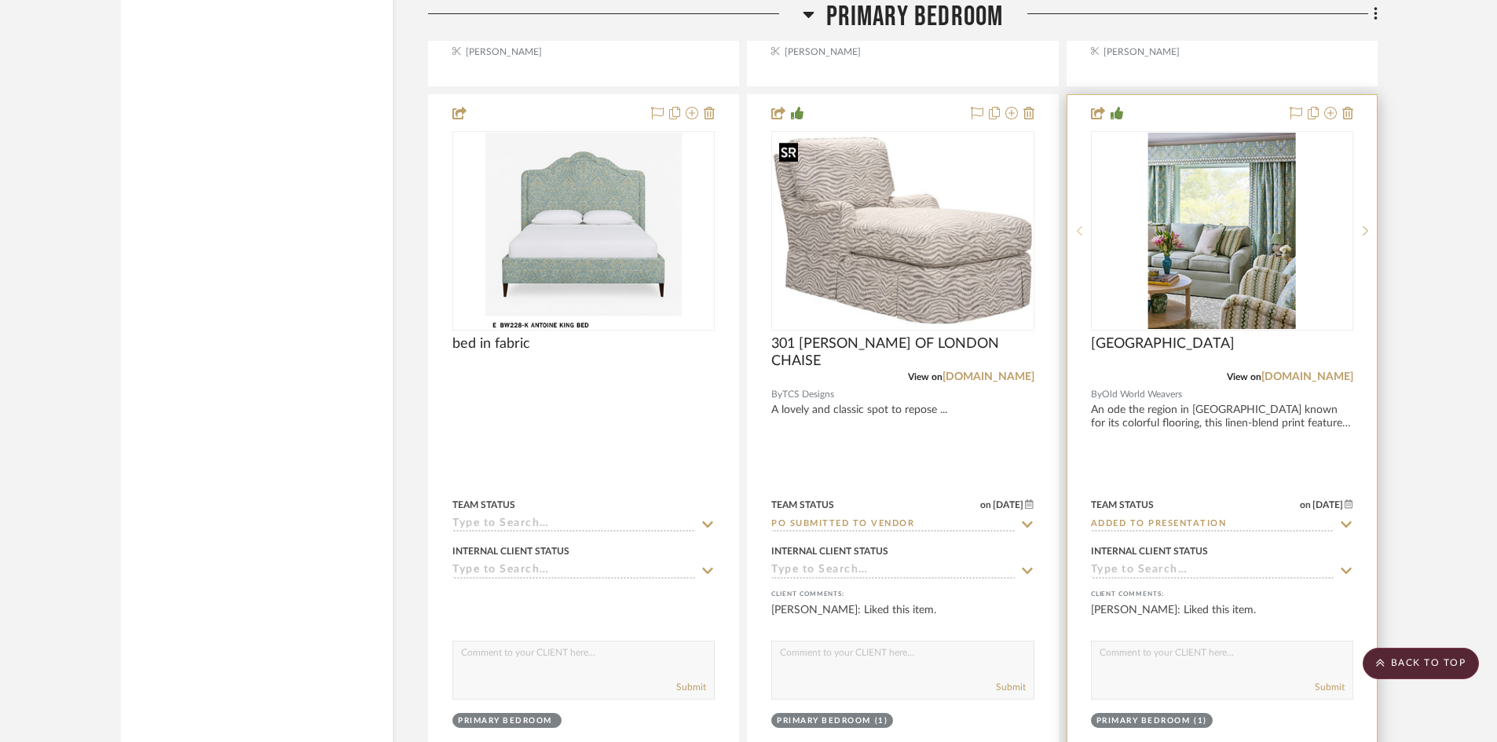
scroll to position [10656, 0]
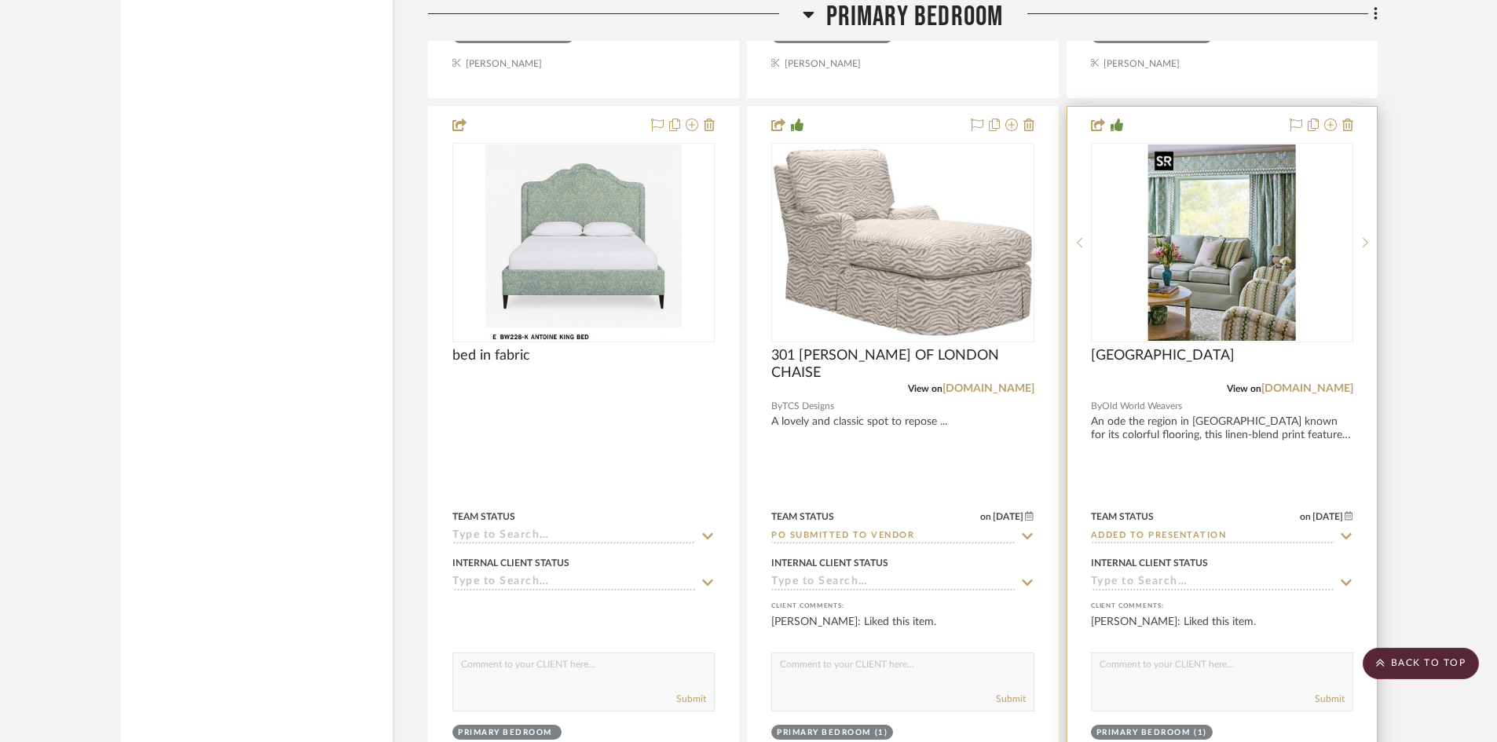
click at [1230, 283] on img "0" at bounding box center [1222, 242] width 148 height 196
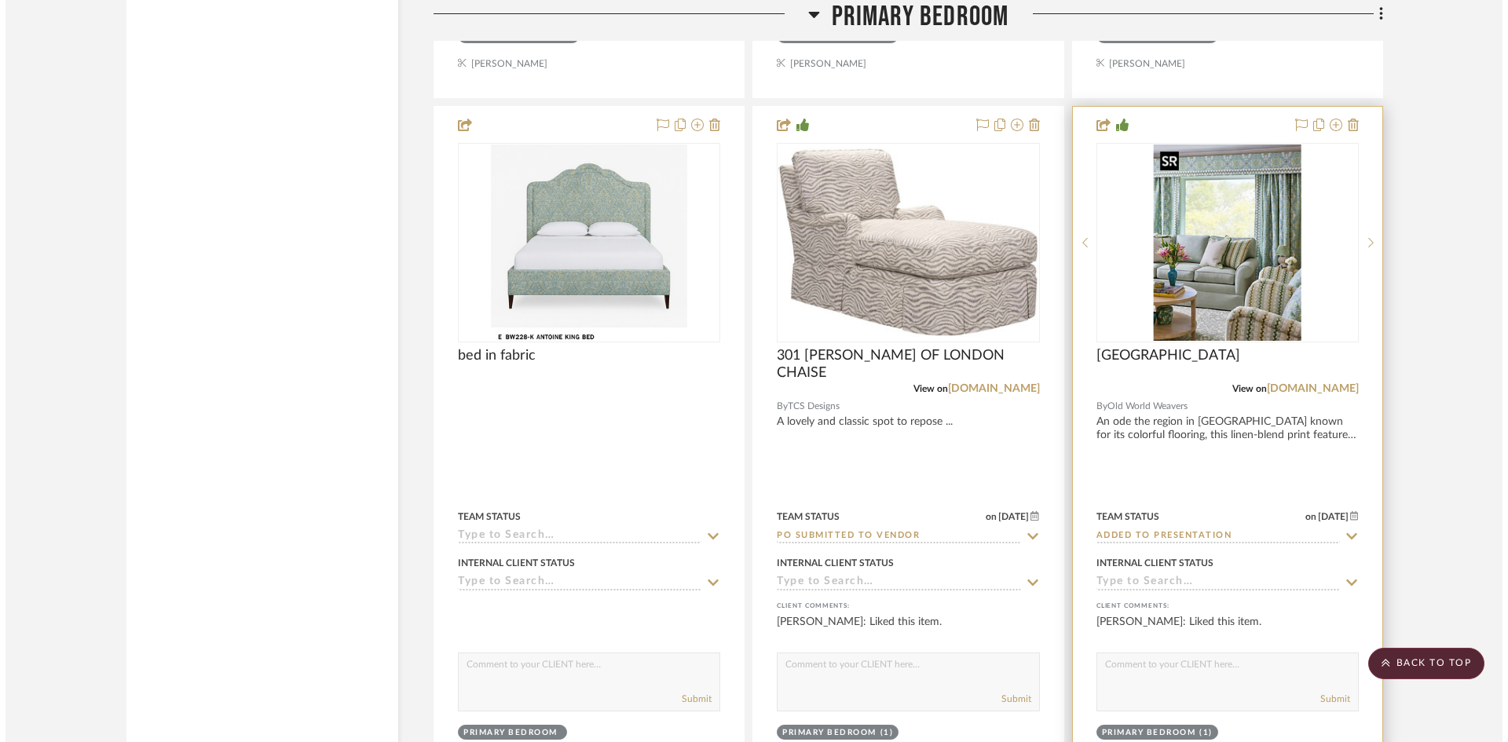
scroll to position [0, 0]
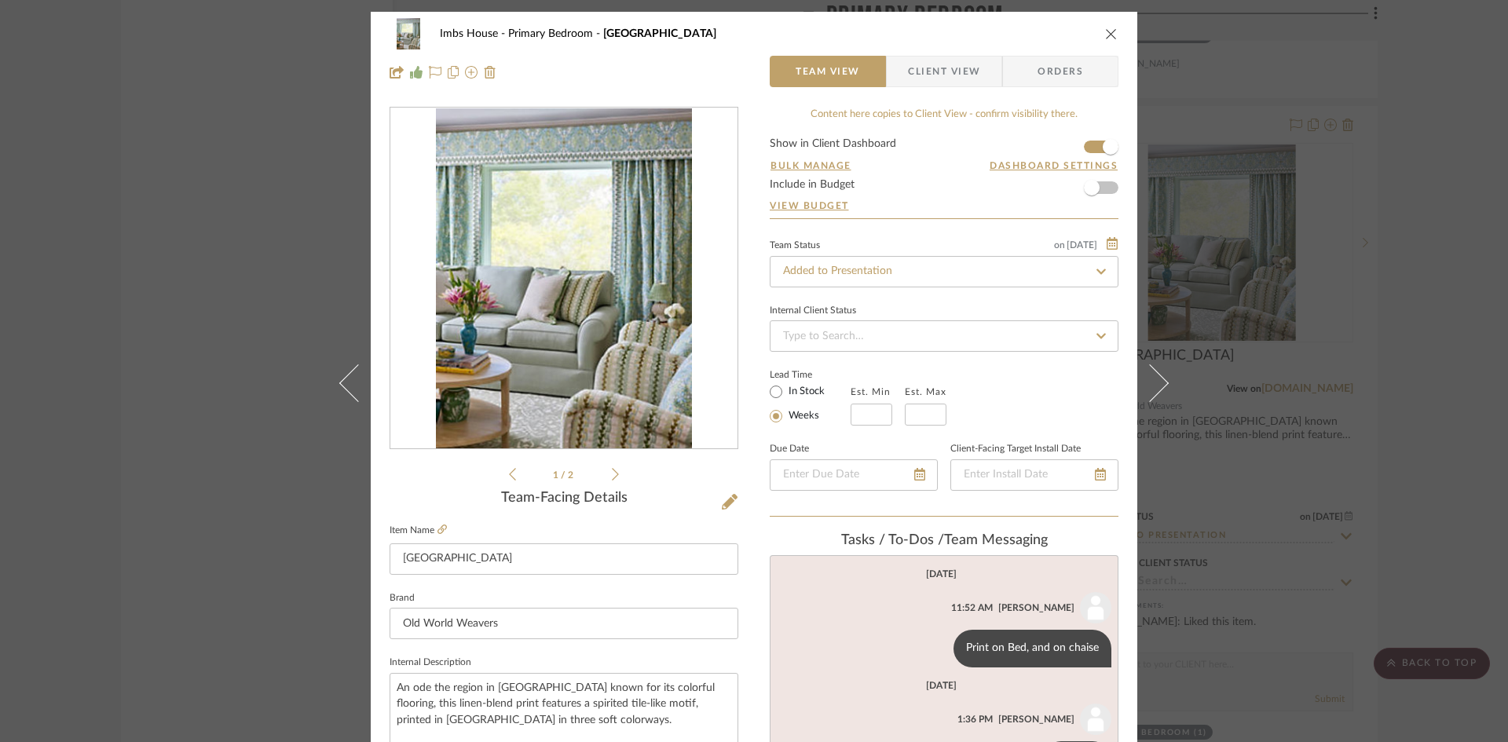
click at [1108, 31] on icon "close" at bounding box center [1111, 33] width 13 height 13
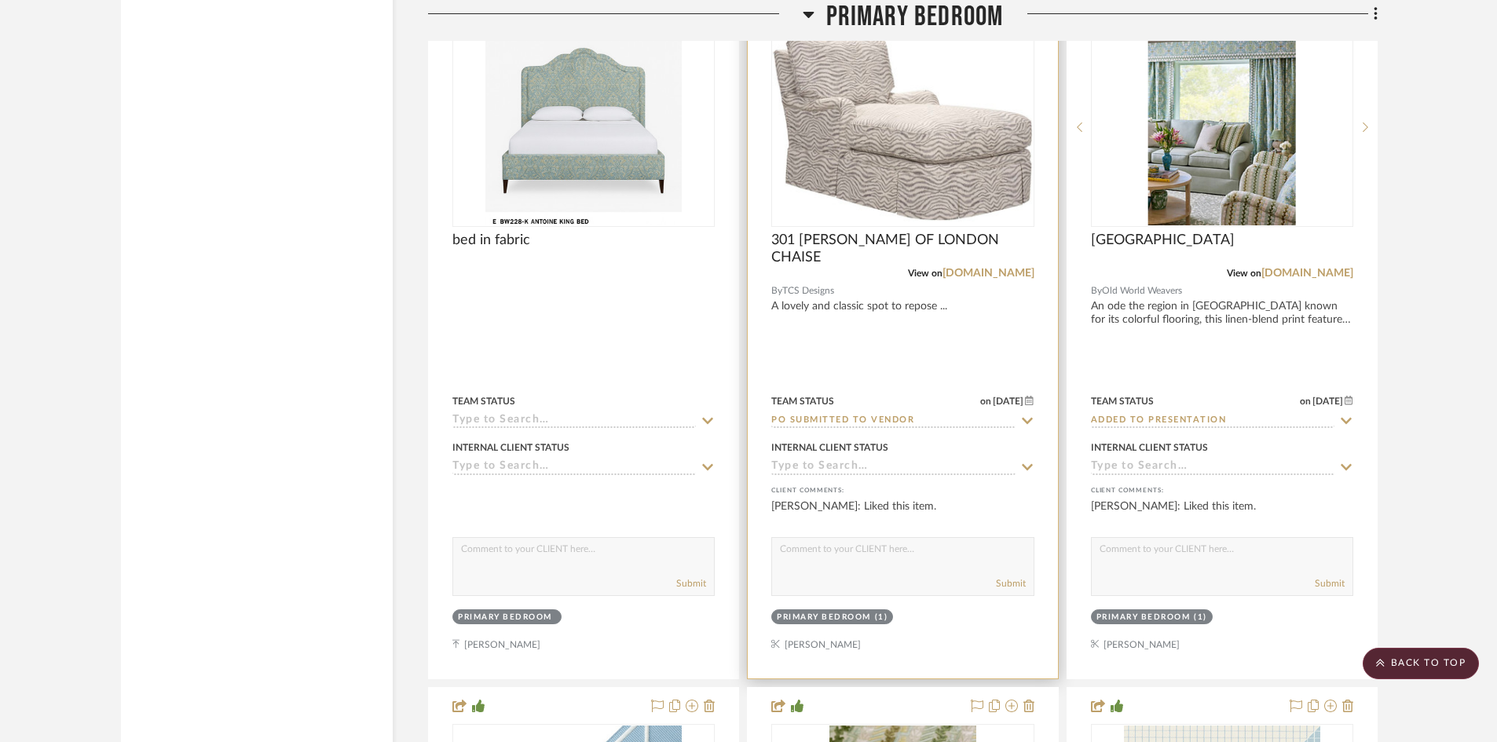
scroll to position [10656, 0]
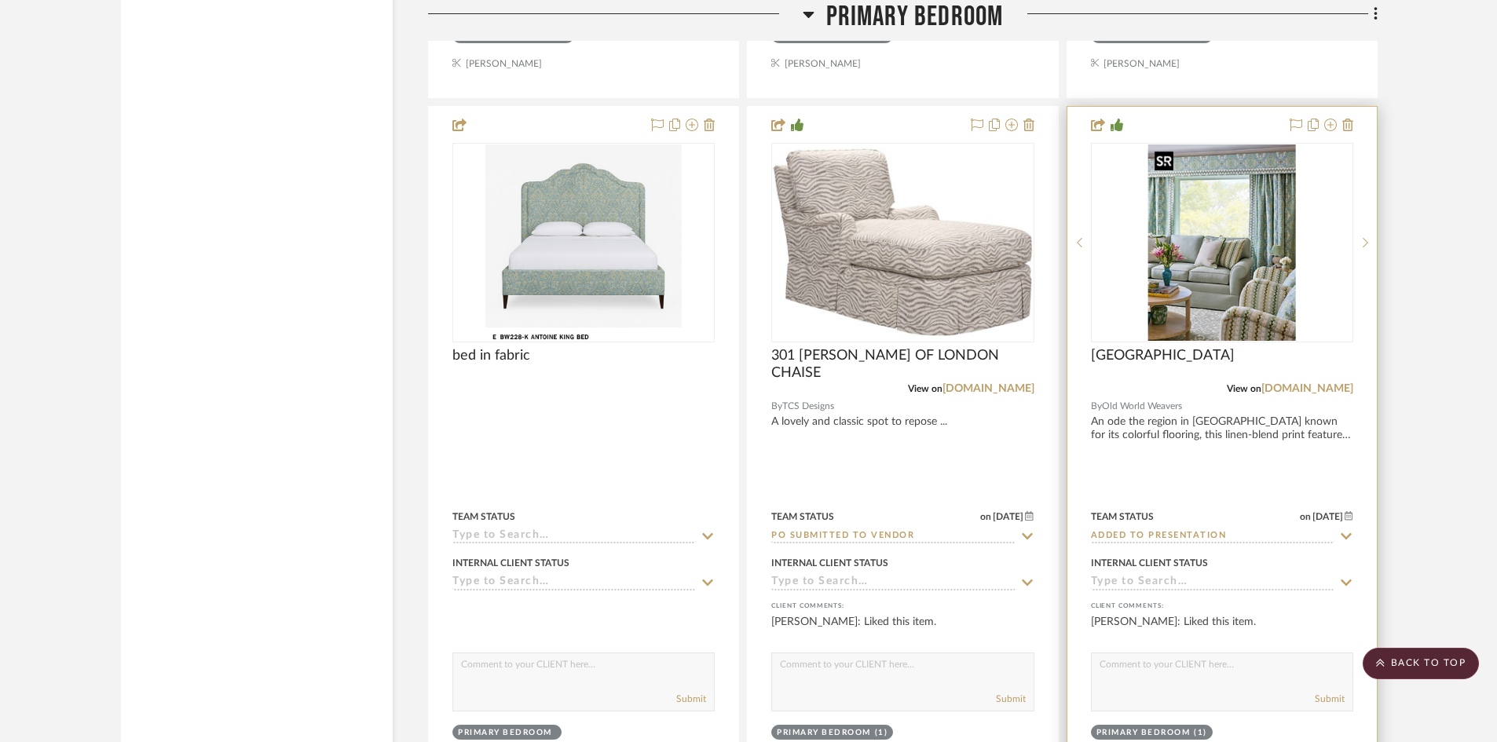
click at [1188, 304] on img "0" at bounding box center [1222, 242] width 148 height 196
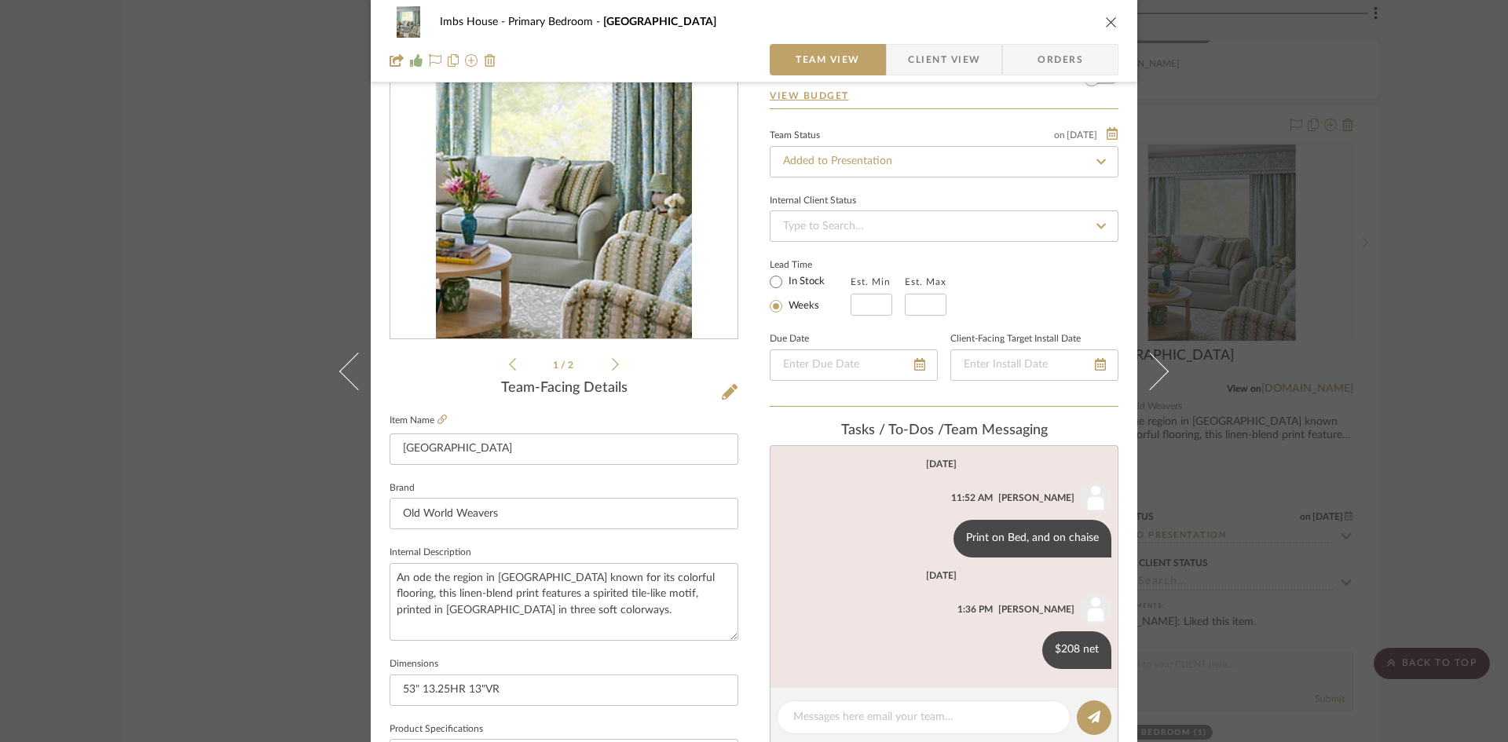
scroll to position [236, 0]
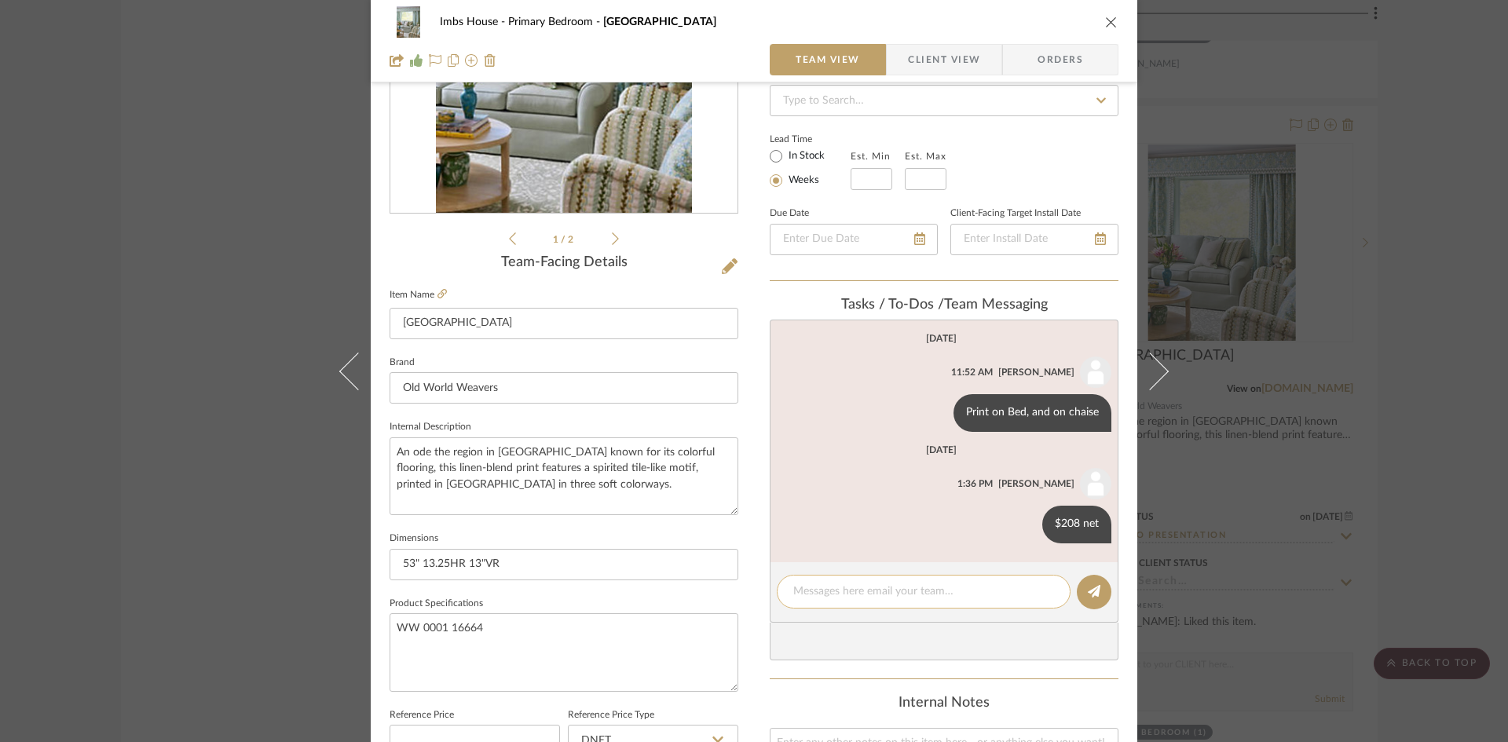
click at [947, 594] on textarea at bounding box center [923, 591] width 261 height 16
type textarea "Ordered 16 yds for TCS chaise. only 10 yds left in stock"
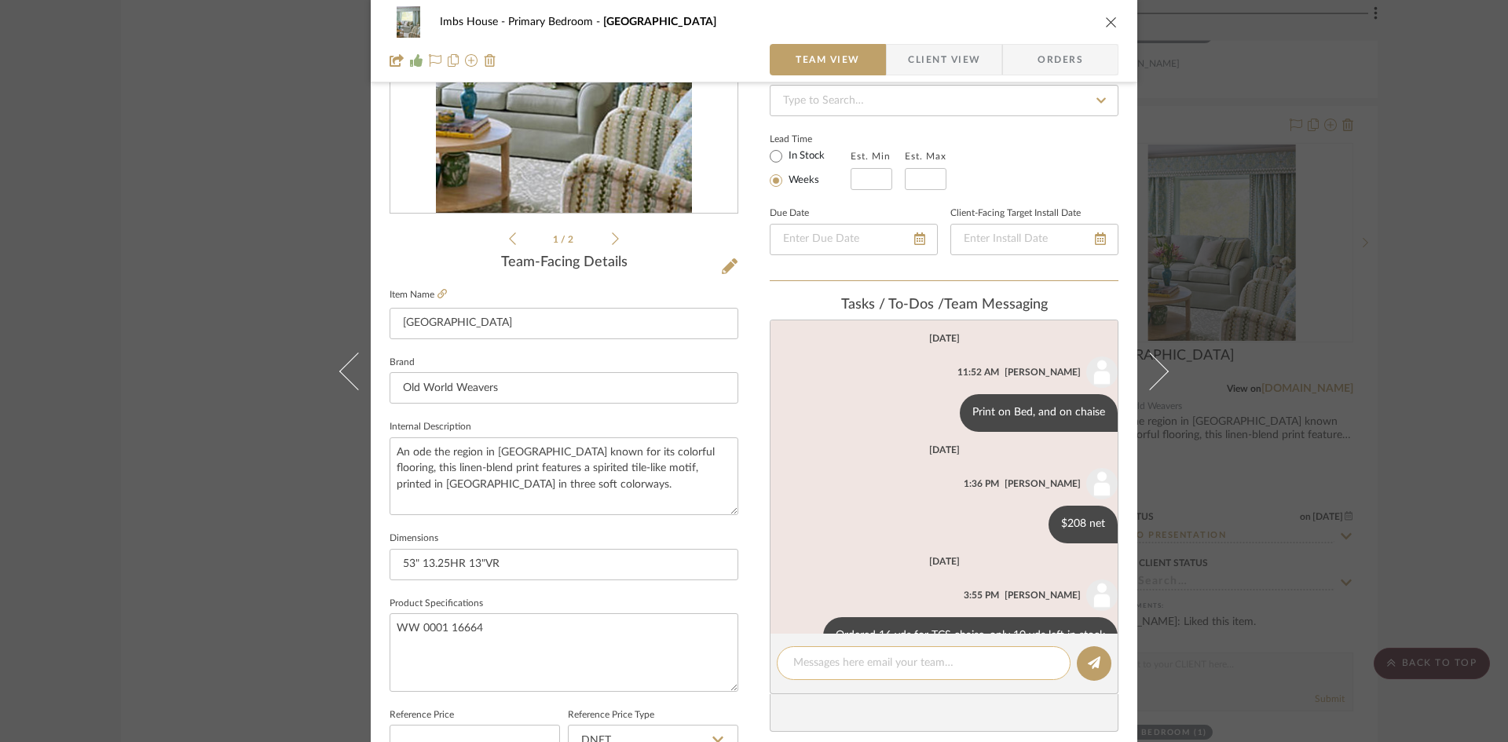
scroll to position [40, 0]
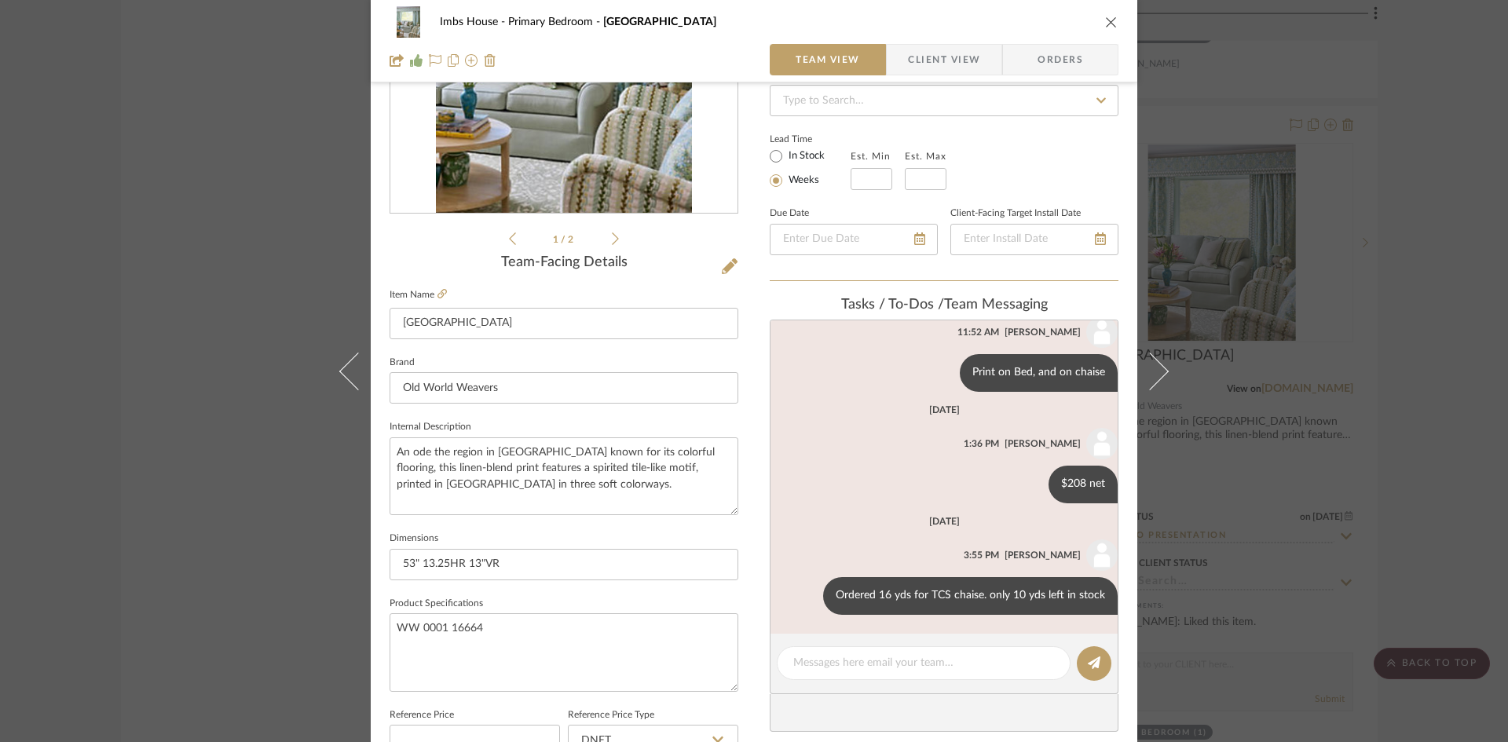
click at [1106, 16] on icon "close" at bounding box center [1111, 22] width 13 height 13
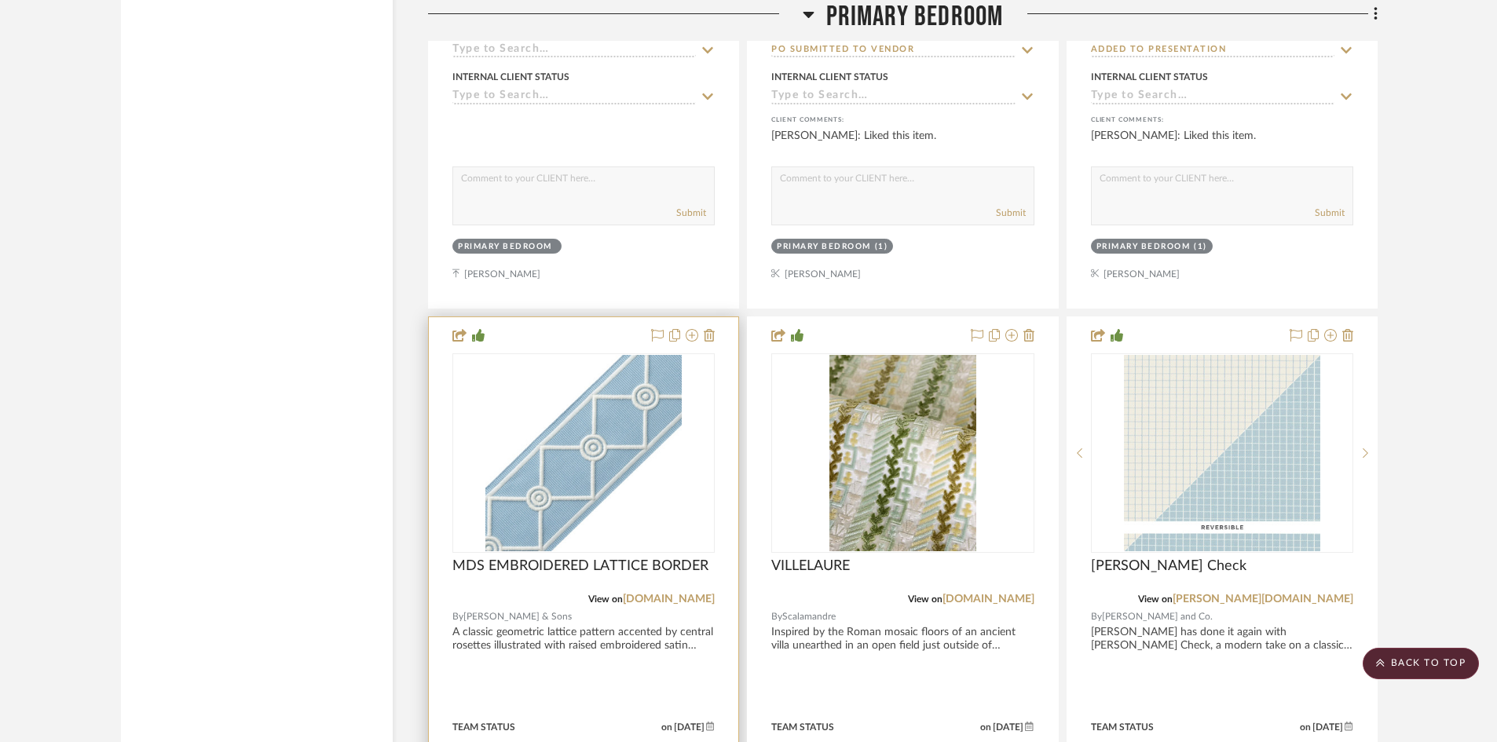
scroll to position [11205, 0]
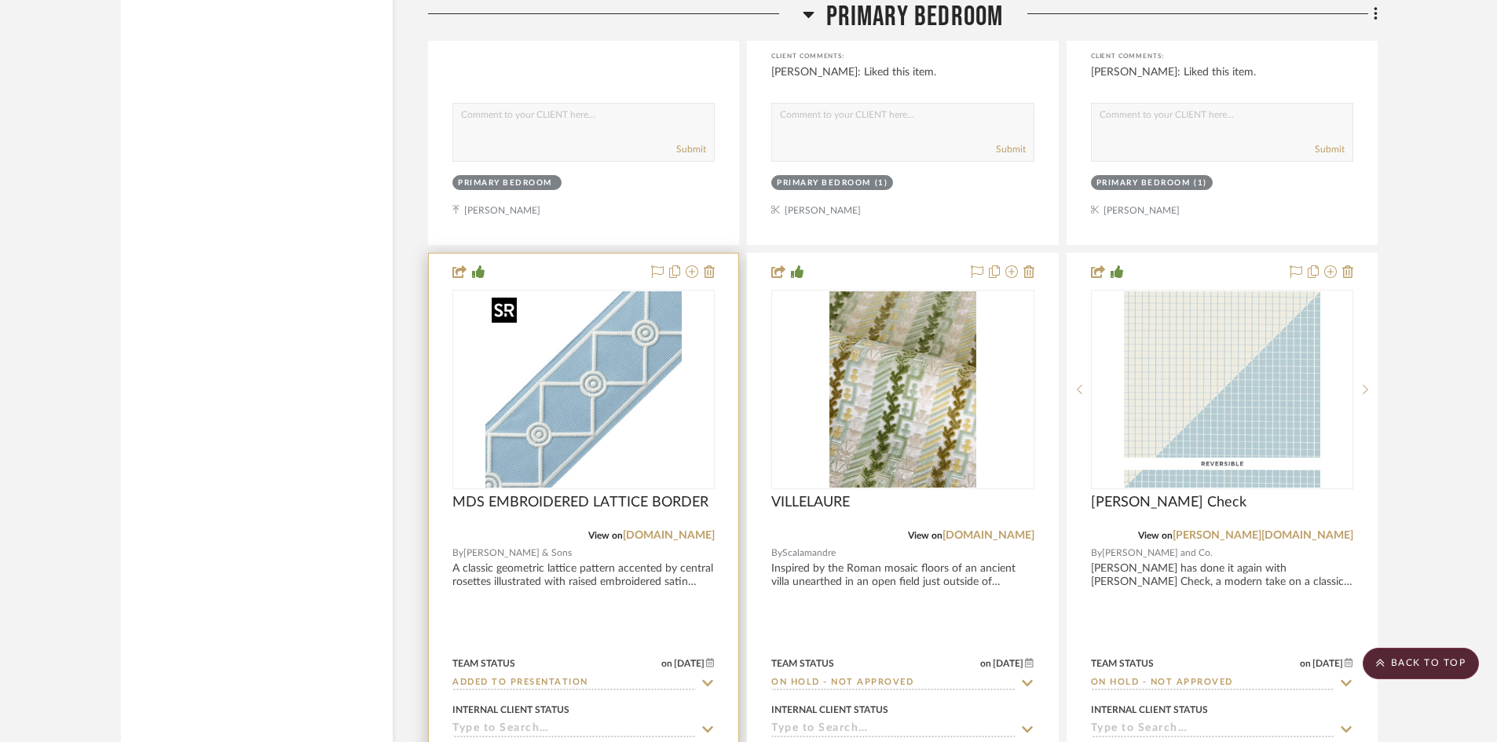
click at [0, 0] on img at bounding box center [0, 0] width 0 height 0
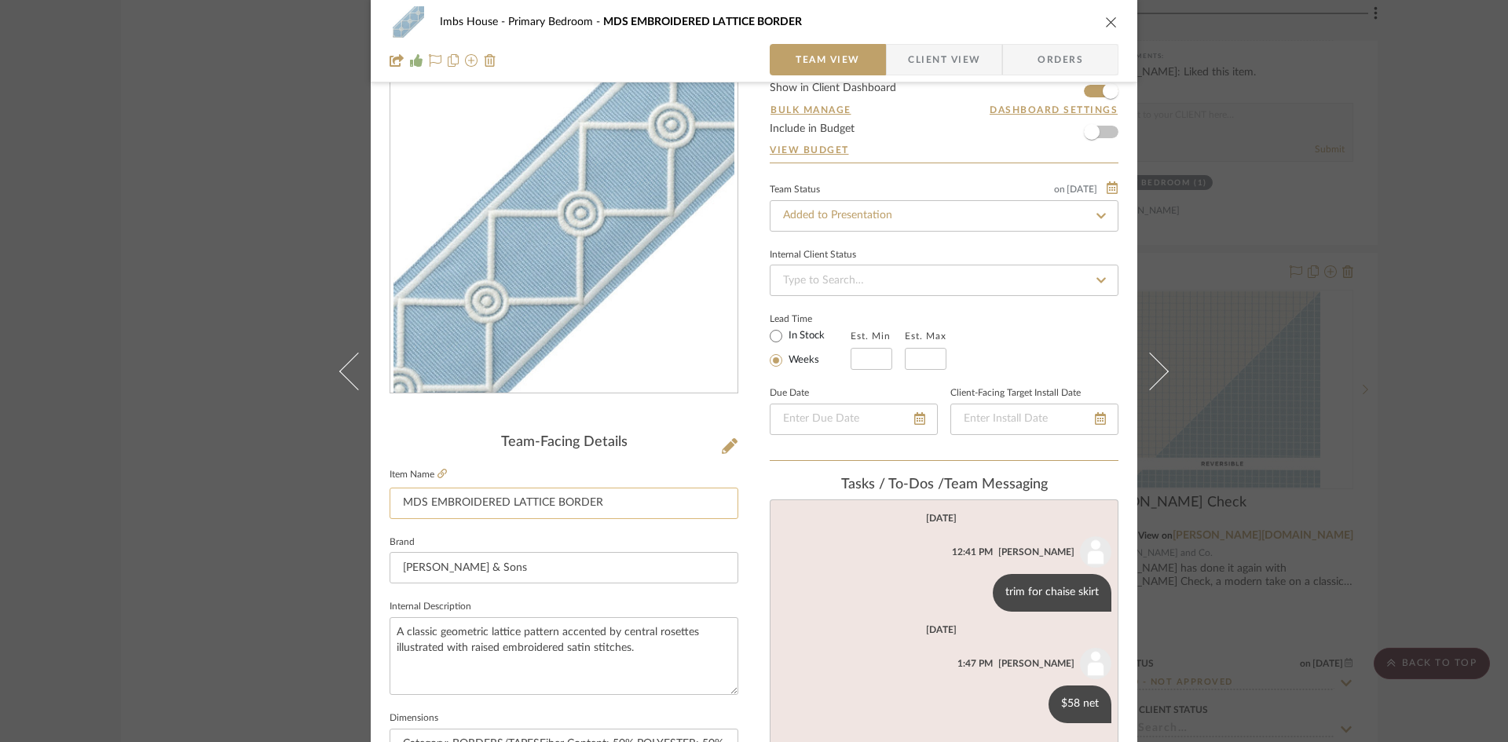
scroll to position [79, 0]
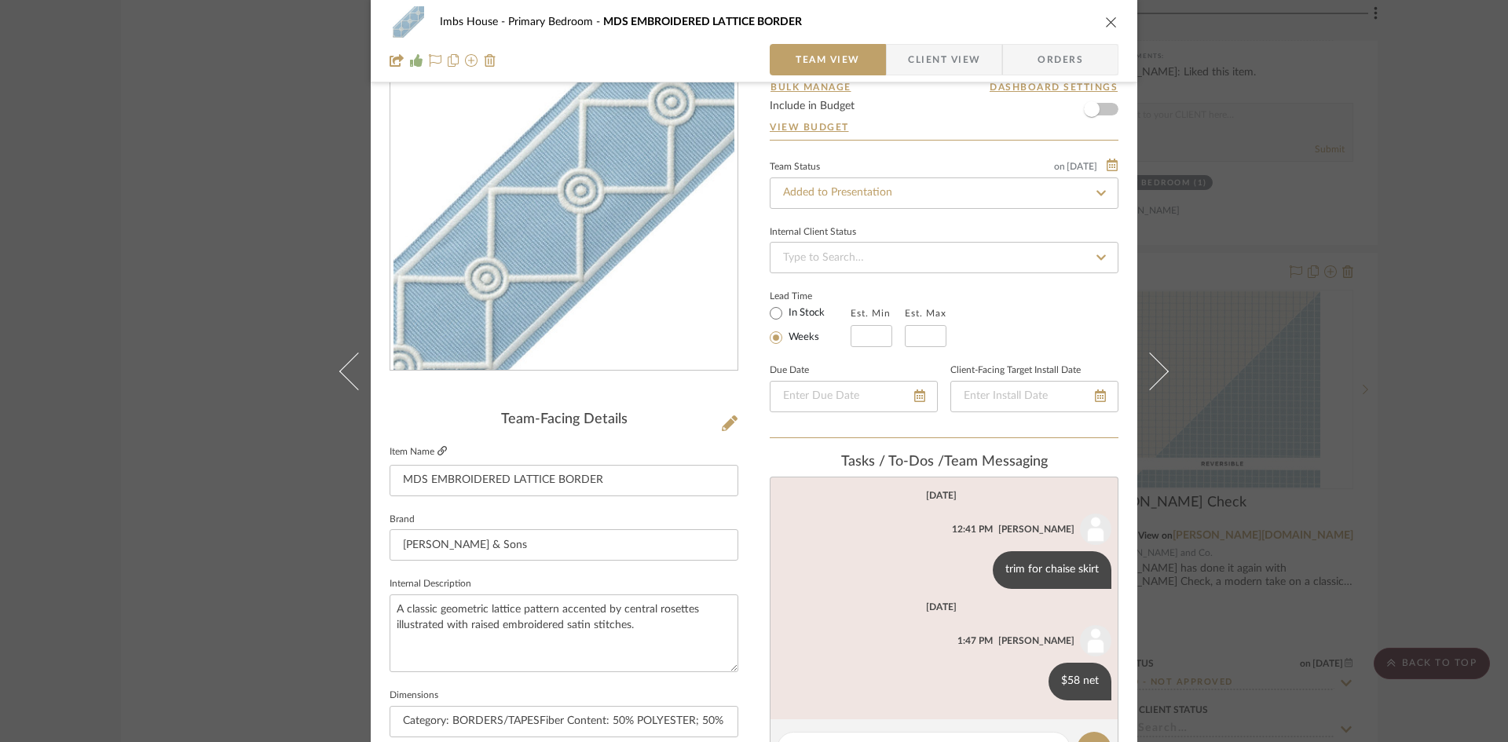
click at [437, 449] on icon at bounding box center [441, 450] width 9 height 9
click at [907, 196] on input "Added to Presentation" at bounding box center [943, 192] width 349 height 31
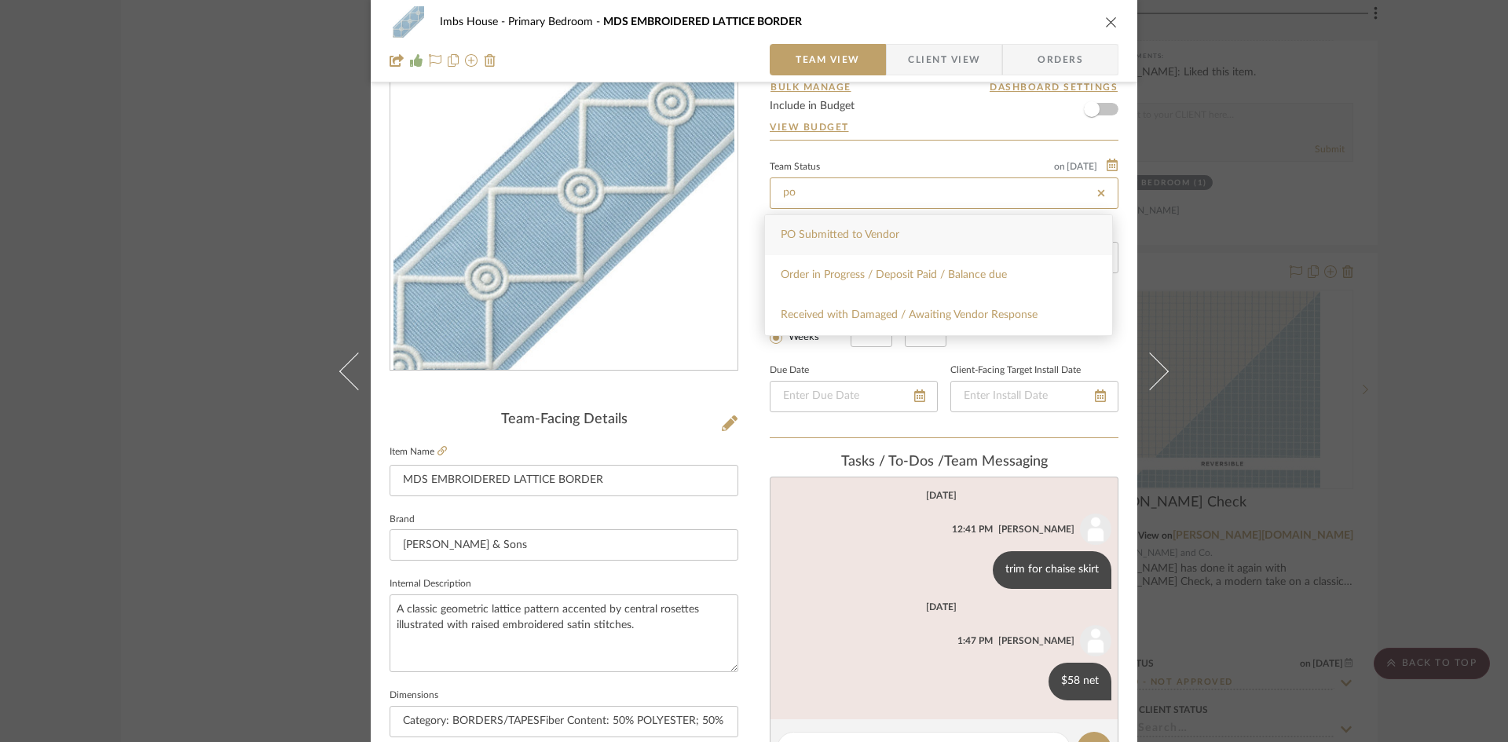
type input "po"
click at [894, 224] on div "PO Submitted to Vendor" at bounding box center [938, 235] width 347 height 40
type input "[DATE]"
type input "PO Submitted to Vendor"
type input "[DATE]"
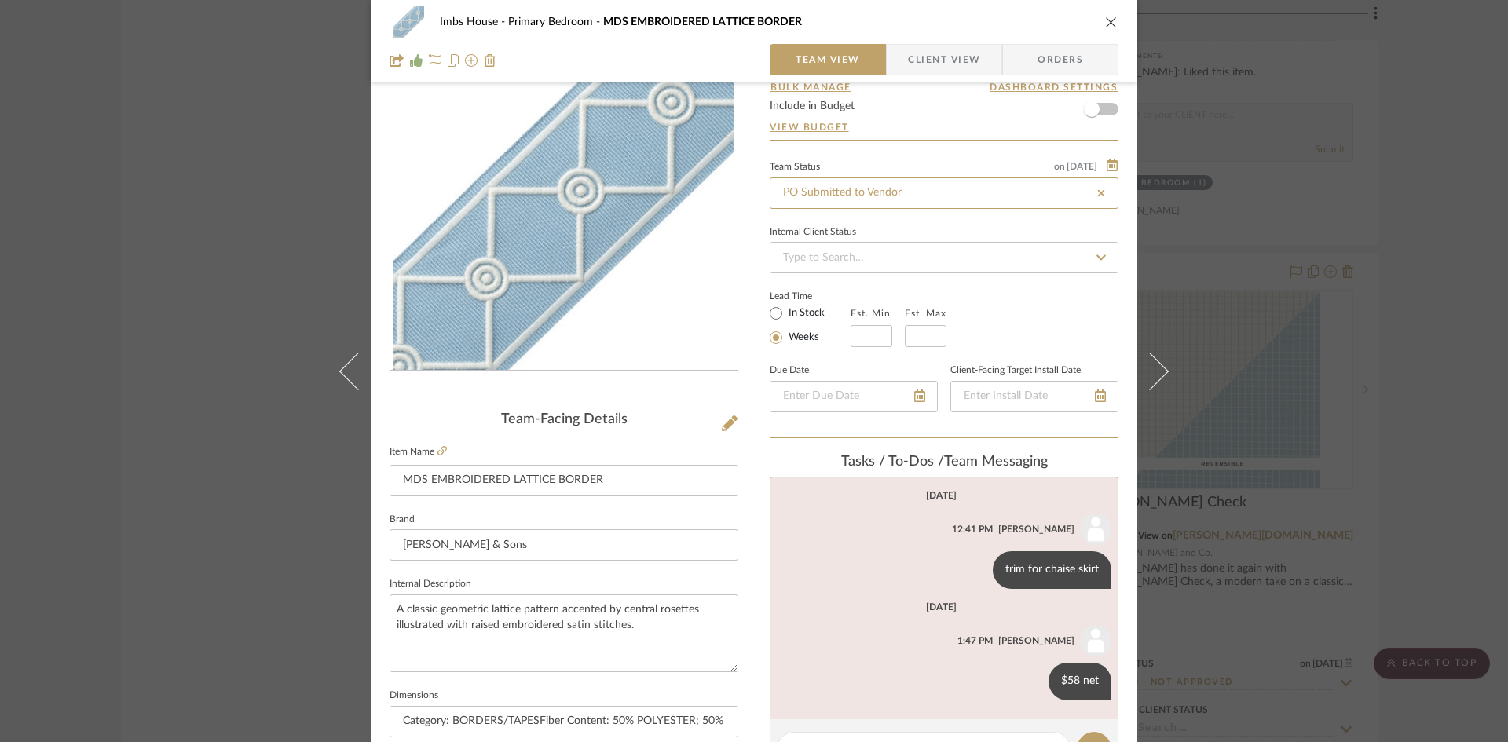
type input "PO Submitted to Vendor"
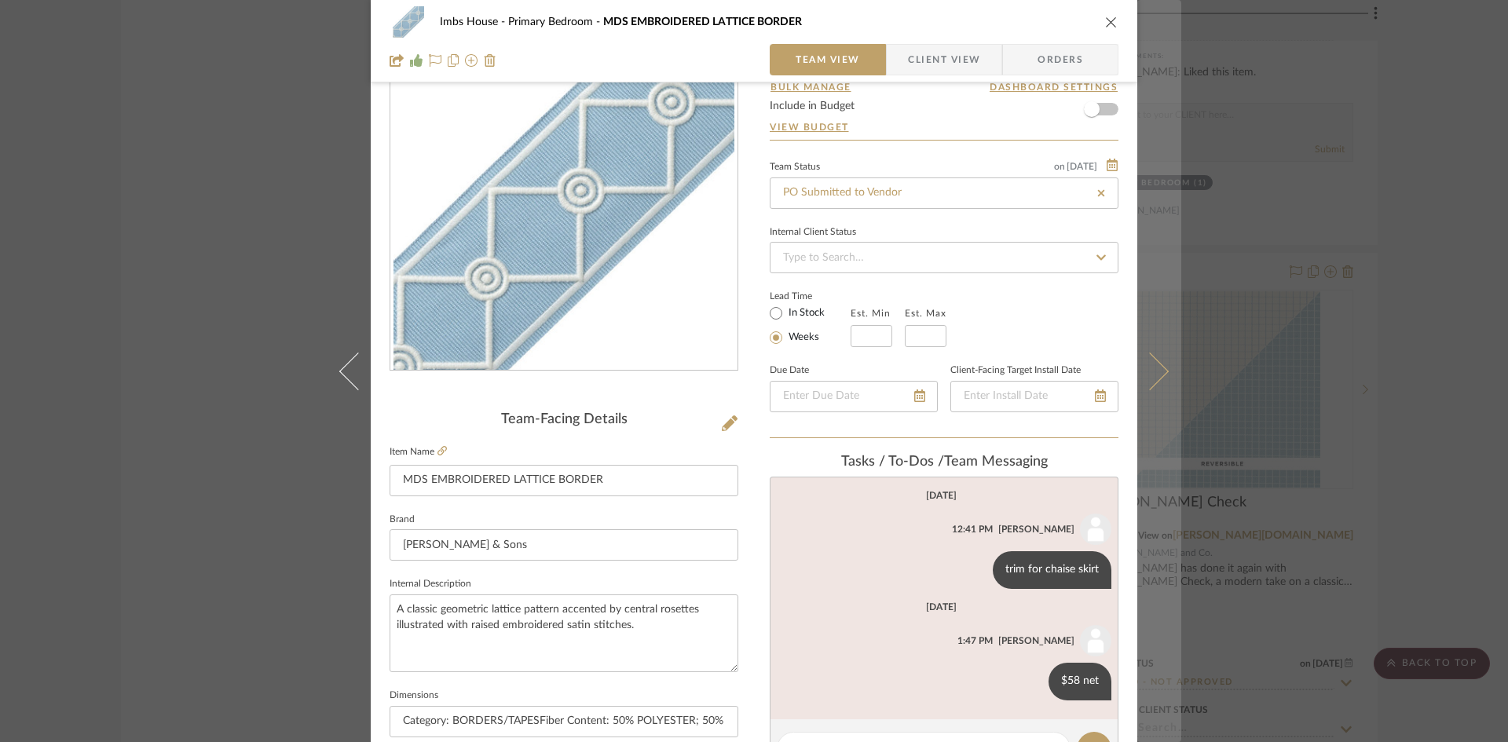
click at [1153, 365] on icon at bounding box center [1150, 371] width 38 height 38
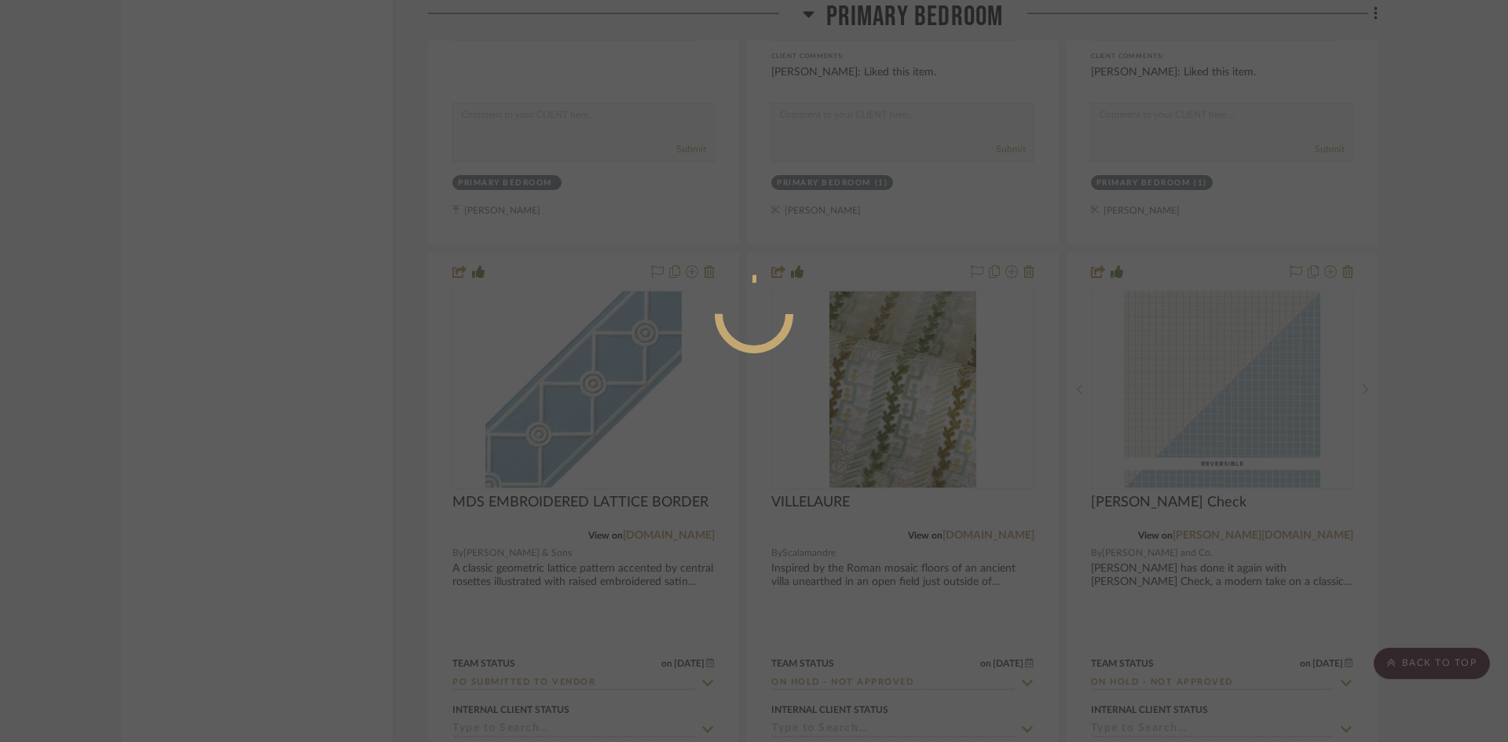
scroll to position [0, 0]
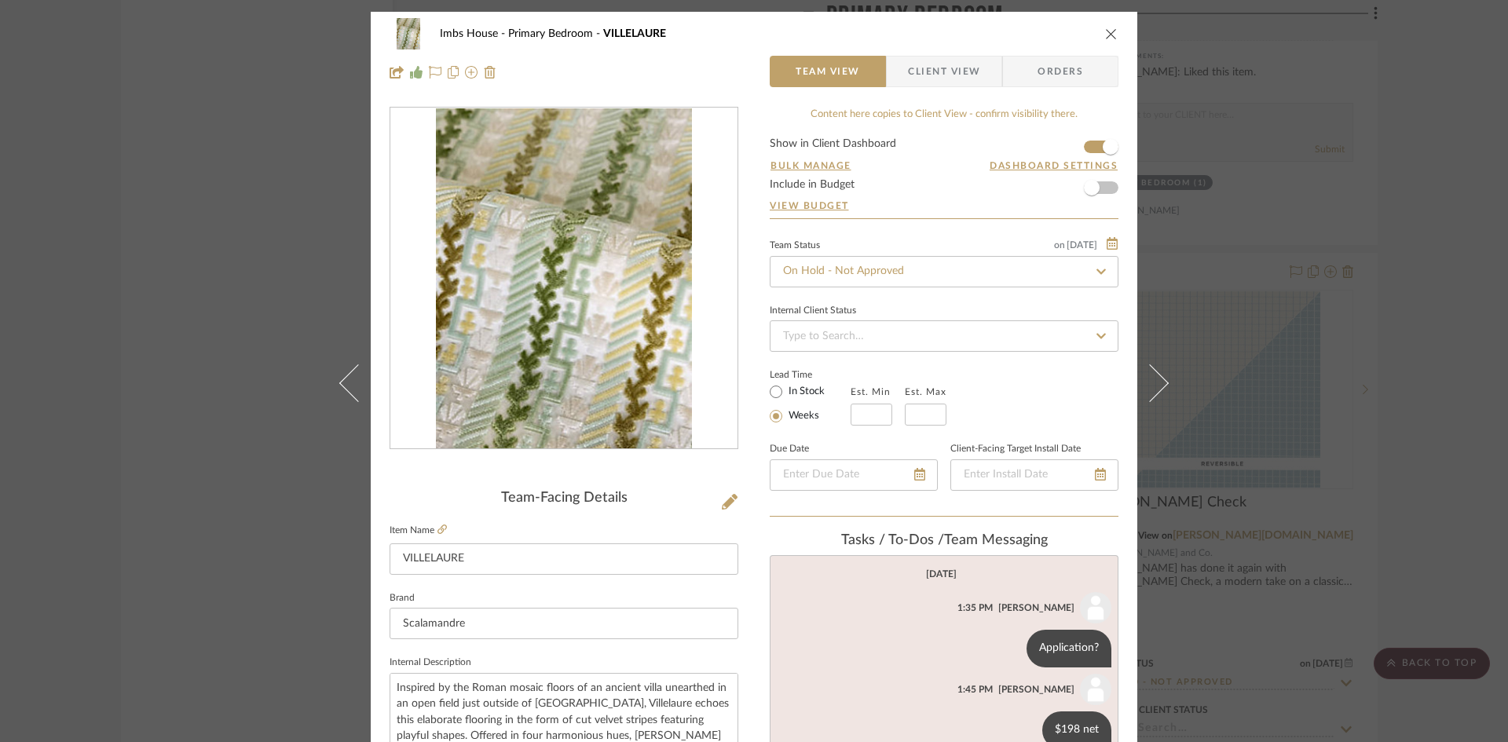
click at [1105, 31] on icon "close" at bounding box center [1111, 33] width 13 height 13
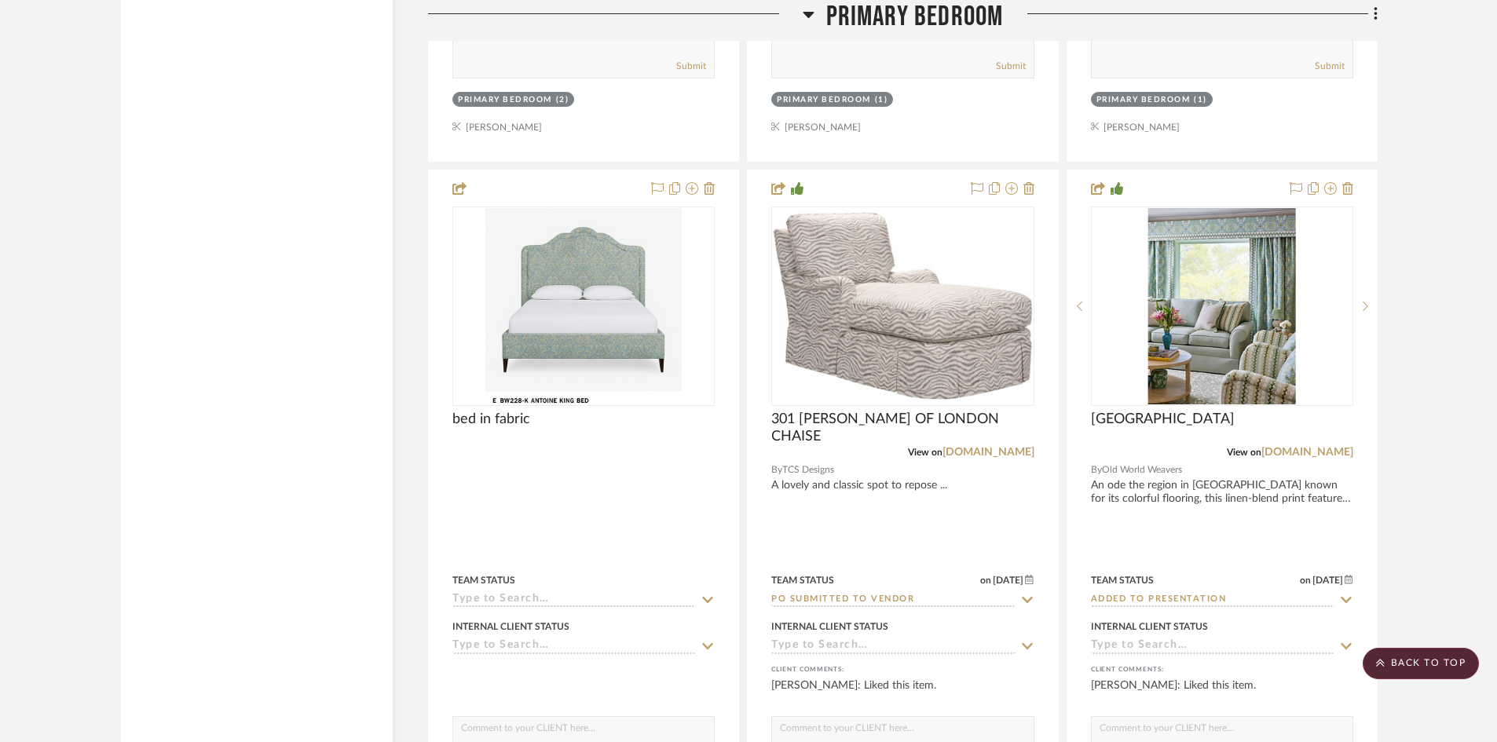
scroll to position [10577, 0]
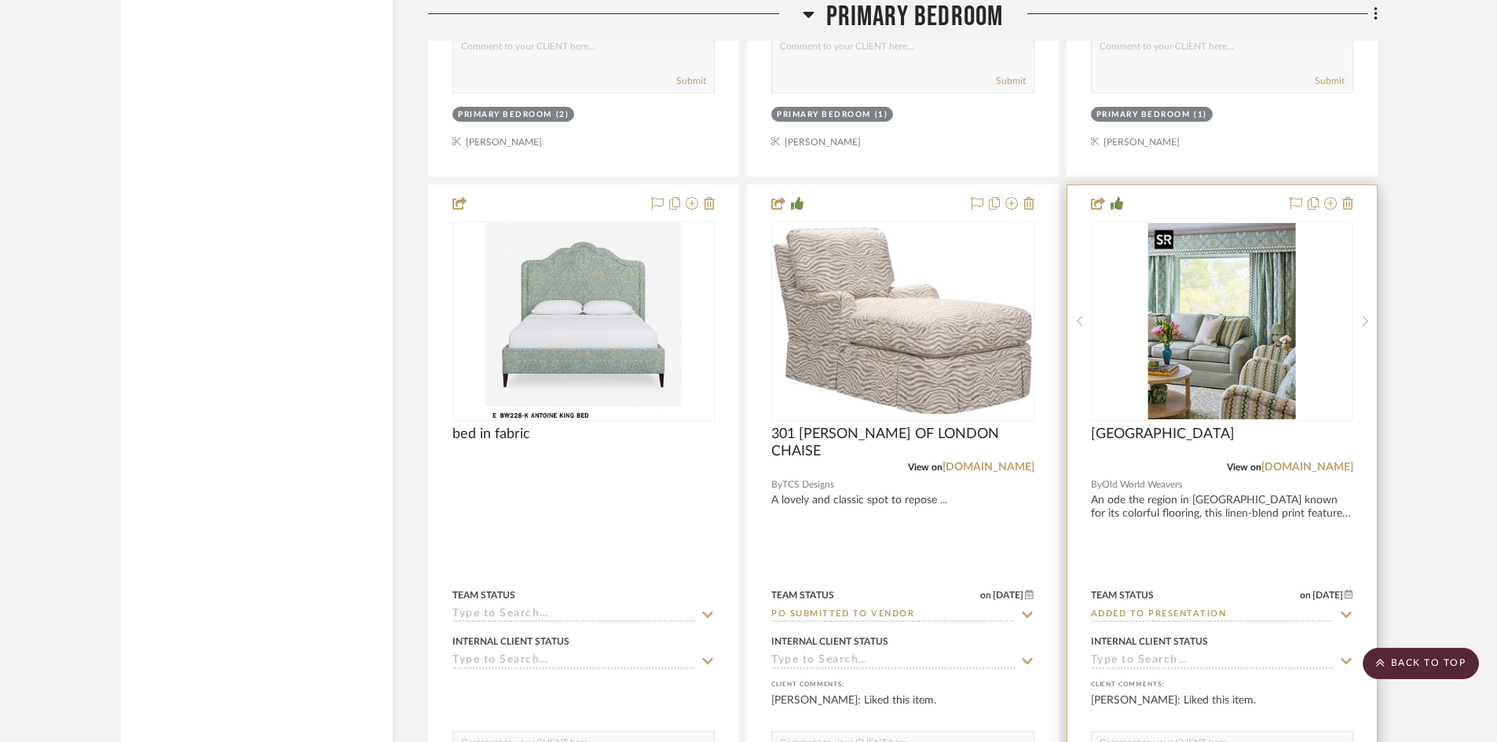
click at [1265, 348] on img "0" at bounding box center [1222, 321] width 148 height 196
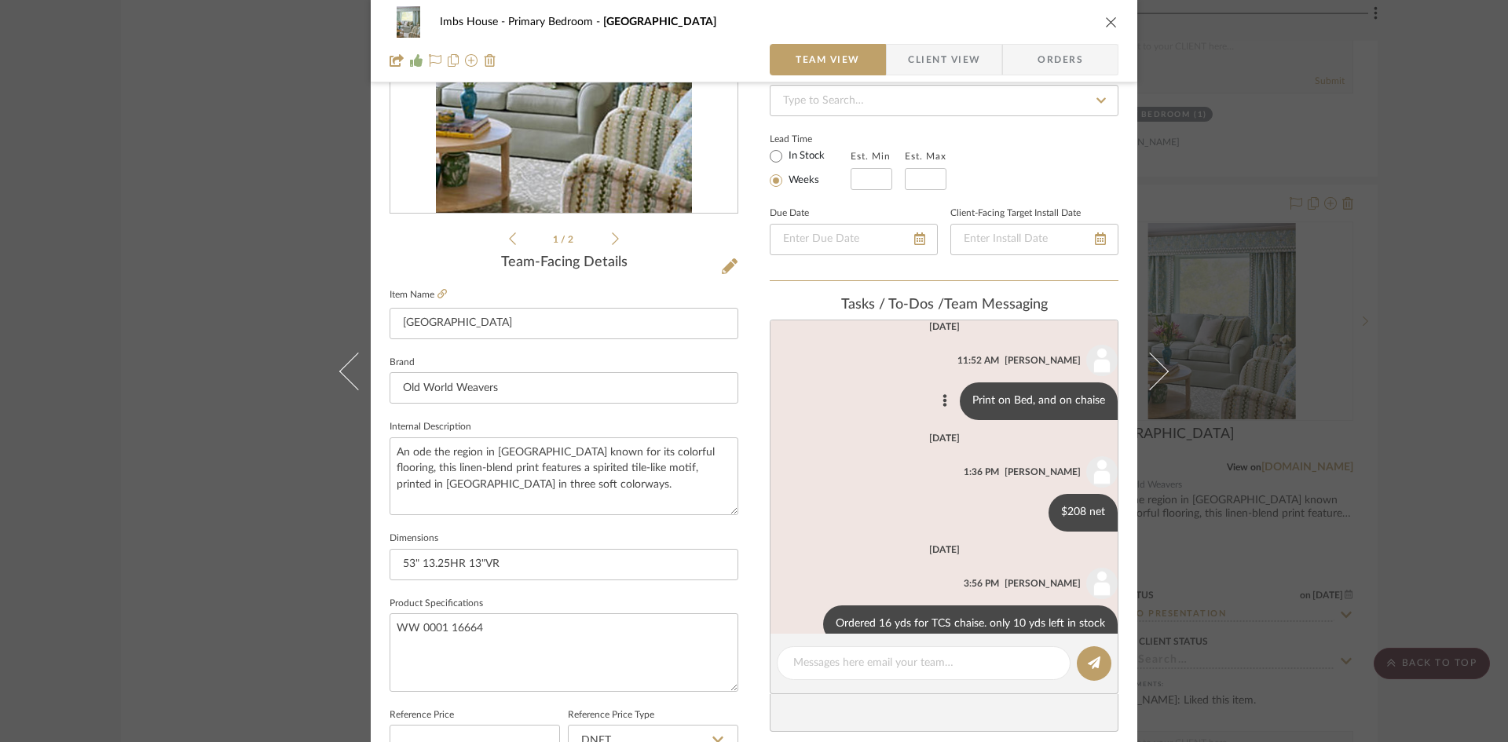
scroll to position [0, 0]
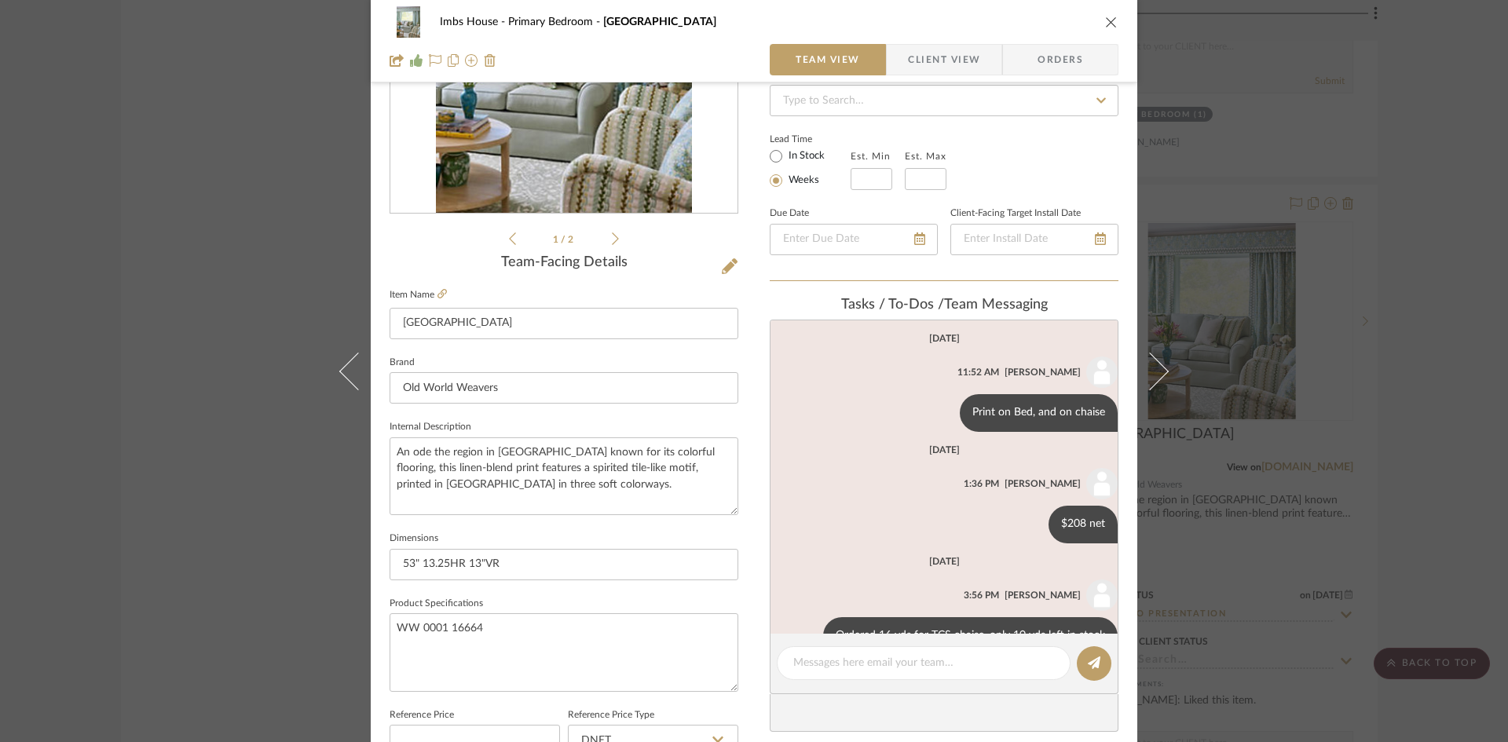
click at [1108, 18] on icon "close" at bounding box center [1111, 22] width 13 height 13
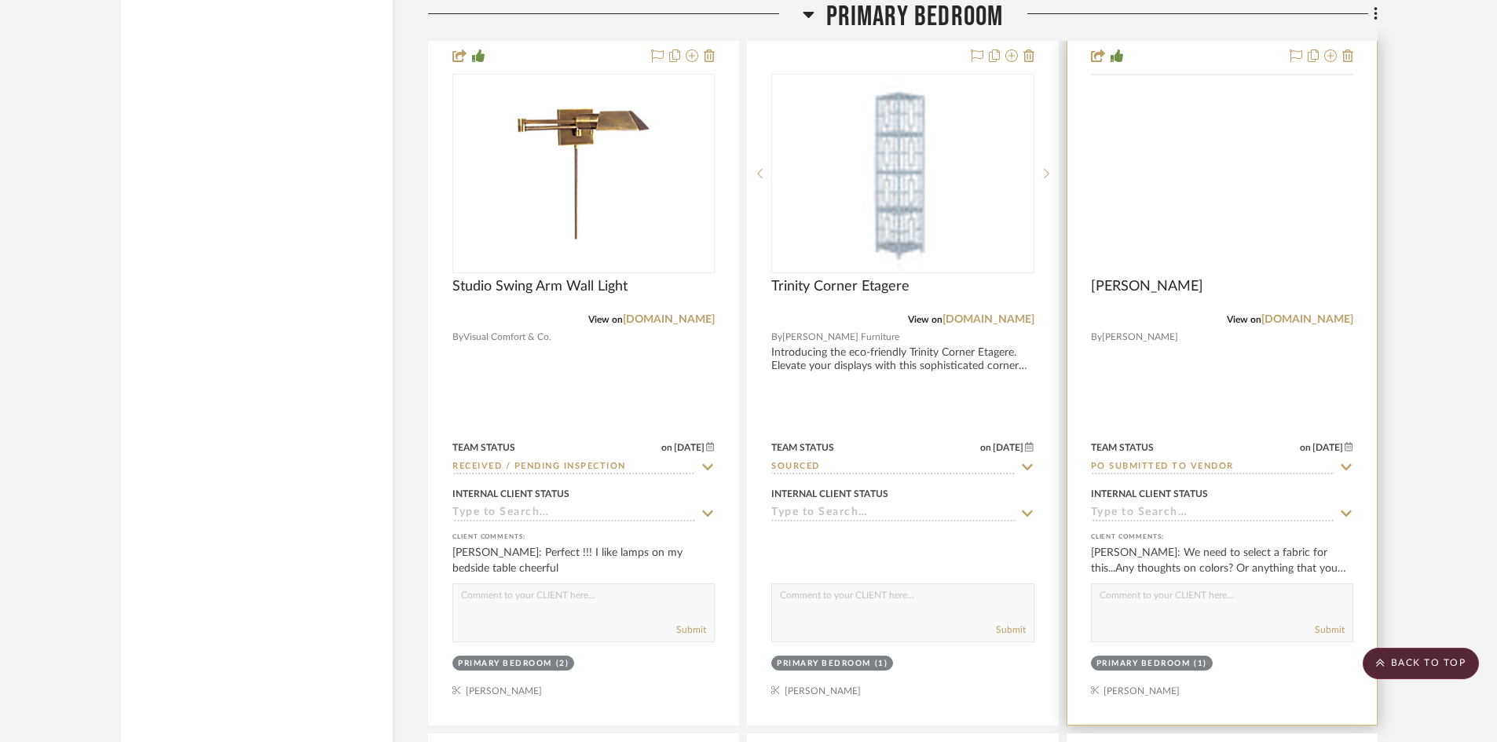
scroll to position [10028, 0]
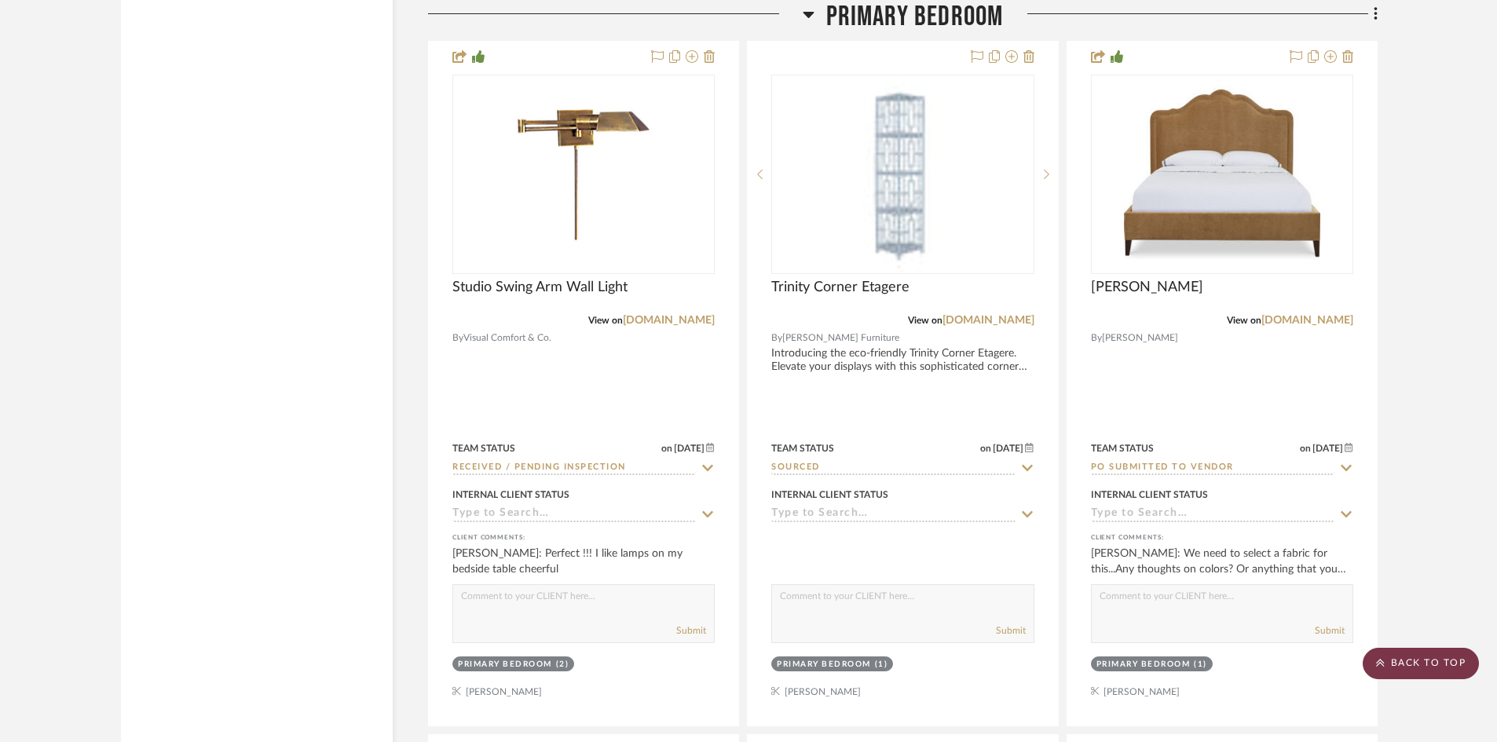
click at [1442, 663] on scroll-to-top-button "BACK TO TOP" at bounding box center [1420, 663] width 116 height 31
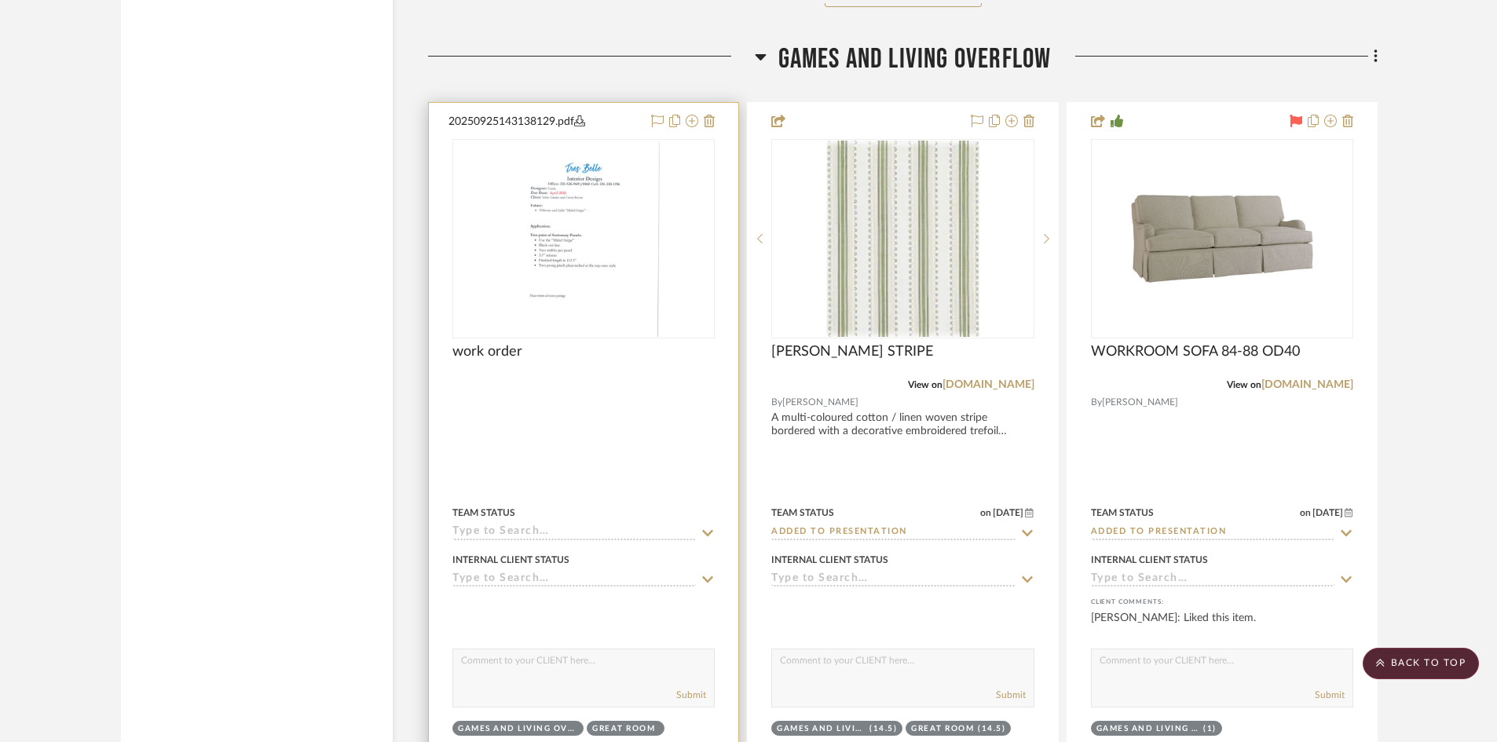
scroll to position [4711, 0]
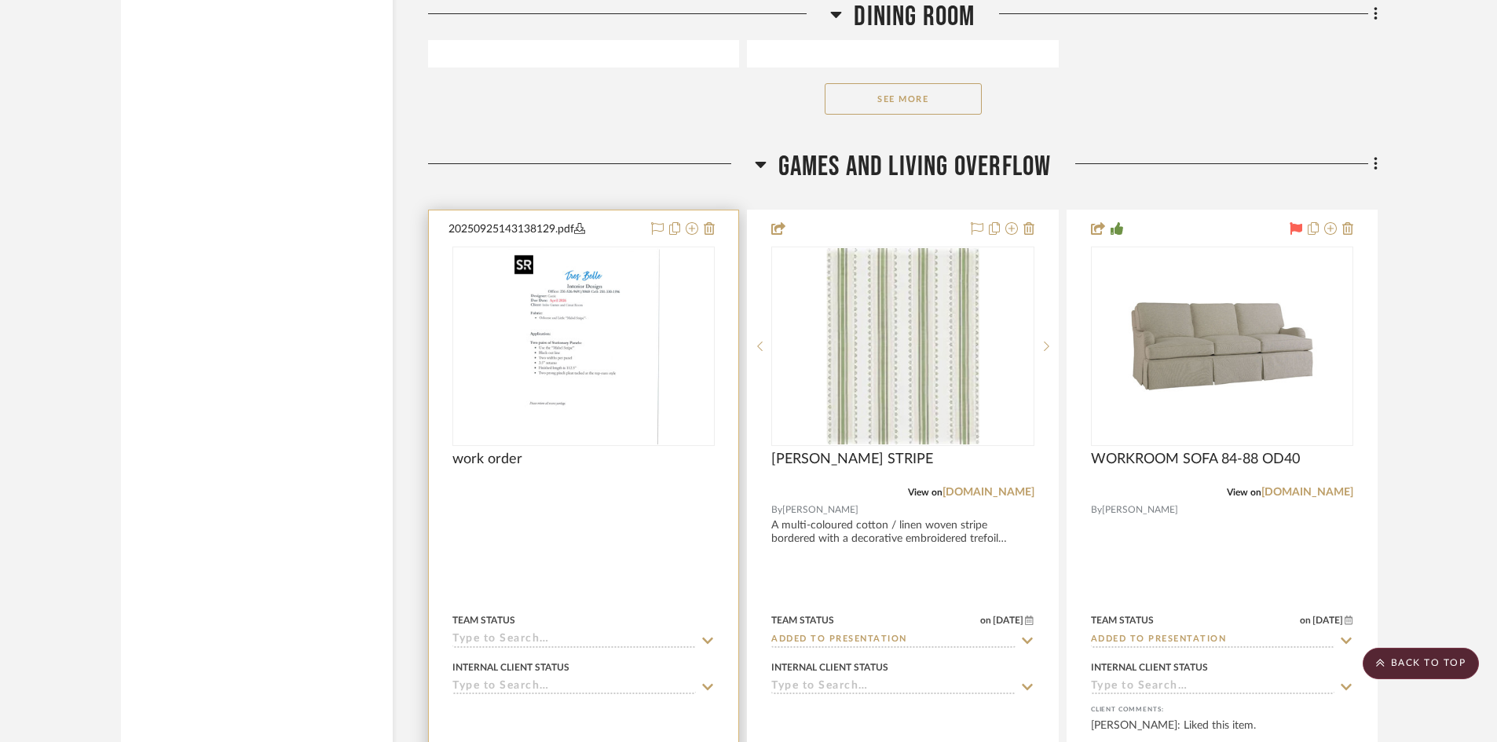
click at [611, 419] on img "0" at bounding box center [584, 346] width 152 height 196
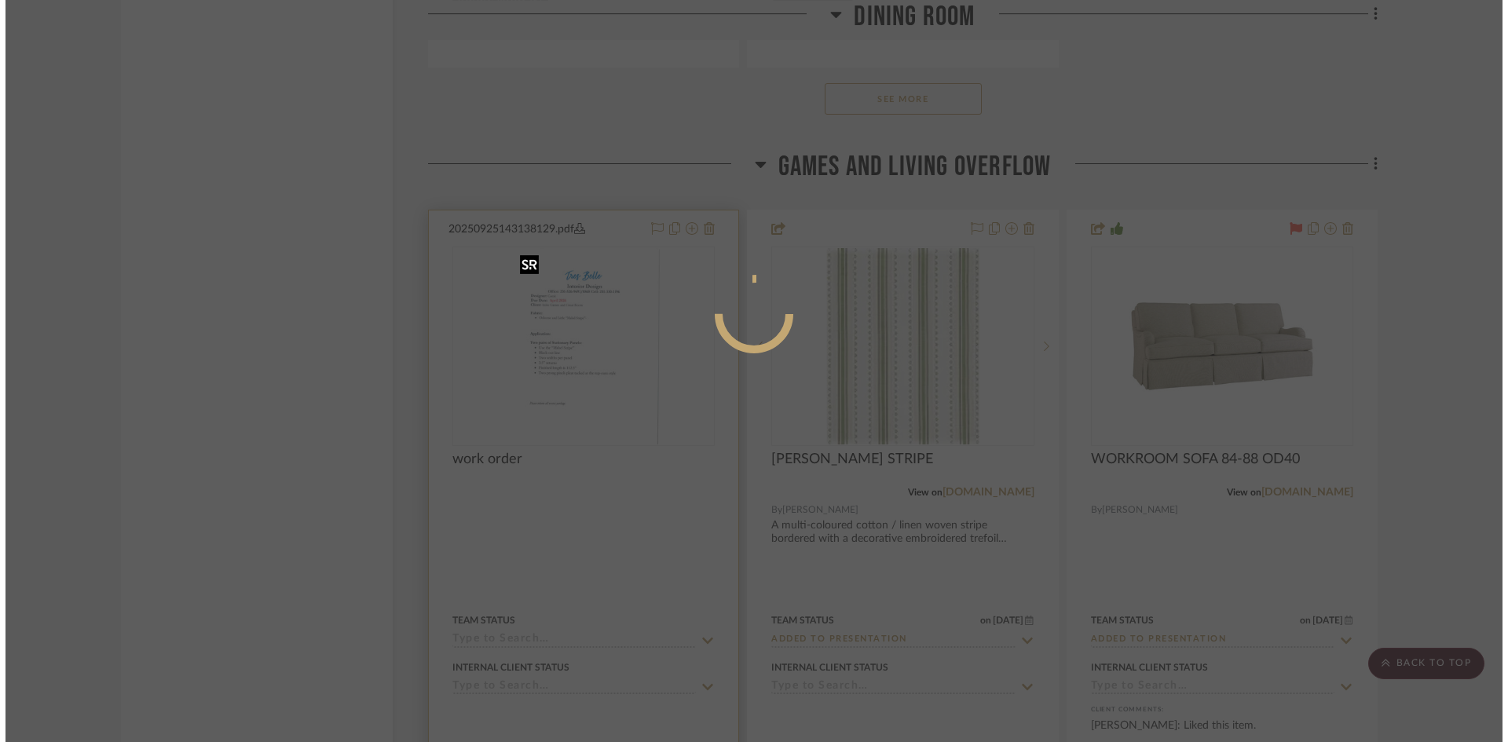
scroll to position [0, 0]
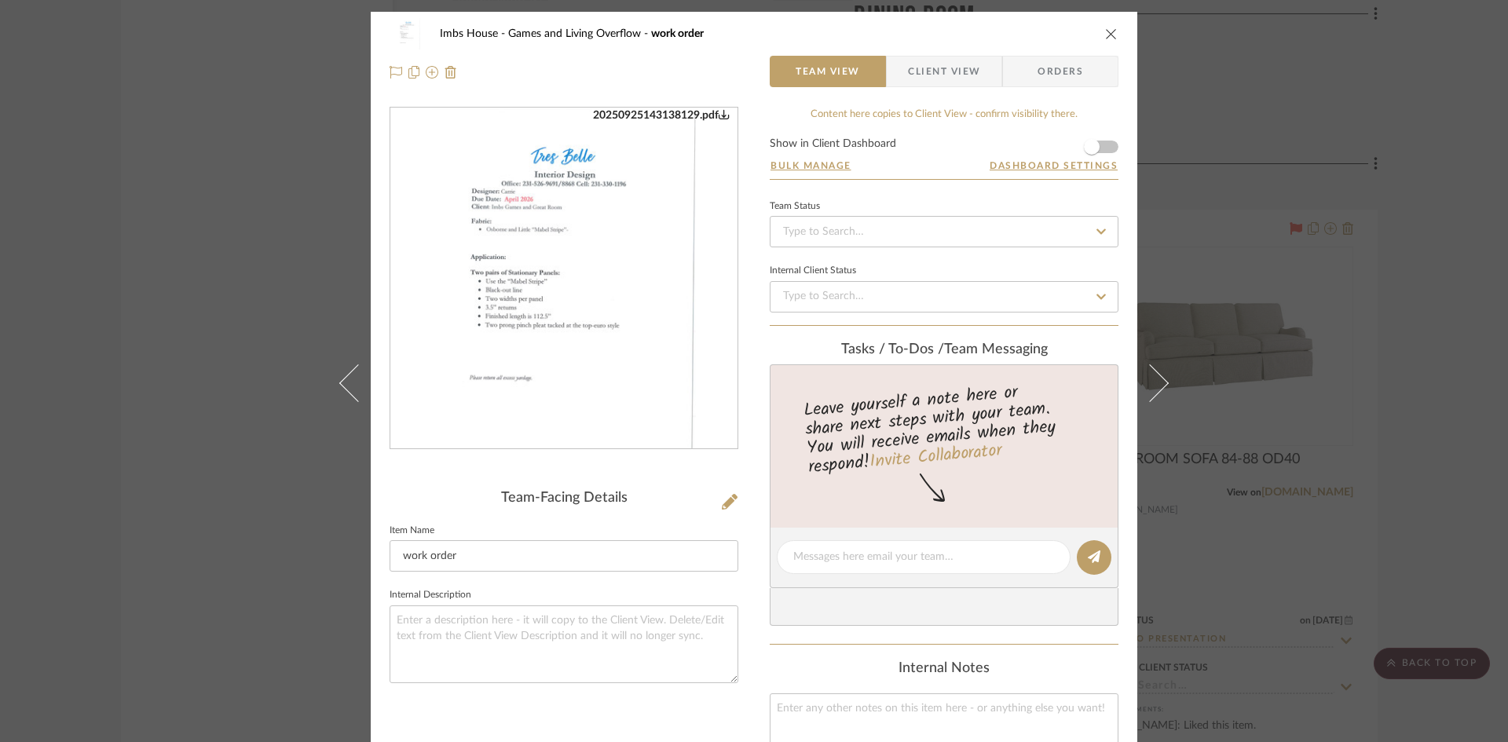
click at [1105, 31] on icon "close" at bounding box center [1111, 33] width 13 height 13
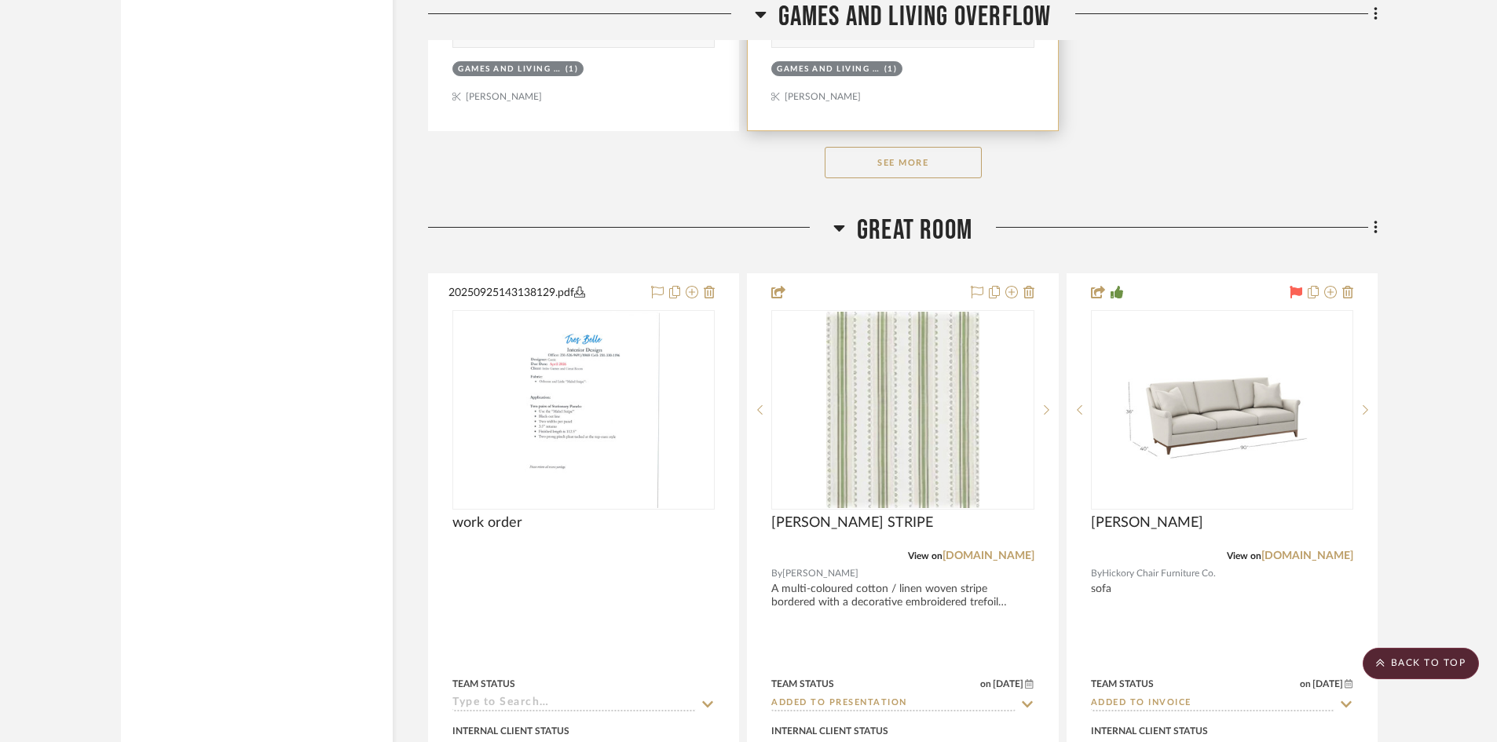
scroll to position [6988, 0]
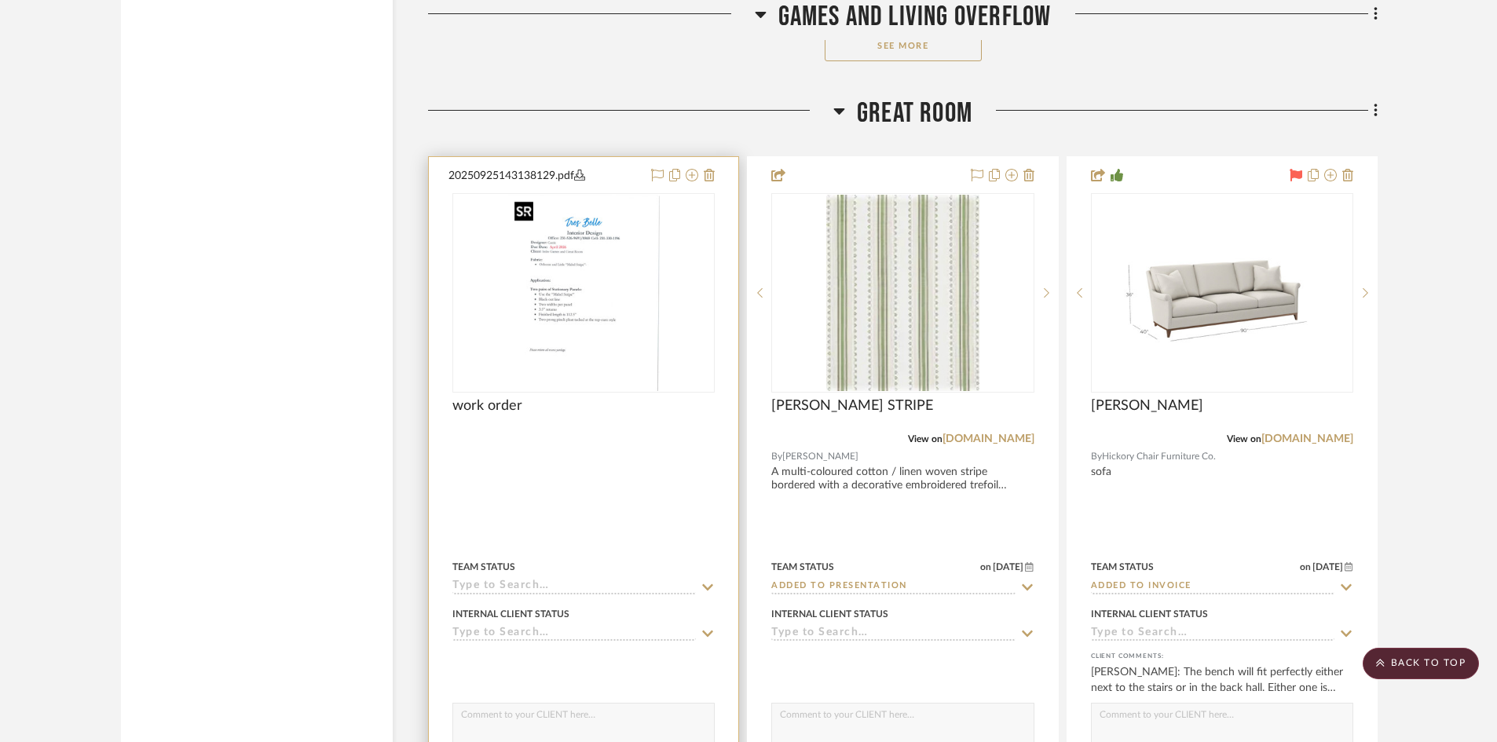
click at [573, 322] on img "0" at bounding box center [584, 293] width 152 height 196
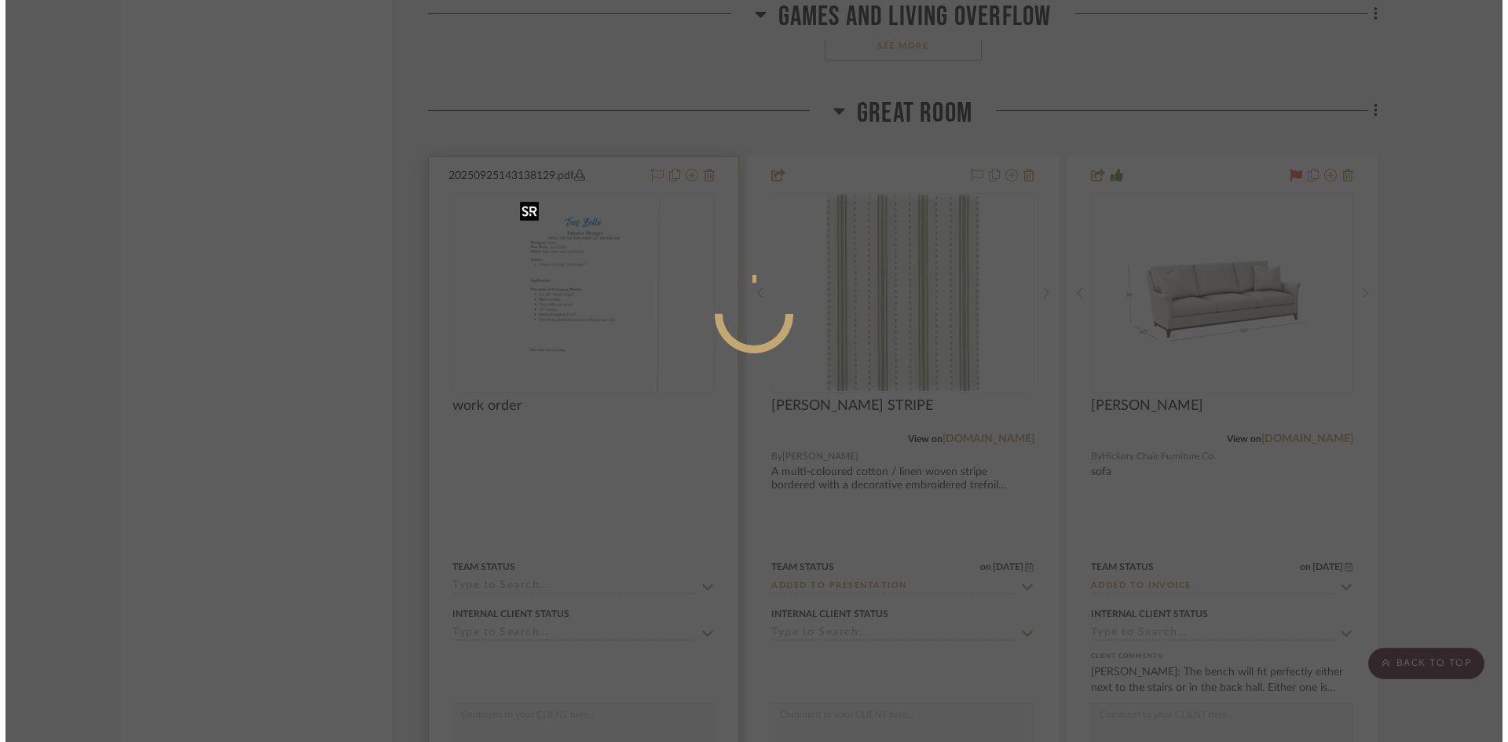
scroll to position [0, 0]
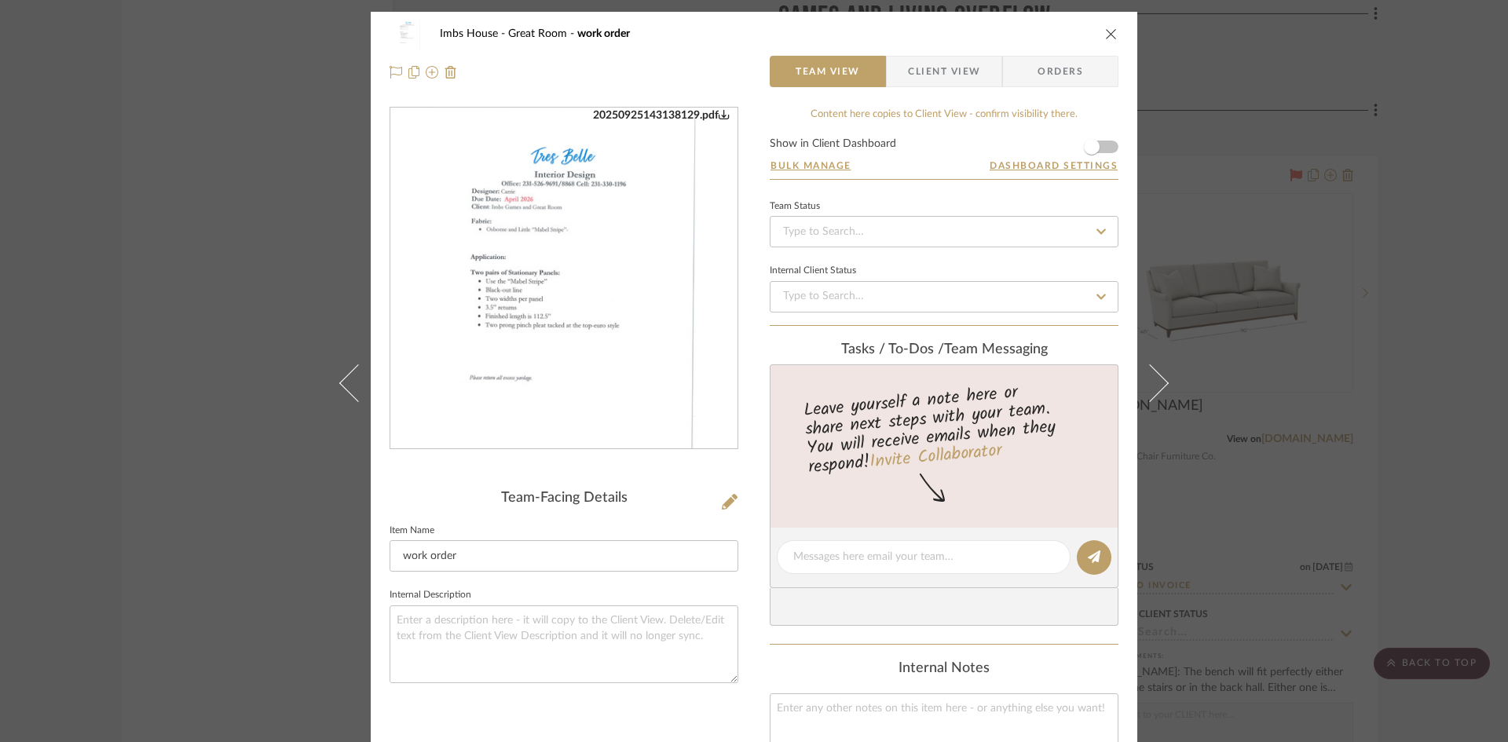
click at [1107, 31] on icon "close" at bounding box center [1111, 33] width 13 height 13
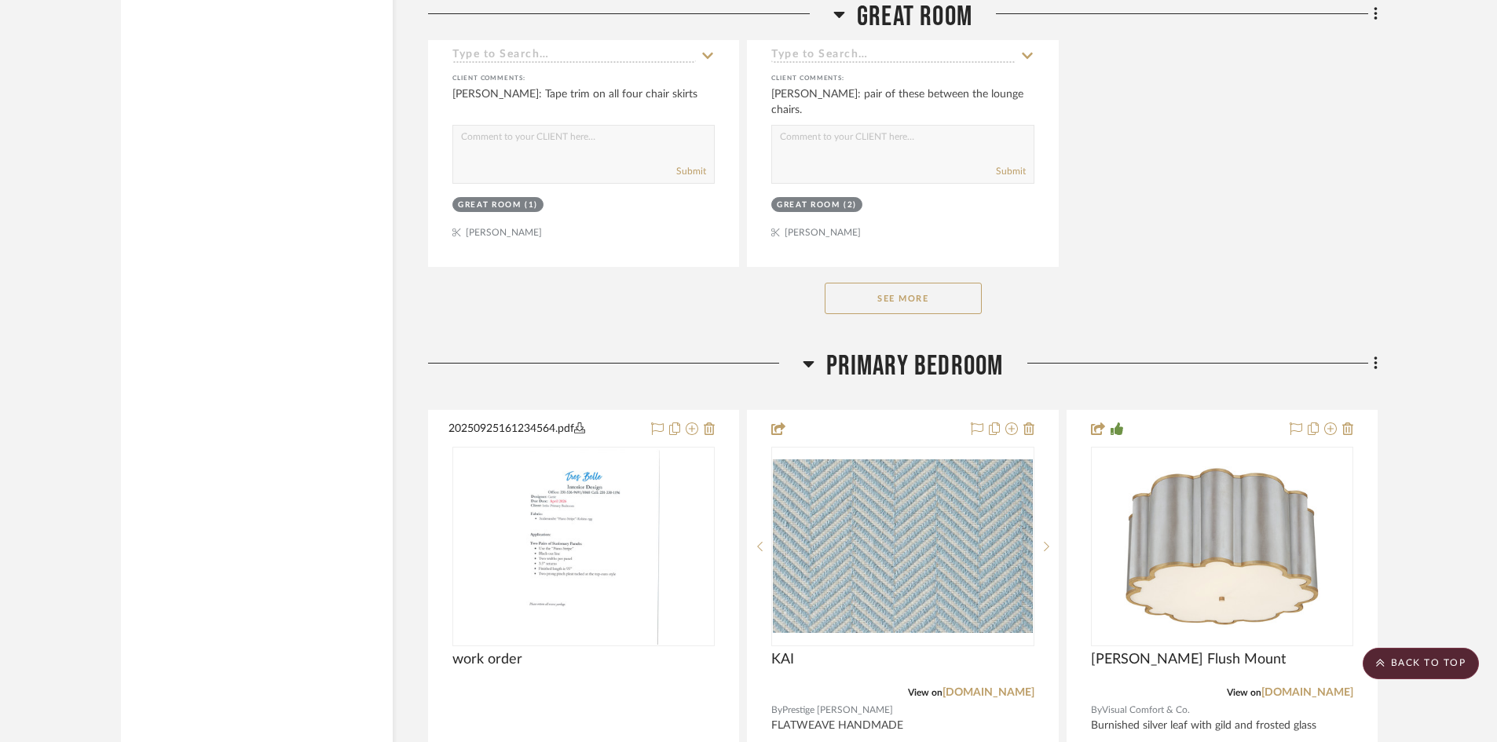
scroll to position [8951, 0]
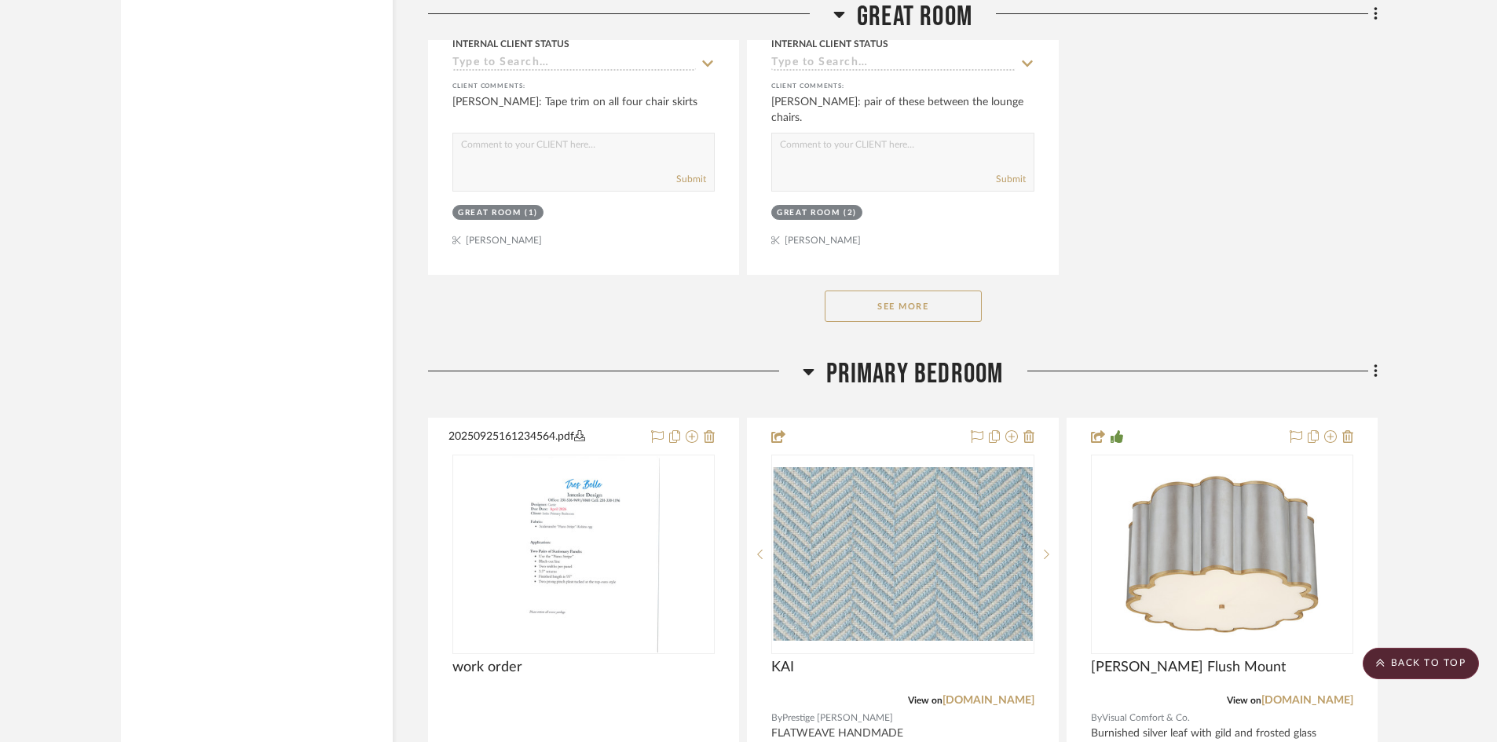
click at [916, 308] on button "See More" at bounding box center [902, 306] width 157 height 31
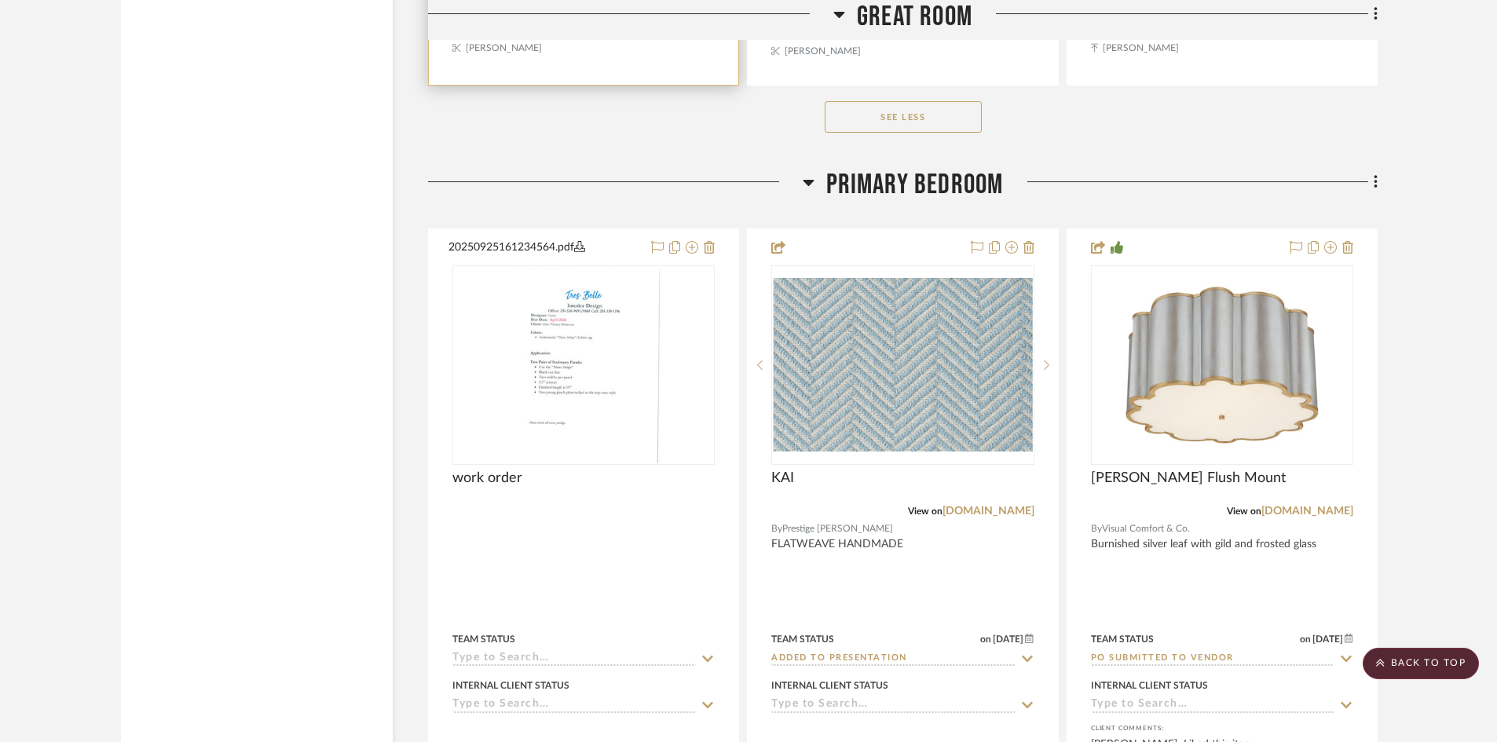
scroll to position [10521, 0]
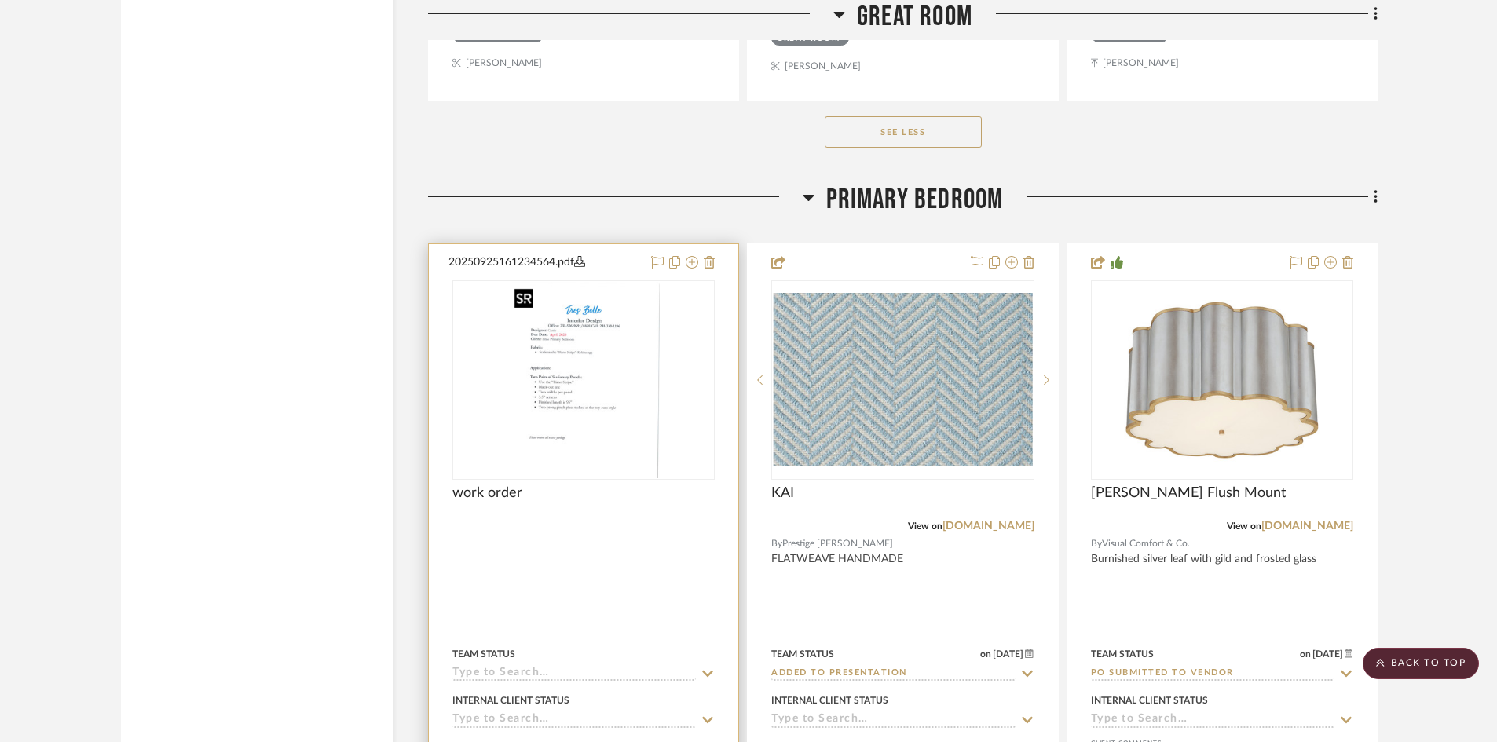
click at [574, 352] on img "0" at bounding box center [584, 380] width 152 height 196
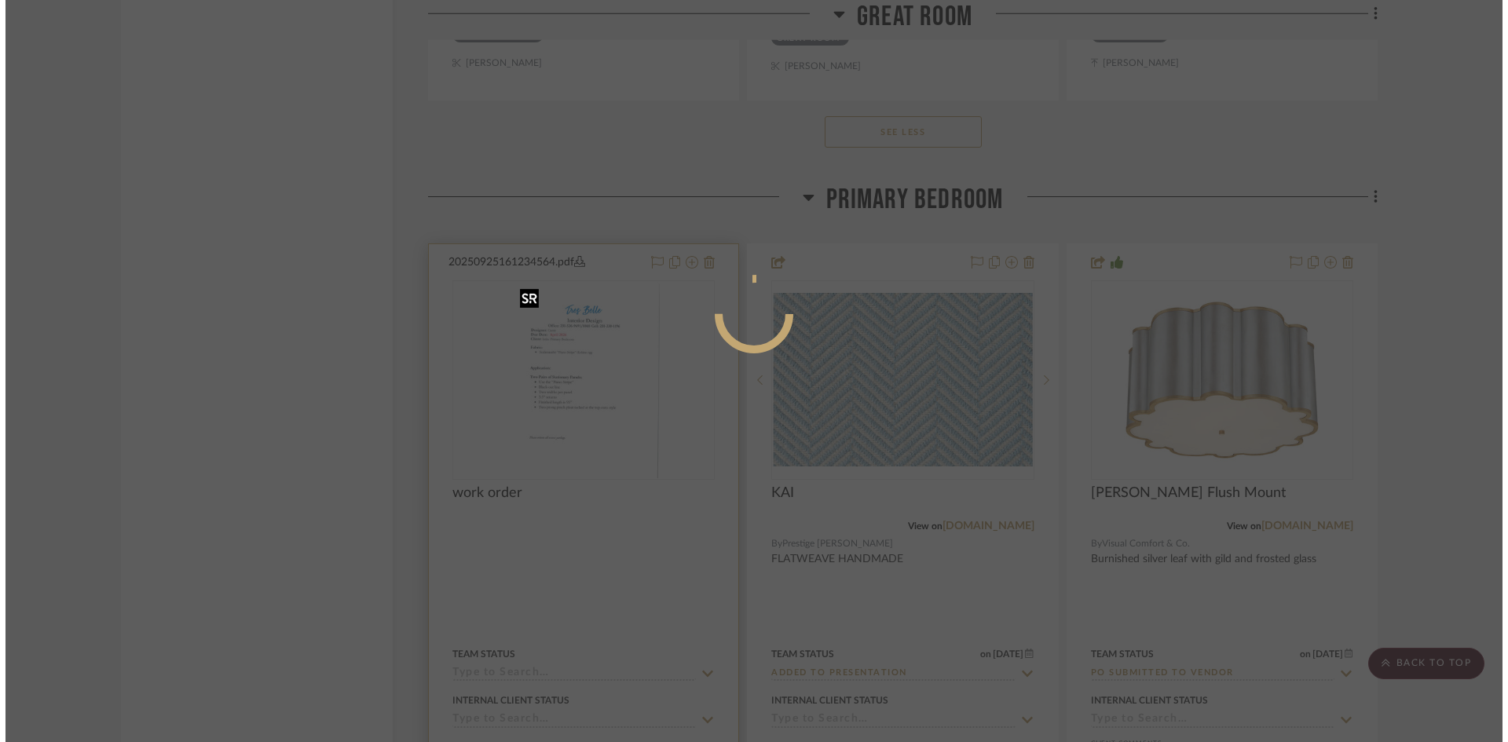
scroll to position [0, 0]
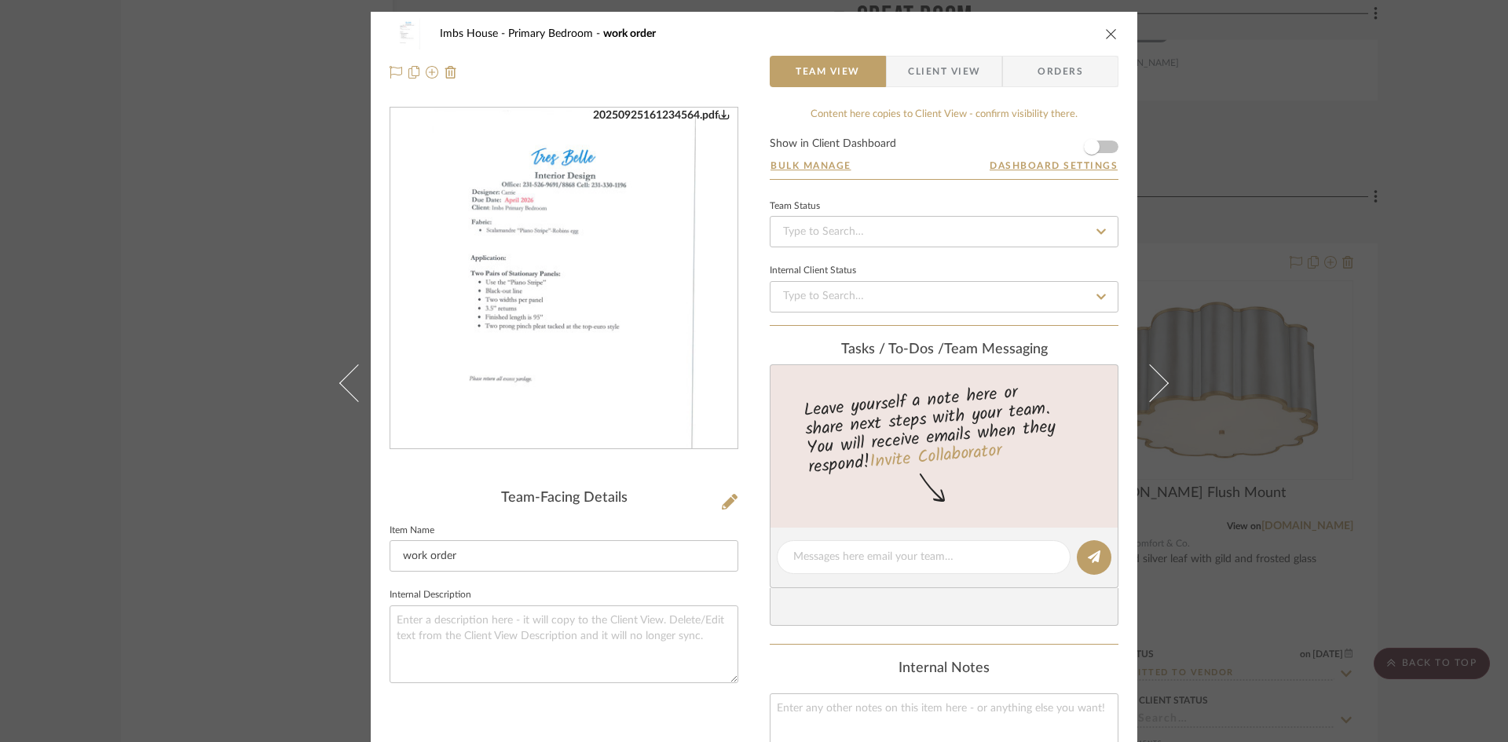
click at [1108, 31] on icon "close" at bounding box center [1111, 33] width 13 height 13
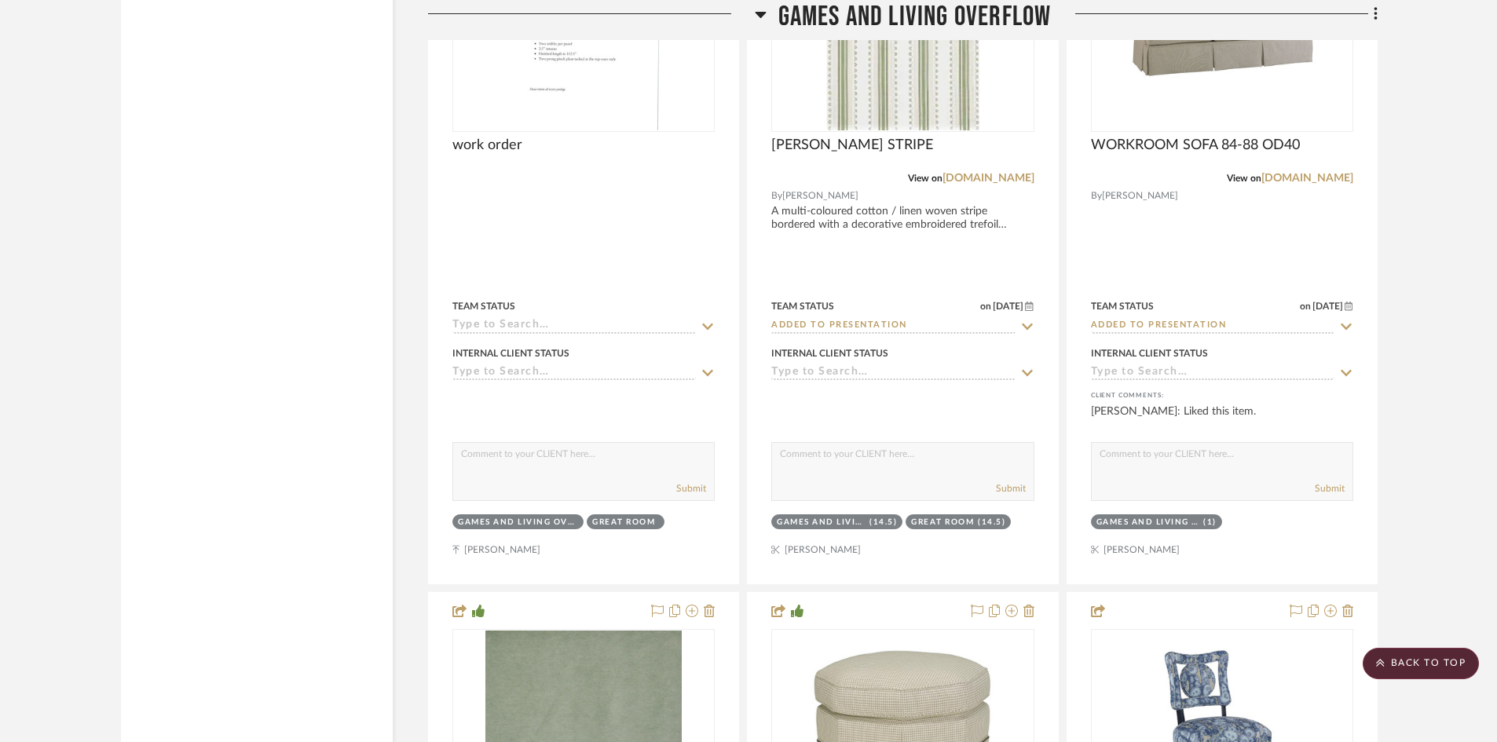
scroll to position [4554, 0]
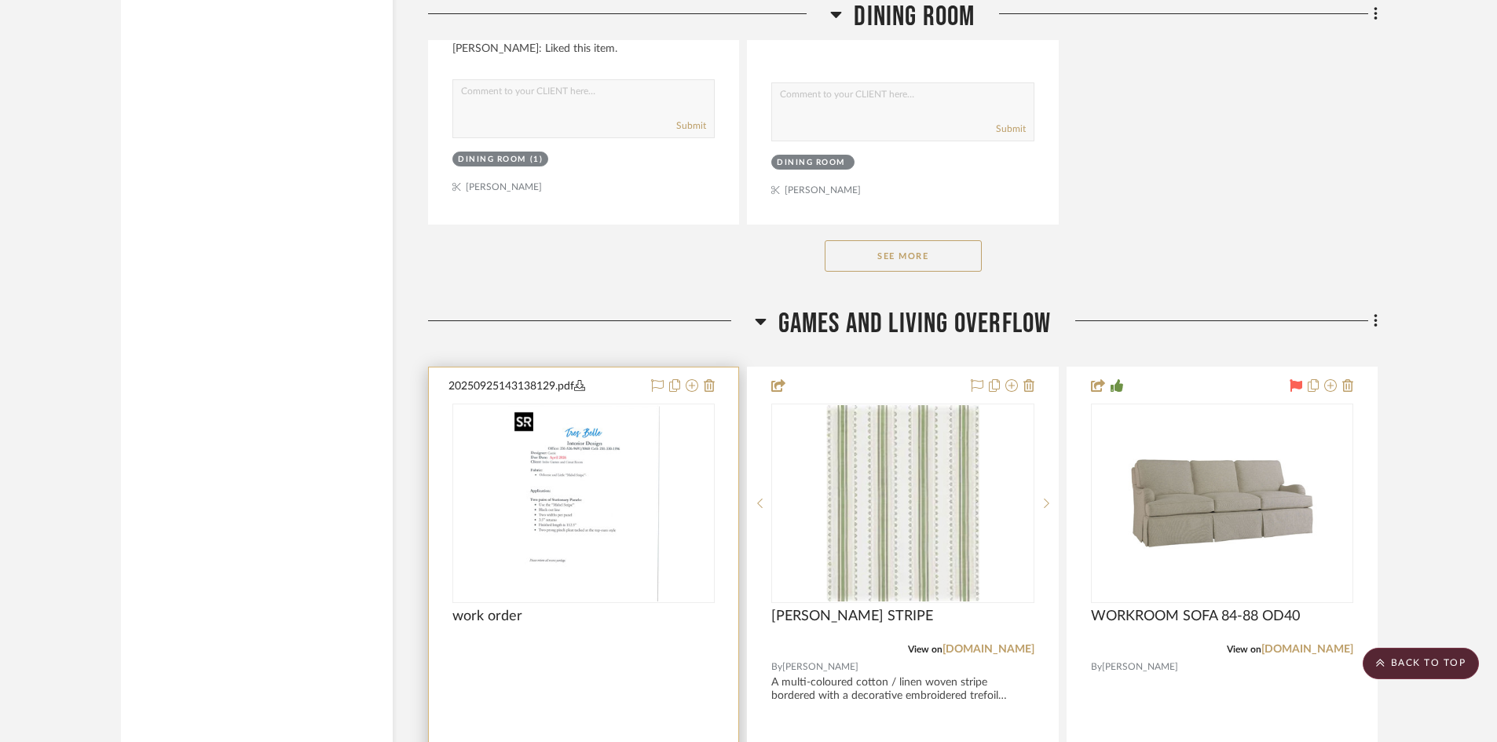
click at [584, 513] on img "0" at bounding box center [584, 503] width 152 height 196
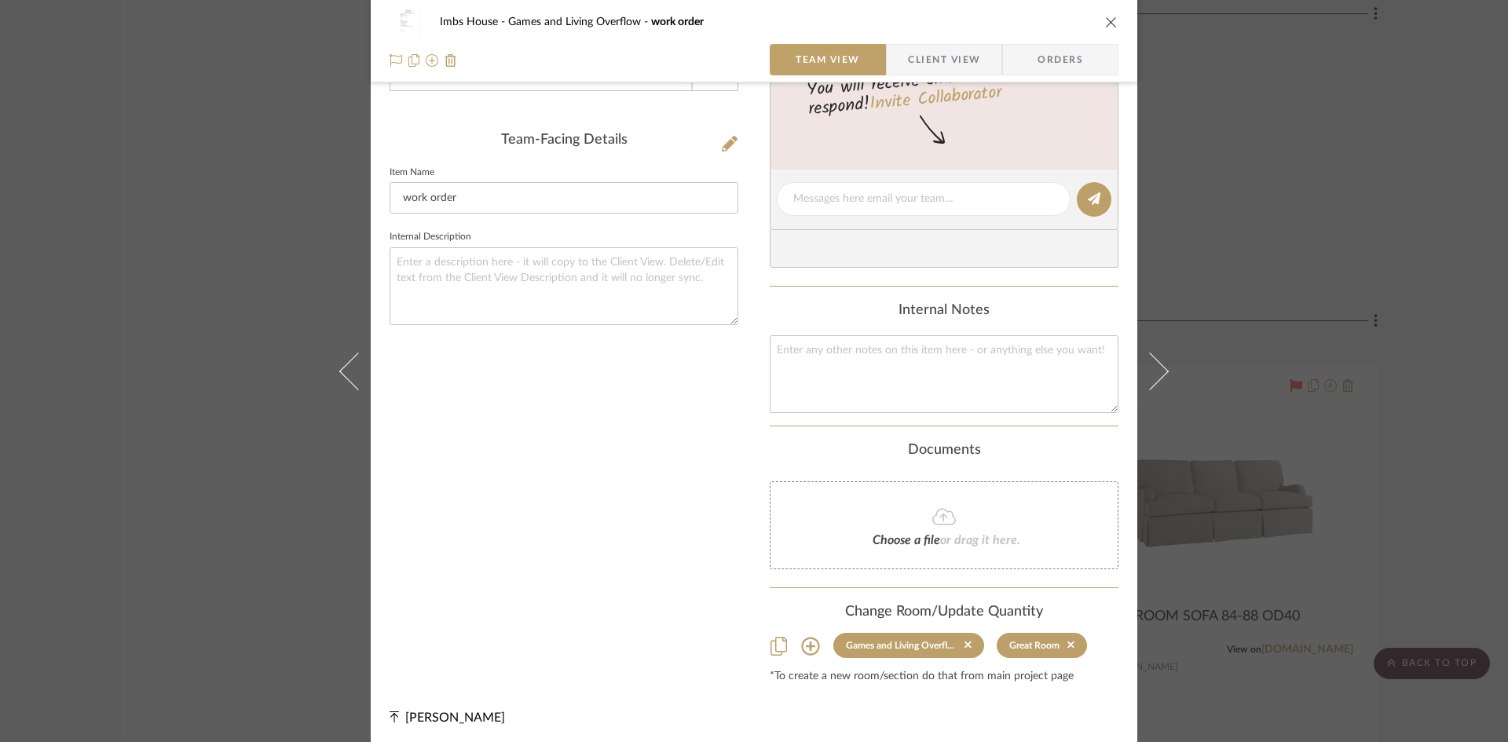
scroll to position [362, 0]
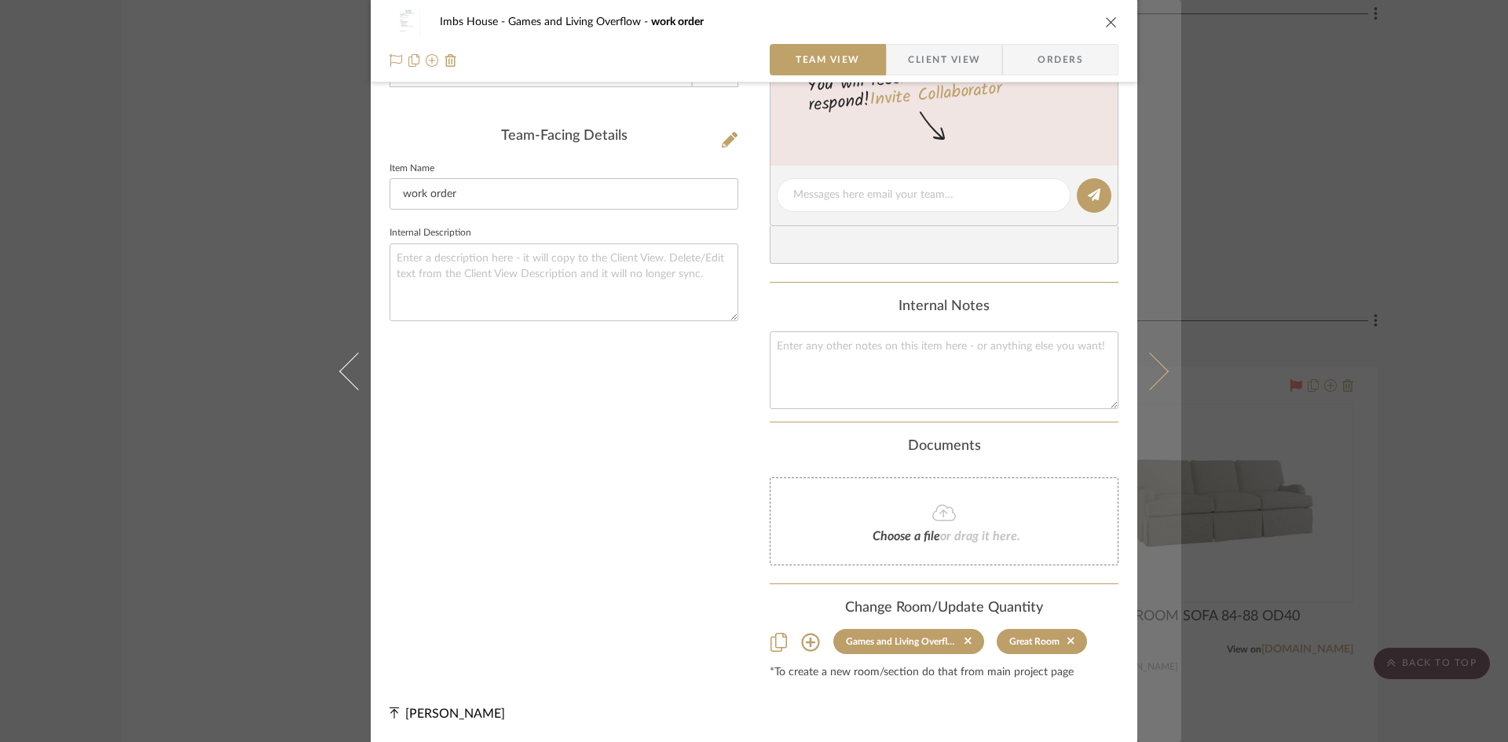
click at [1155, 369] on icon at bounding box center [1150, 371] width 38 height 38
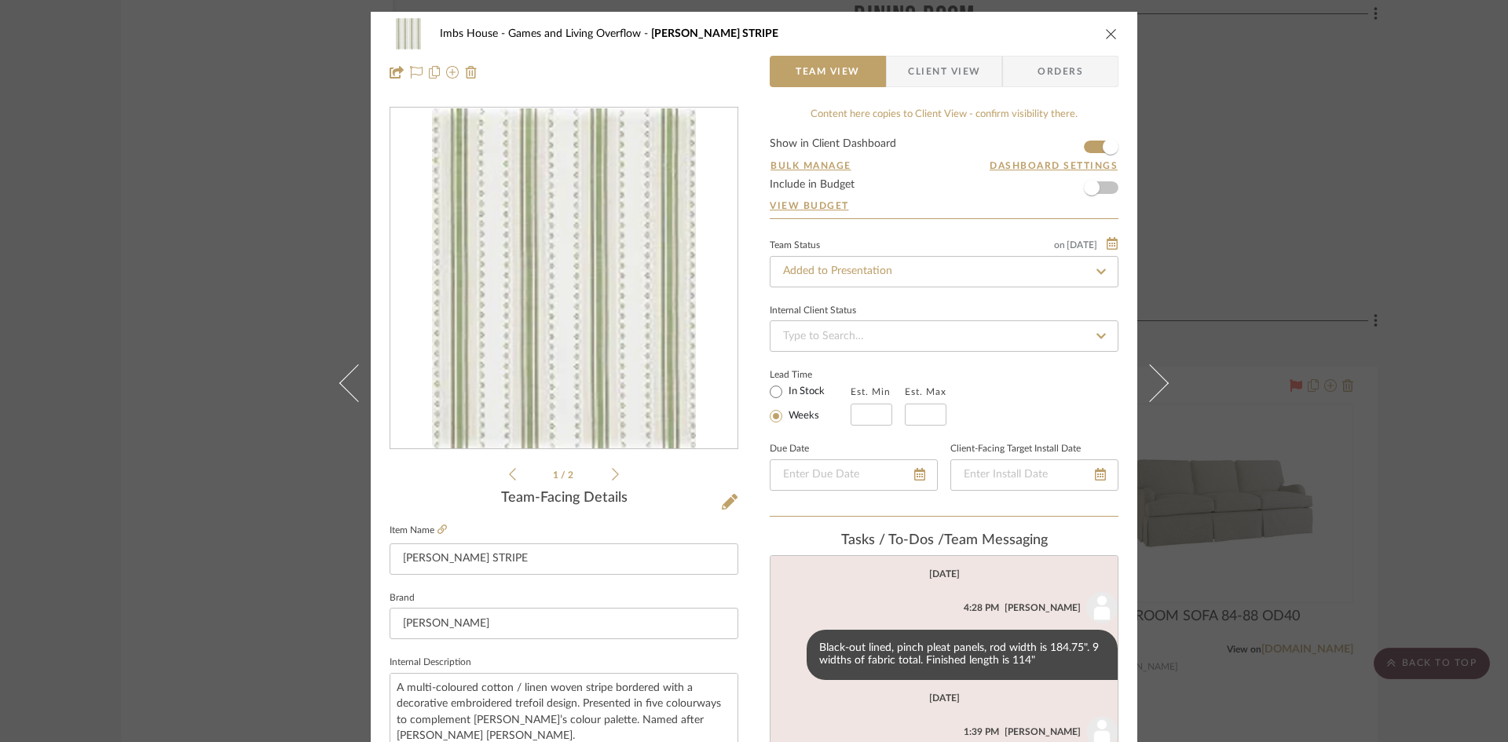
scroll to position [53, 0]
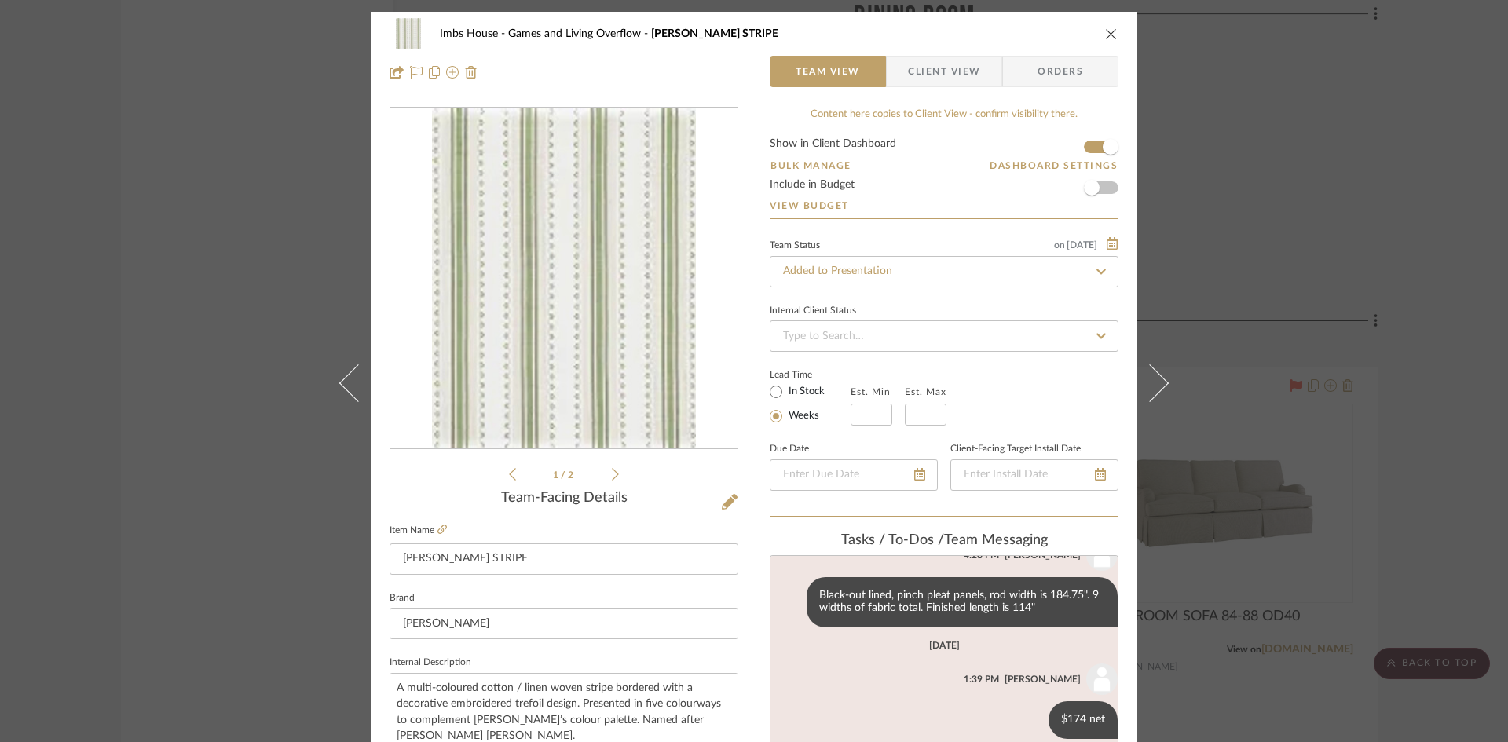
click at [1105, 35] on icon "close" at bounding box center [1111, 33] width 13 height 13
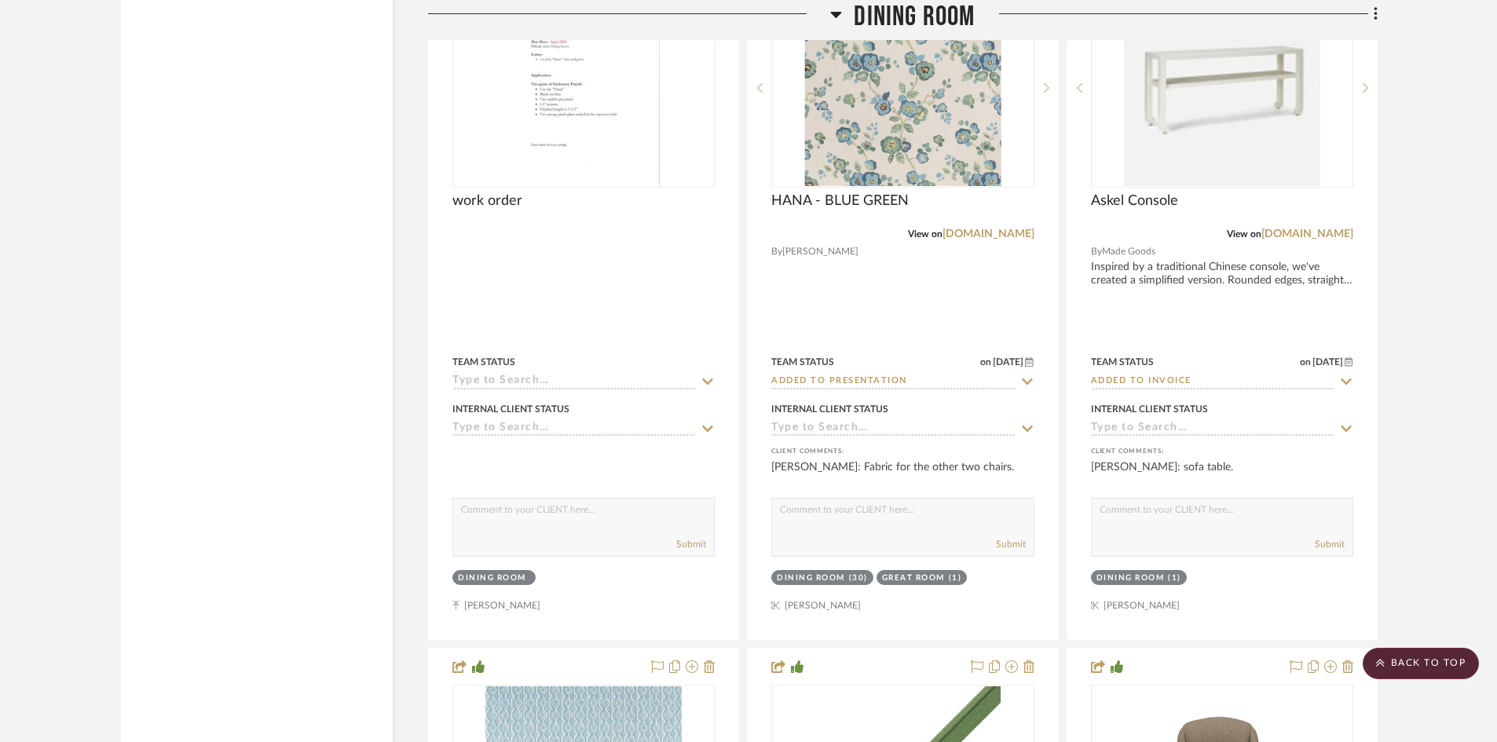
scroll to position [2748, 0]
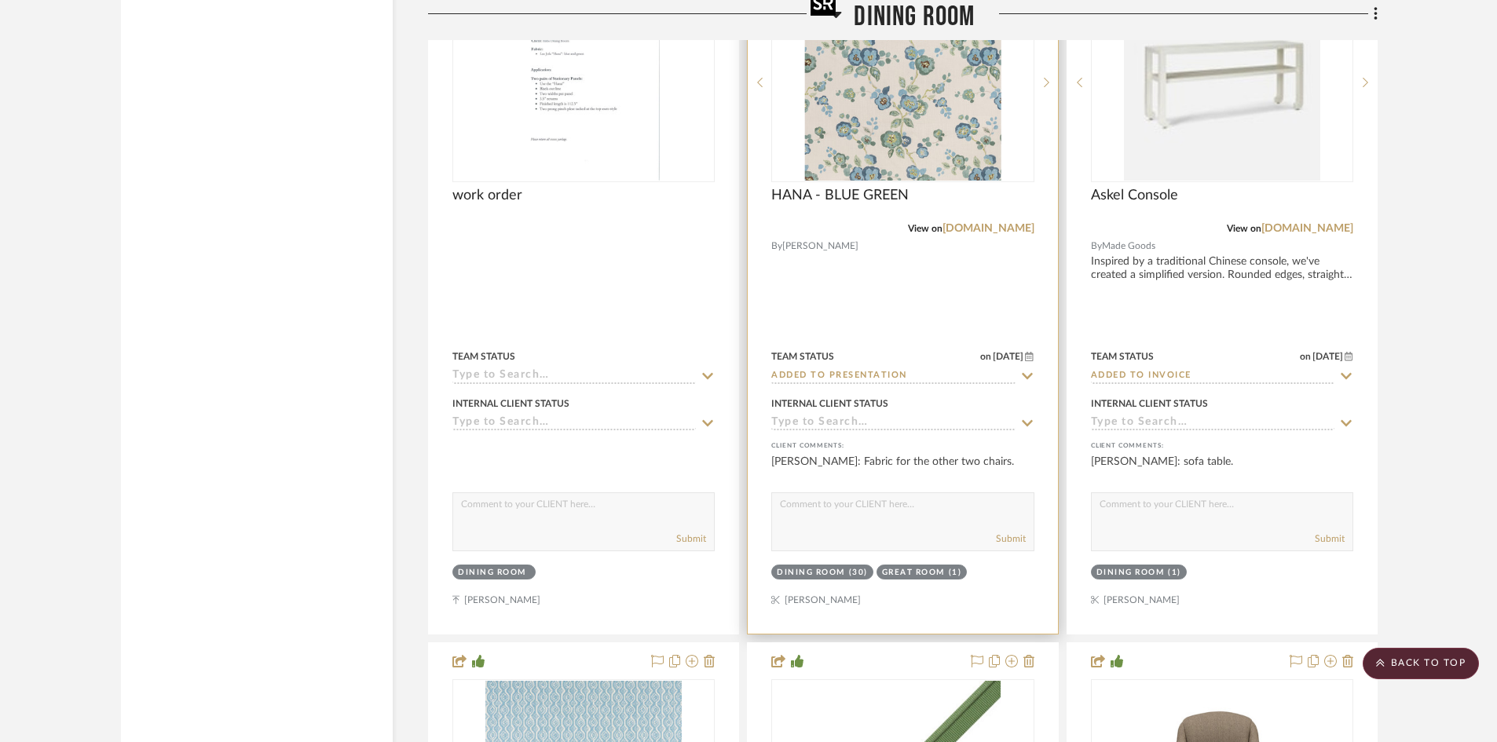
click at [883, 153] on img "0" at bounding box center [902, 82] width 196 height 196
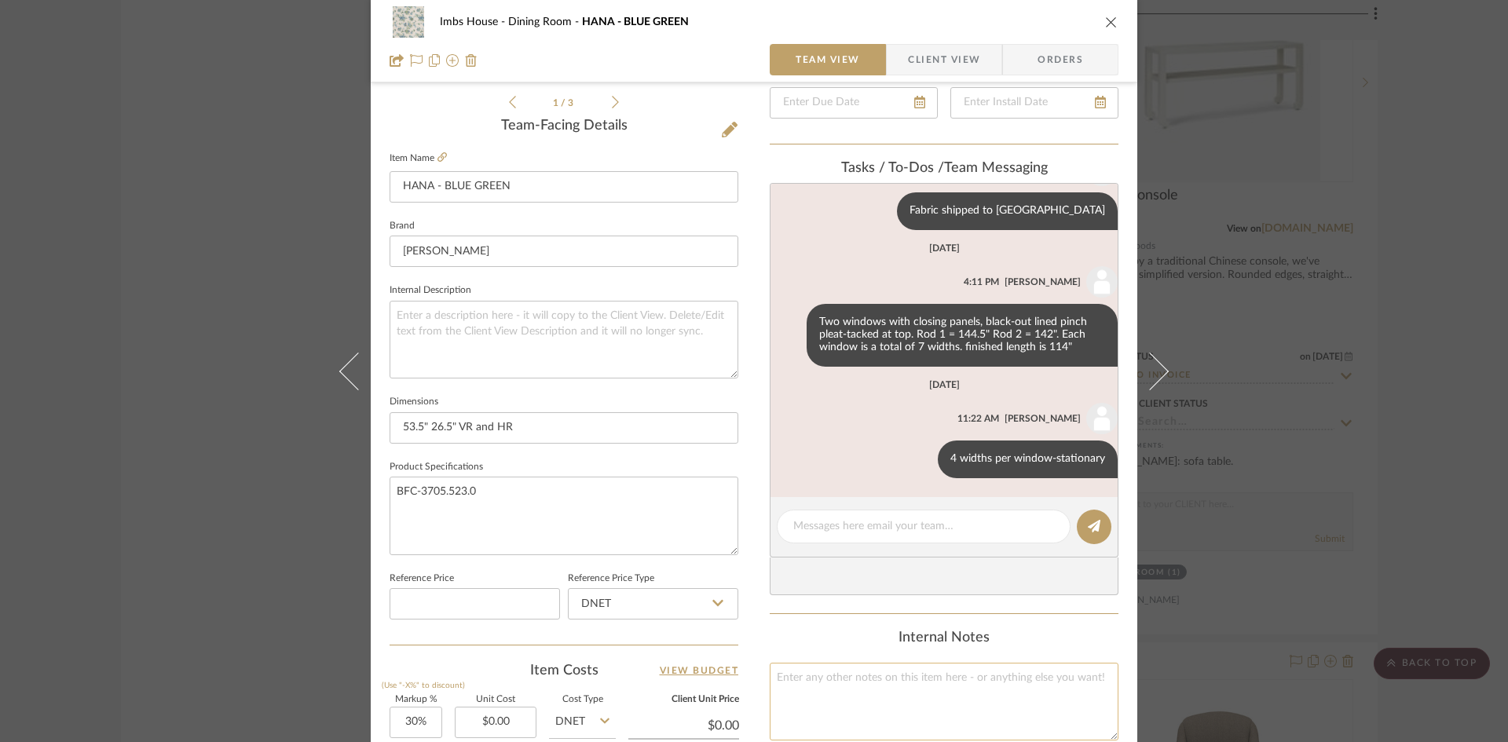
scroll to position [393, 0]
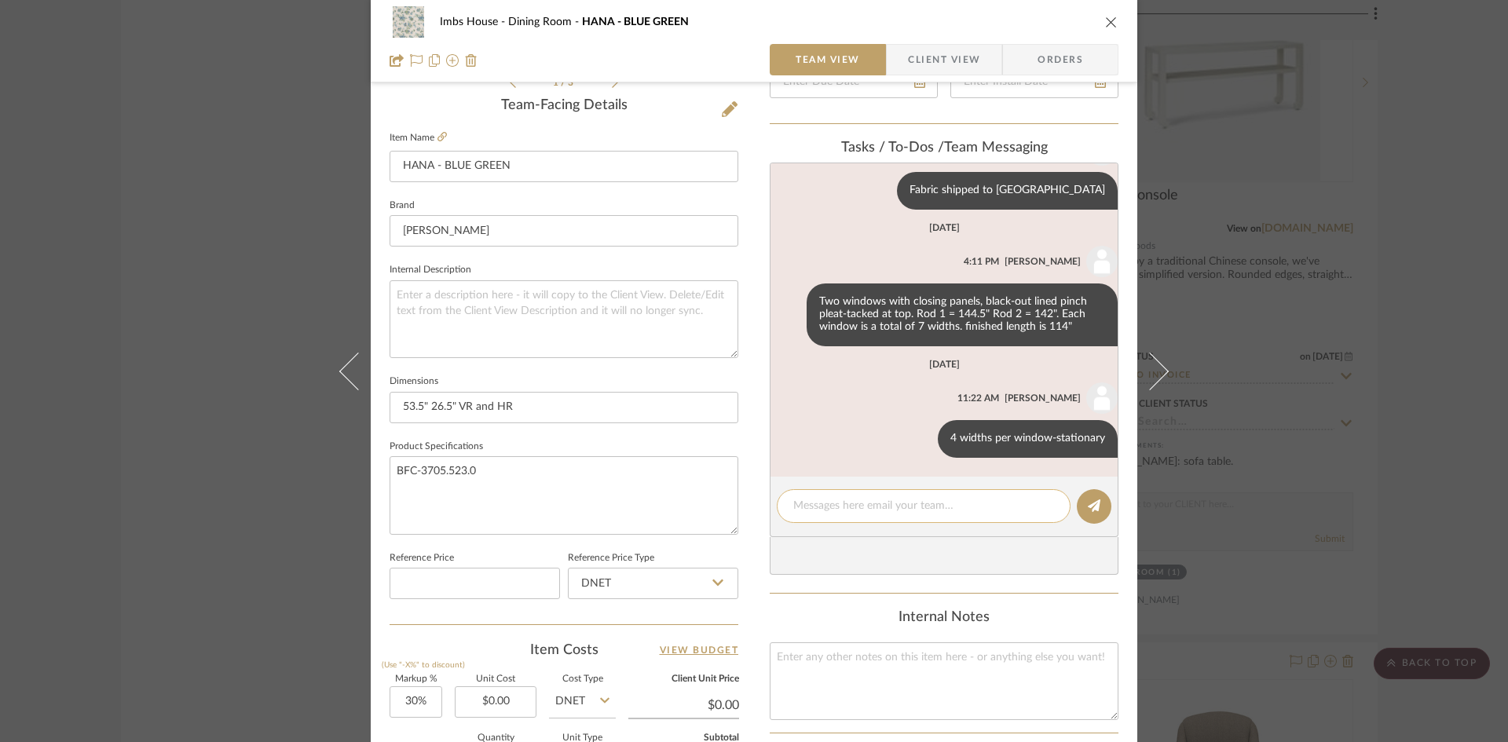
click at [878, 506] on textarea at bounding box center [923, 506] width 261 height 16
type textarea "30 yds per Patrice"
click at [1091, 501] on icon at bounding box center [1093, 505] width 13 height 13
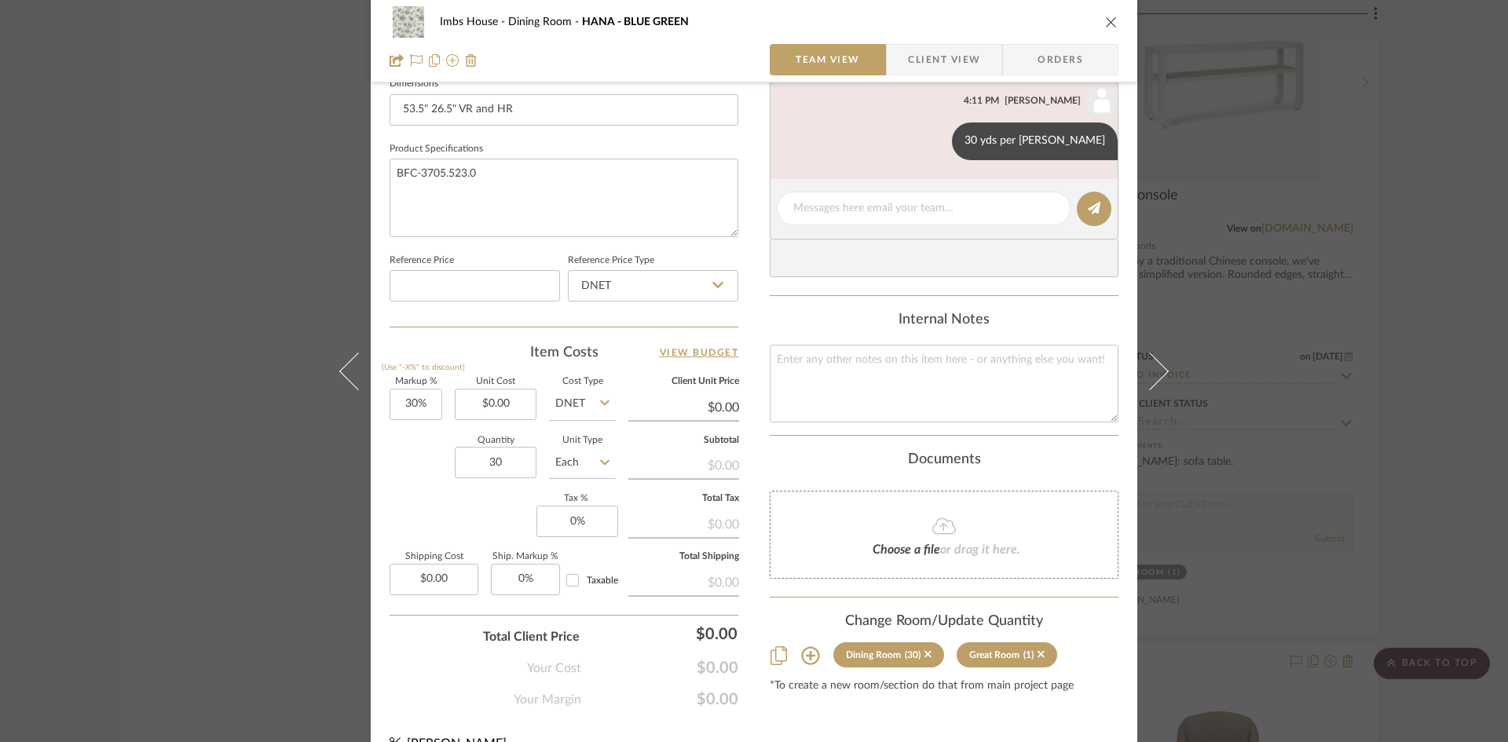
scroll to position [720, 0]
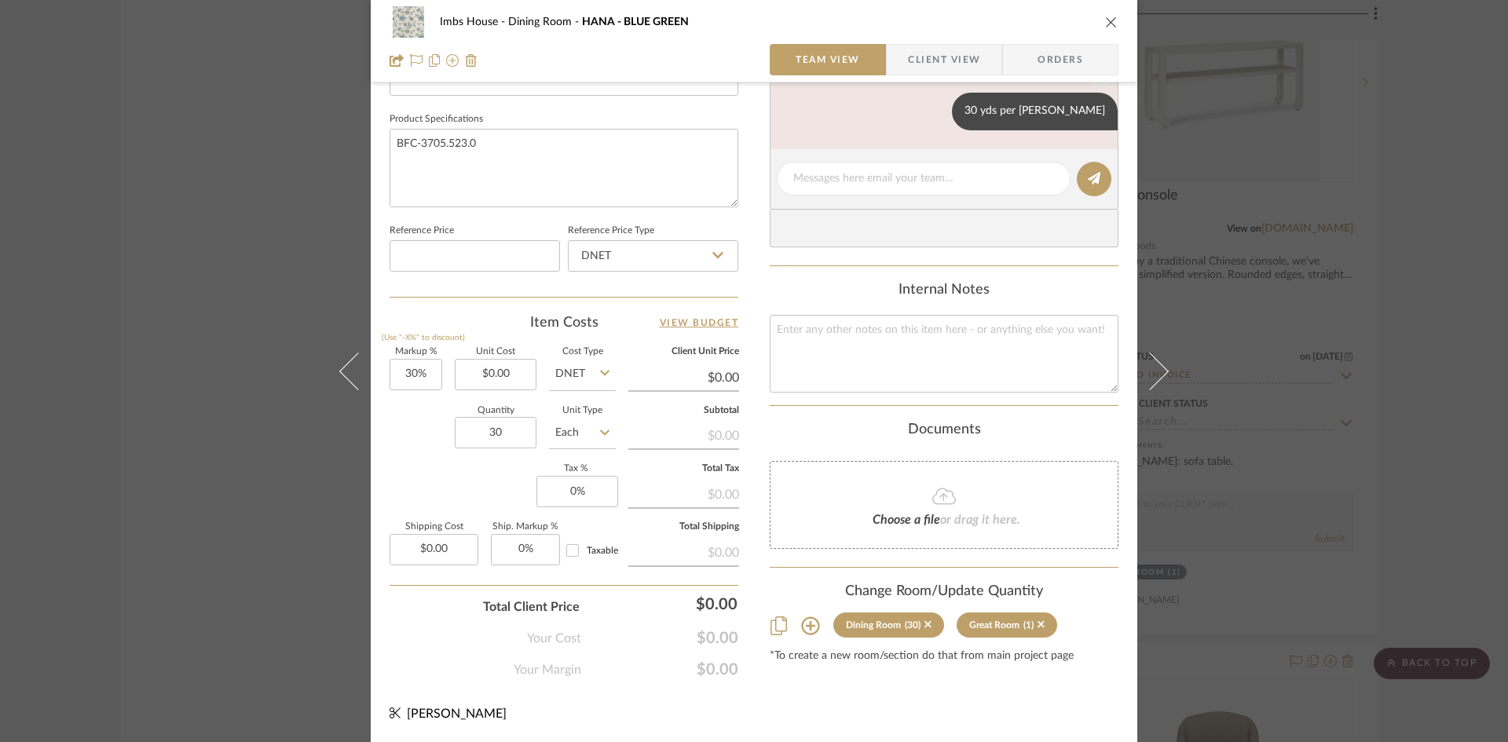
click at [1106, 20] on icon "close" at bounding box center [1111, 22] width 13 height 13
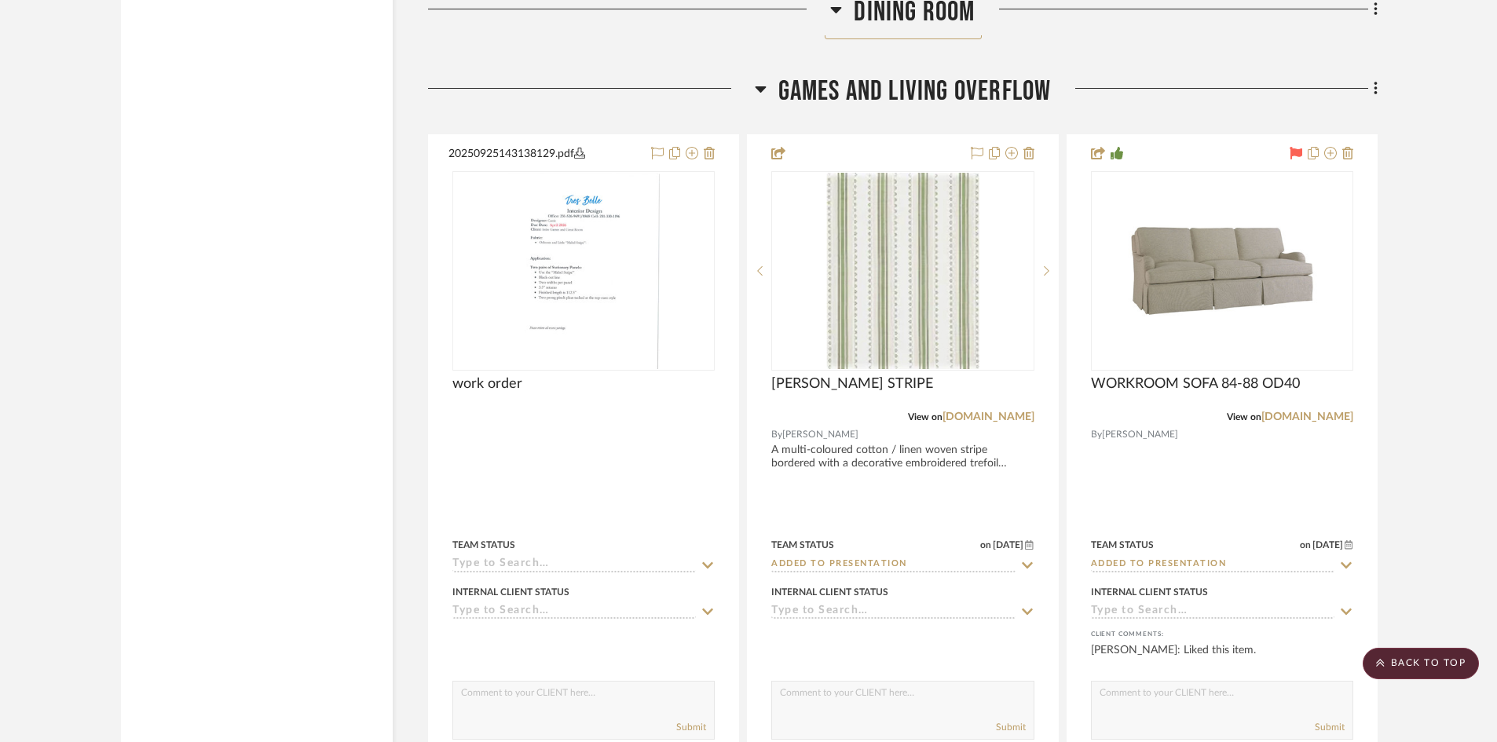
scroll to position [4790, 0]
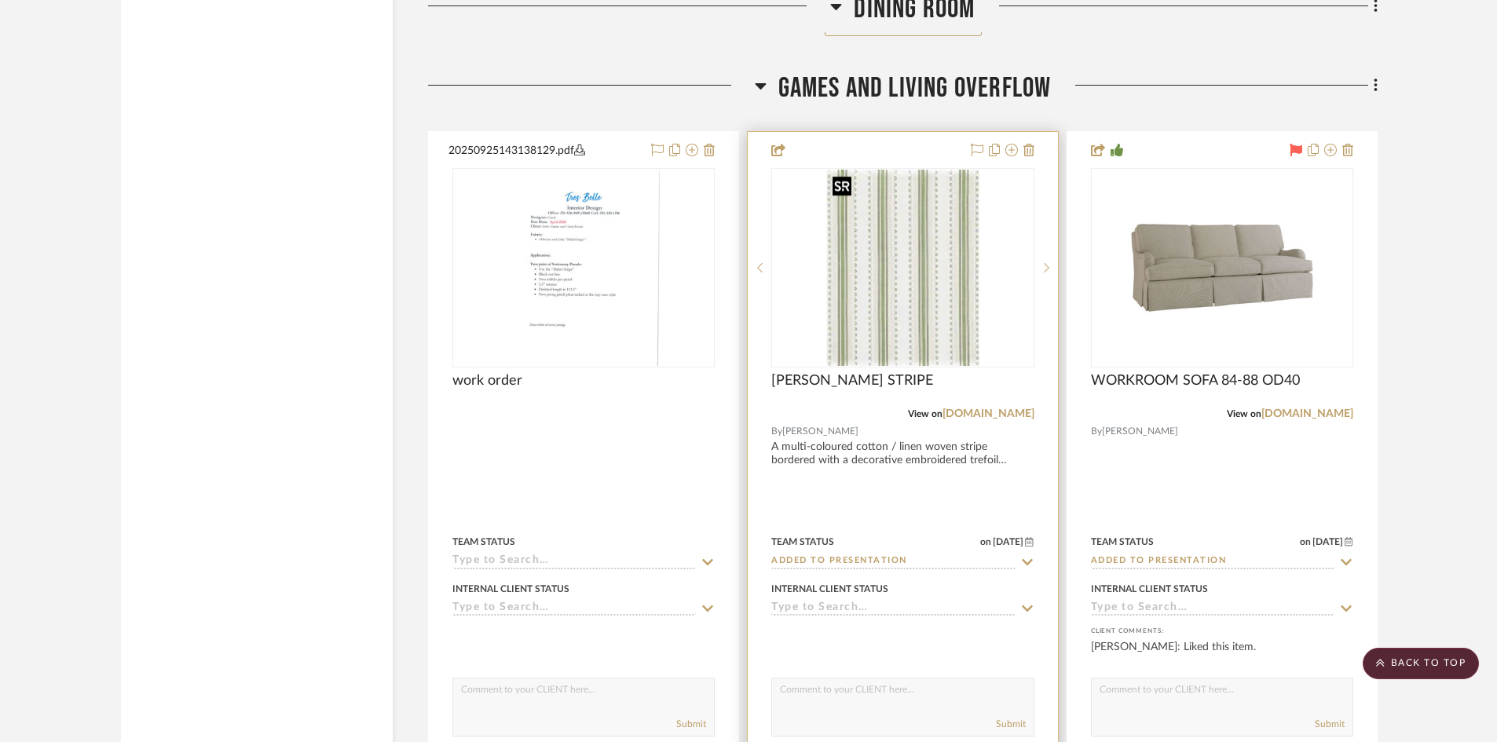
click at [935, 327] on img "0" at bounding box center [902, 268] width 152 height 196
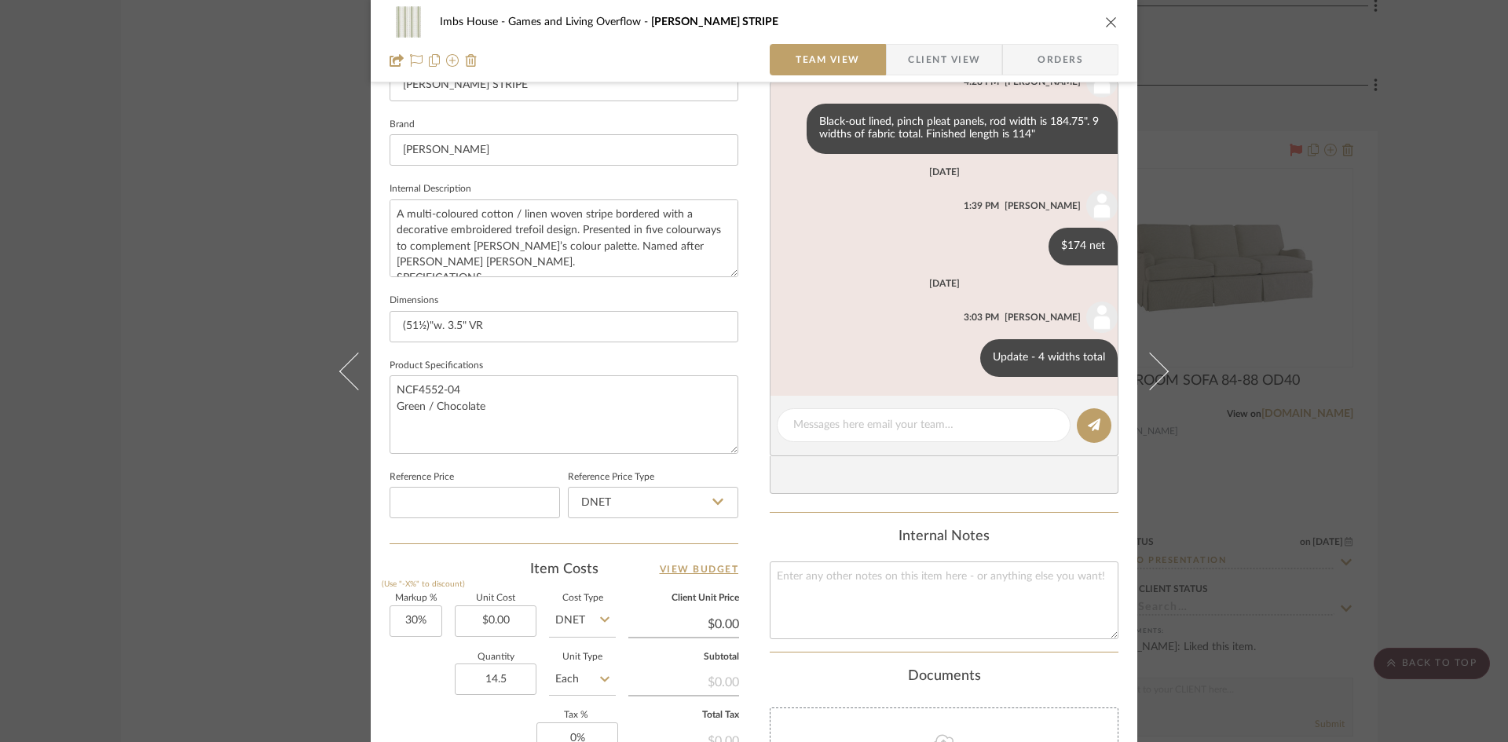
scroll to position [471, 0]
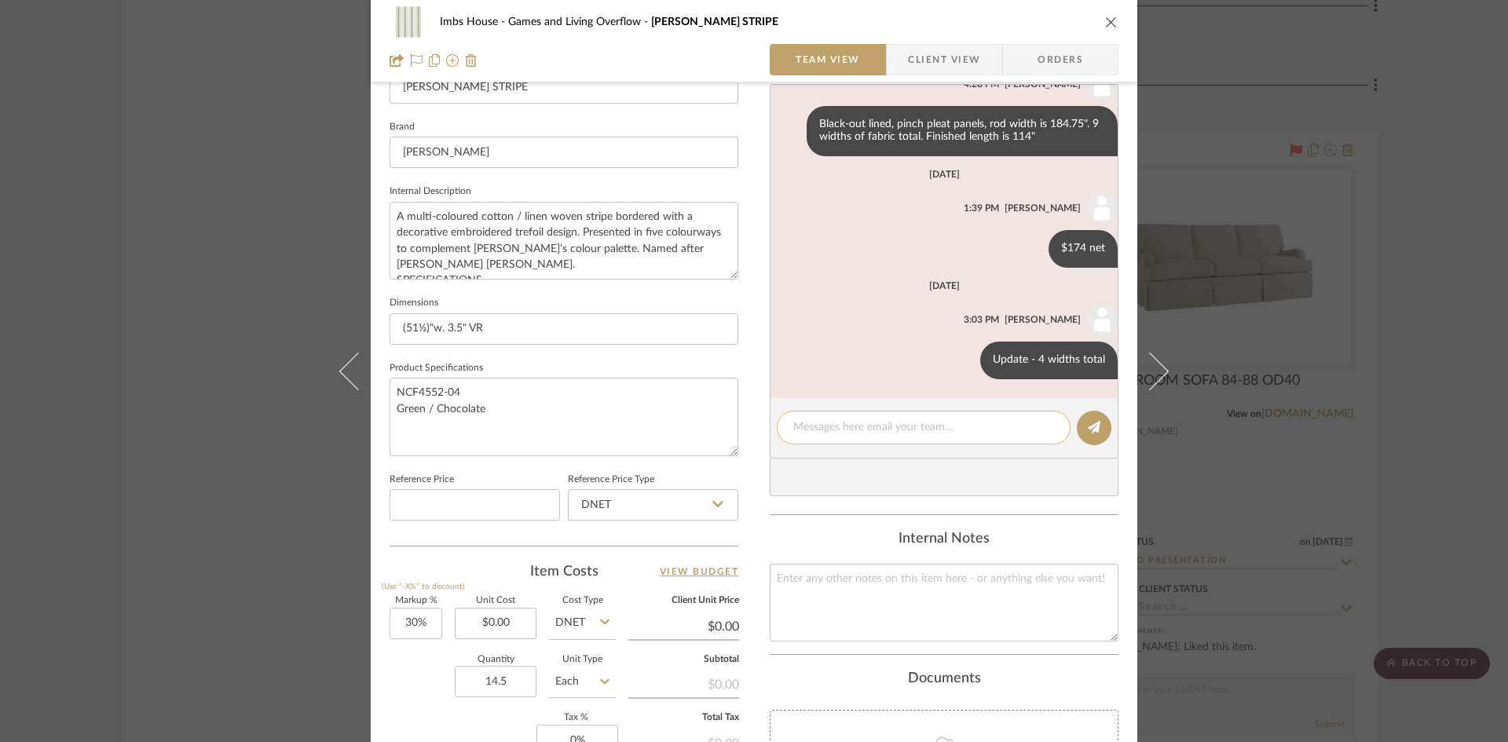
click at [865, 418] on div at bounding box center [924, 428] width 294 height 34
click at [866, 426] on textarea at bounding box center [923, 427] width 261 height 16
type textarea "29 yds per Patrice"
click at [1094, 430] on icon at bounding box center [1093, 427] width 13 height 13
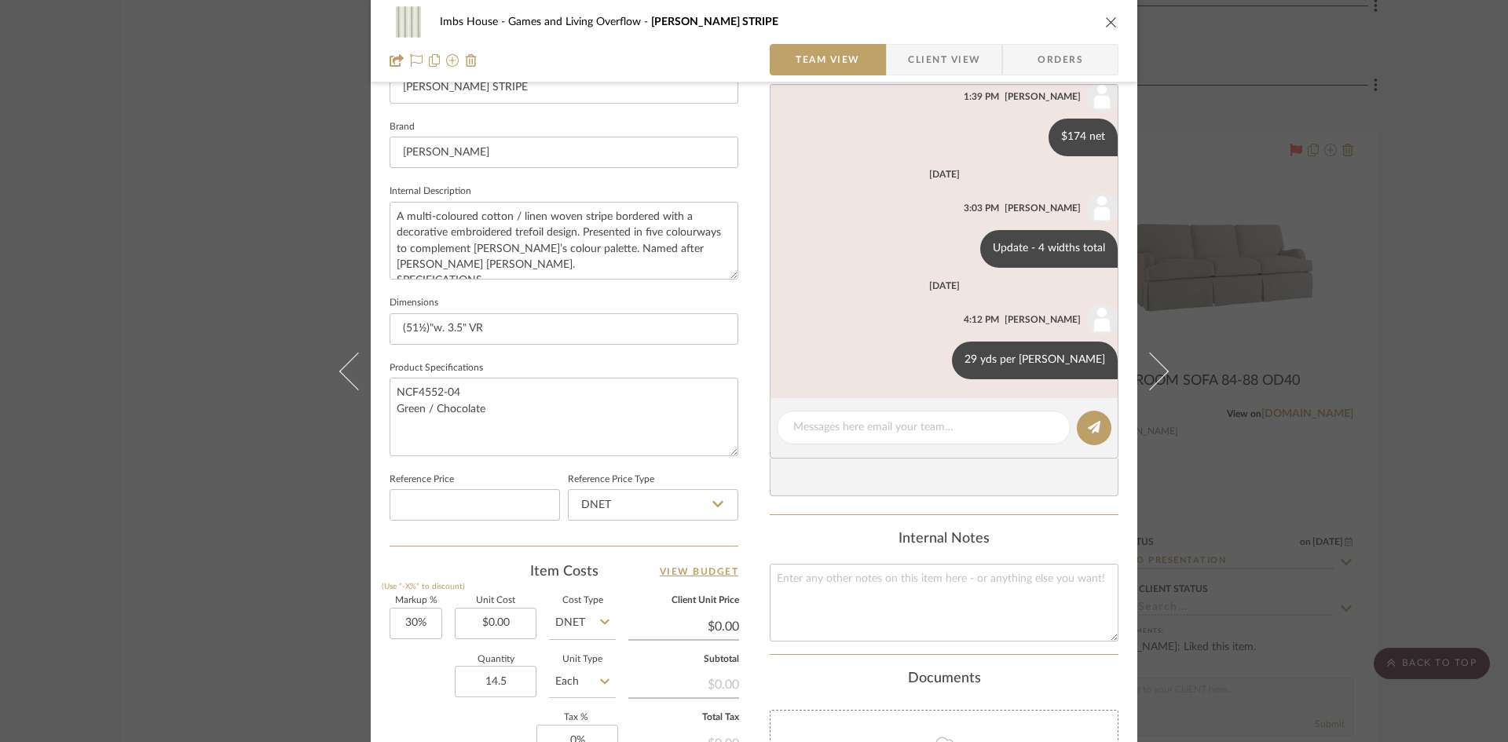
click at [1105, 19] on icon "close" at bounding box center [1111, 22] width 13 height 13
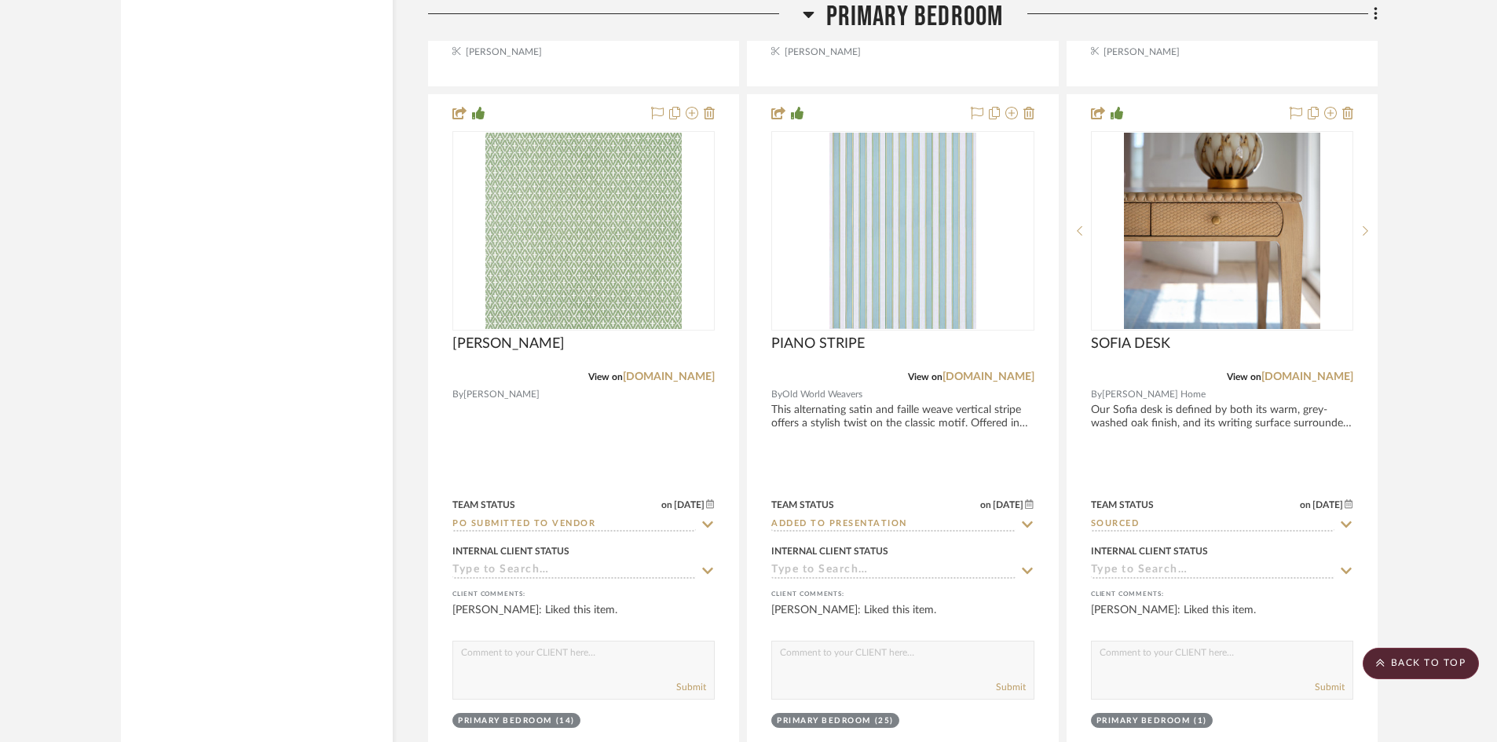
scroll to position [13505, 0]
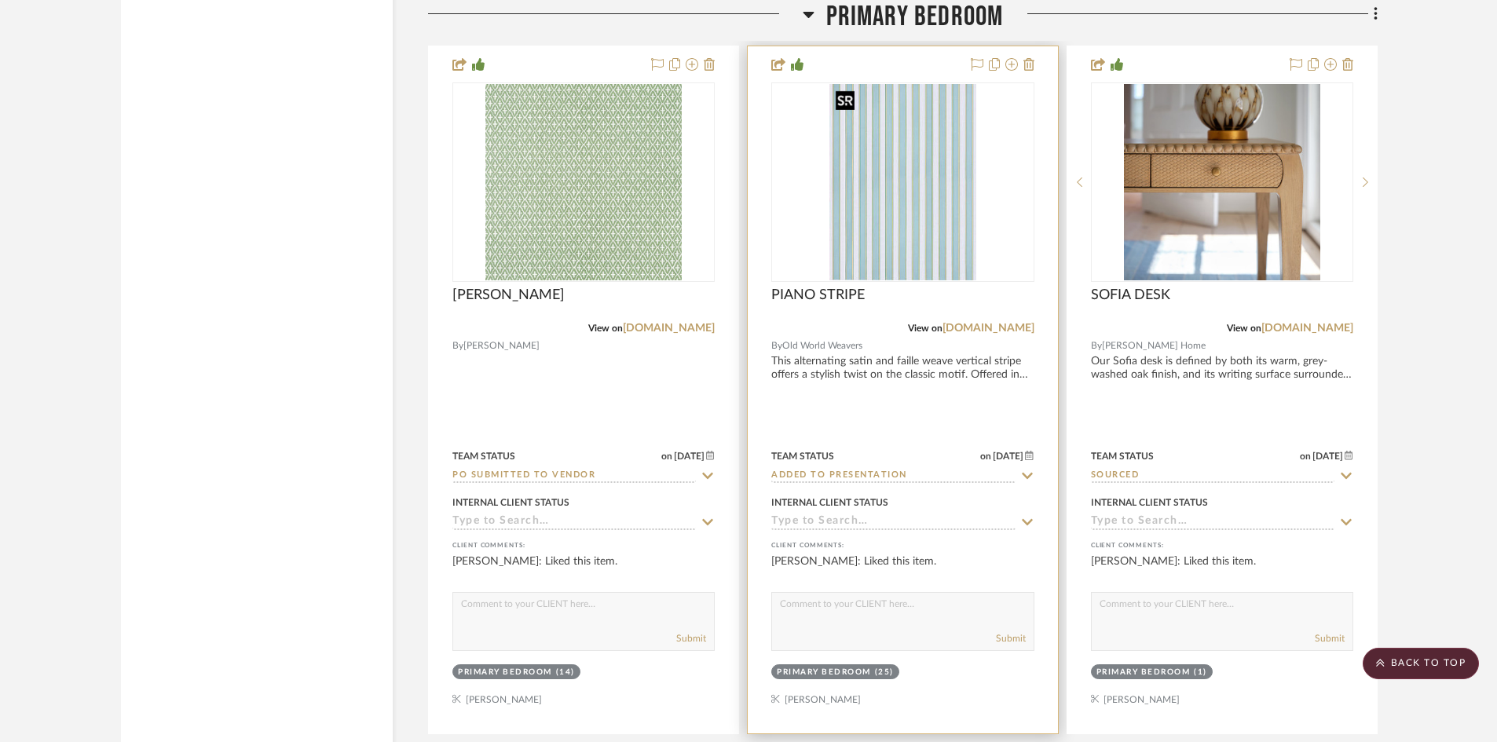
click at [871, 229] on img "0" at bounding box center [903, 182] width 148 height 196
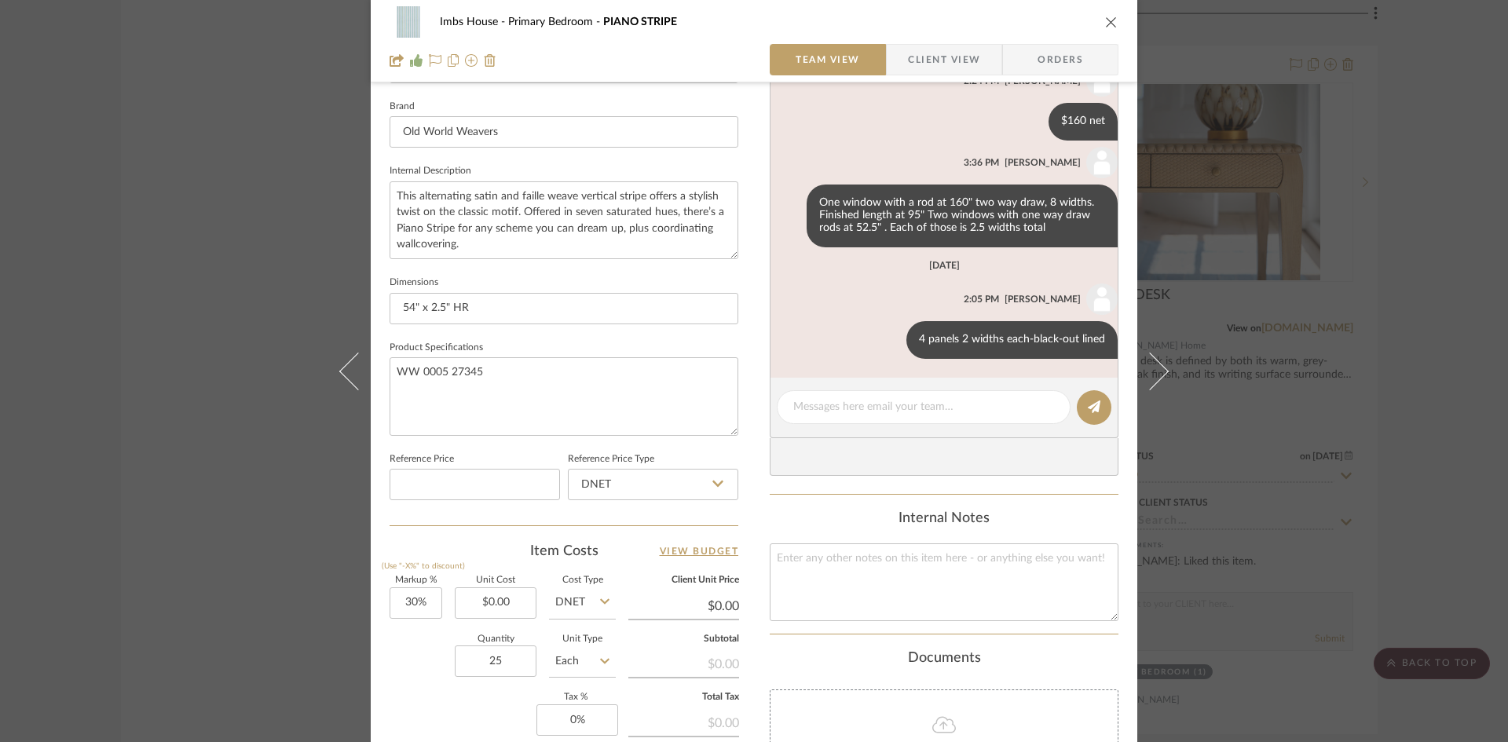
scroll to position [406, 0]
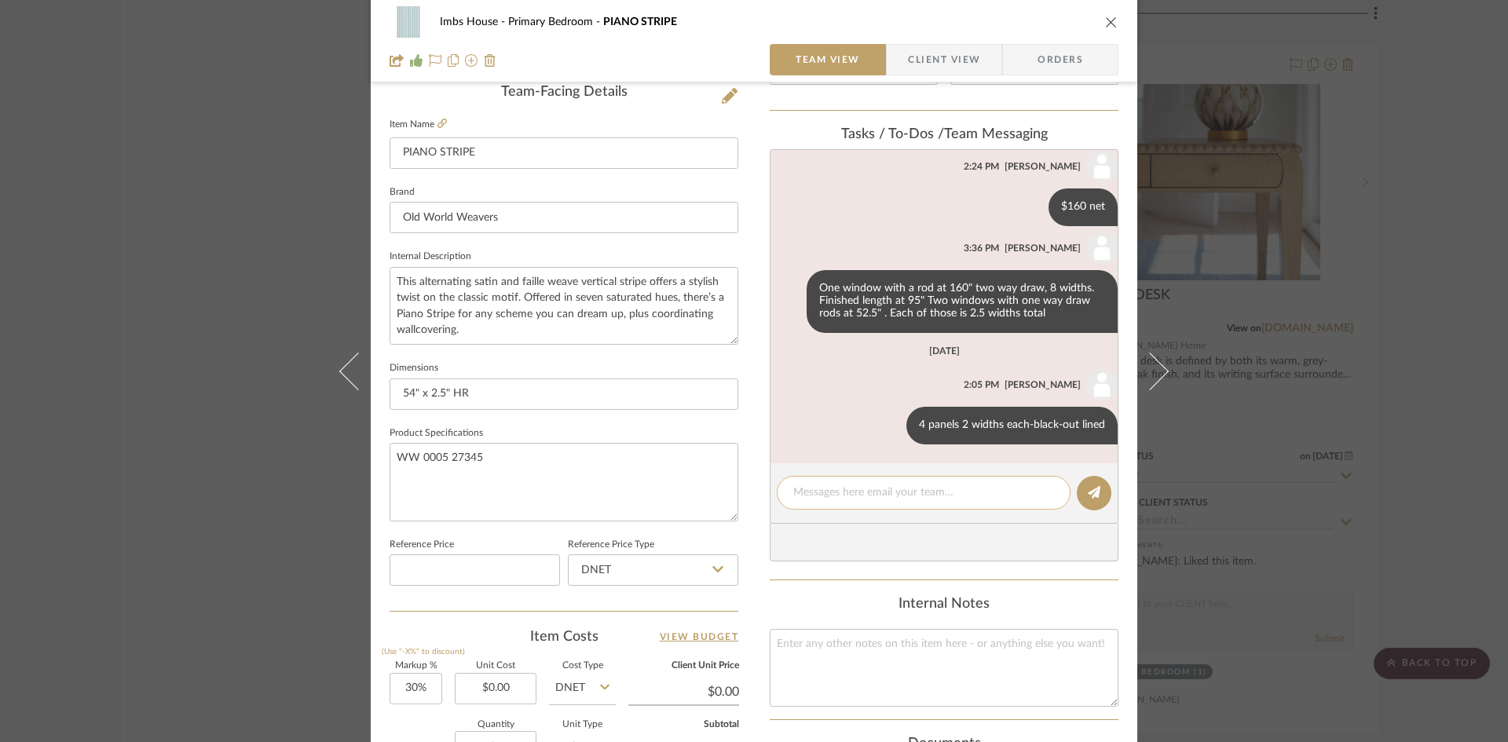
click at [908, 488] on textarea at bounding box center [923, 492] width 261 height 16
type textarea "25 yds per Patrice"
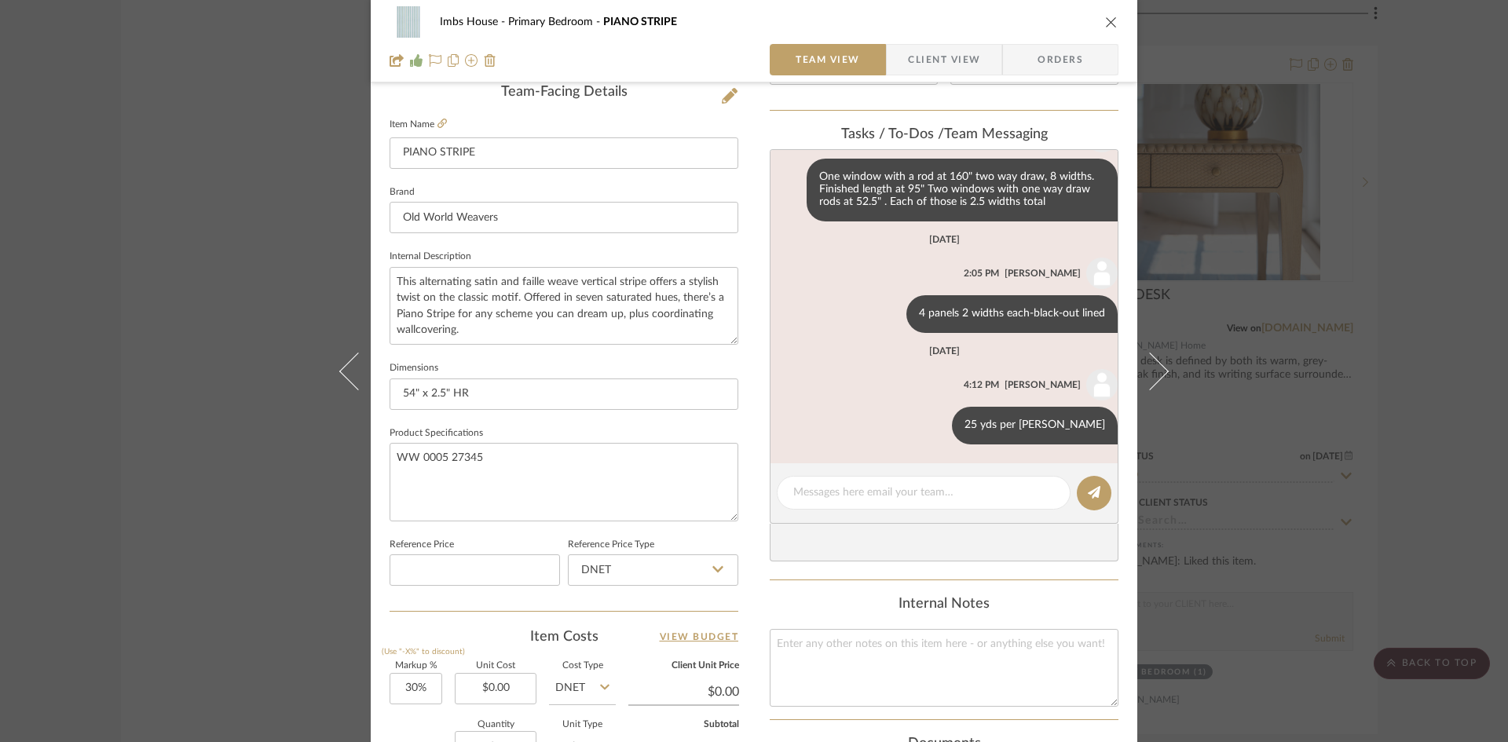
click at [1108, 20] on icon "close" at bounding box center [1111, 22] width 13 height 13
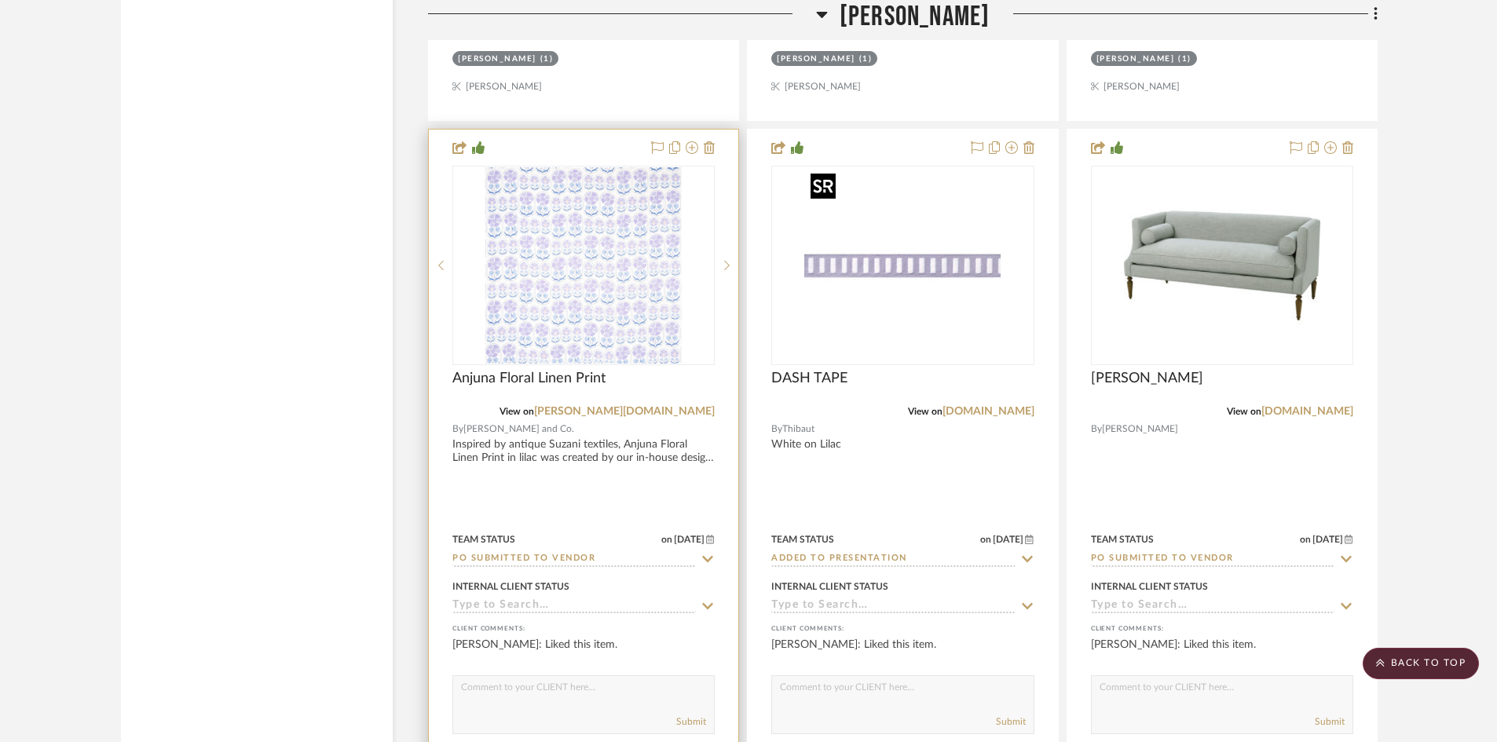
scroll to position [20022, 0]
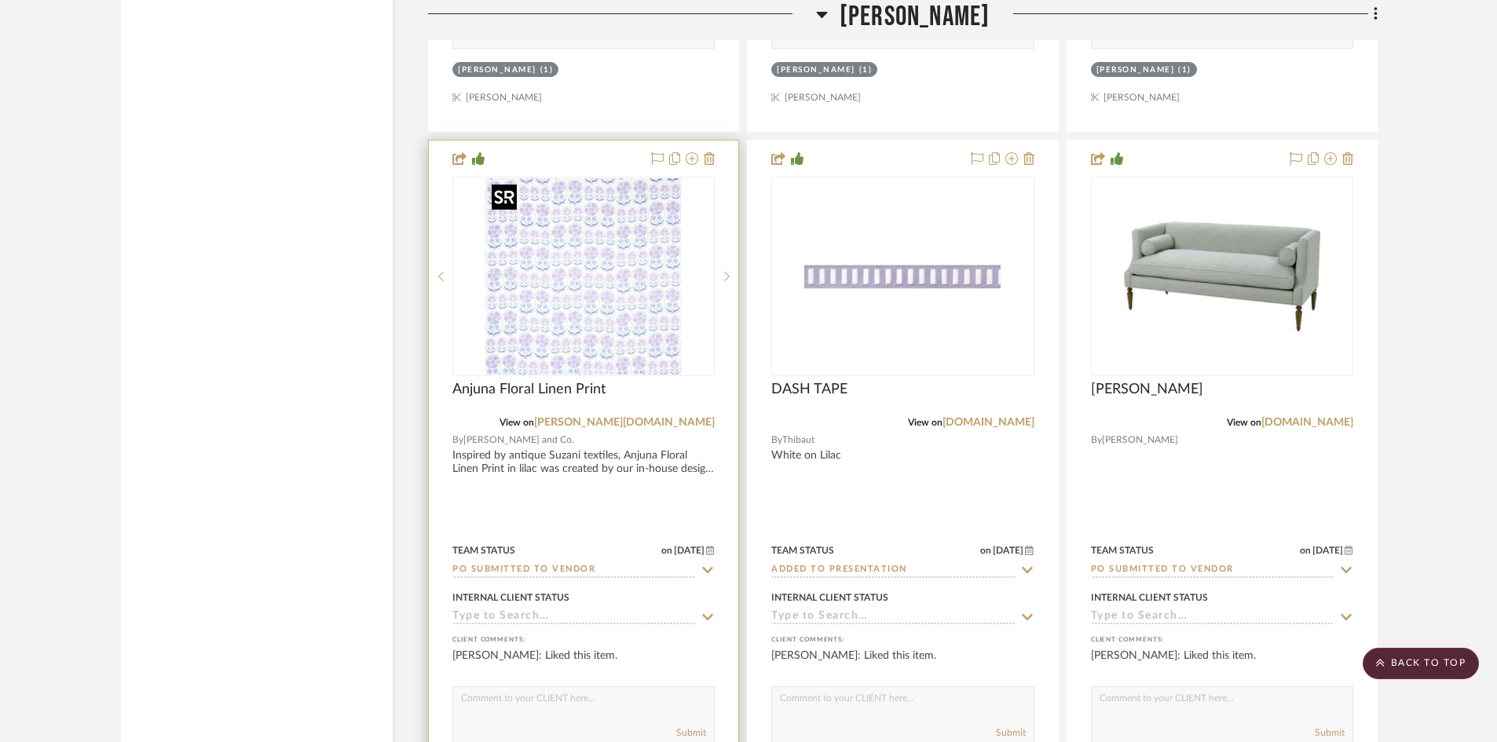
click at [561, 281] on img "0" at bounding box center [583, 276] width 196 height 196
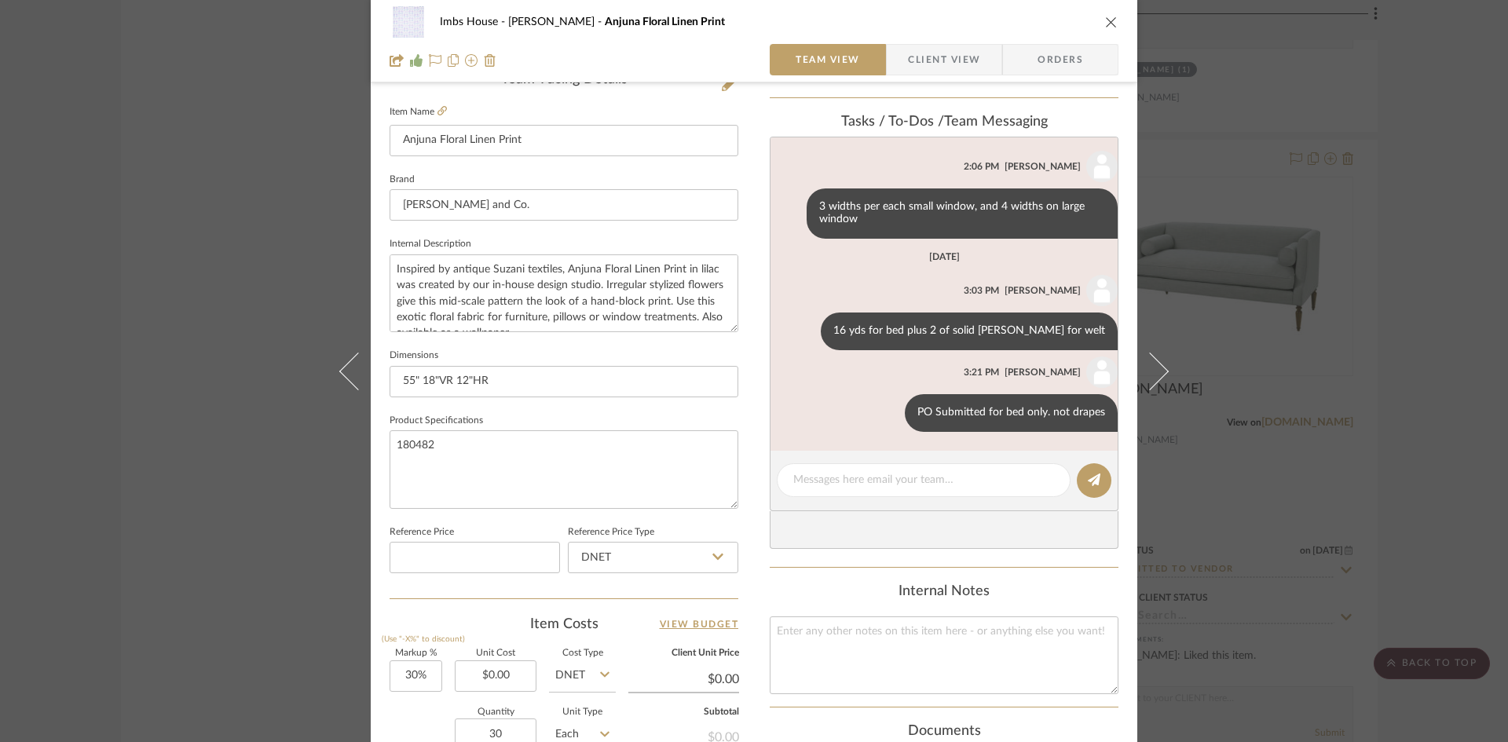
scroll to position [406, 0]
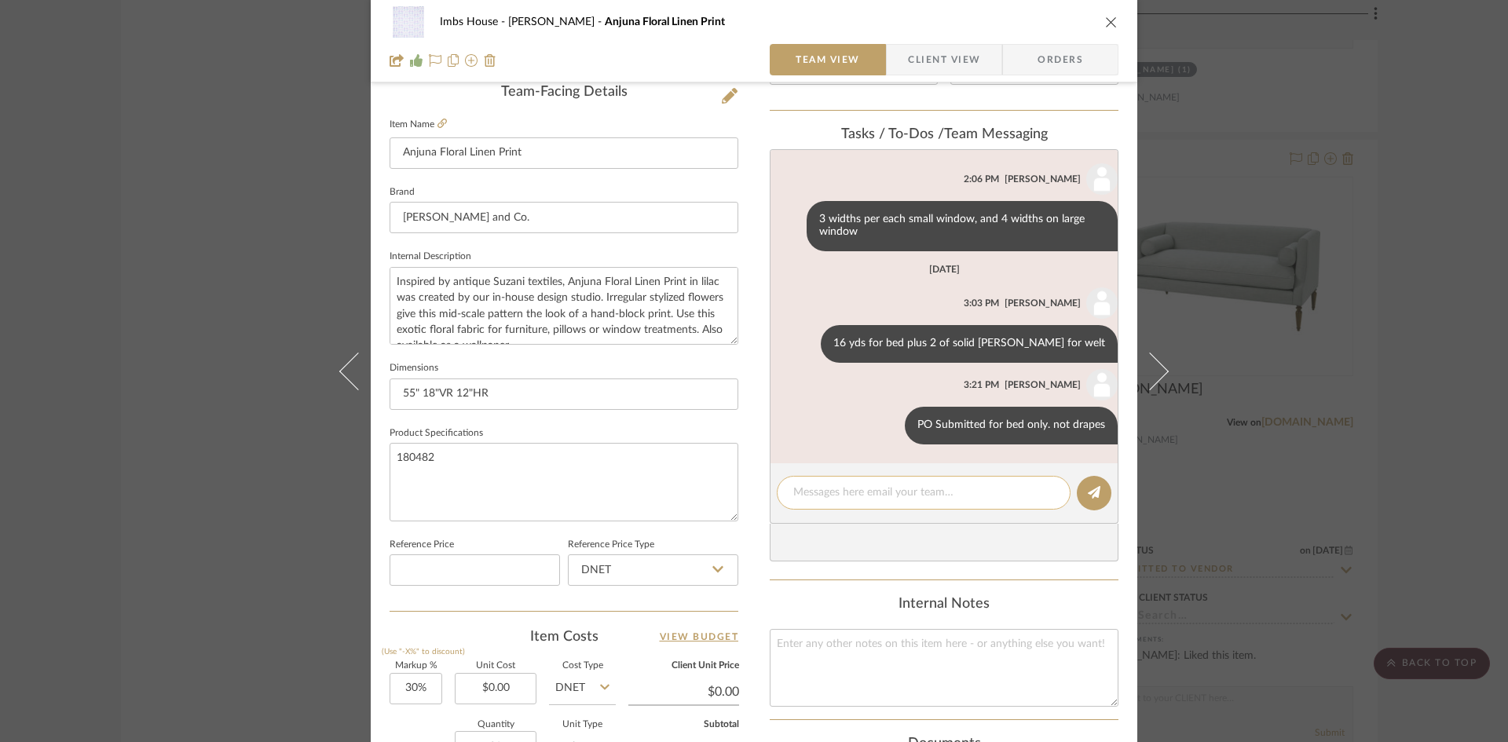
click at [846, 496] on textarea at bounding box center [923, 492] width 261 height 16
type textarea "35 1/2 yds per patrice"
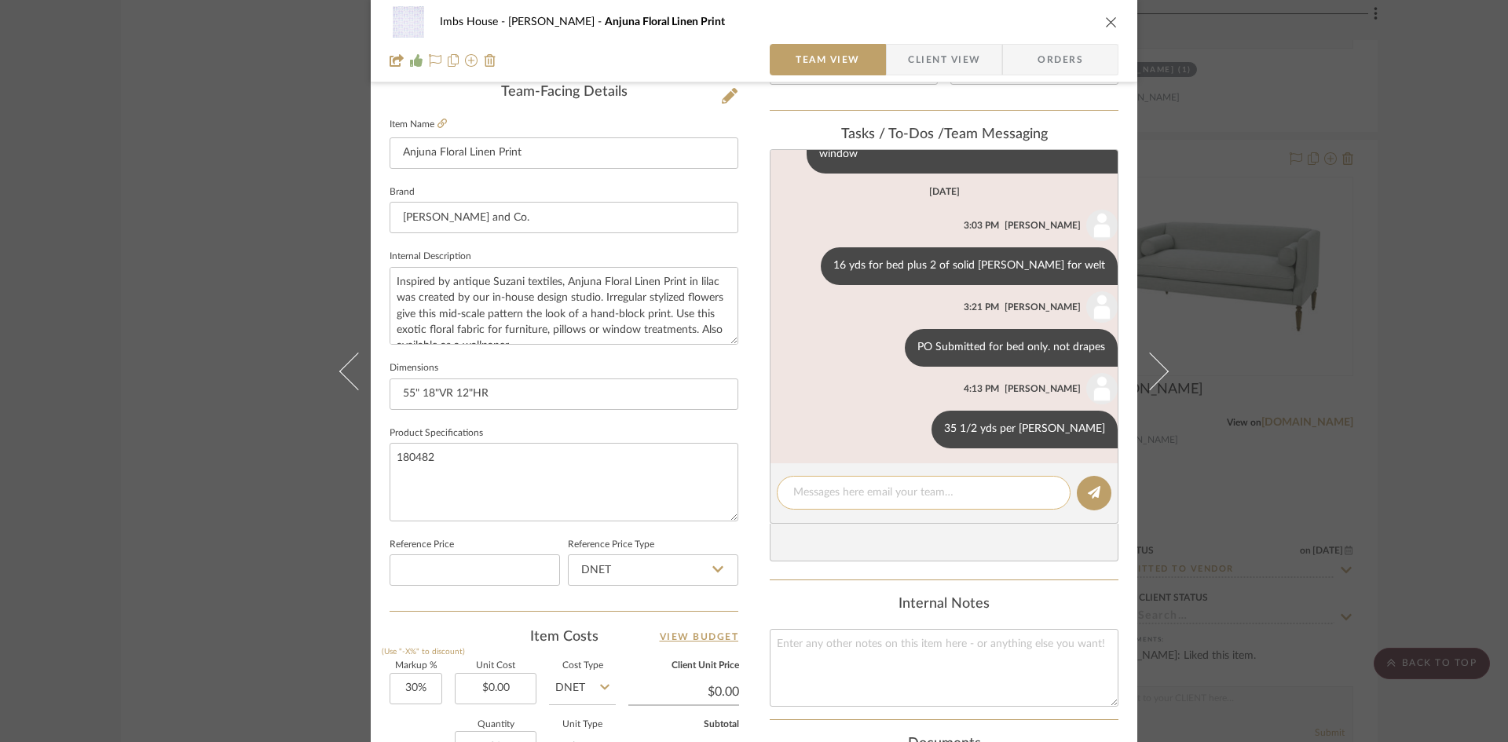
scroll to position [446, 0]
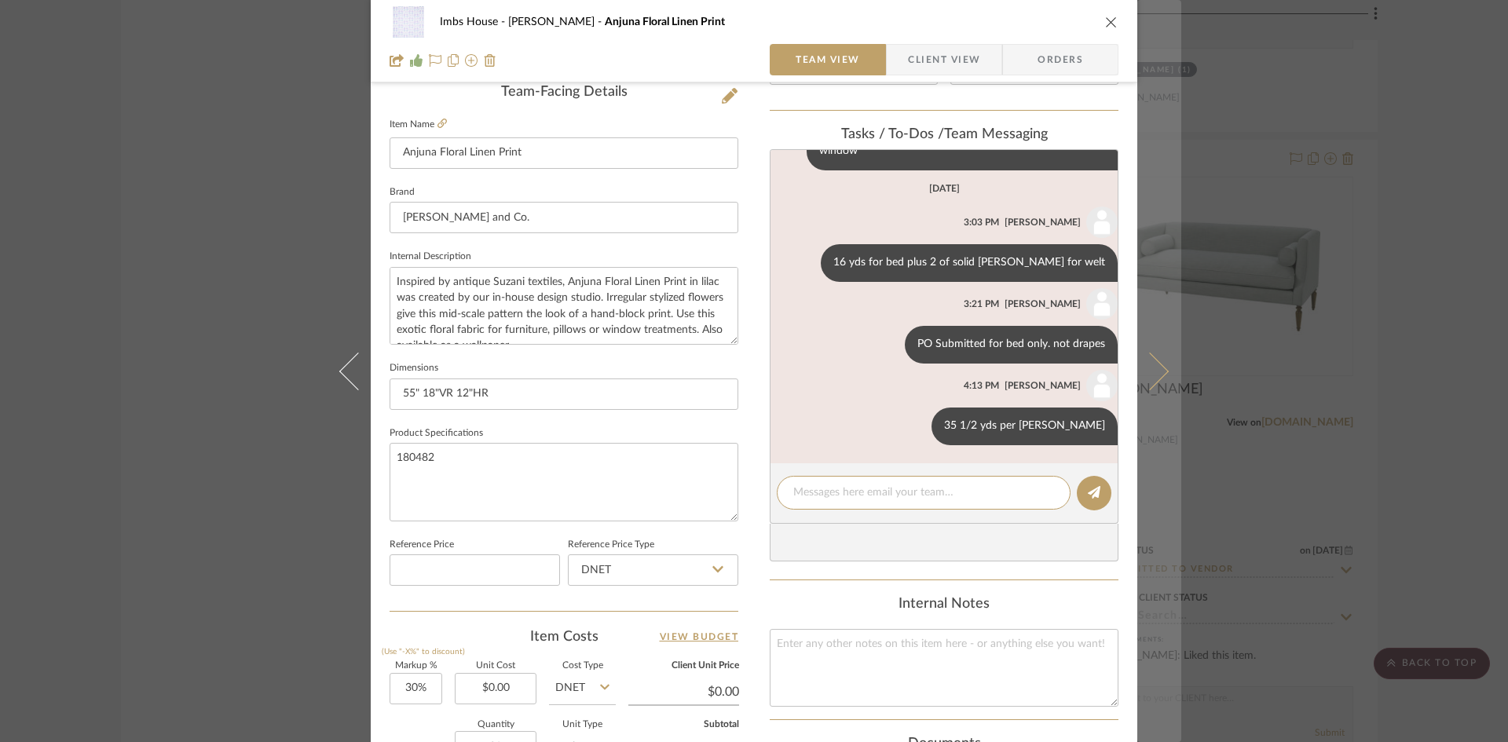
click at [1150, 370] on icon at bounding box center [1150, 371] width 38 height 38
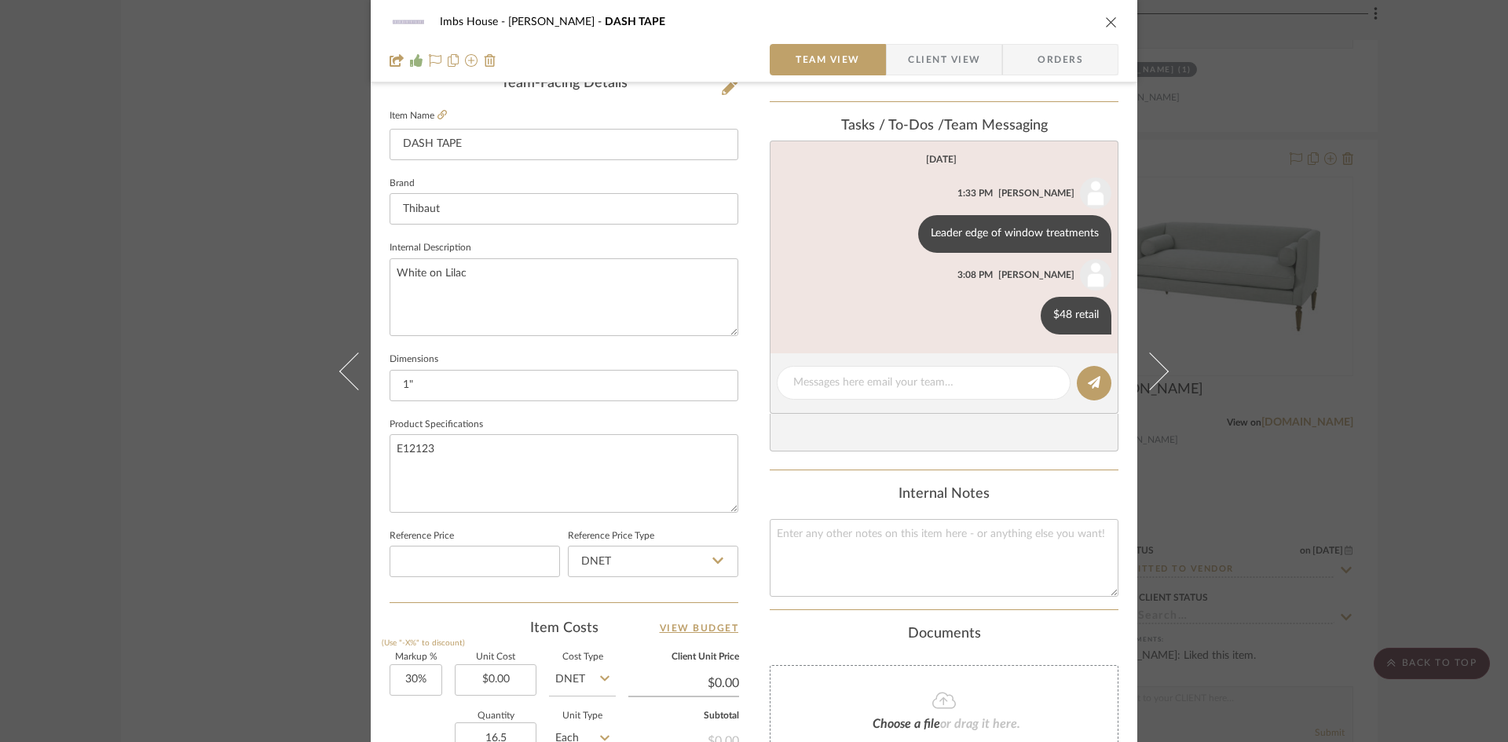
scroll to position [406, 0]
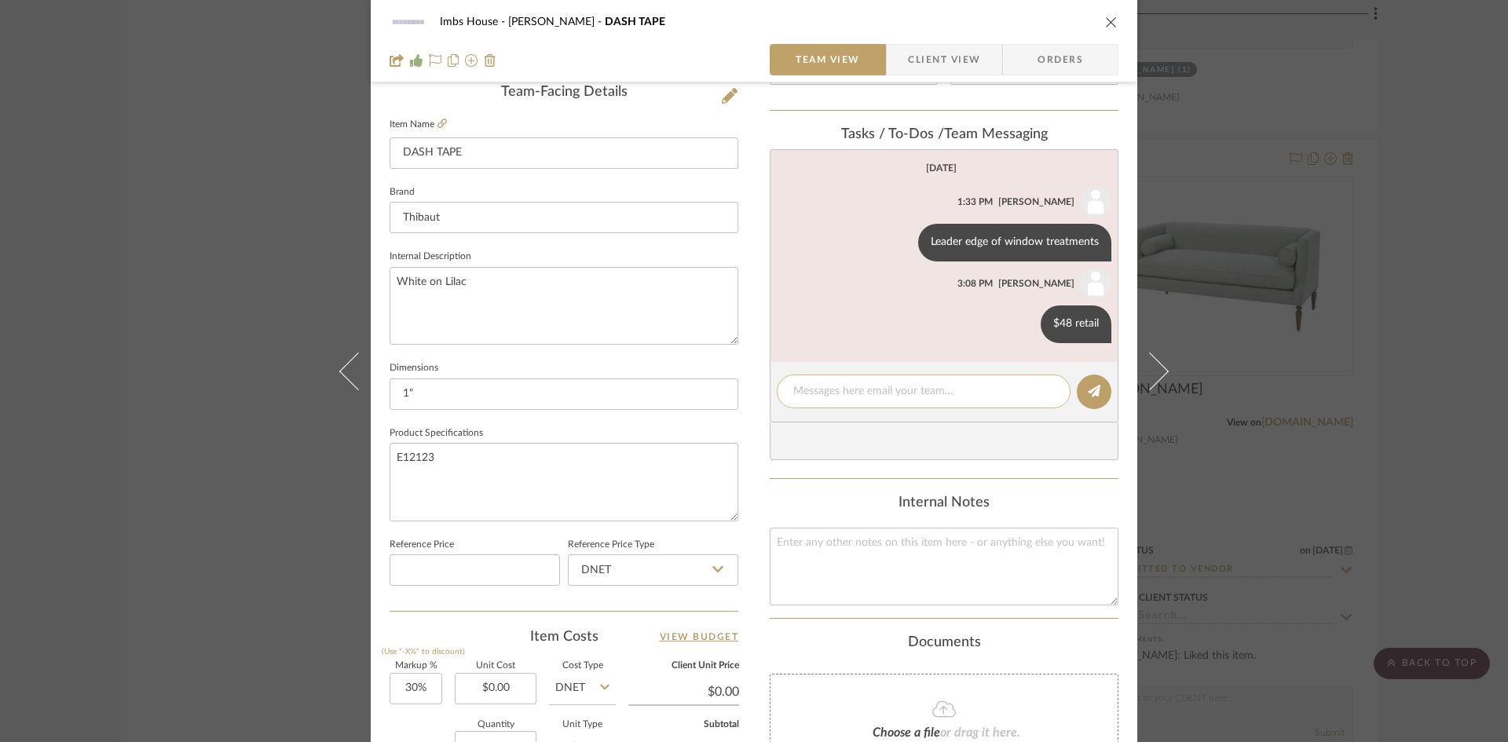
click at [898, 397] on textarea at bounding box center [923, 391] width 261 height 16
type textarea "16.5 yds per patrice"
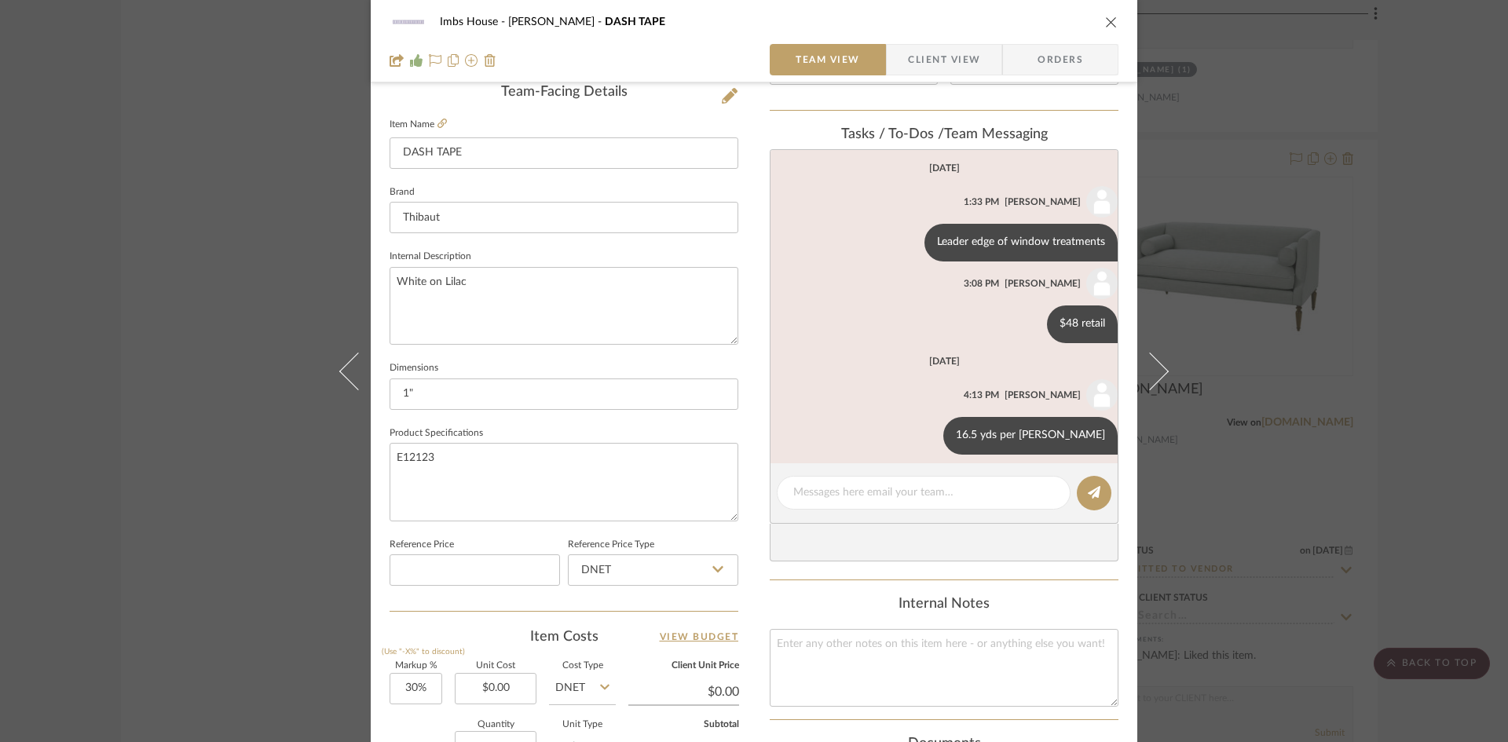
click at [1110, 19] on icon "close" at bounding box center [1111, 22] width 13 height 13
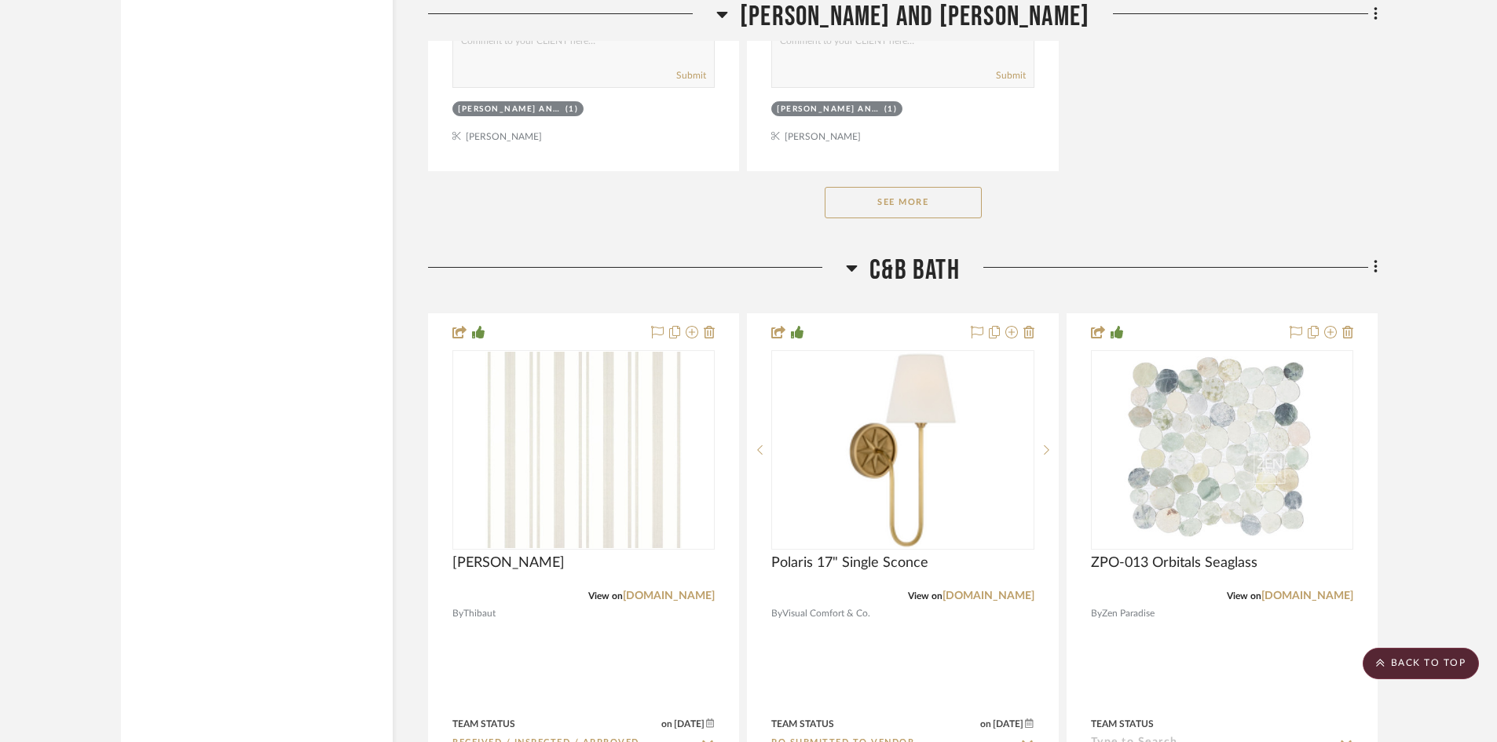
scroll to position [27167, 0]
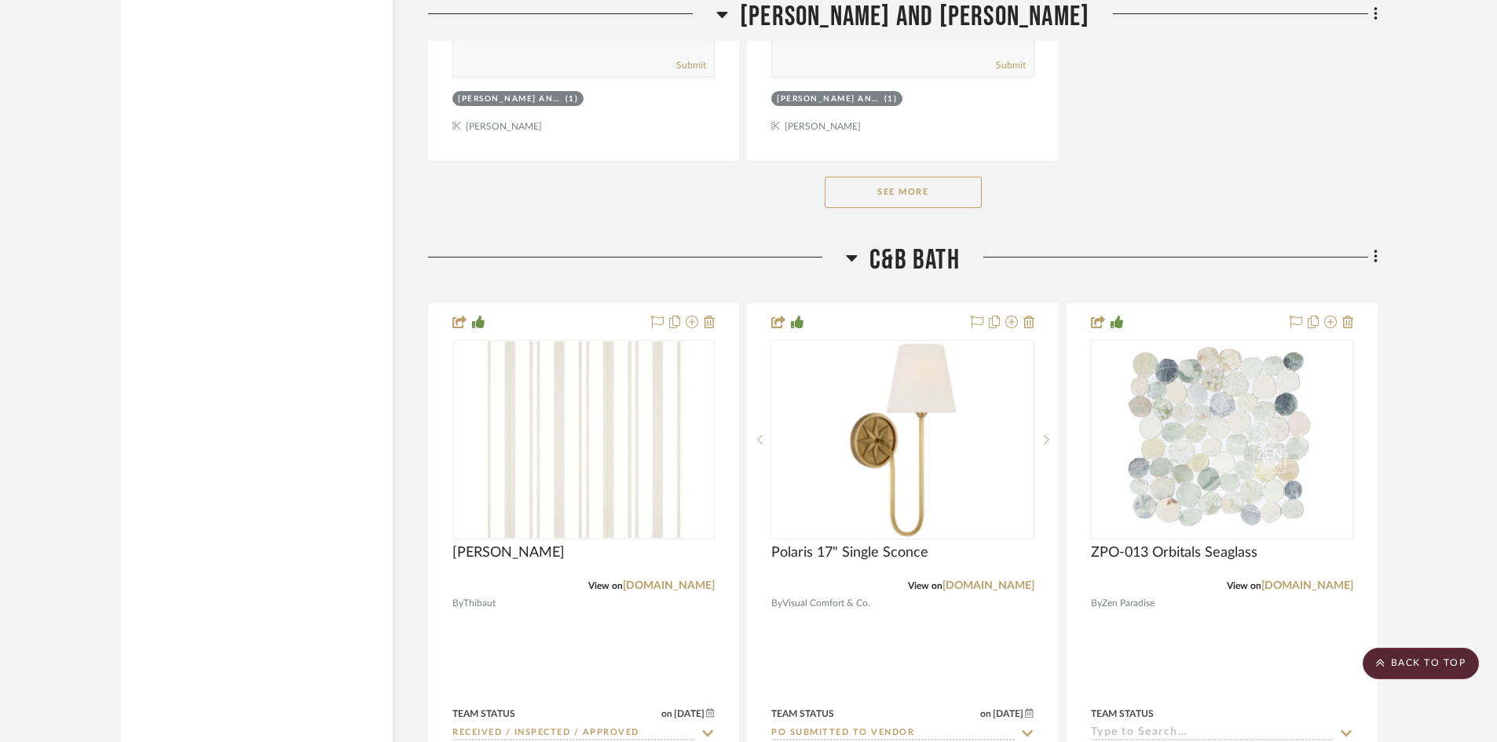
click at [923, 183] on button "See More" at bounding box center [902, 192] width 157 height 31
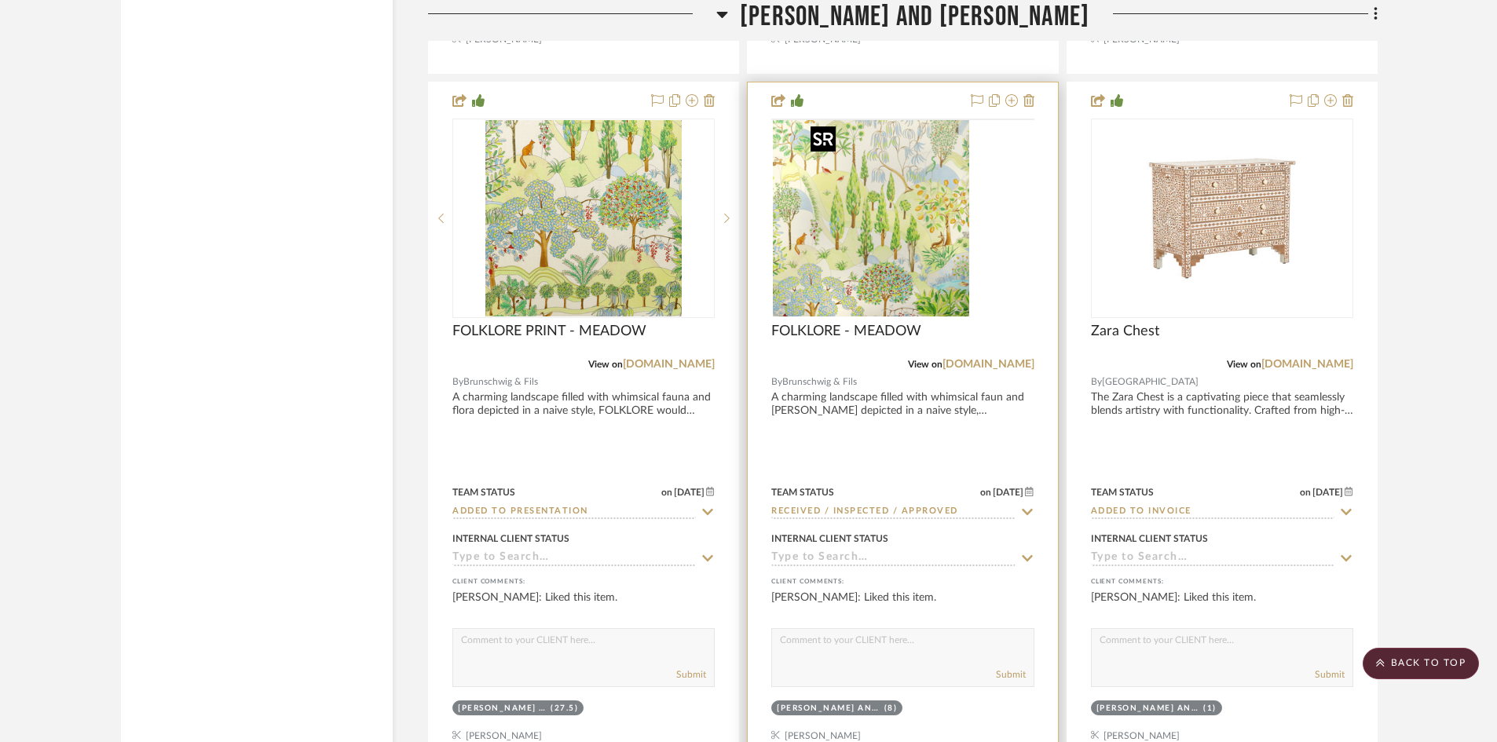
scroll to position [27403, 0]
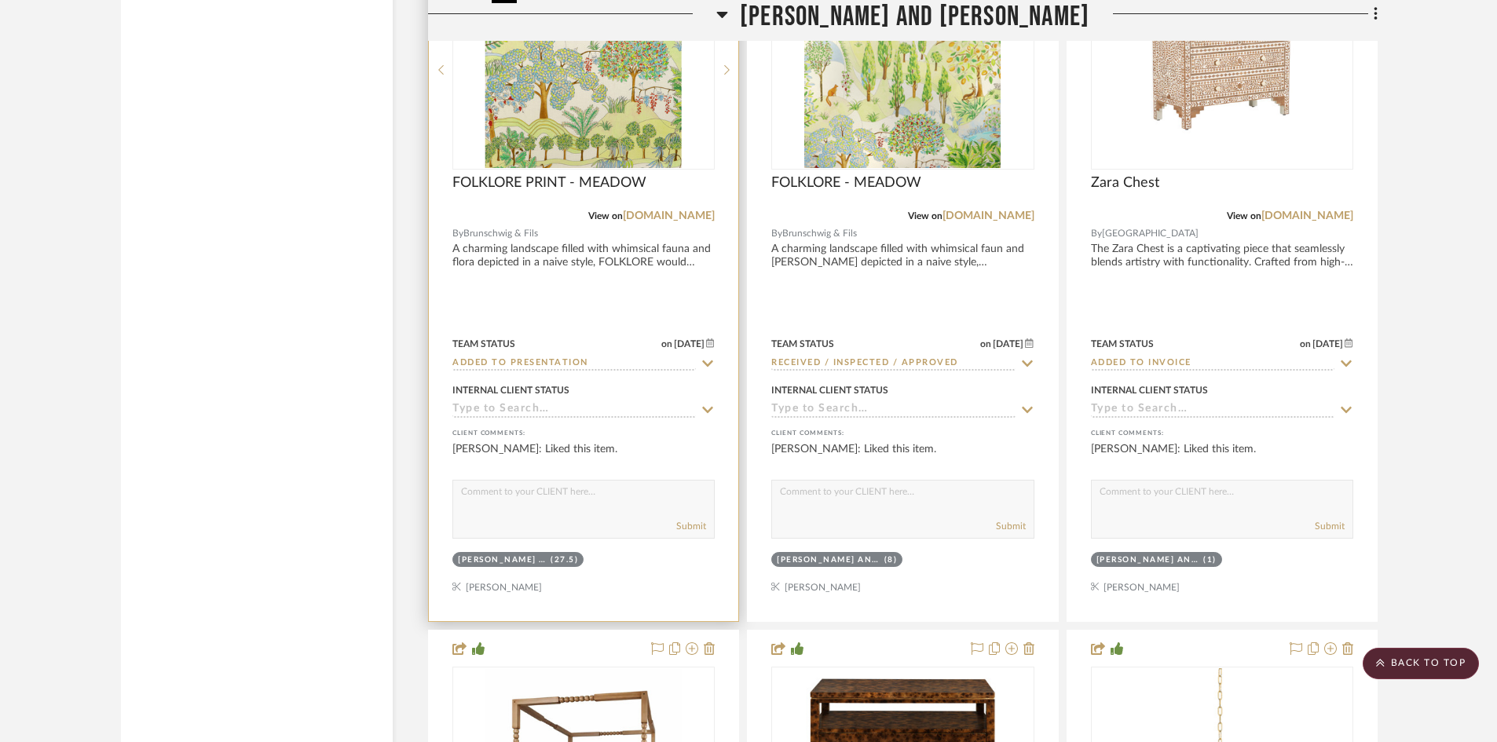
click at [573, 120] on img "0" at bounding box center [583, 70] width 196 height 196
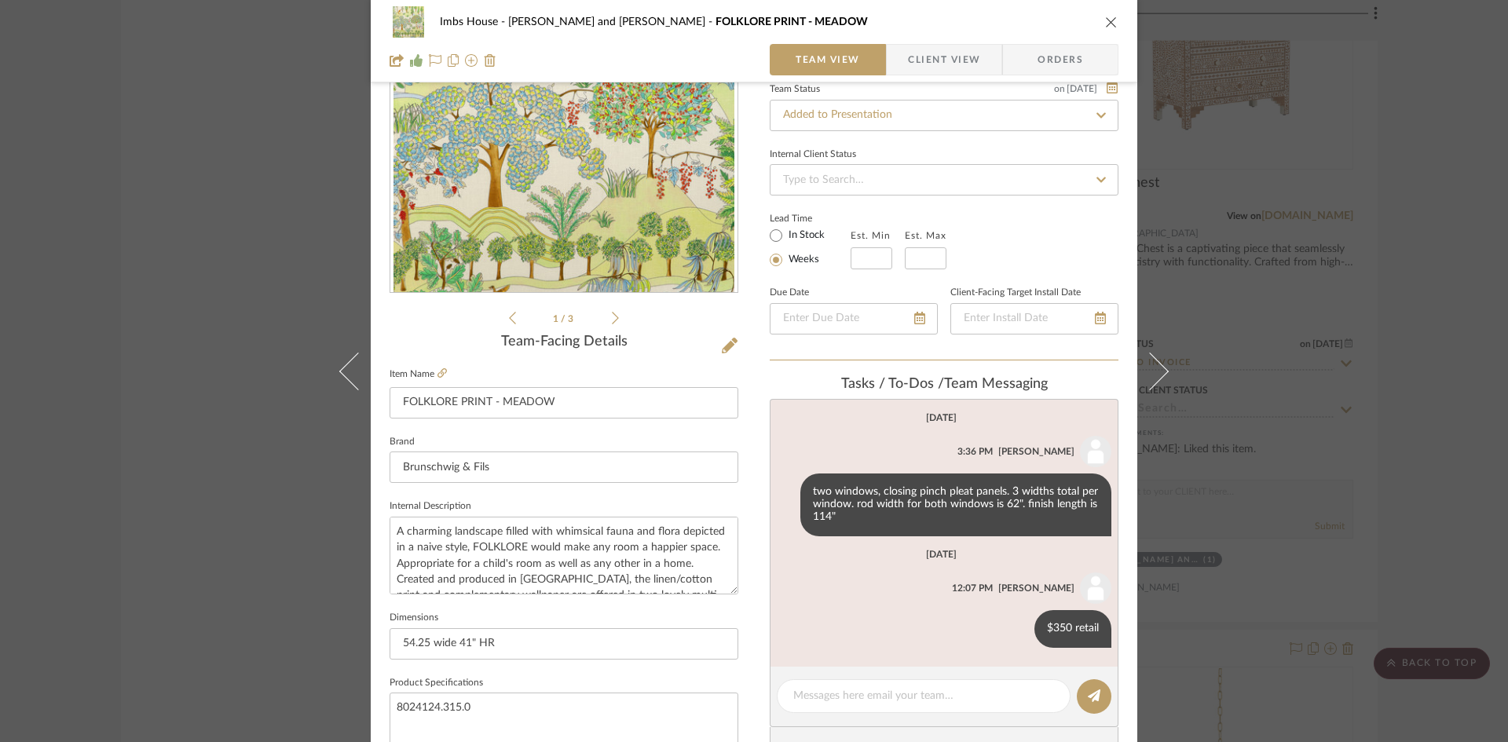
scroll to position [236, 0]
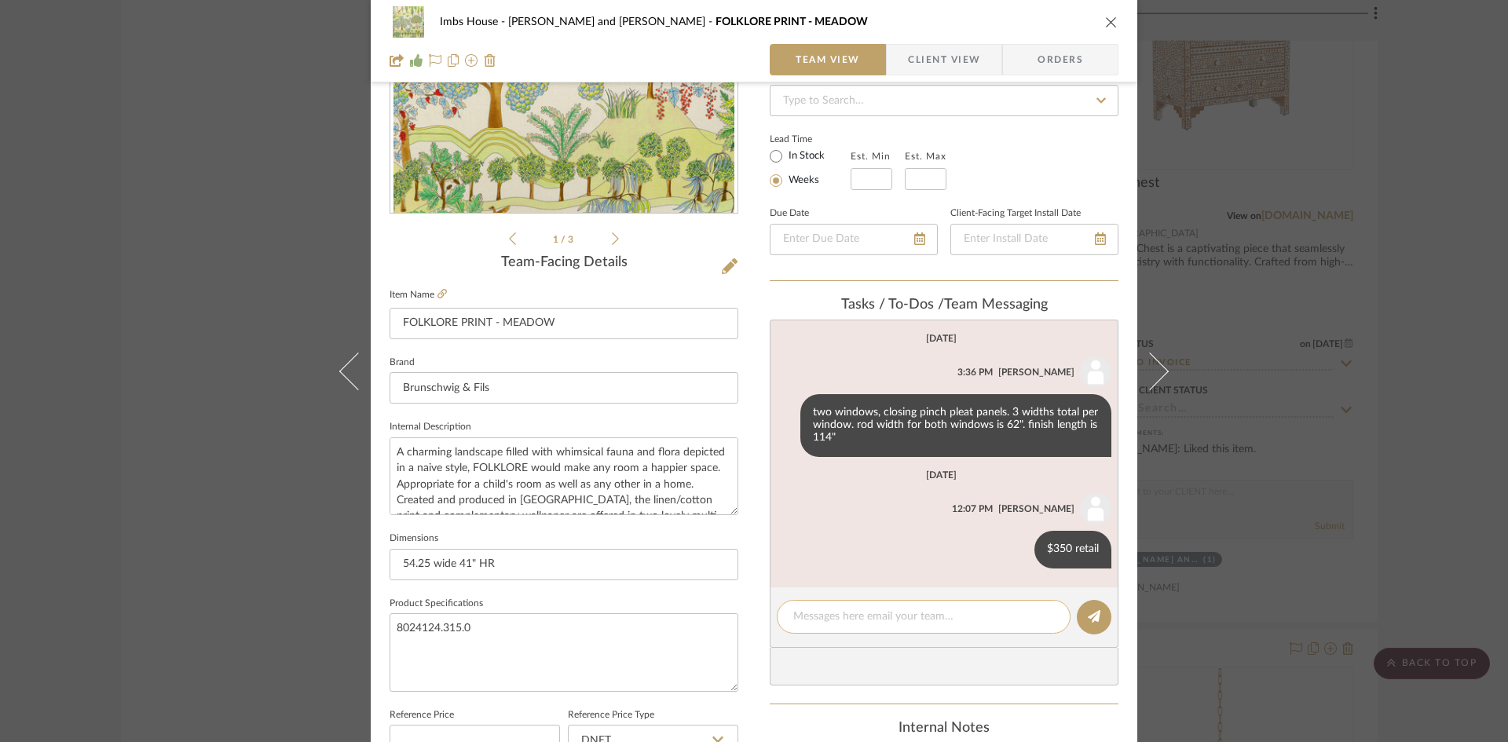
click at [835, 623] on textarea at bounding box center [923, 617] width 261 height 16
type textarea "28 yds per patrice"
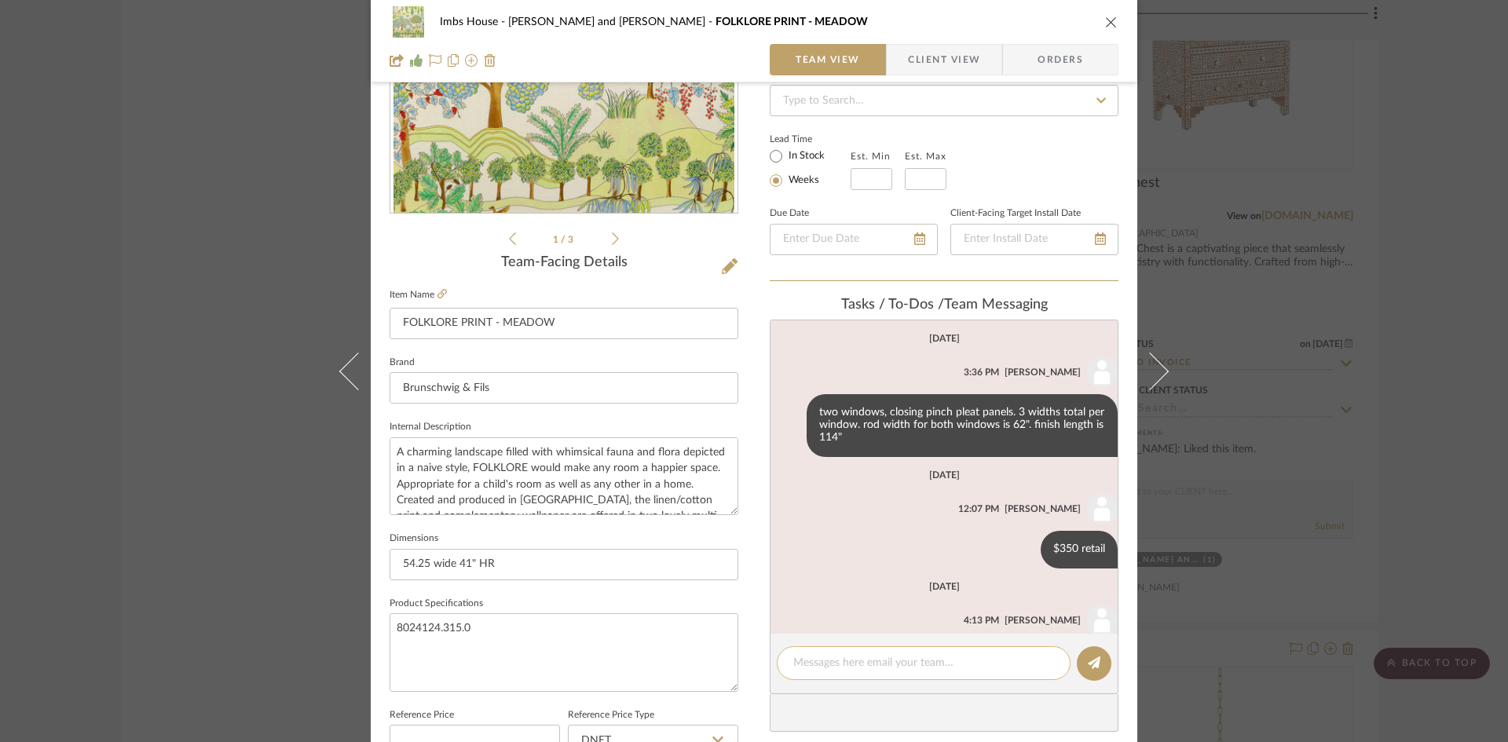
scroll to position [65, 0]
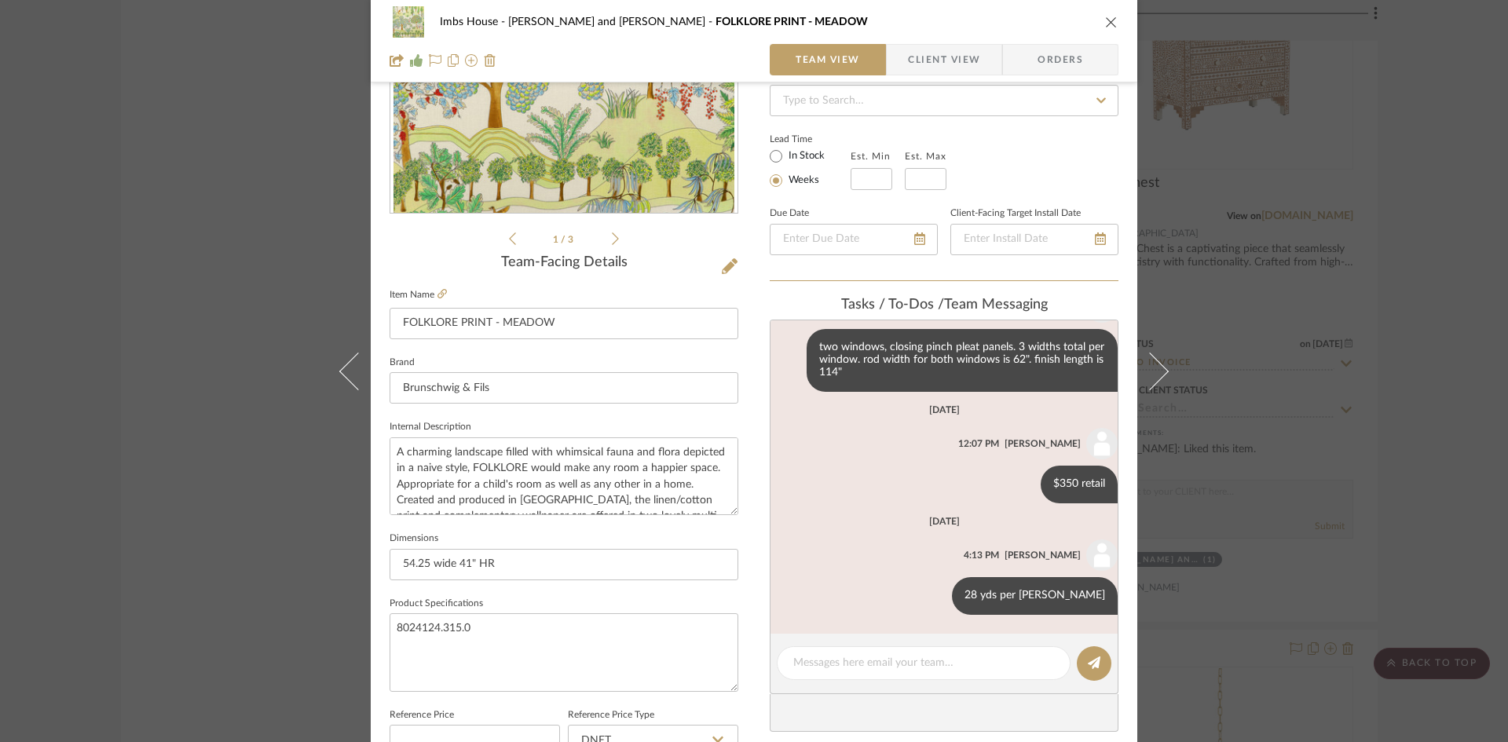
click at [1105, 18] on icon "close" at bounding box center [1111, 22] width 13 height 13
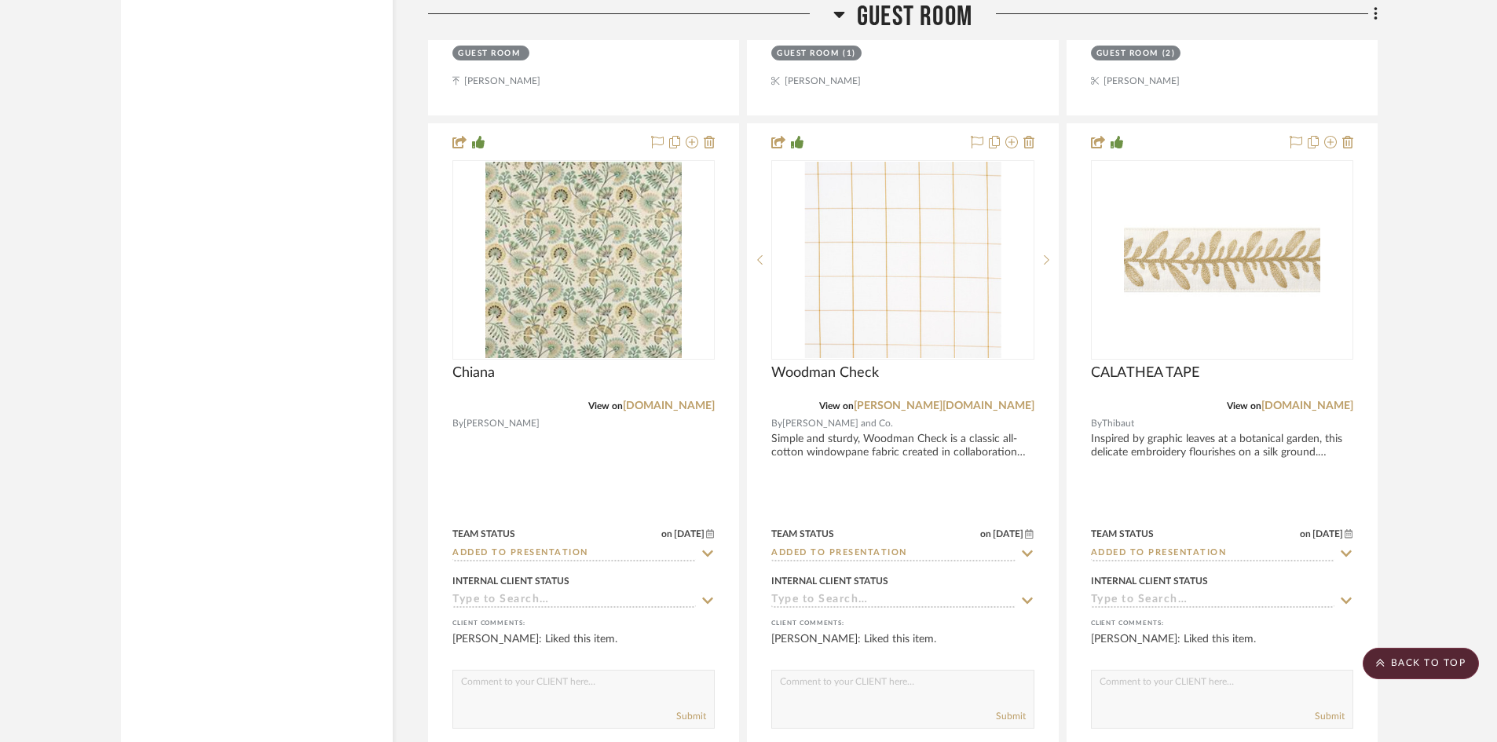
scroll to position [32349, 0]
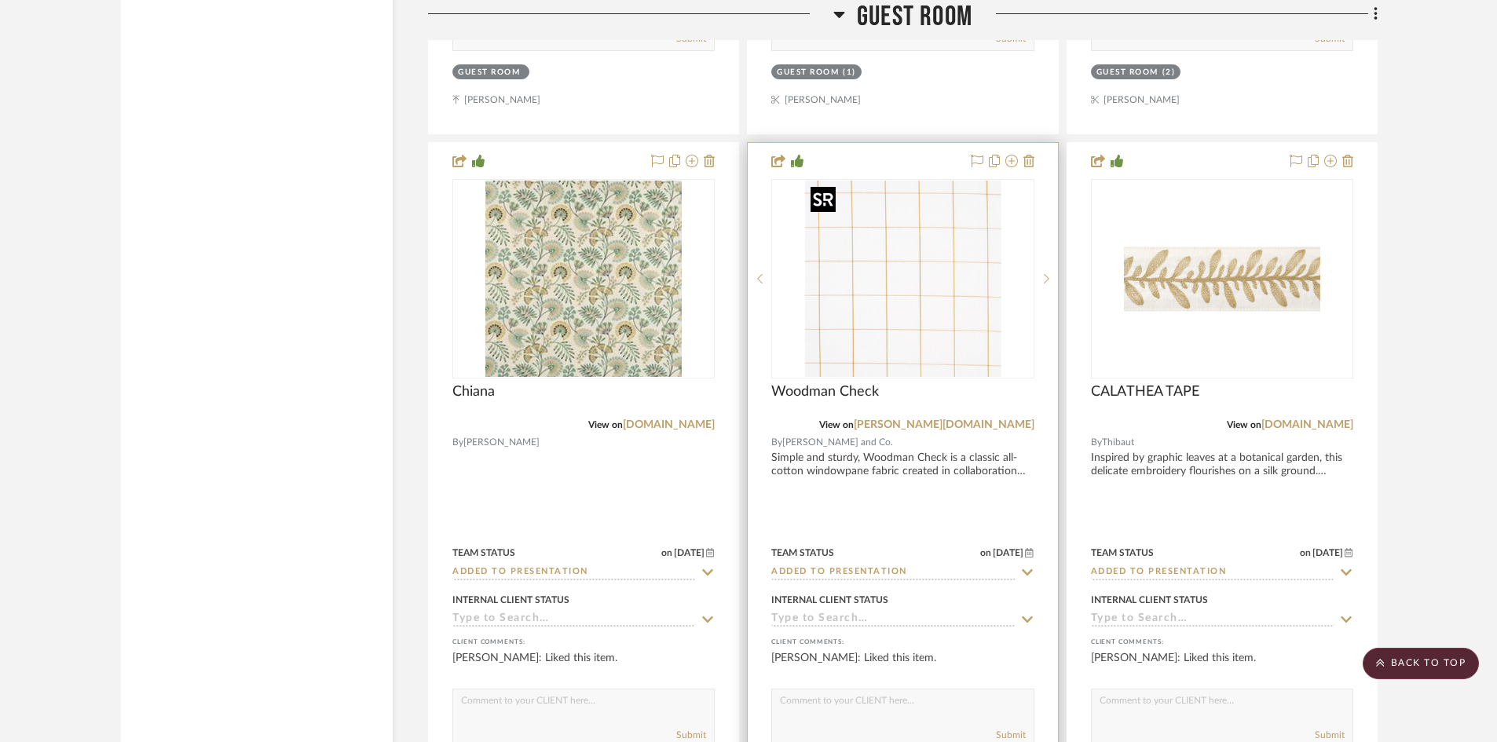
click at [908, 313] on img "0" at bounding box center [902, 279] width 196 height 196
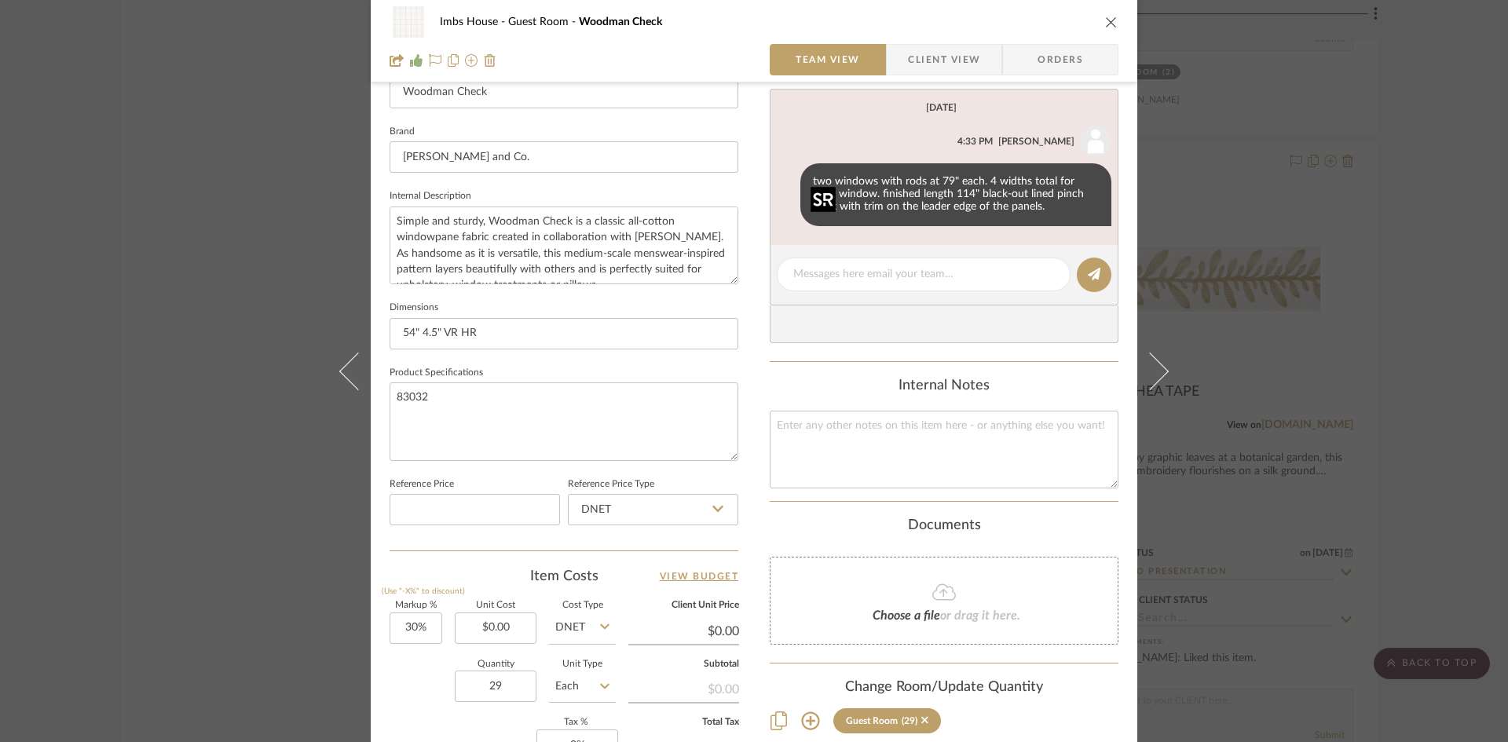
scroll to position [393, 0]
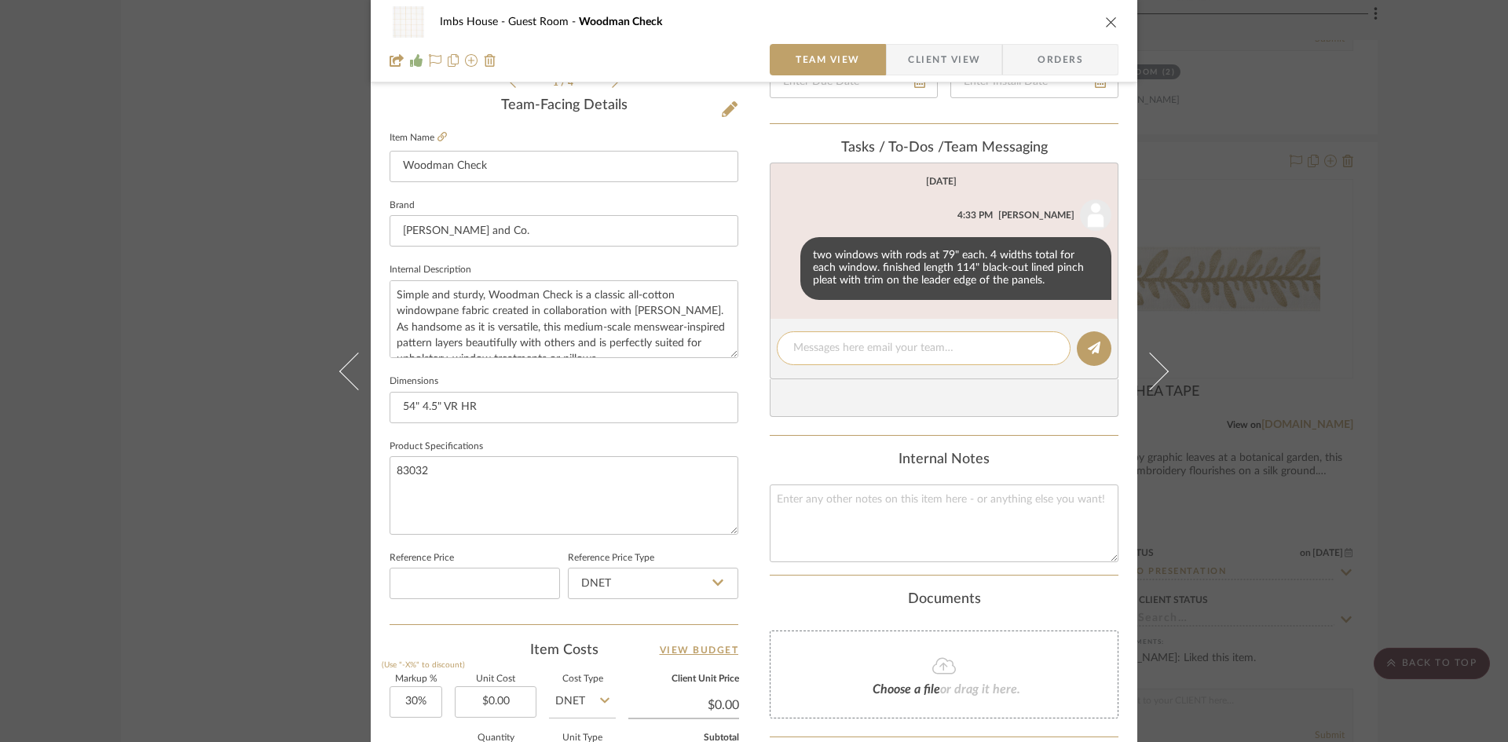
click at [890, 349] on textarea at bounding box center [923, 348] width 261 height 16
type textarea "22 yds per Patrice"
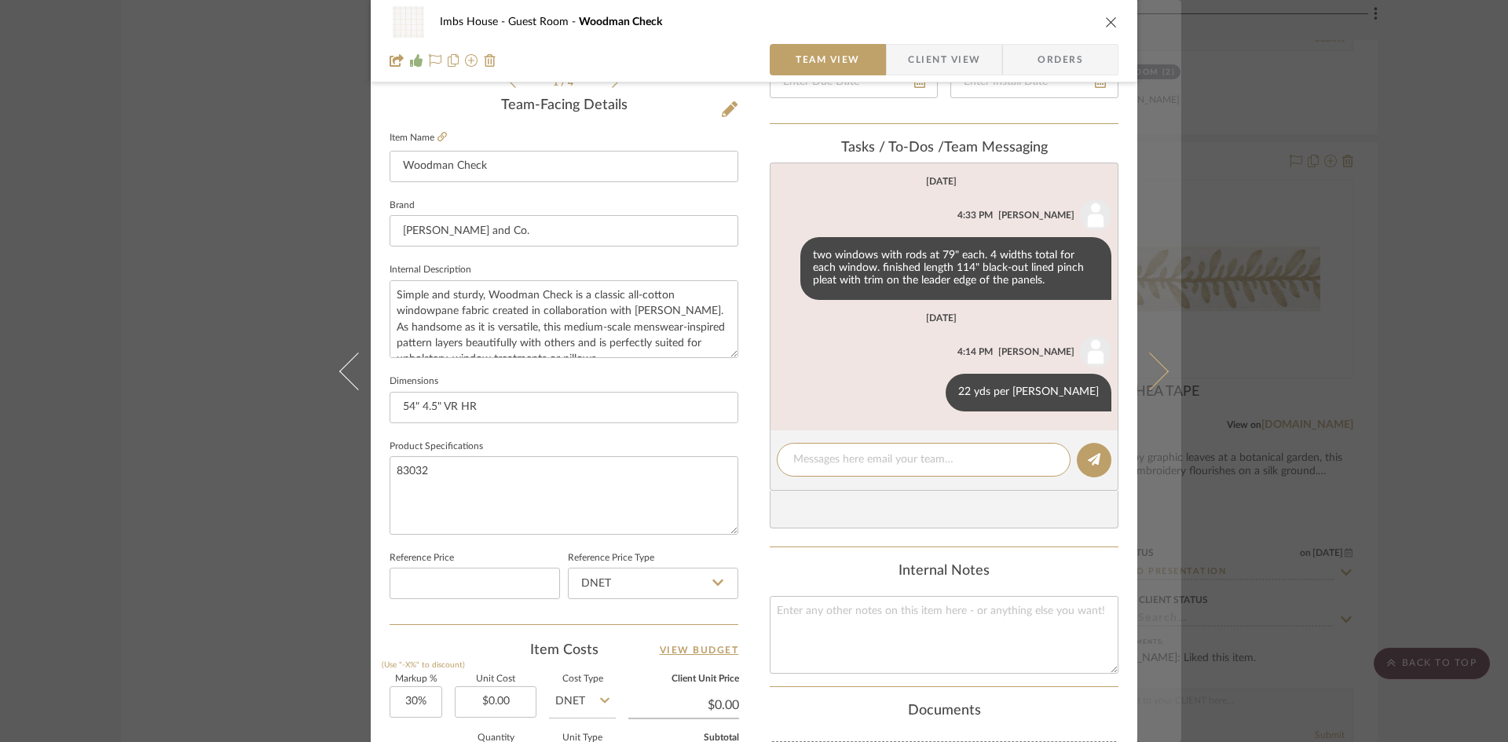
click at [1159, 367] on icon at bounding box center [1150, 371] width 38 height 38
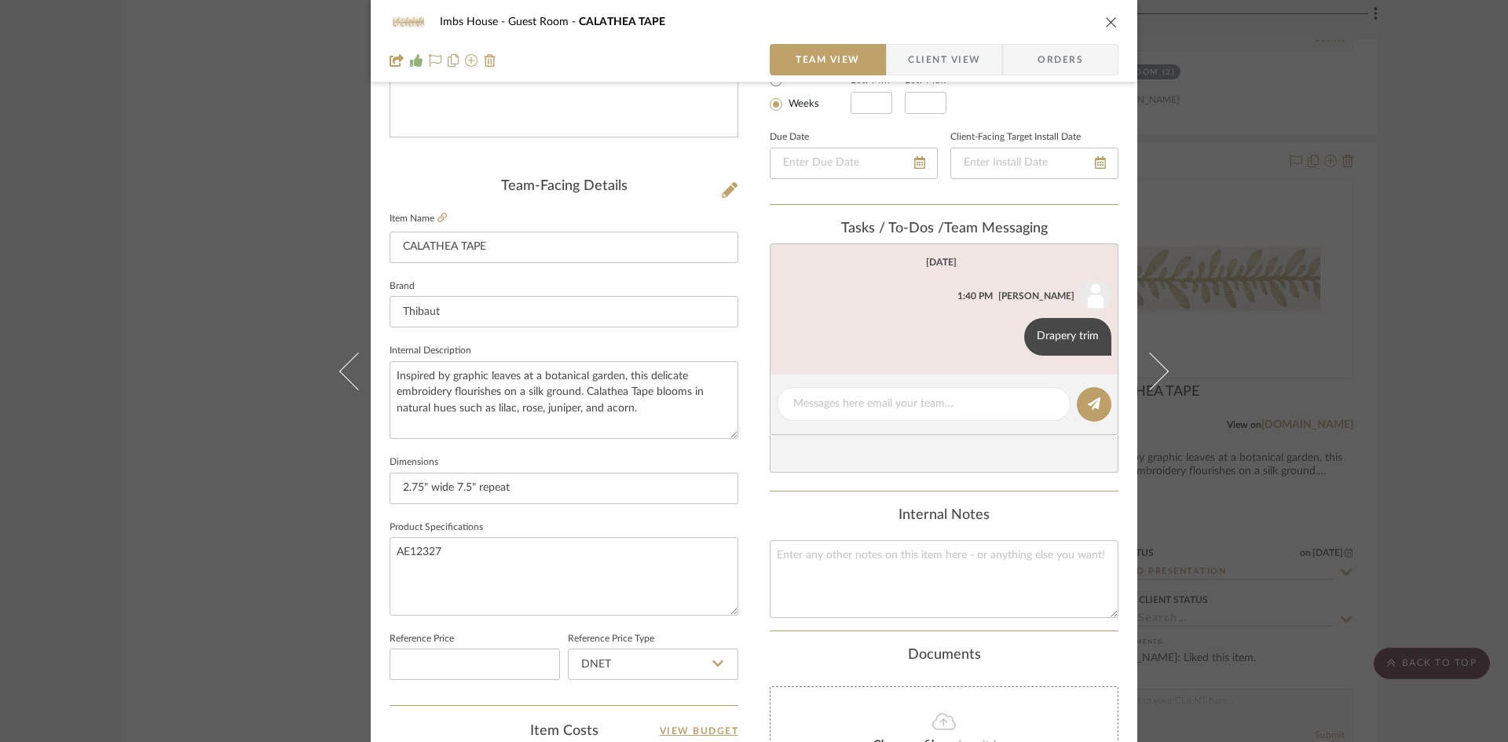
scroll to position [327, 0]
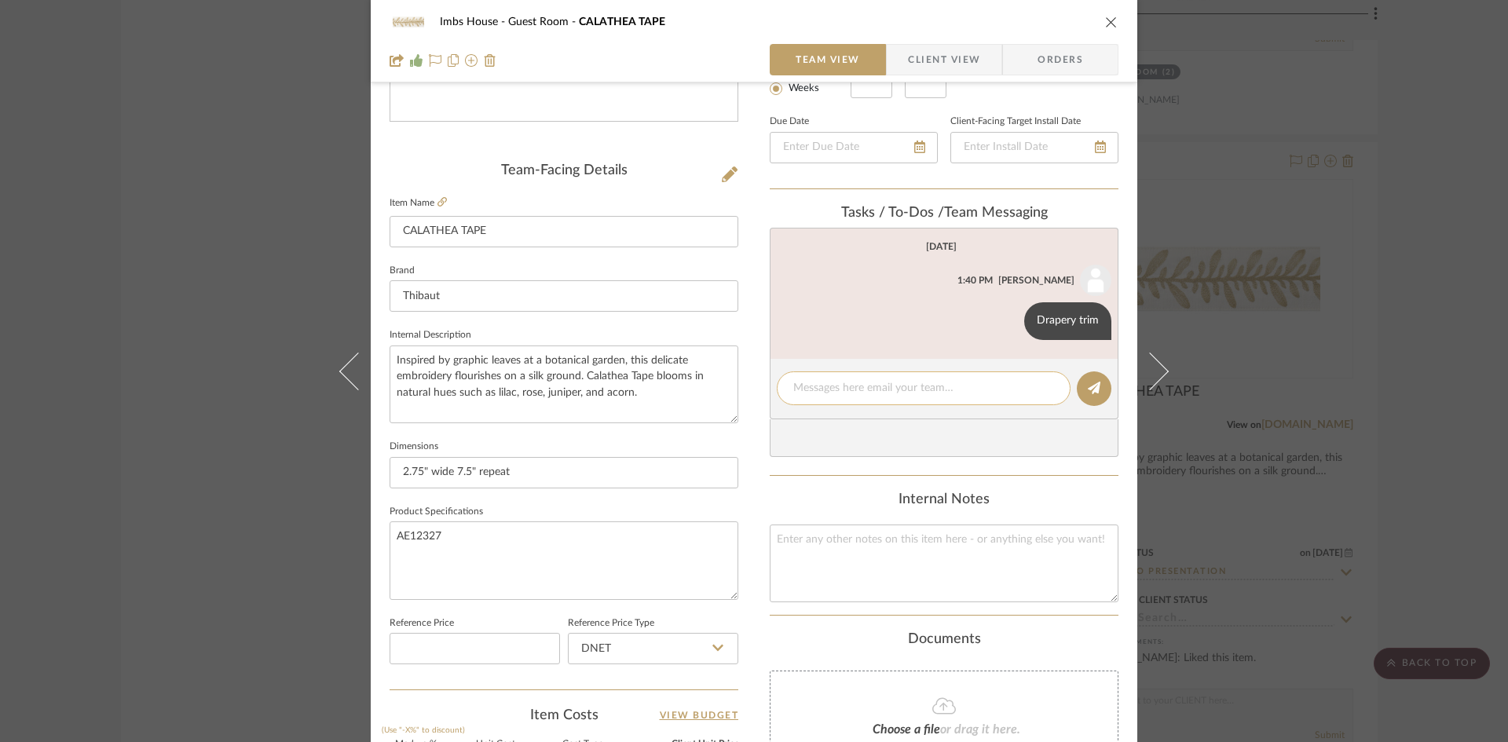
click at [879, 393] on textarea at bounding box center [923, 388] width 261 height 16
type textarea "1"
type textarea "13.5 yds per patrice"
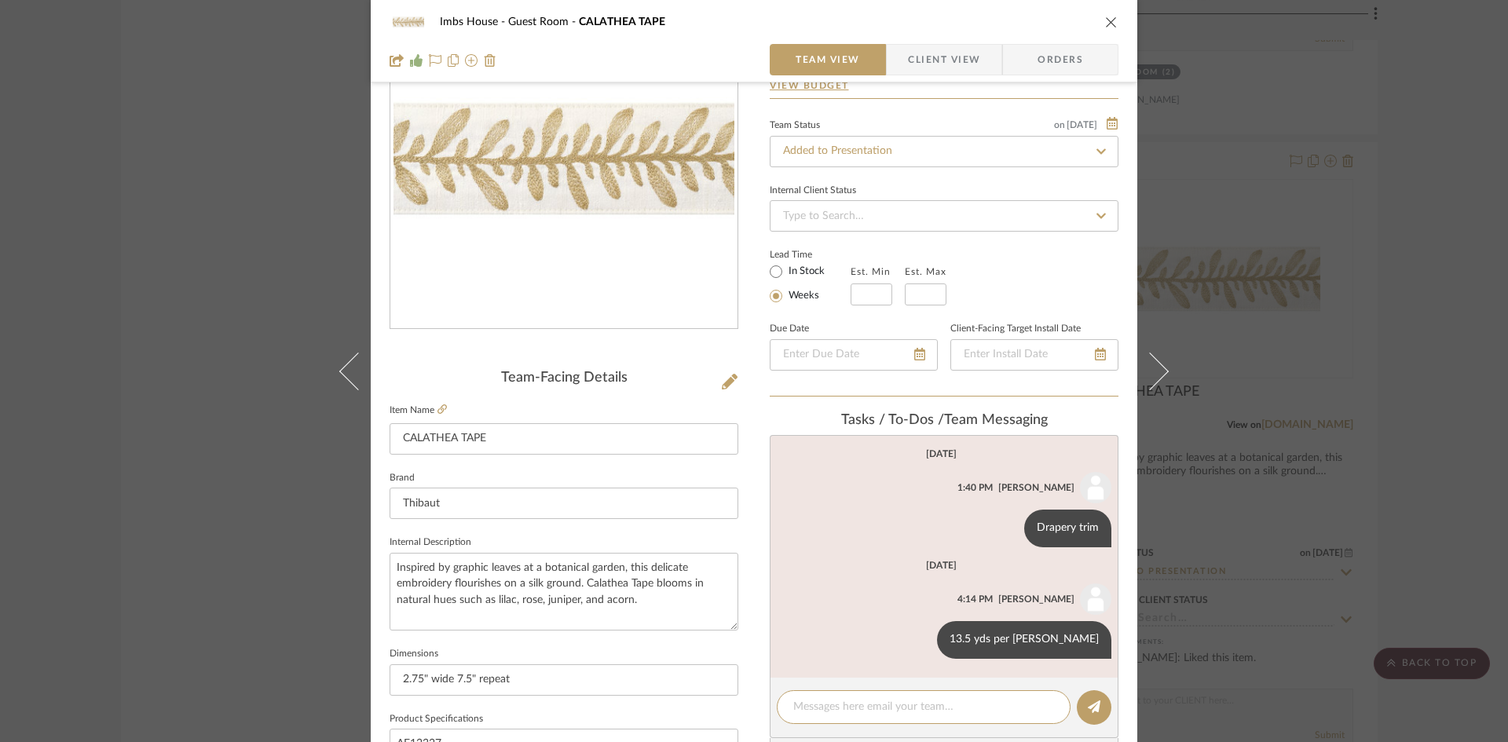
scroll to position [92, 0]
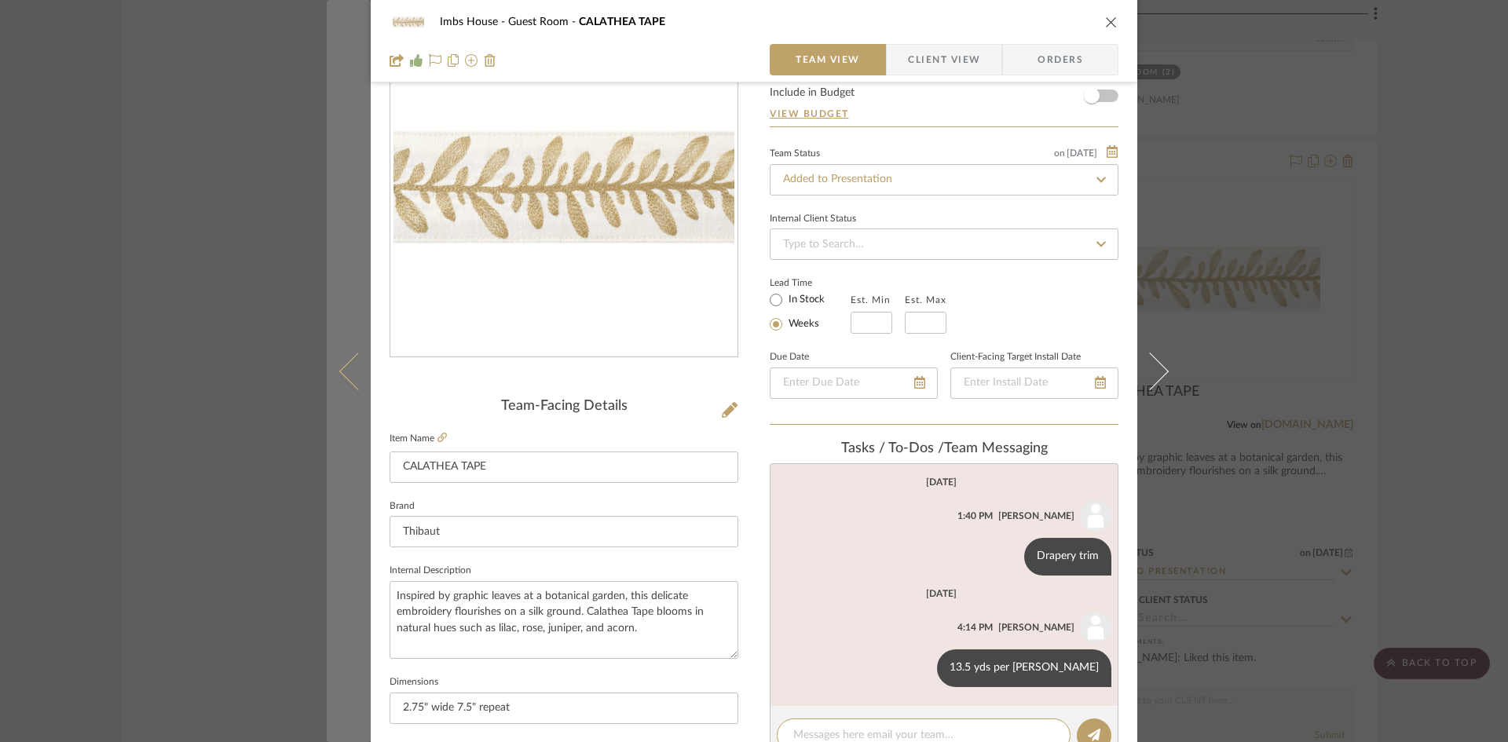
click at [348, 375] on icon at bounding box center [358, 371] width 38 height 38
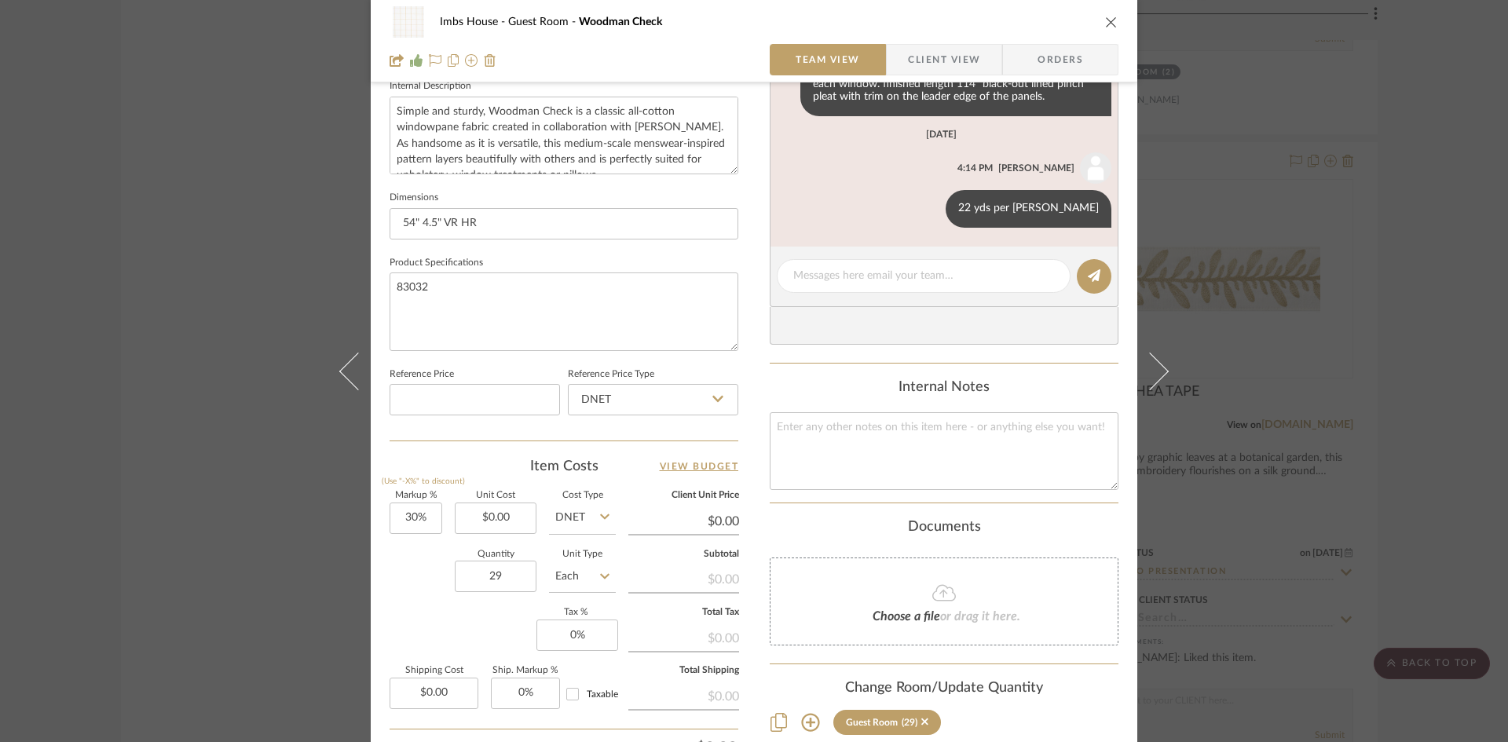
scroll to position [720, 0]
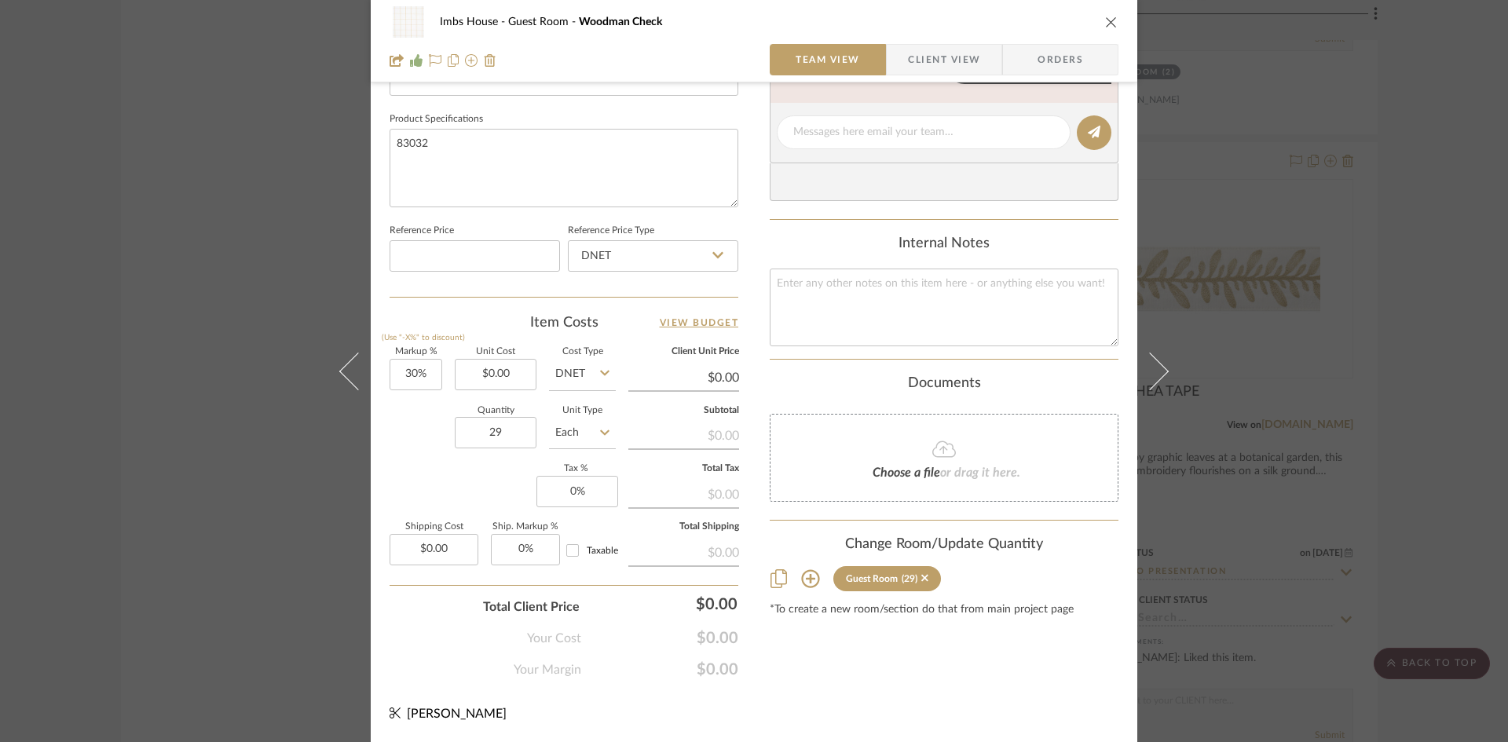
click at [1105, 20] on icon "close" at bounding box center [1111, 22] width 13 height 13
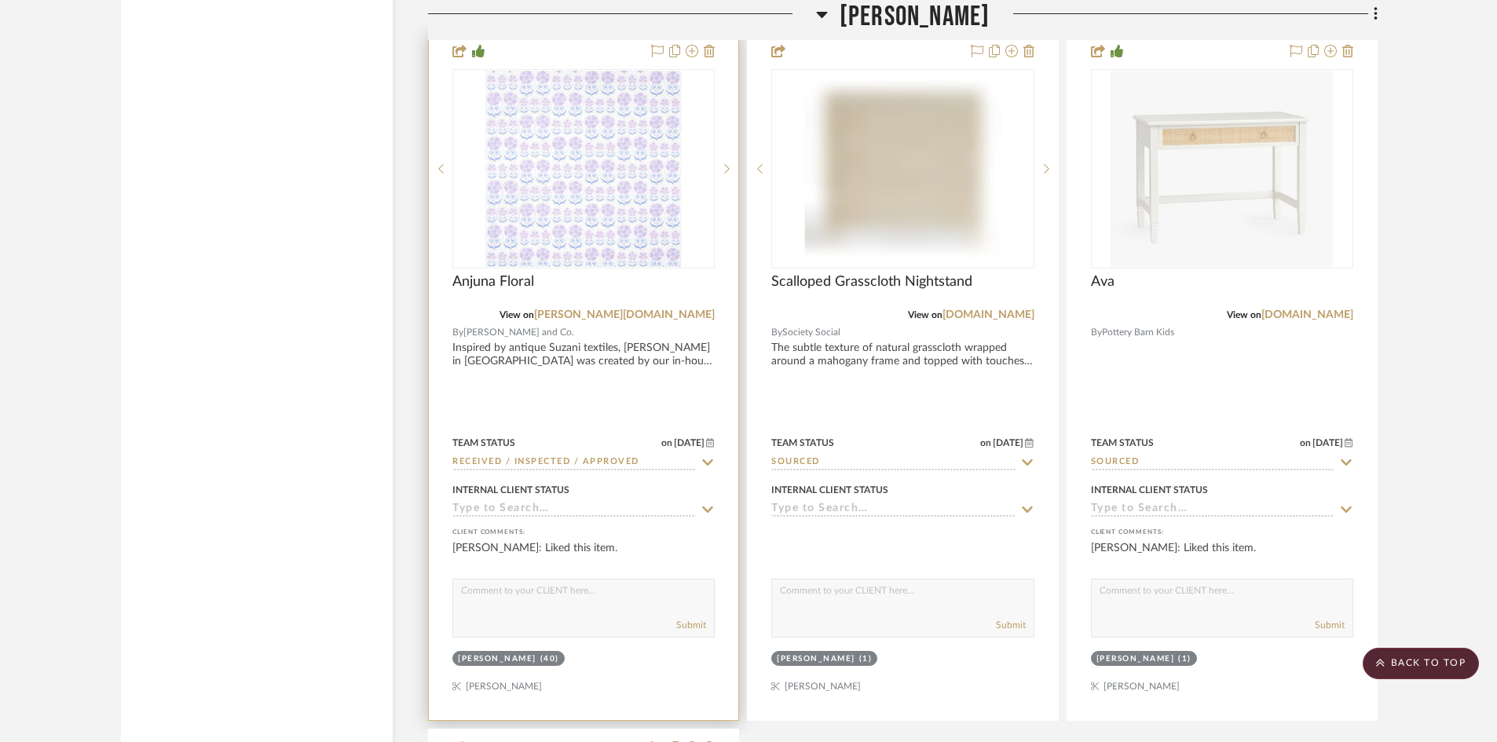
scroll to position [22221, 0]
click at [590, 223] on img "0" at bounding box center [583, 167] width 196 height 196
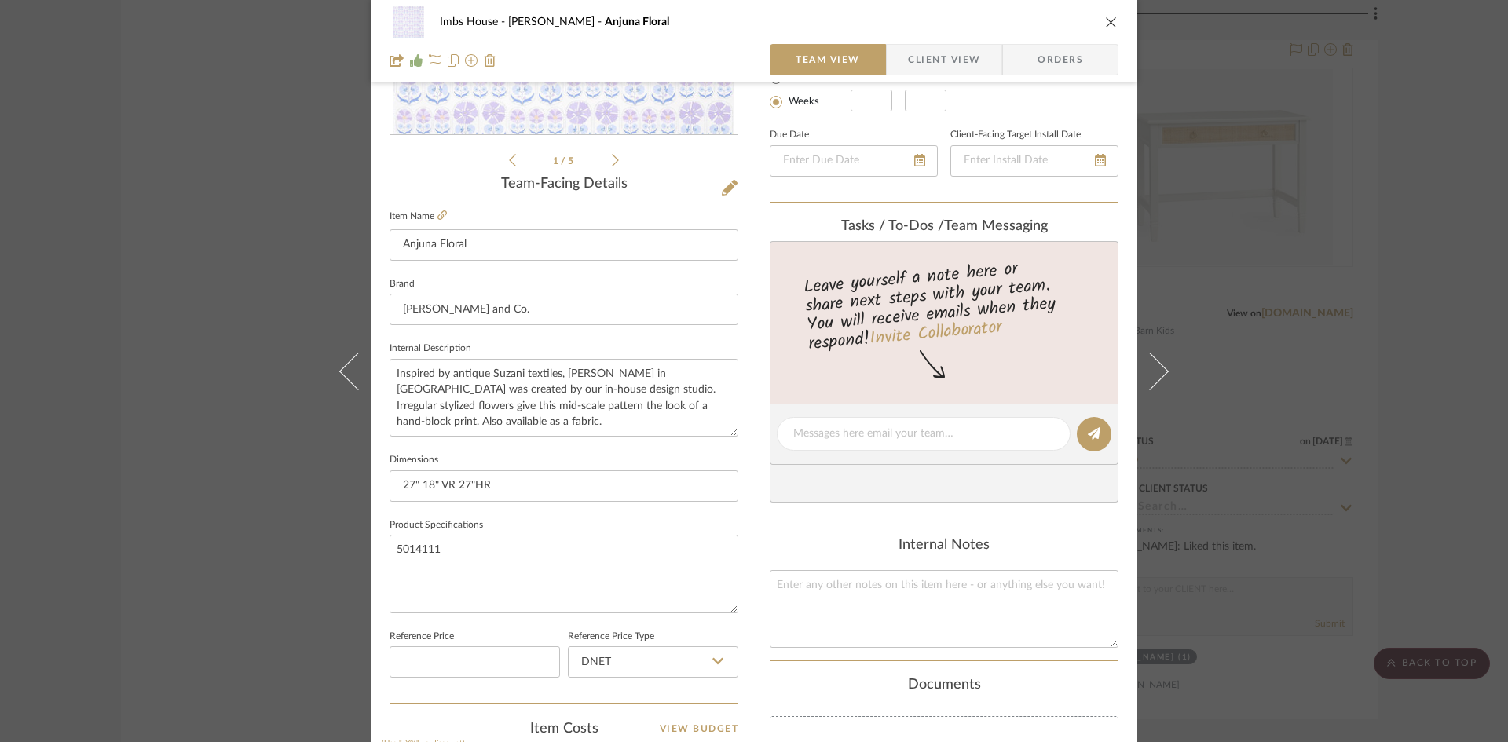
scroll to position [0, 0]
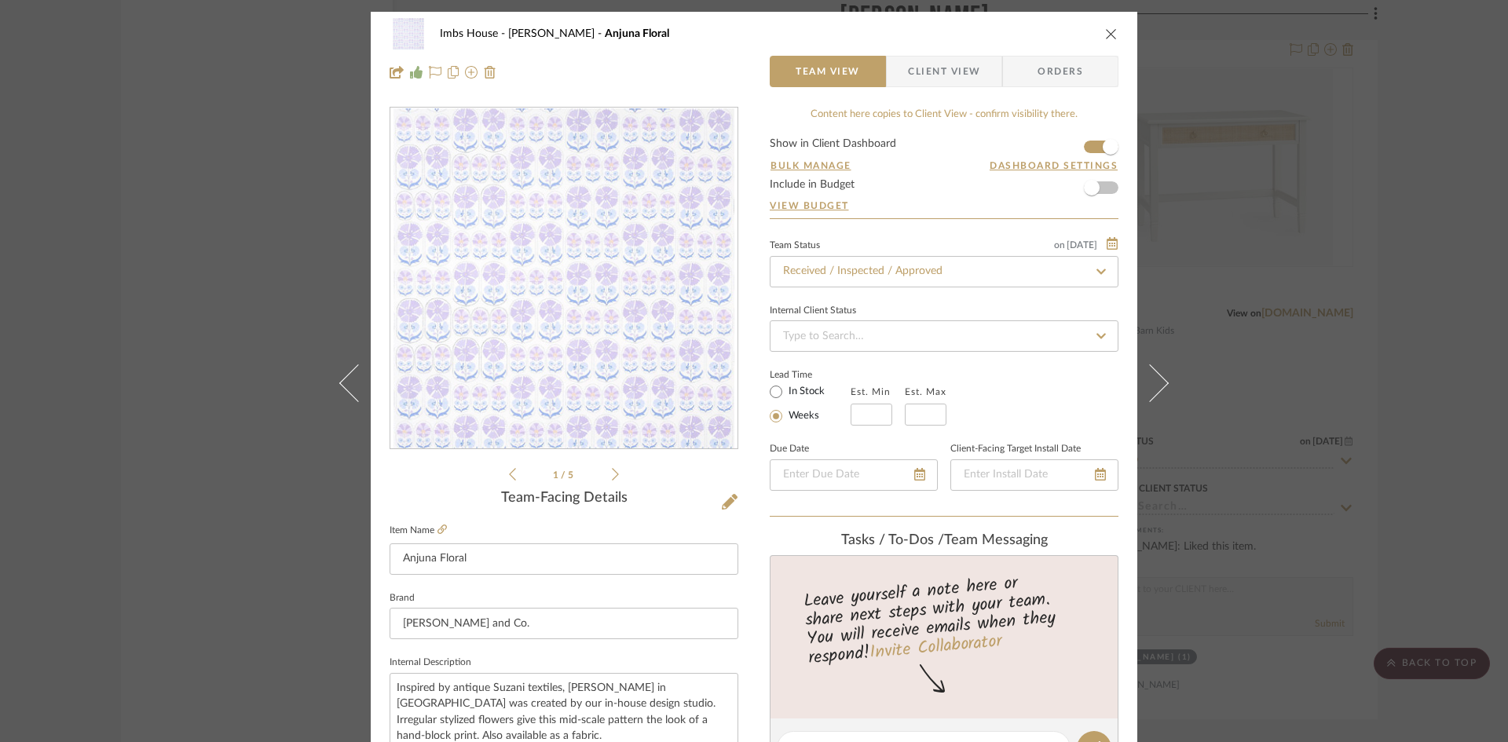
click at [1109, 29] on icon "close" at bounding box center [1111, 33] width 13 height 13
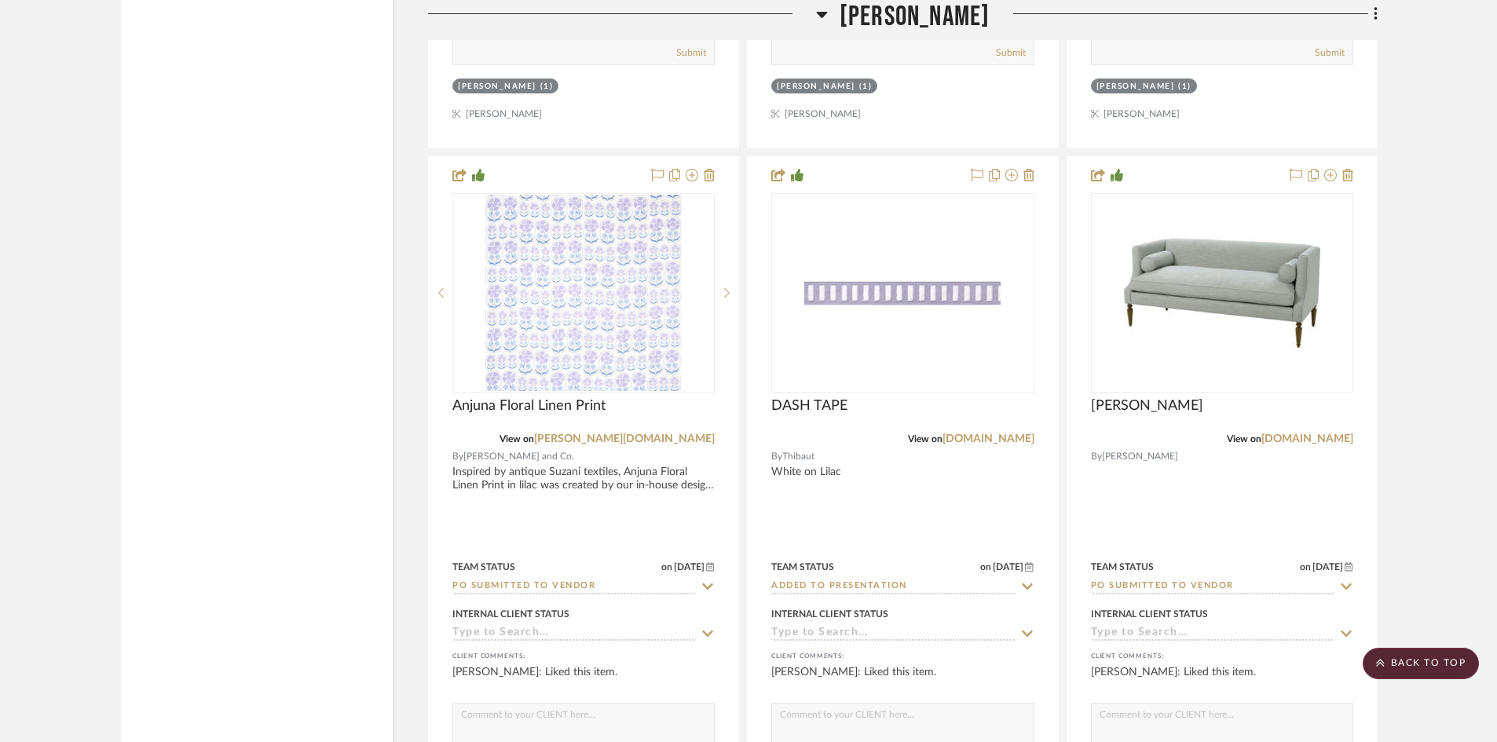
scroll to position [19944, 0]
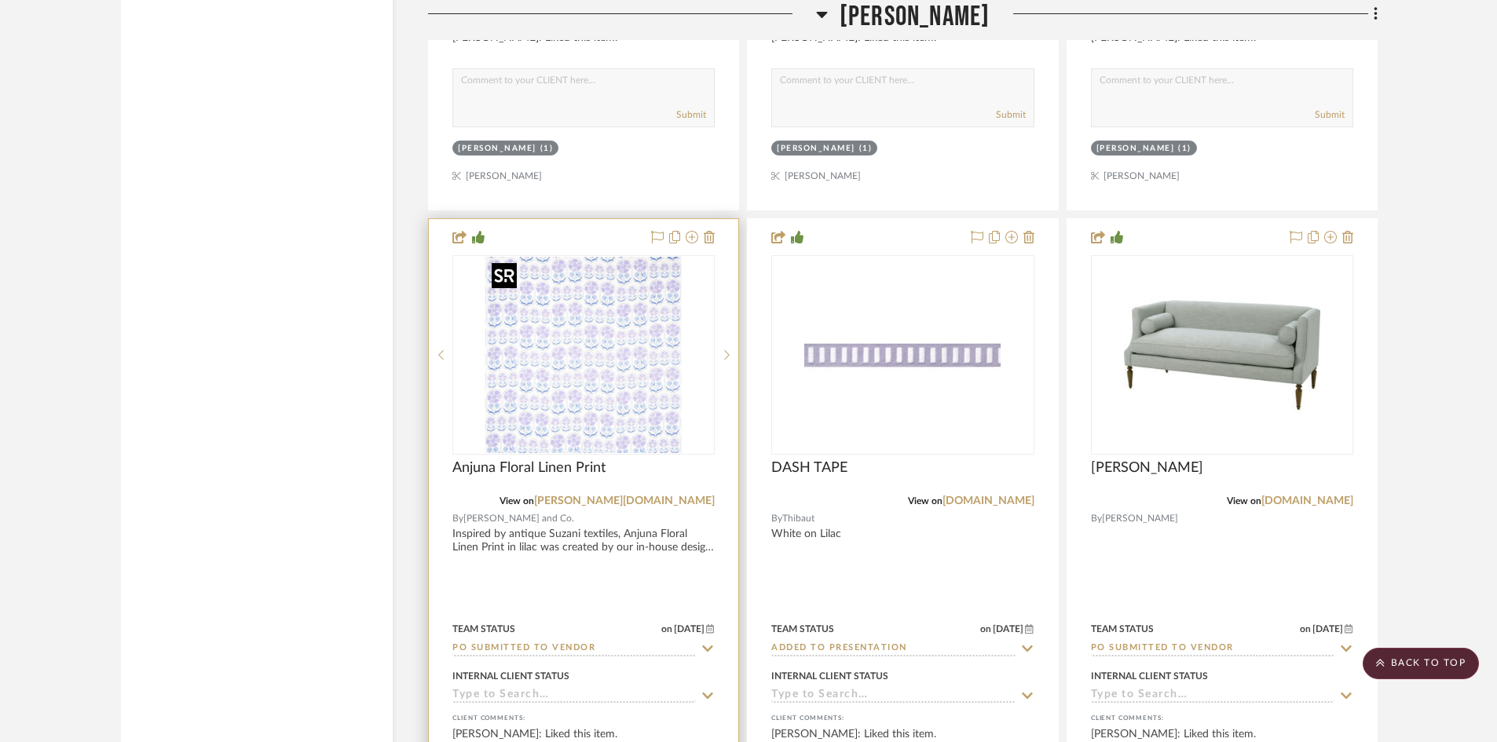
click at [624, 384] on img "0" at bounding box center [583, 355] width 196 height 196
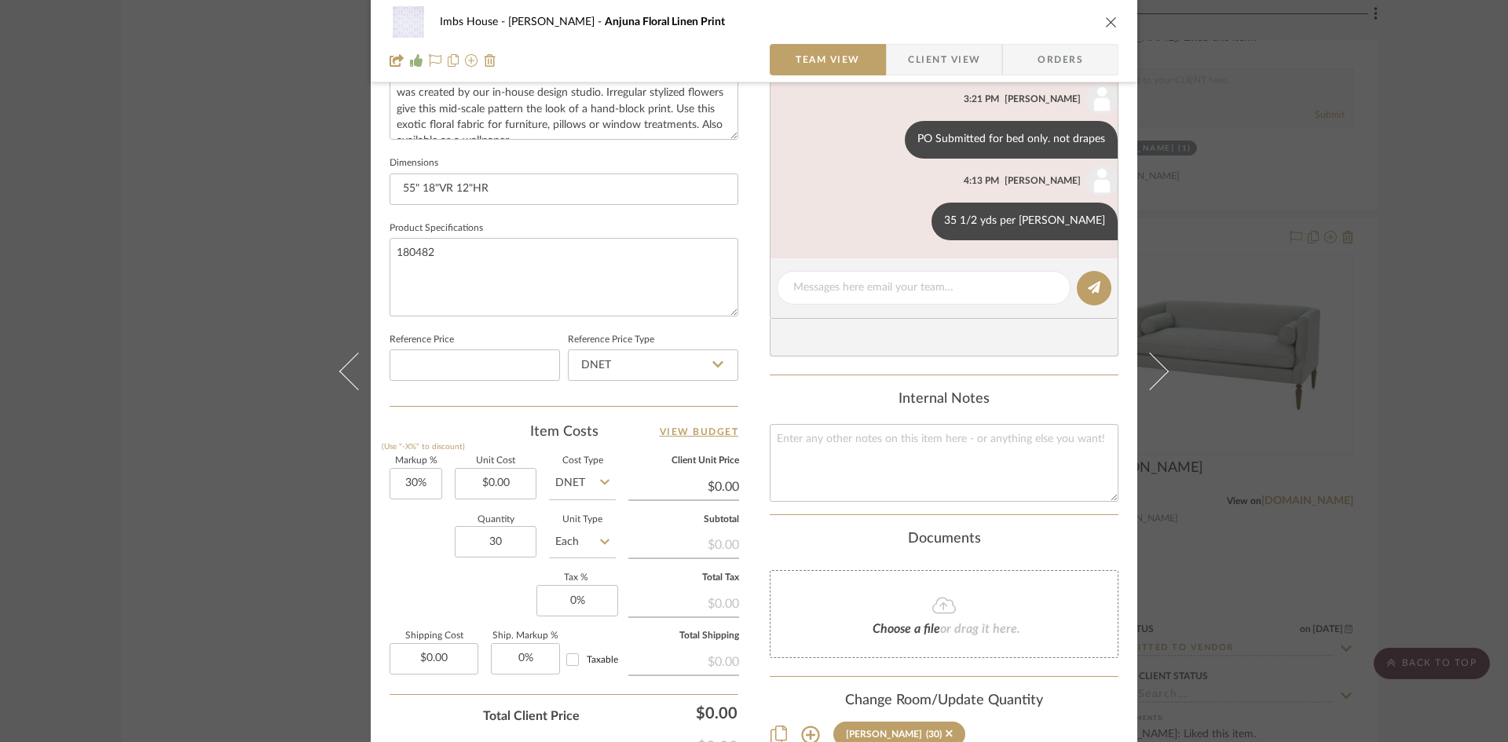
scroll to position [563, 0]
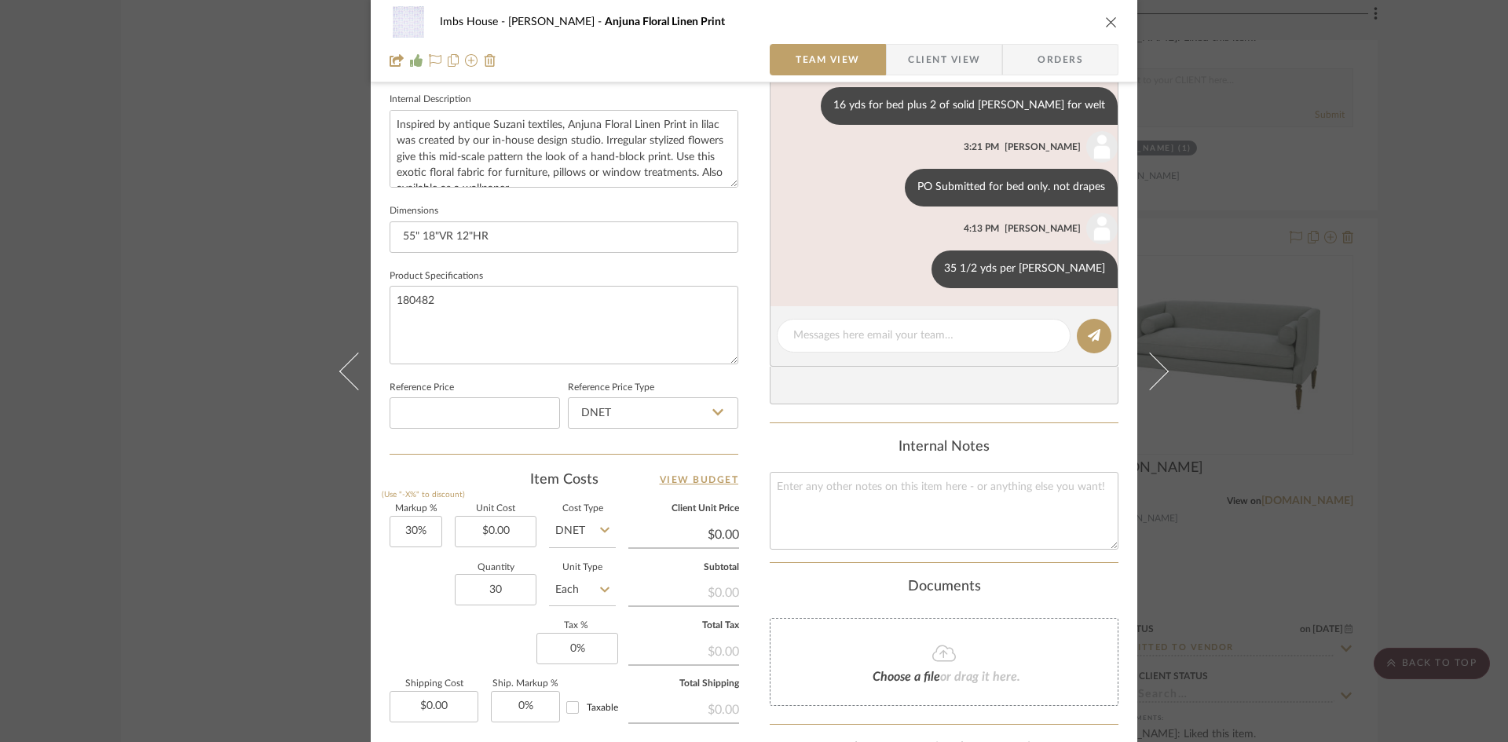
click at [1108, 19] on icon "close" at bounding box center [1111, 22] width 13 height 13
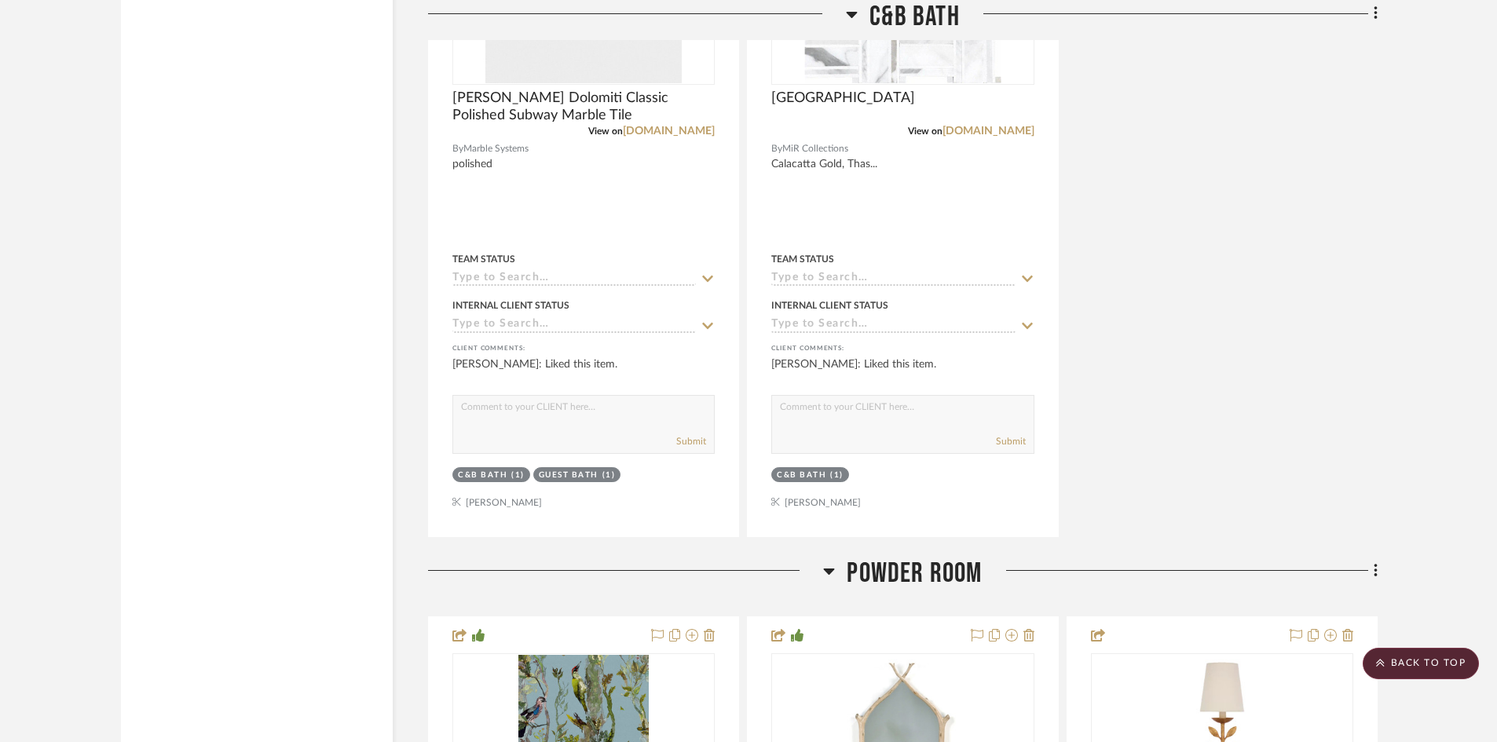
scroll to position [30386, 0]
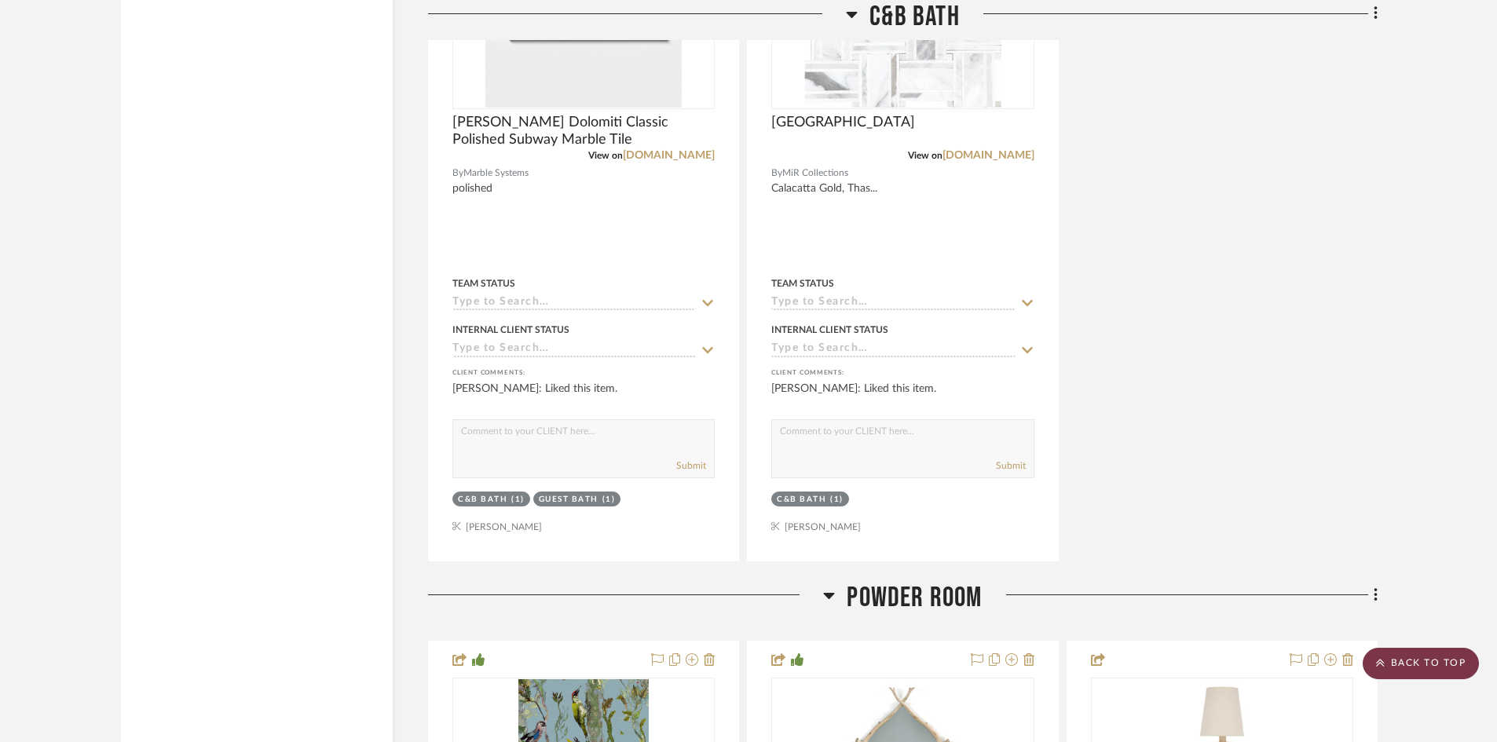
click at [1458, 668] on scroll-to-top-button "BACK TO TOP" at bounding box center [1420, 663] width 116 height 31
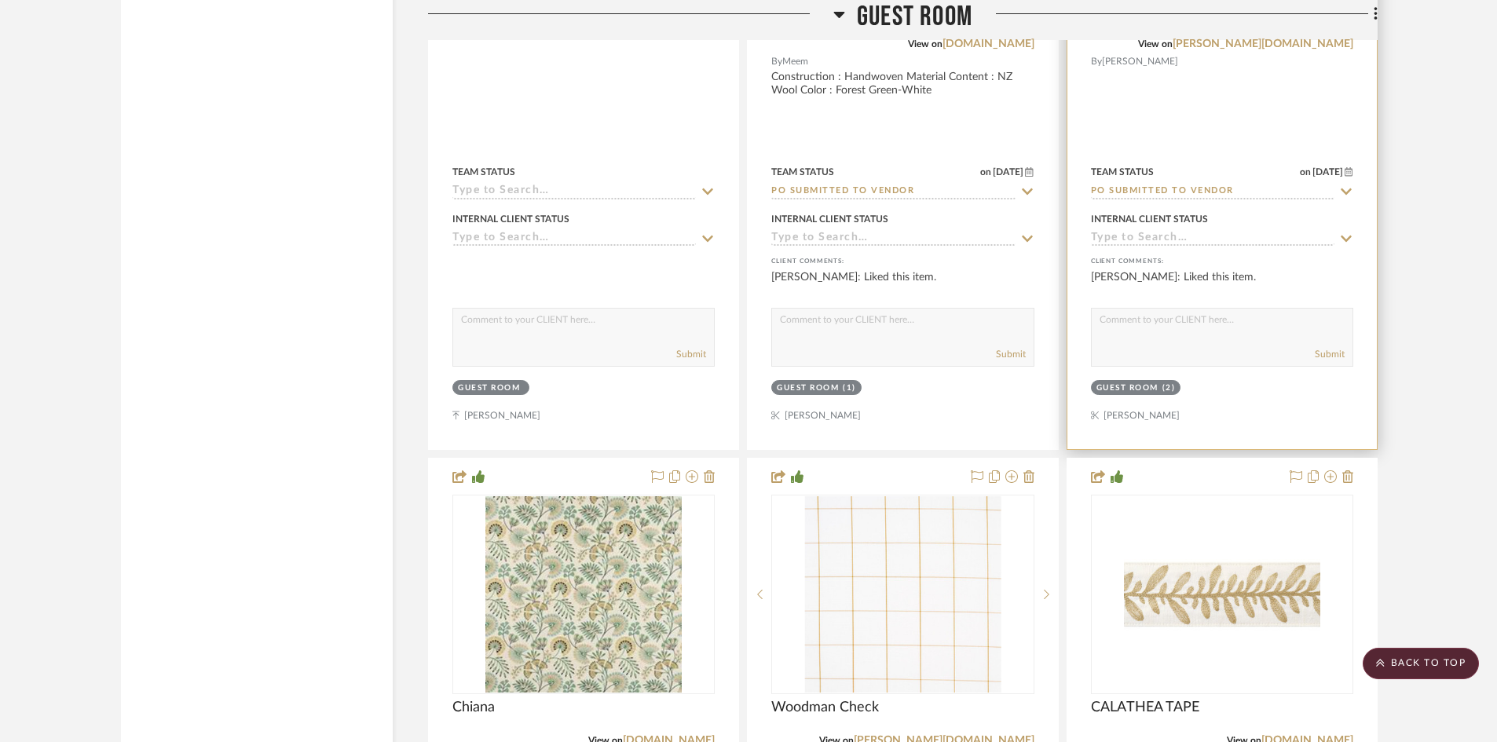
scroll to position [31804, 0]
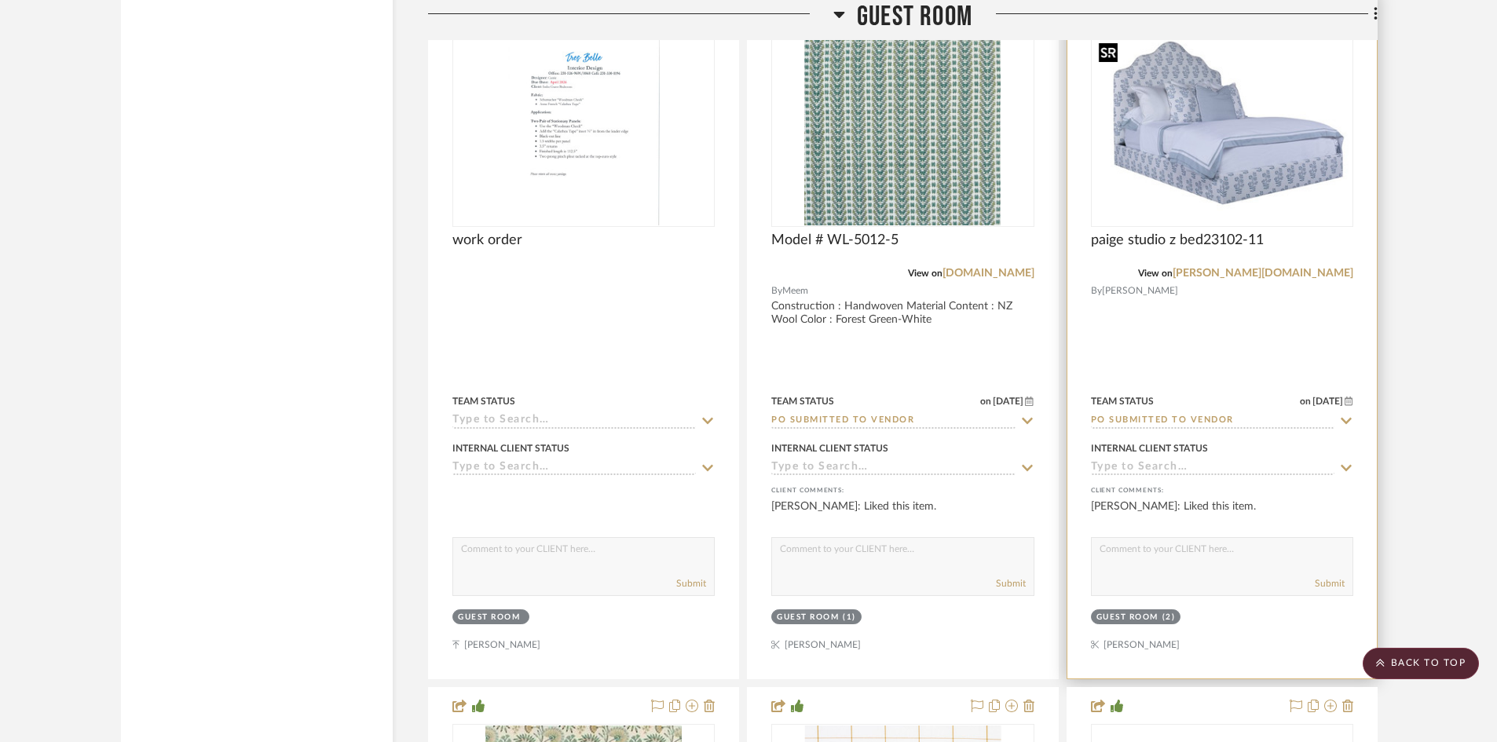
click at [1226, 180] on img "0" at bounding box center [1221, 127] width 259 height 181
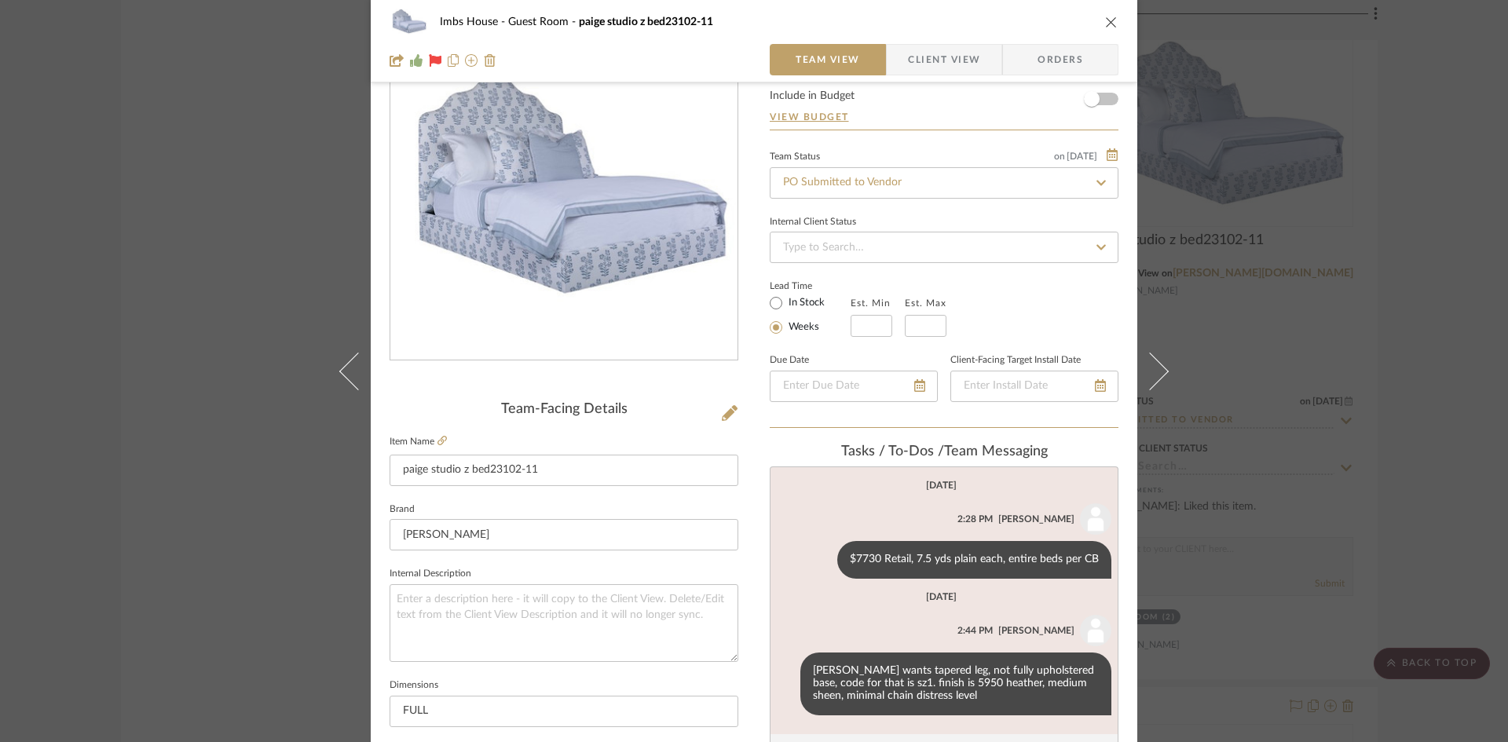
scroll to position [0, 0]
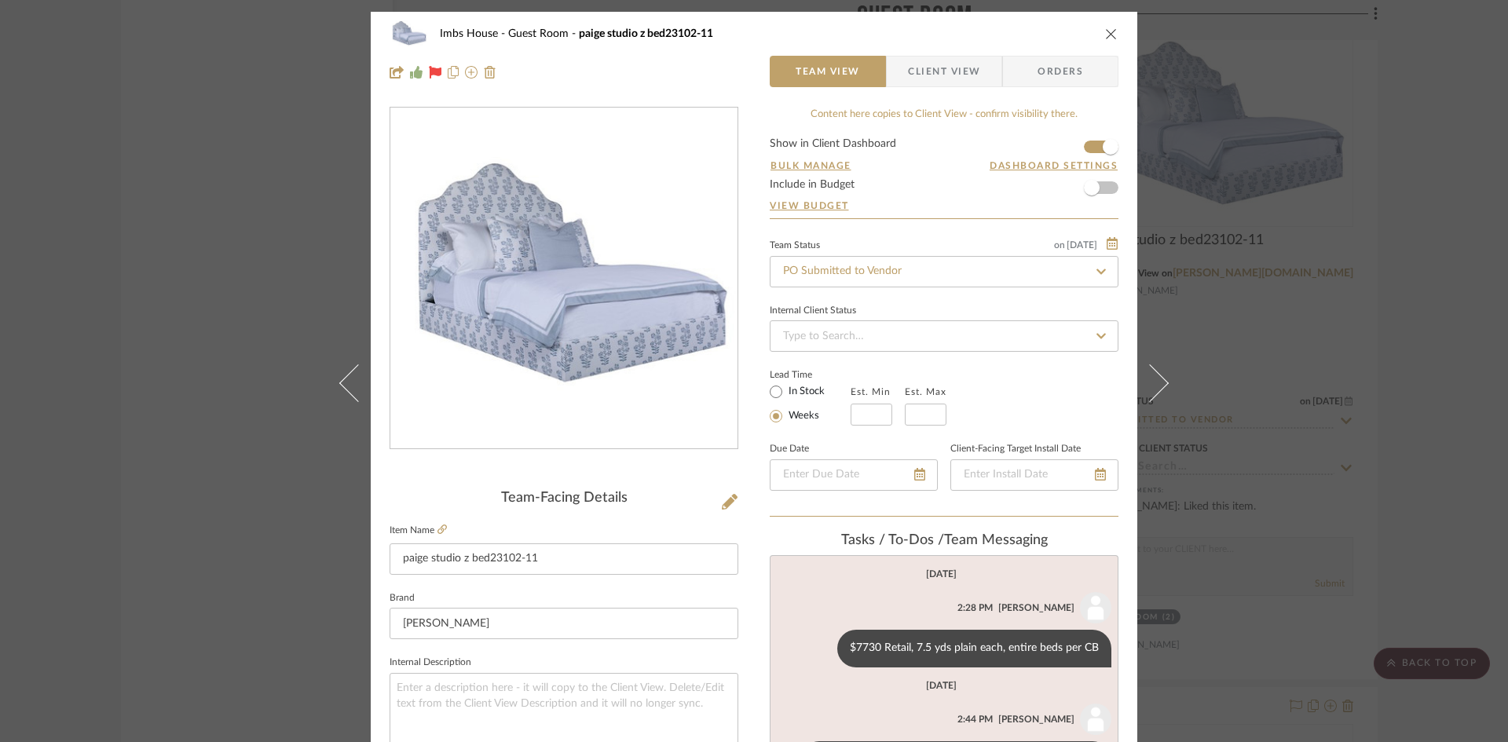
click at [1107, 34] on icon "close" at bounding box center [1111, 33] width 13 height 13
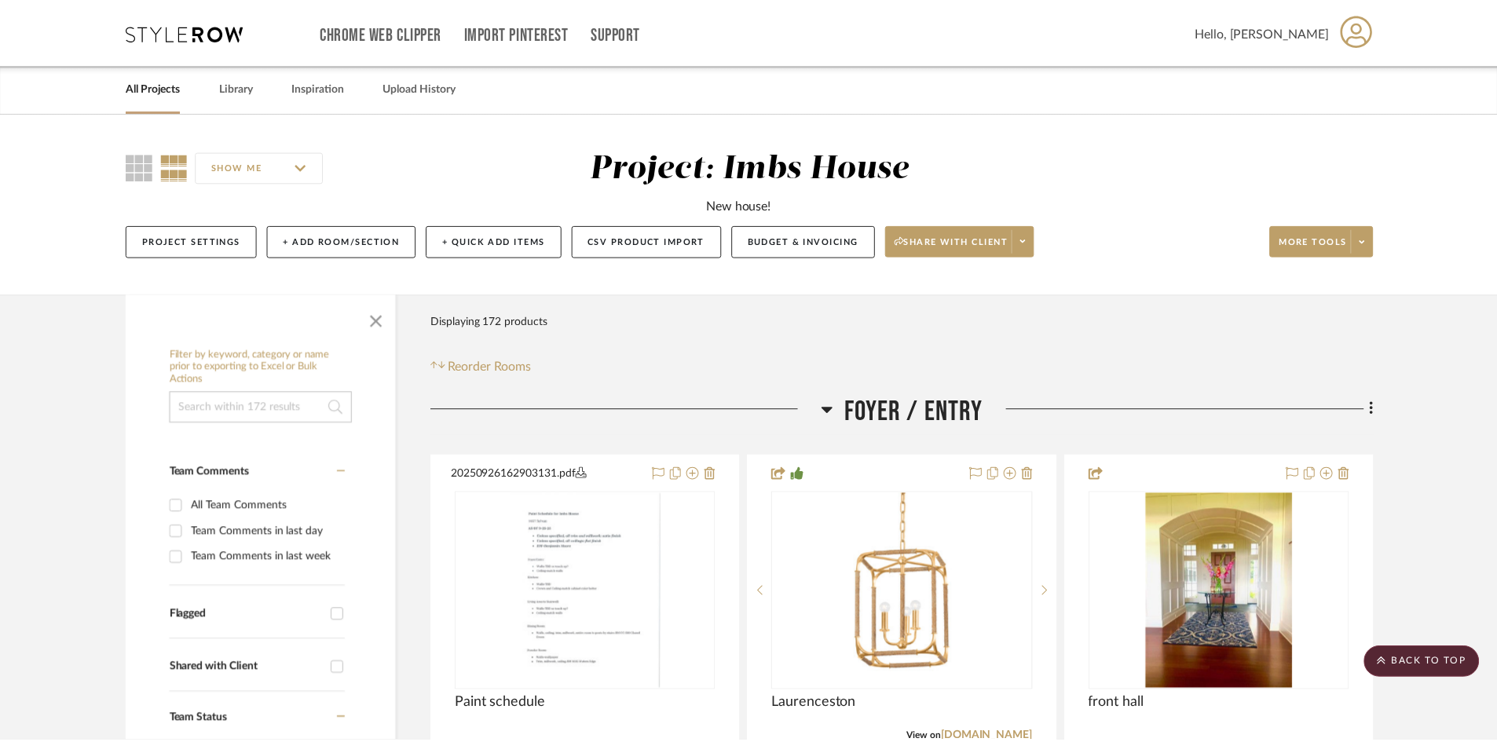
scroll to position [31804, 0]
